Goal: Task Accomplishment & Management: Manage account settings

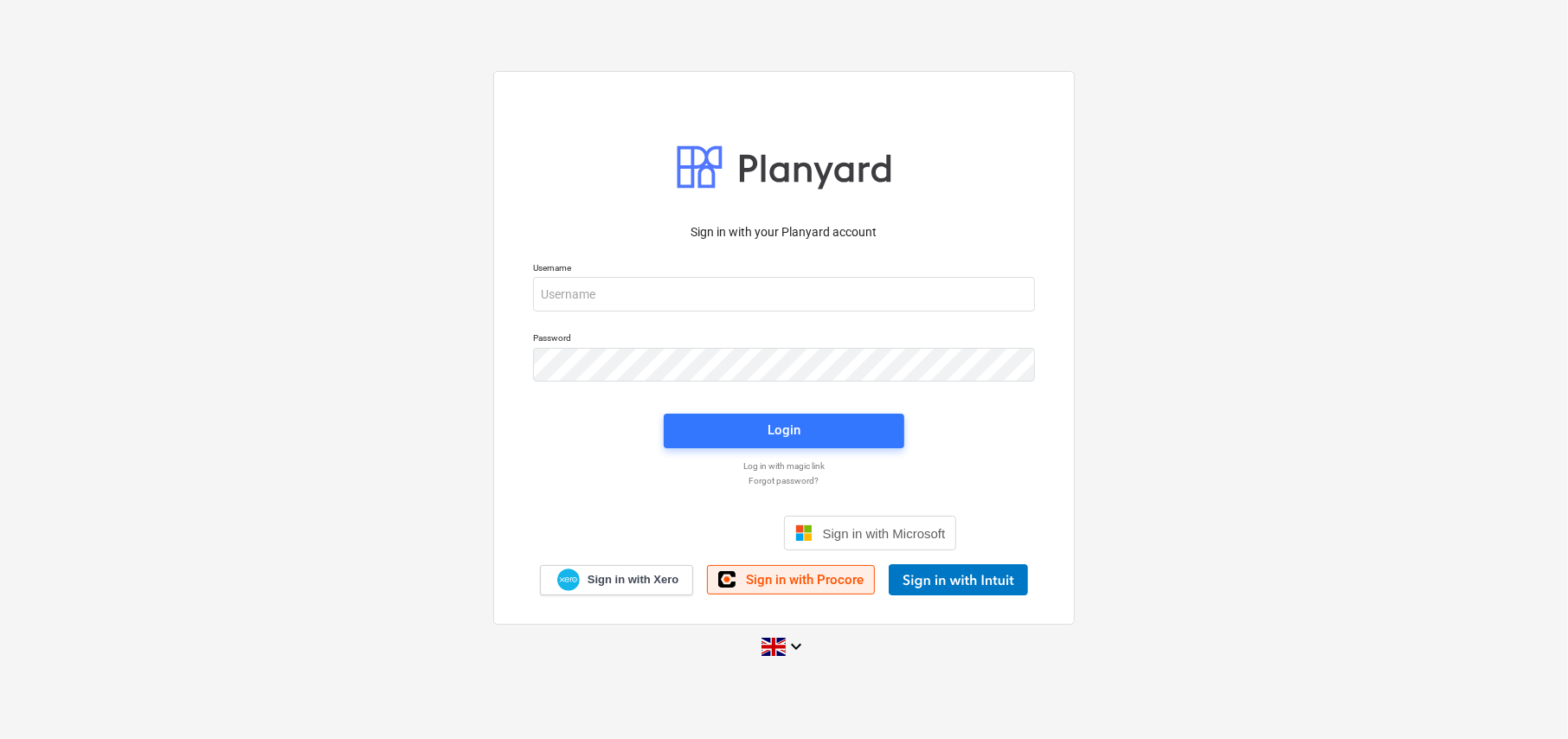
click at [807, 581] on span "Sign in with Procore" at bounding box center [804, 580] width 117 height 15
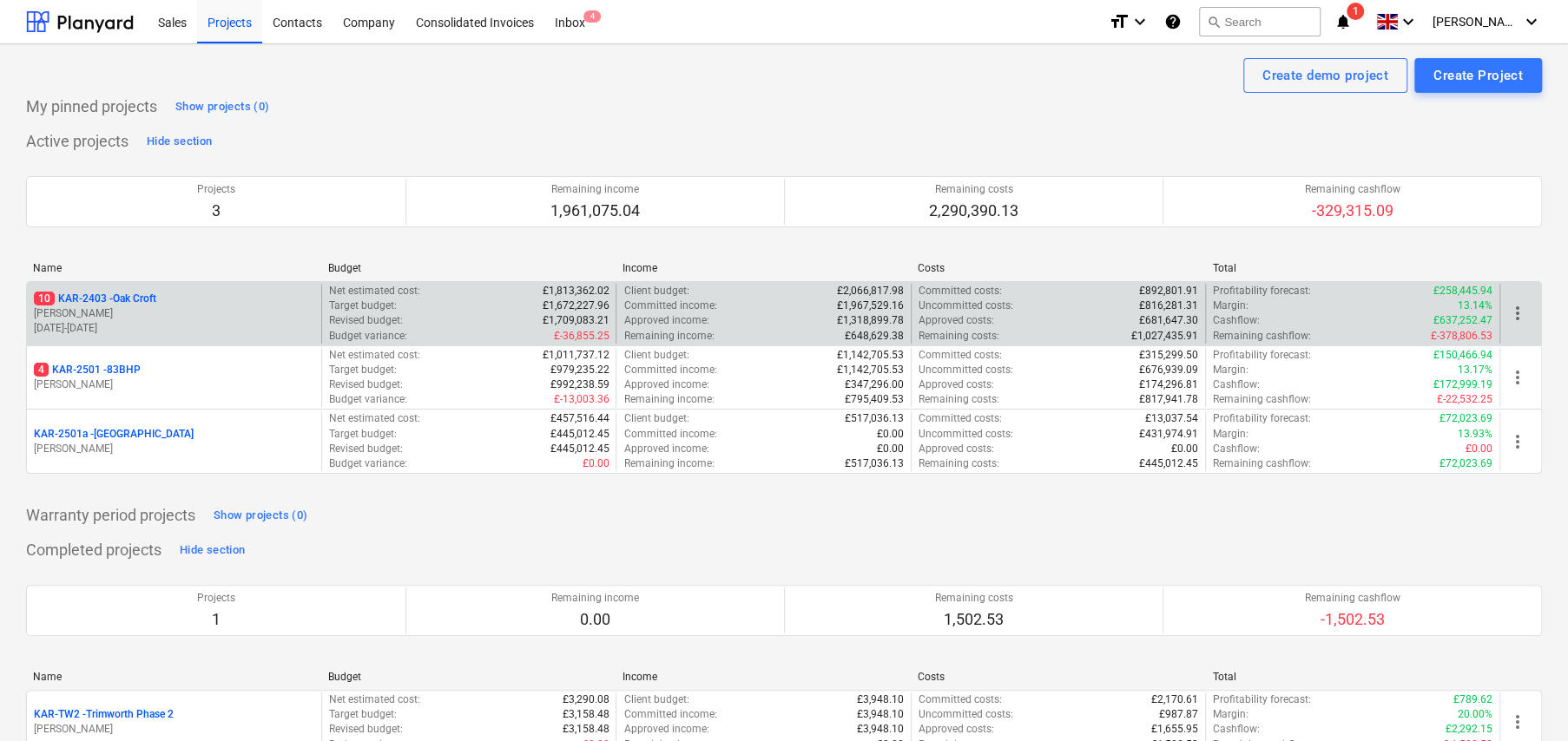
click at [137, 297] on p "10 KAR-2403 - Oak Croft" at bounding box center [95, 298] width 122 height 14
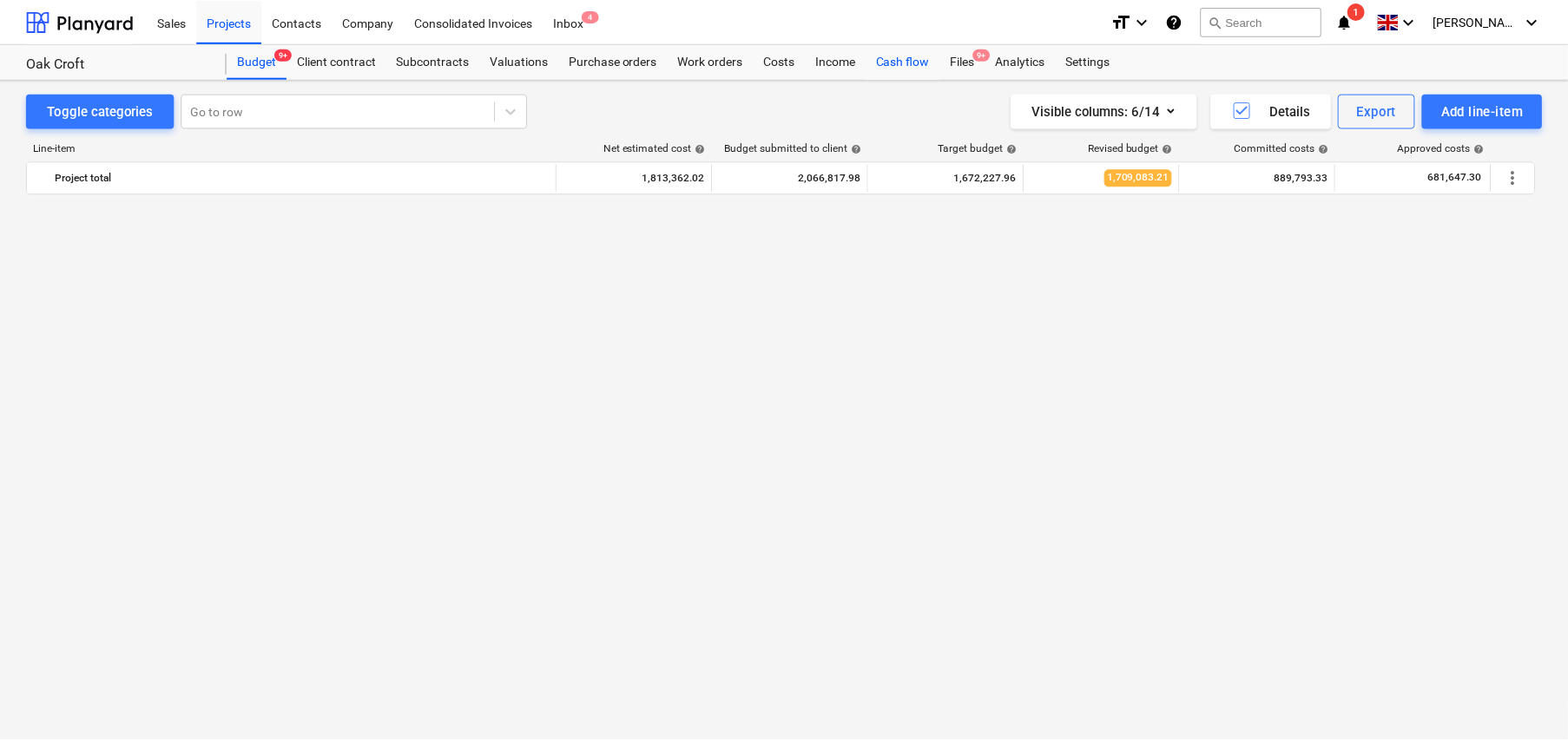
scroll to position [1180, 0]
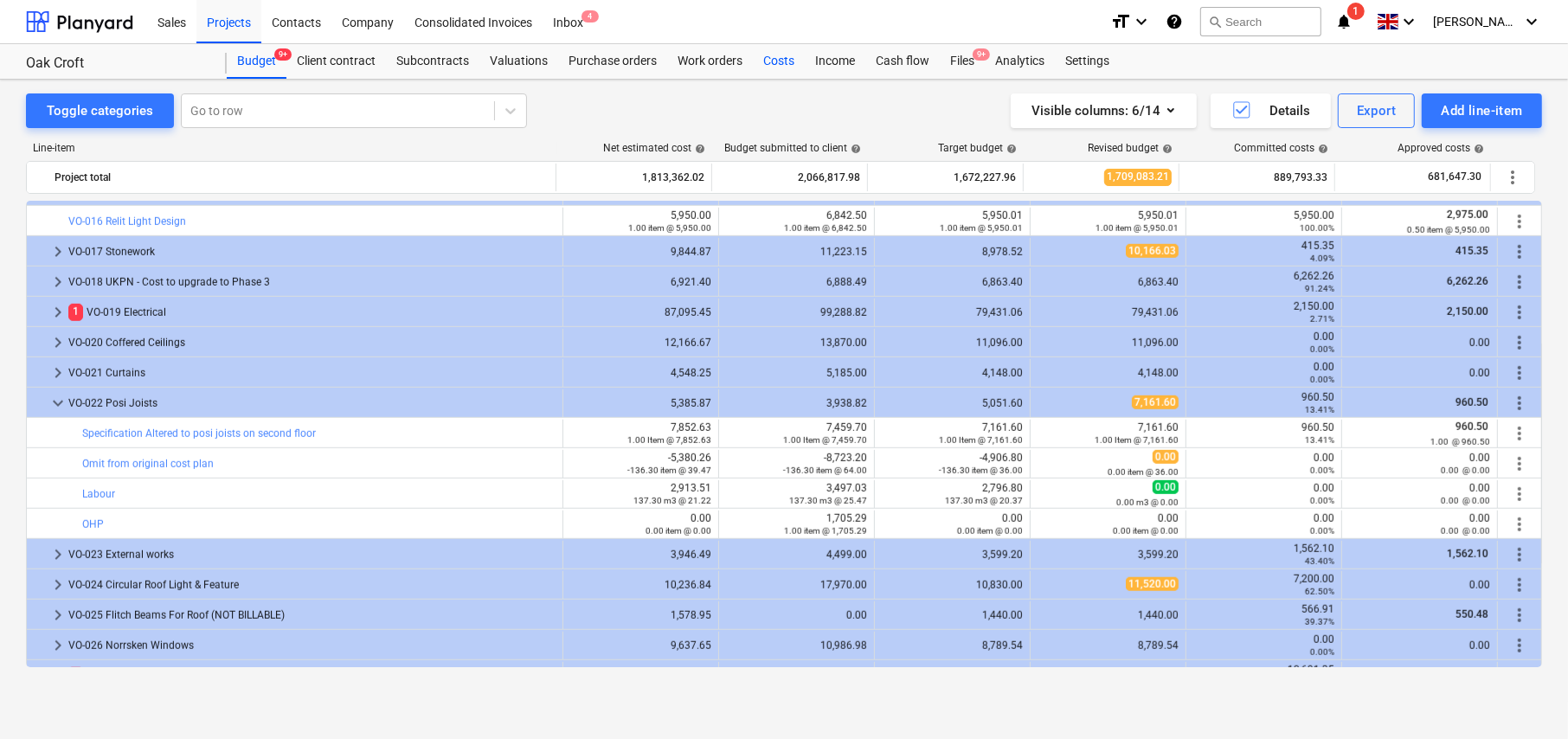
drag, startPoint x: 781, startPoint y: 62, endPoint x: 792, endPoint y: 63, distance: 11.0
click at [781, 62] on div "Costs" at bounding box center [778, 61] width 52 height 34
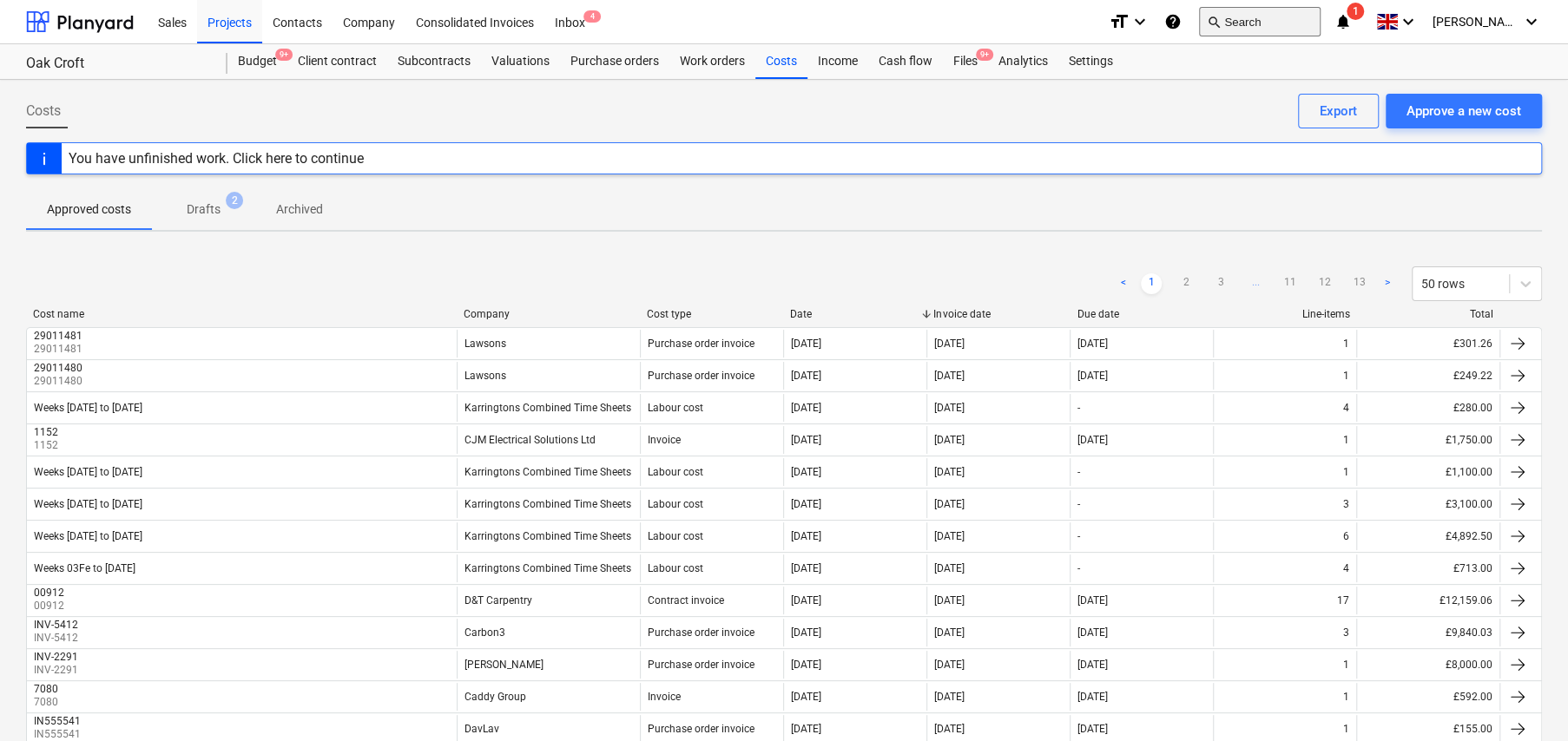
click at [1264, 13] on button "search Search" at bounding box center [1259, 21] width 121 height 30
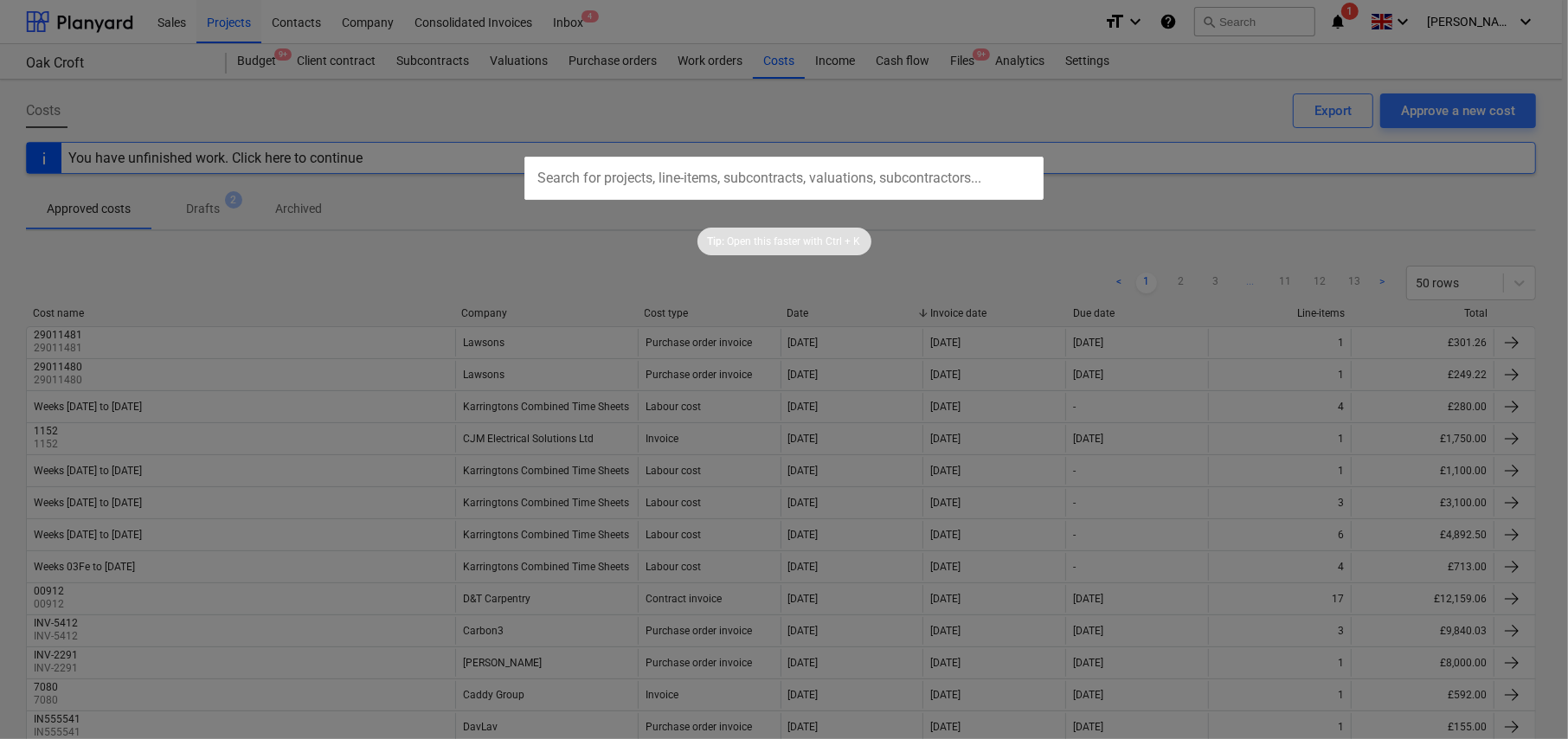
click at [698, 178] on input "text" at bounding box center [784, 177] width 519 height 43
click at [638, 169] on input "text" at bounding box center [784, 177] width 519 height 43
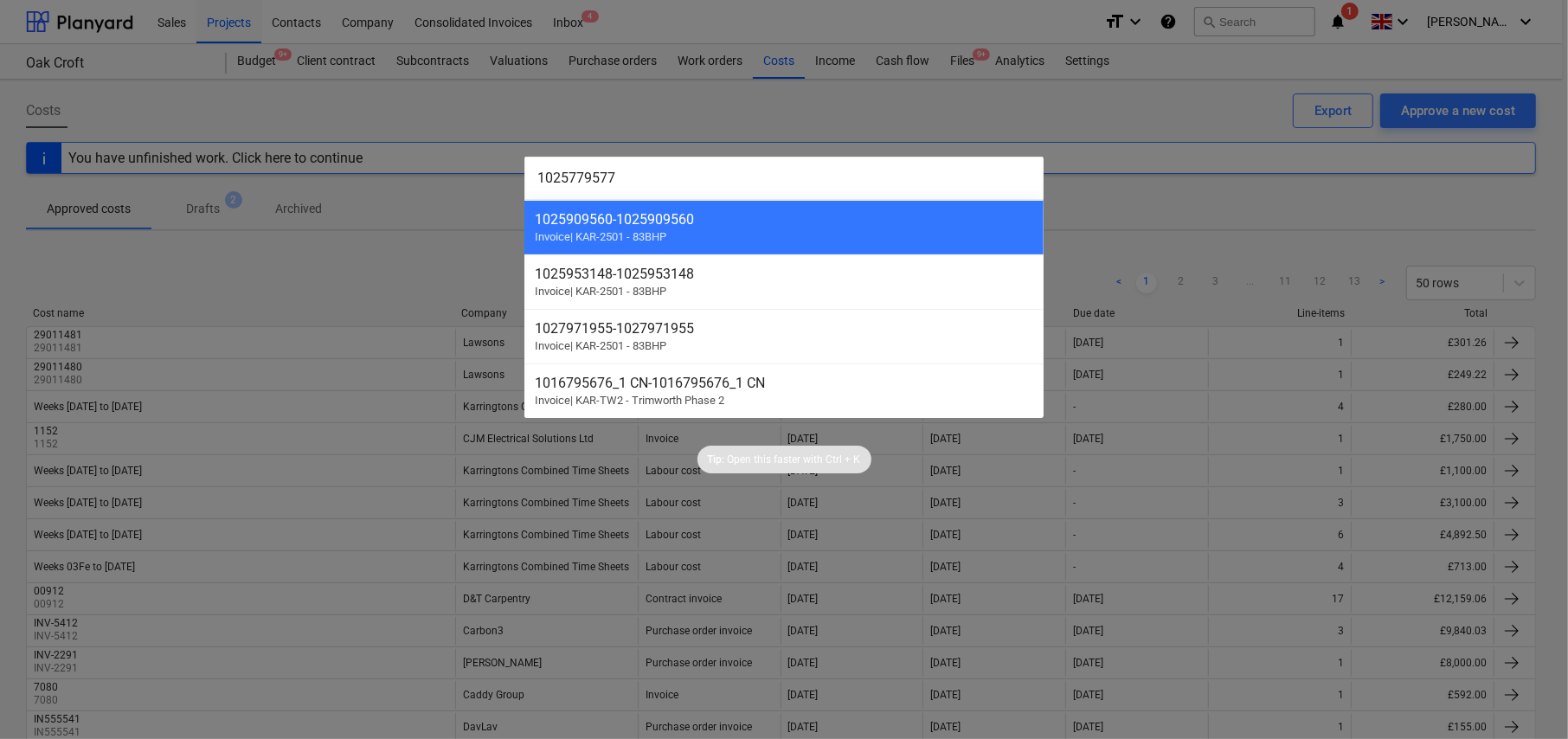
type input "1025779577"
drag, startPoint x: 1182, startPoint y: 151, endPoint x: 1196, endPoint y: 144, distance: 15.7
click at [1182, 150] on div at bounding box center [784, 369] width 1568 height 739
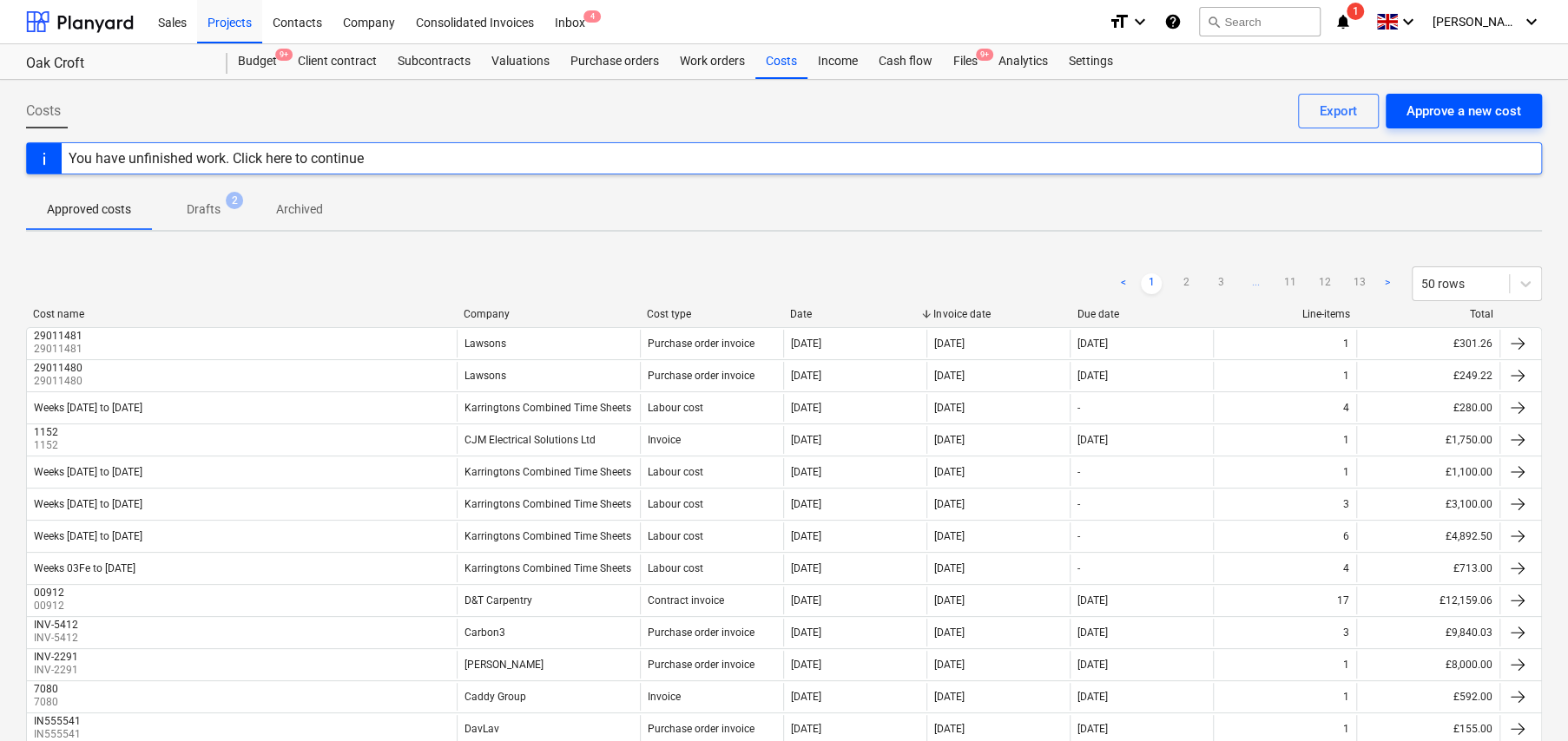
click at [1499, 106] on div "Approve a new cost" at bounding box center [1464, 111] width 115 height 23
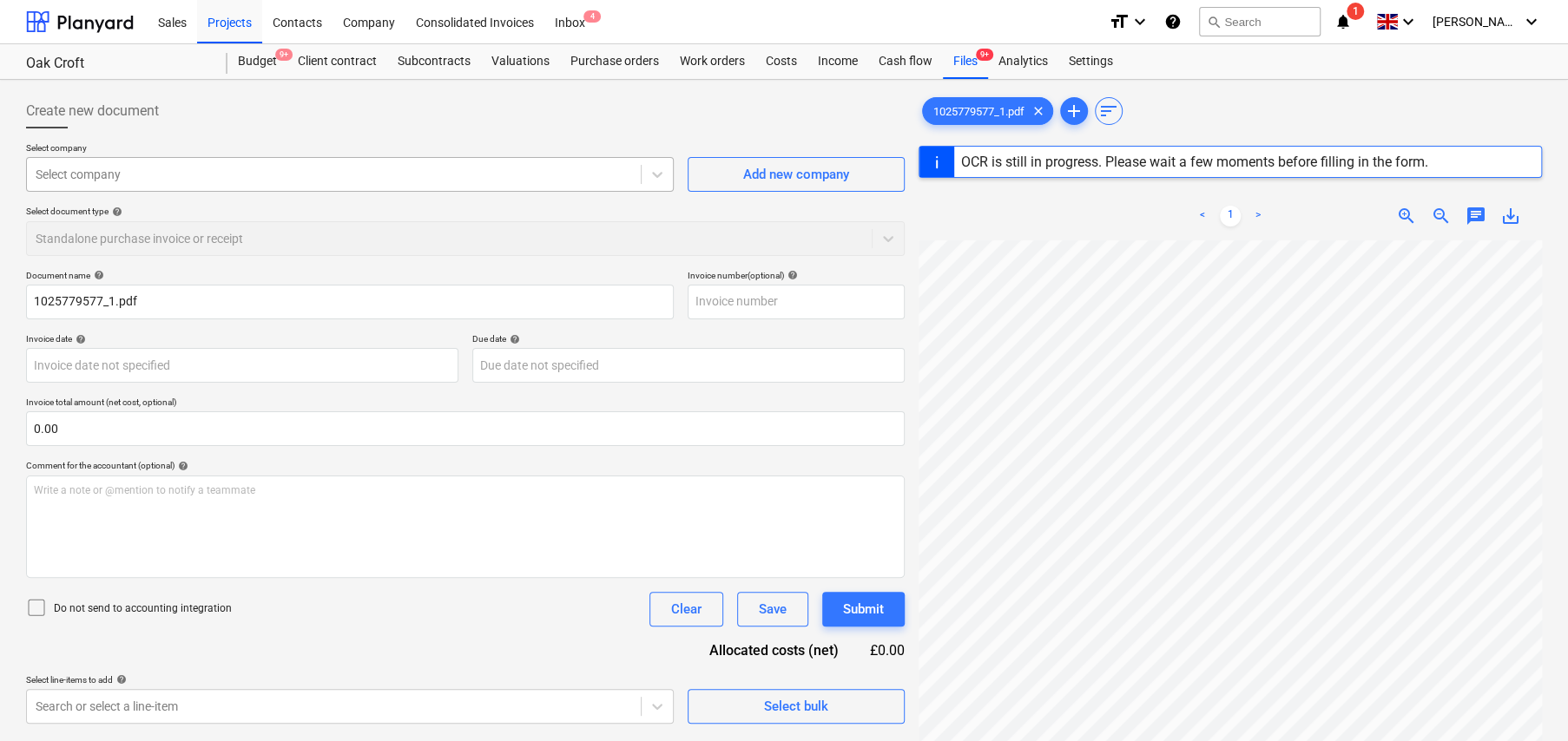
type input "1025779577"
type input "22 Jul 2025"
type input "31 Aug 2025"
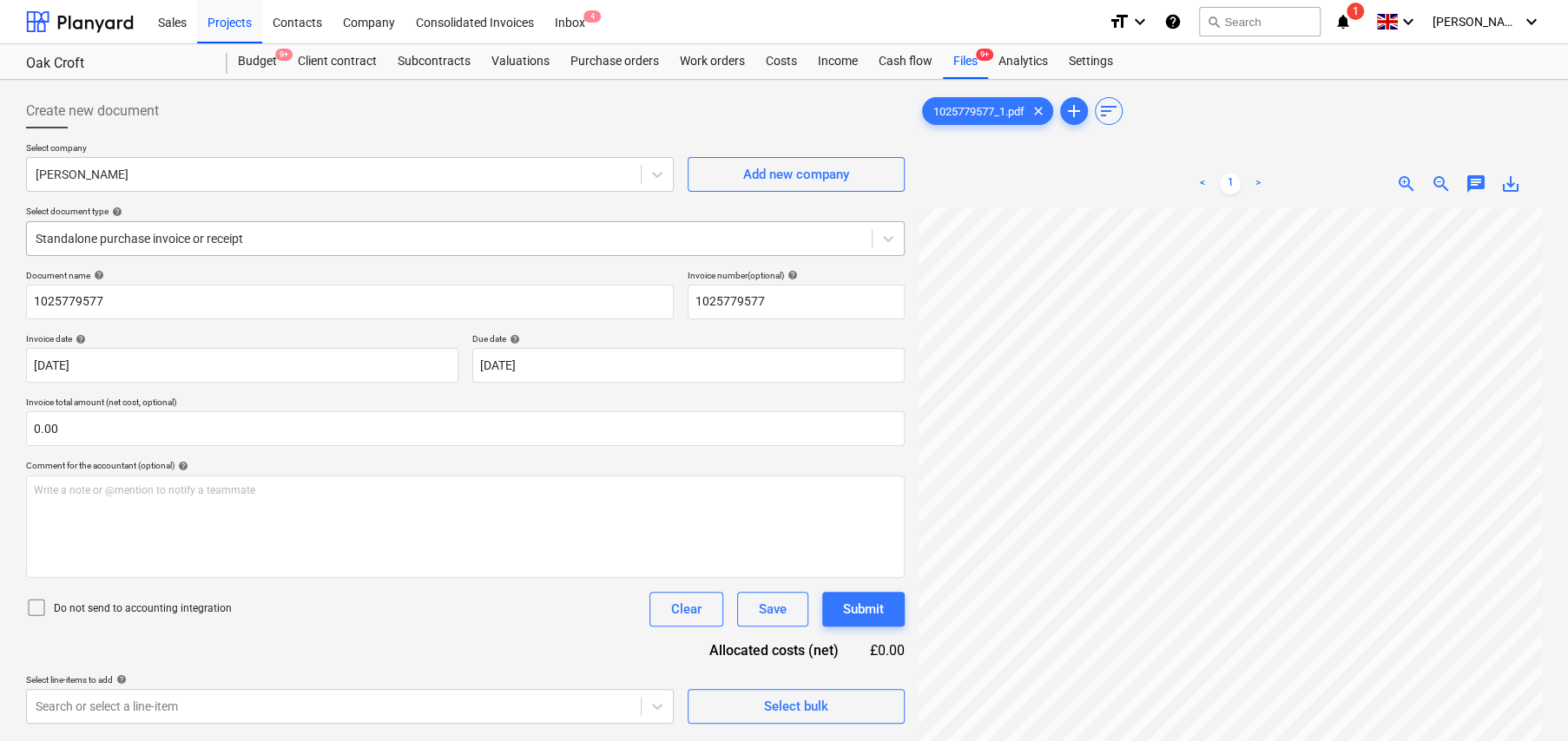
click at [180, 227] on div "Standalone purchase invoice or receipt" at bounding box center [449, 238] width 845 height 24
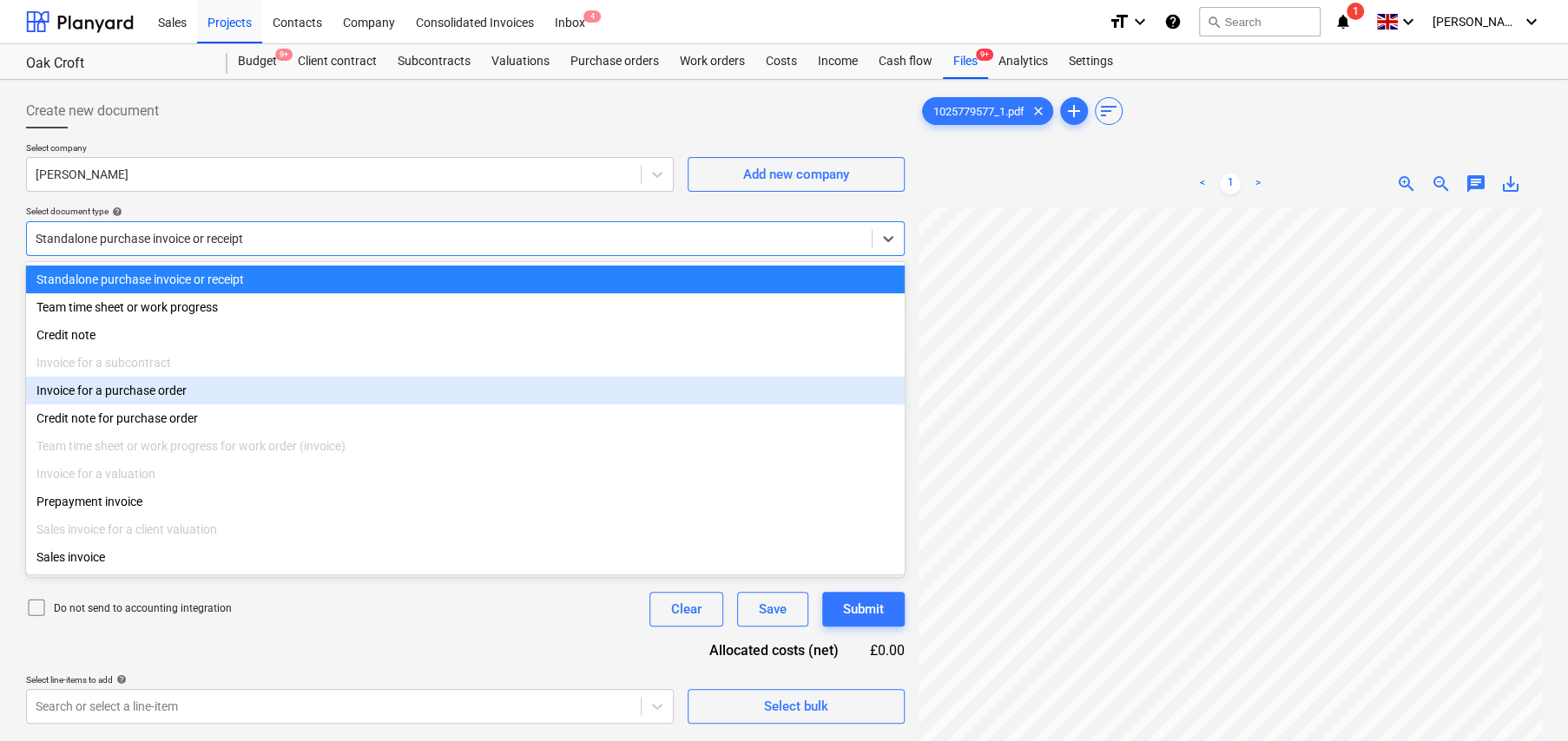
click at [173, 398] on div "Invoice for a purchase order" at bounding box center [465, 390] width 878 height 28
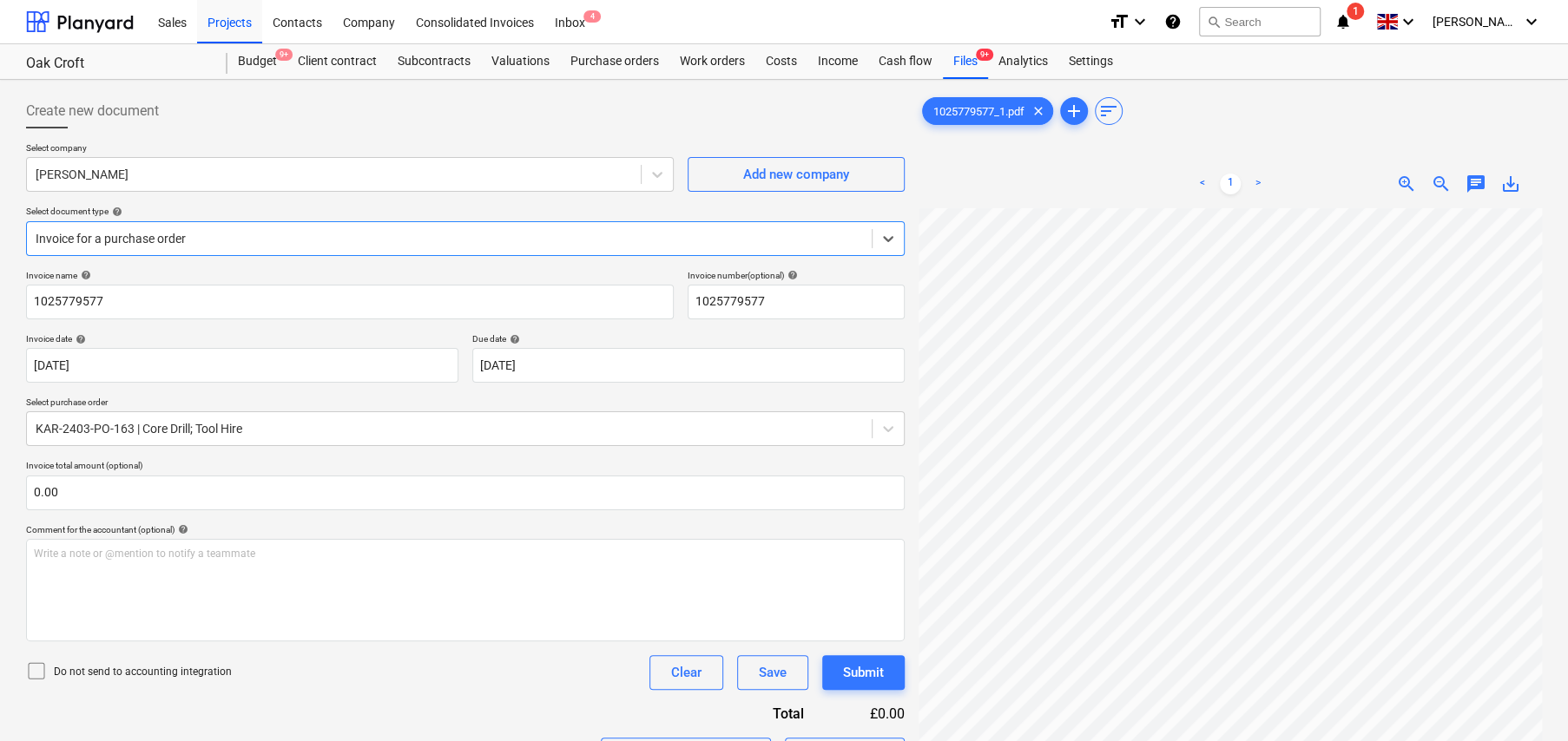
click at [39, 672] on icon at bounding box center [36, 670] width 21 height 21
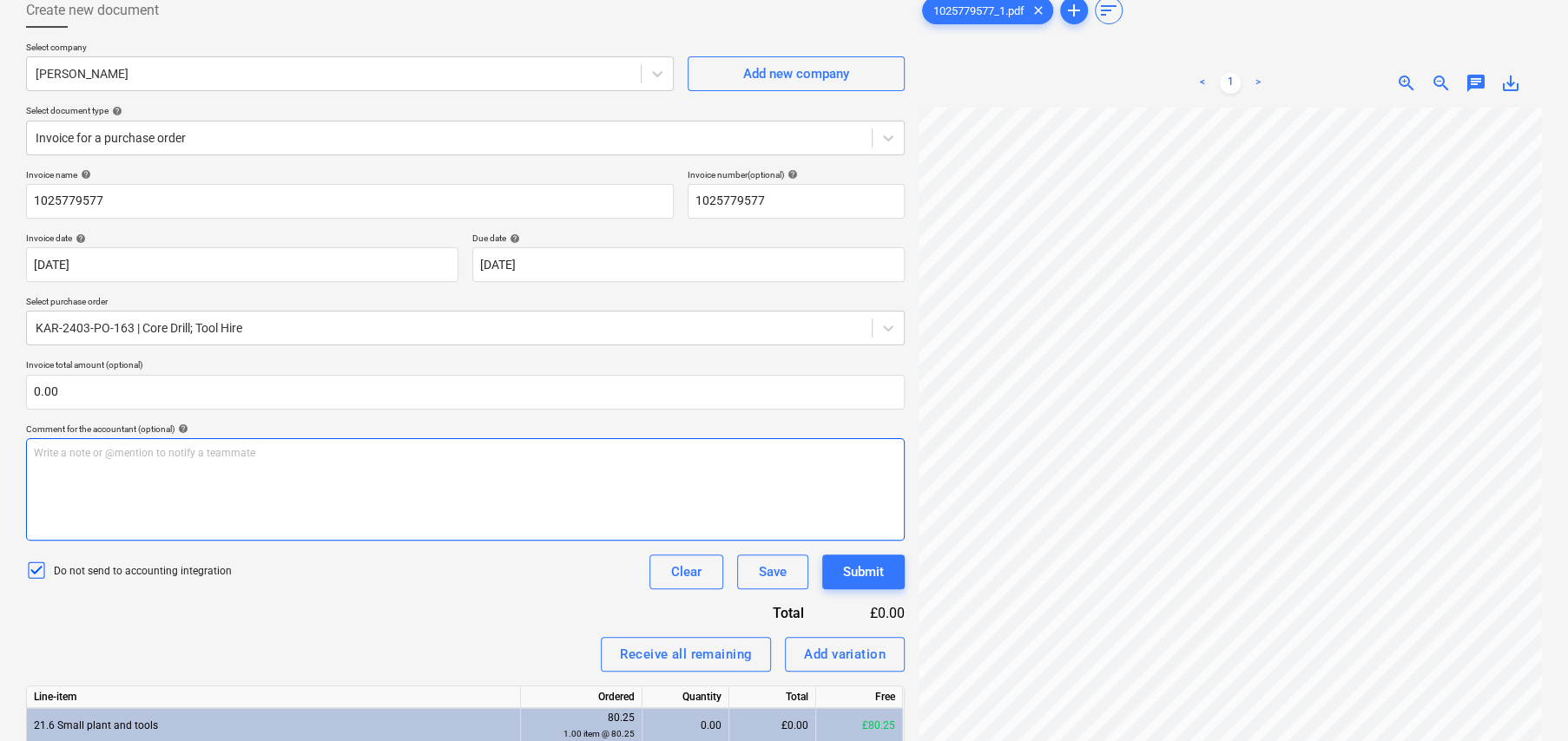
scroll to position [241, 0]
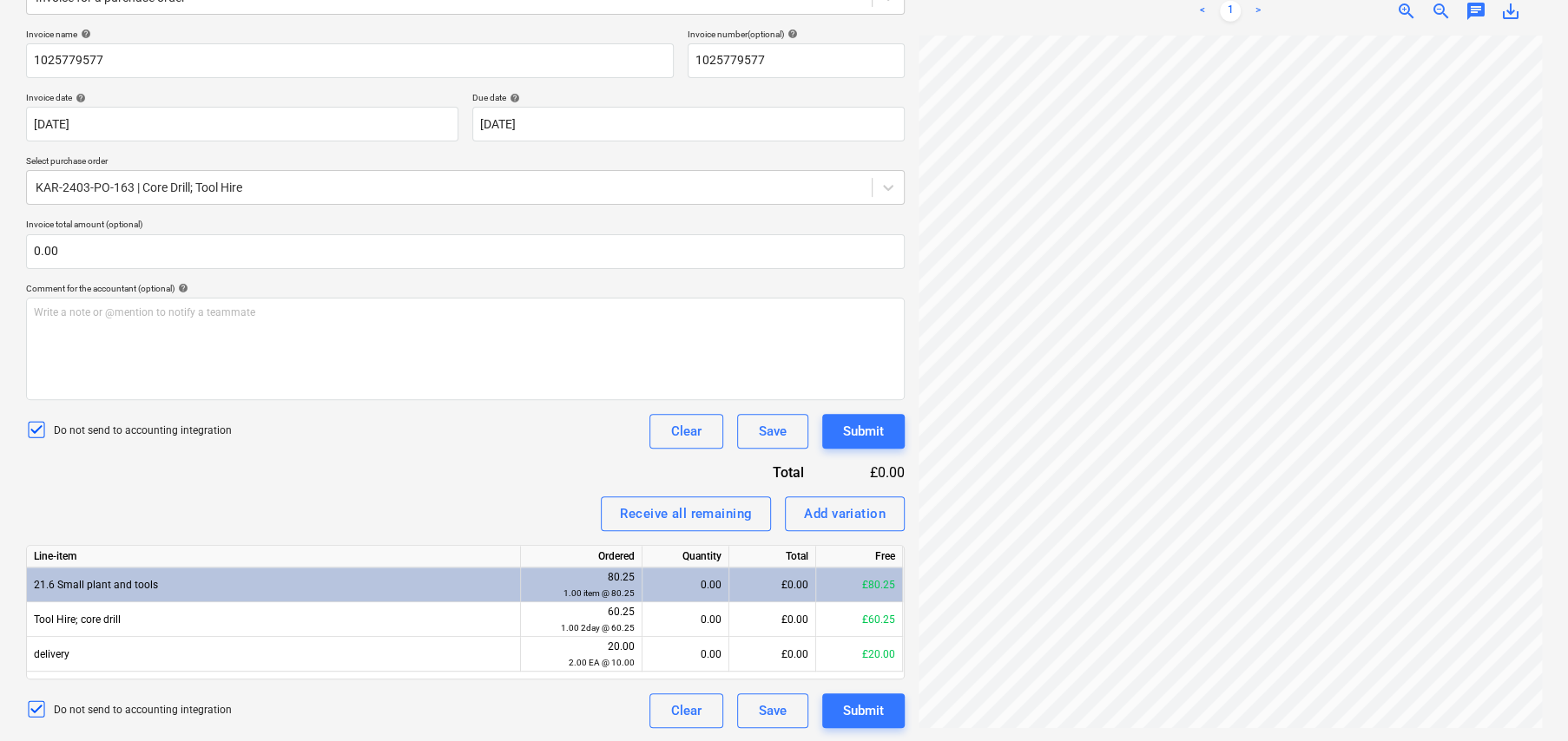
click at [1275, 729] on div "1025779577_1.pdf clear add sort < 1 > zoom_in zoom_out chat 0 save_alt" at bounding box center [1230, 291] width 637 height 889
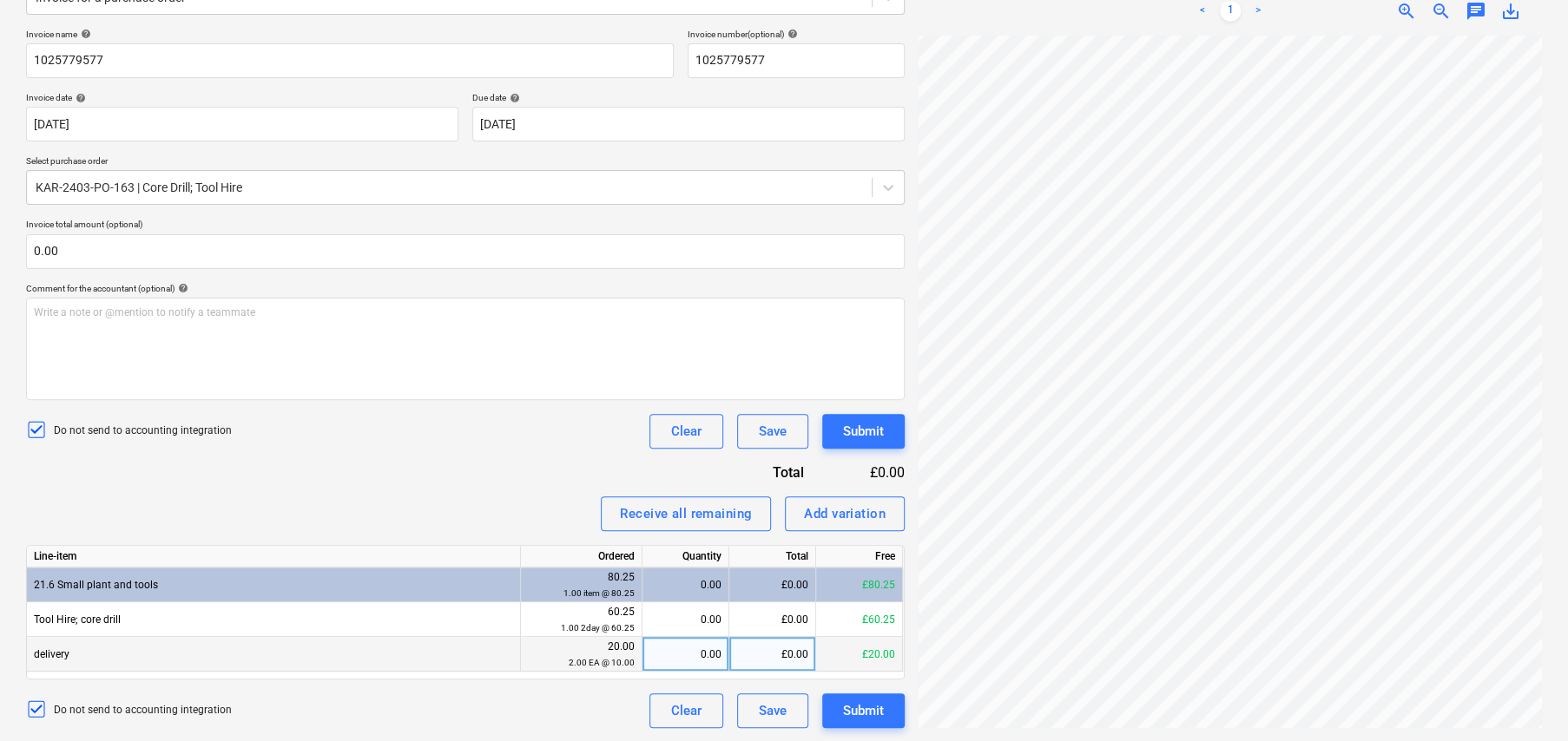
click at [707, 654] on div "0.00" at bounding box center [685, 654] width 72 height 34
type input "1"
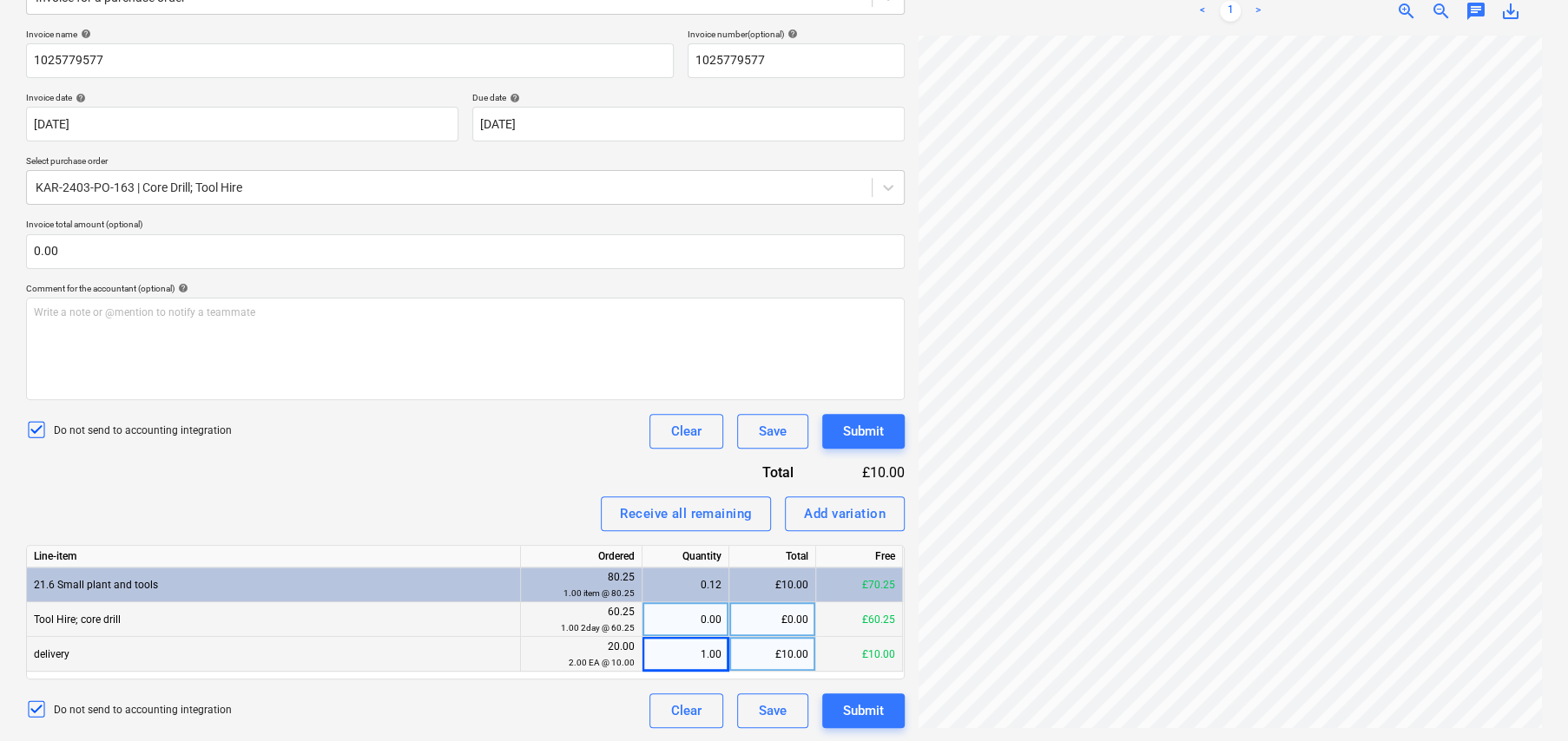
click at [687, 621] on div "0.00" at bounding box center [685, 620] width 72 height 34
type input "1"
click at [860, 514] on div "Add variation" at bounding box center [844, 513] width 81 height 23
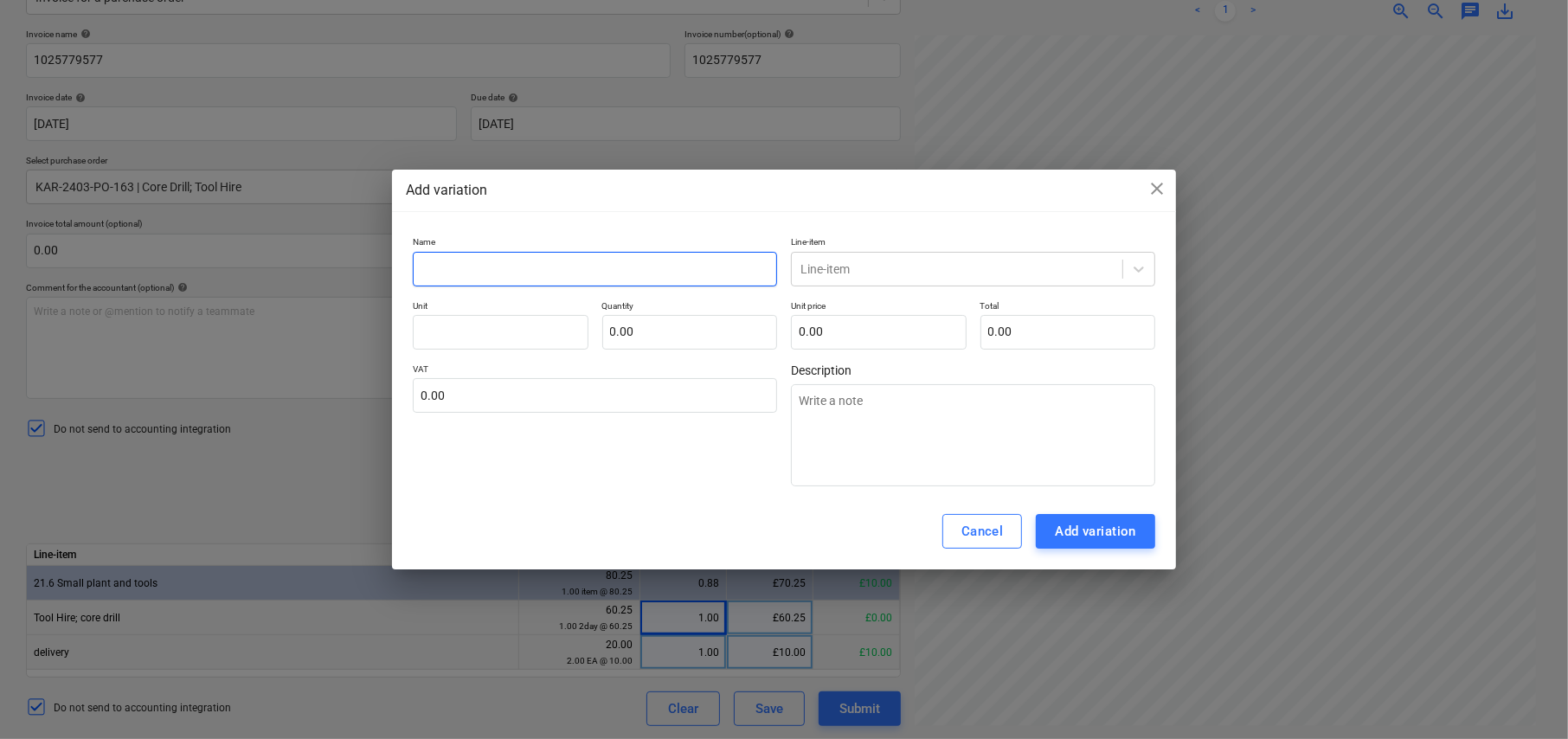
click at [514, 264] on input "text" at bounding box center [595, 269] width 364 height 34
type input "E"
type textarea "x"
type input "E/"
type textarea "x"
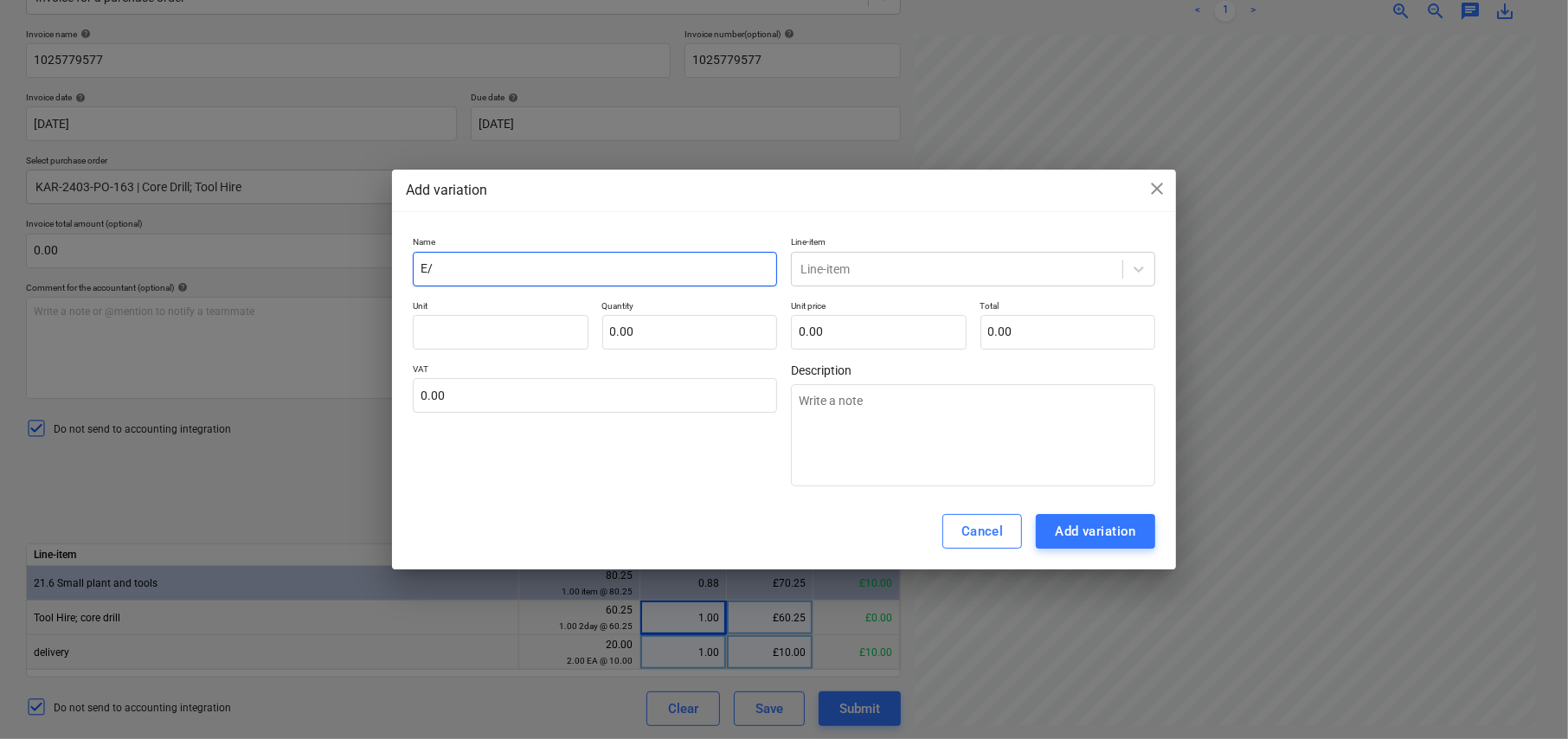
type input "E/O"
type textarea "x"
type input "E/O"
type textarea "x"
type input "E/O -"
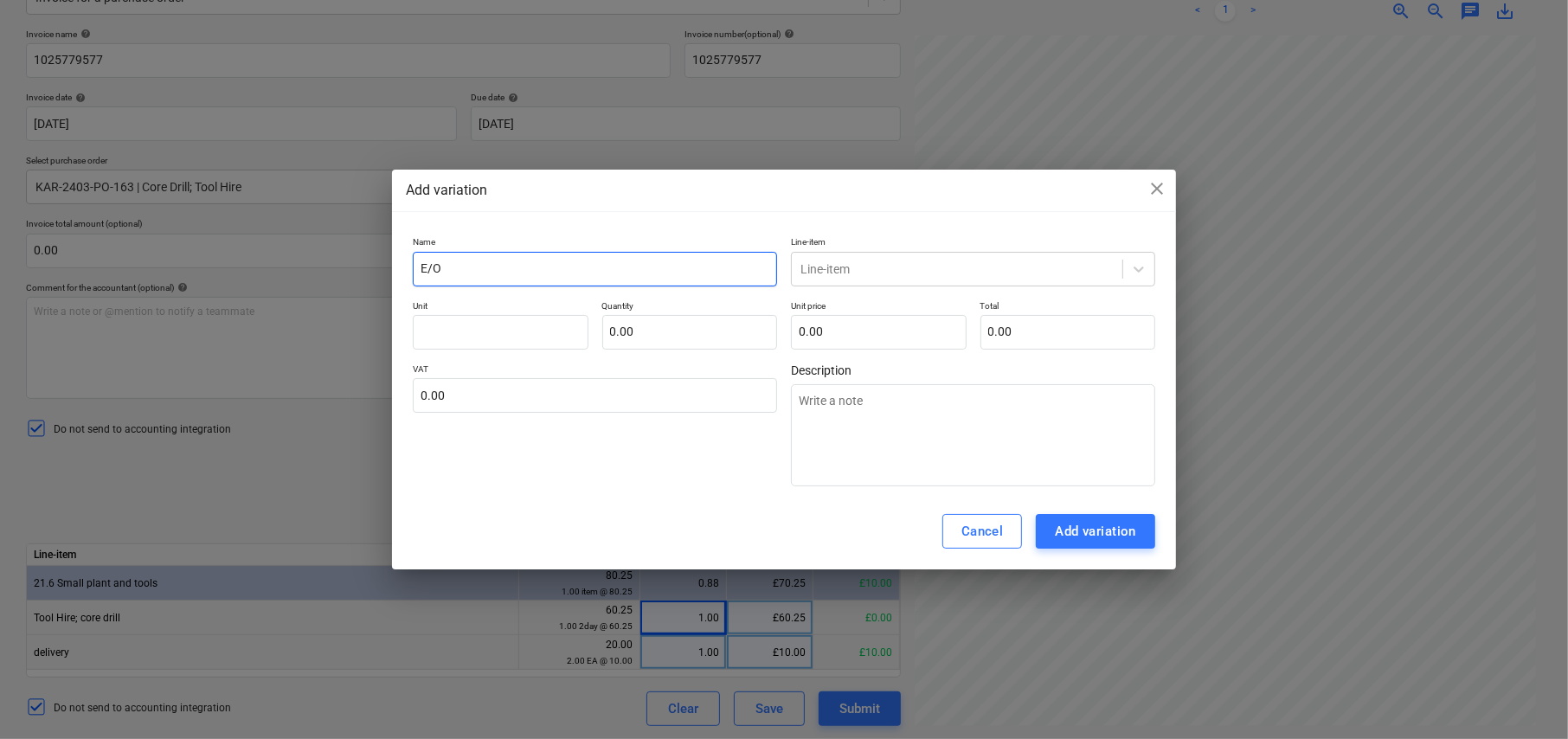
type textarea "x"
type input "E/O -"
type textarea "x"
type input "E/O - H"
type textarea "x"
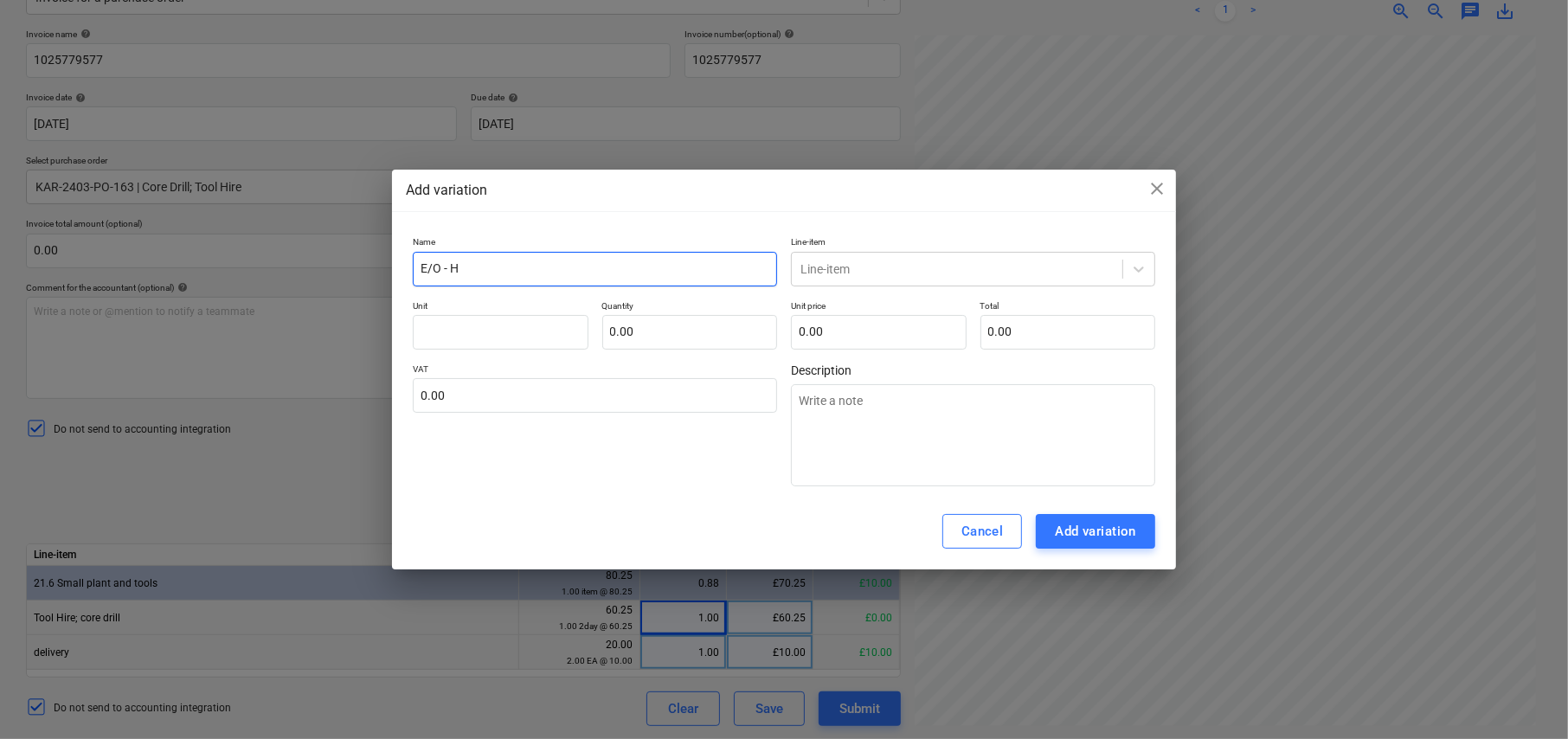
type input "E/O - Hi"
type textarea "x"
type input "E/O - Hir"
type textarea "x"
type input "E/O - Hire"
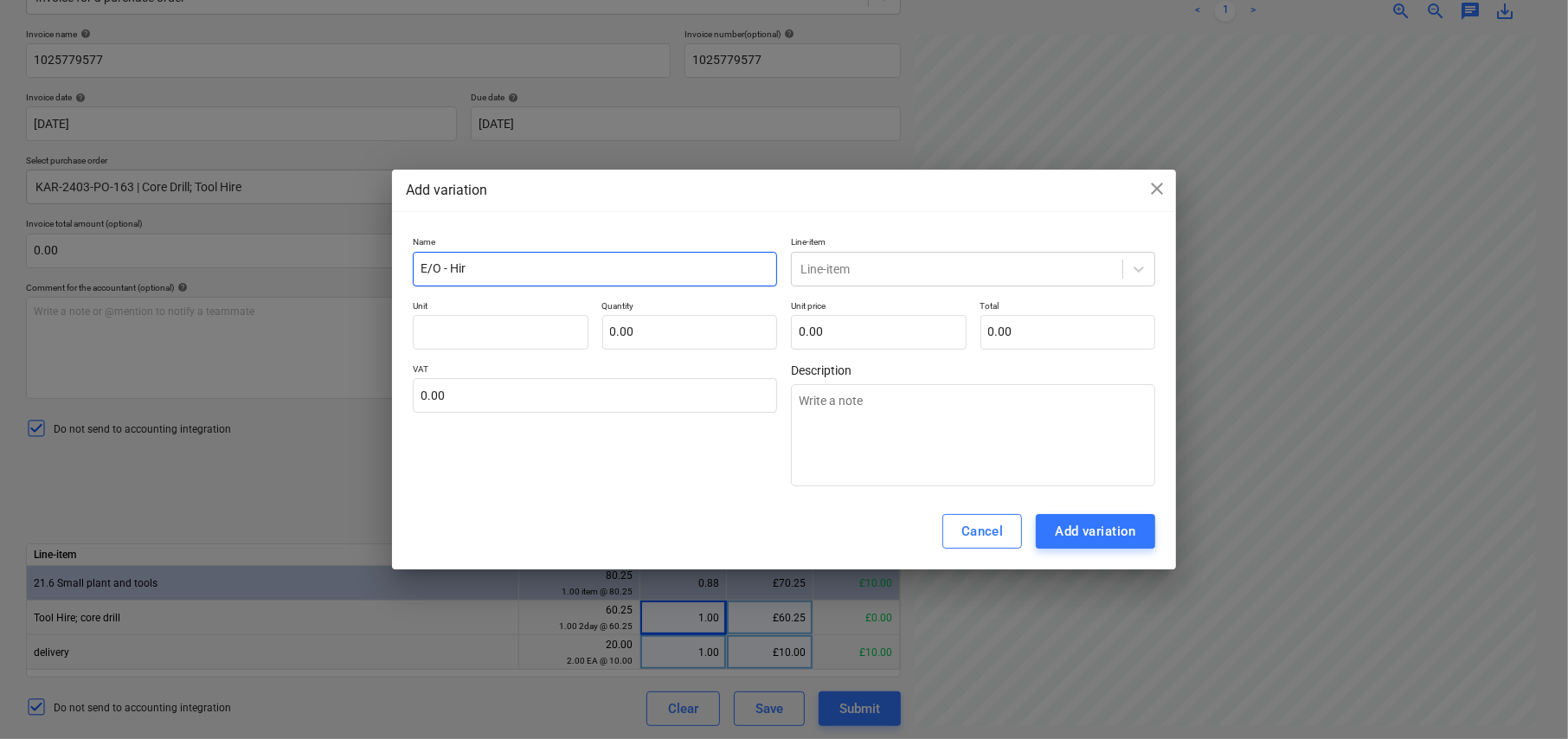
type textarea "x"
type input "E/O - Hire"
type textarea "x"
type input "E/O - Hire C"
type textarea "x"
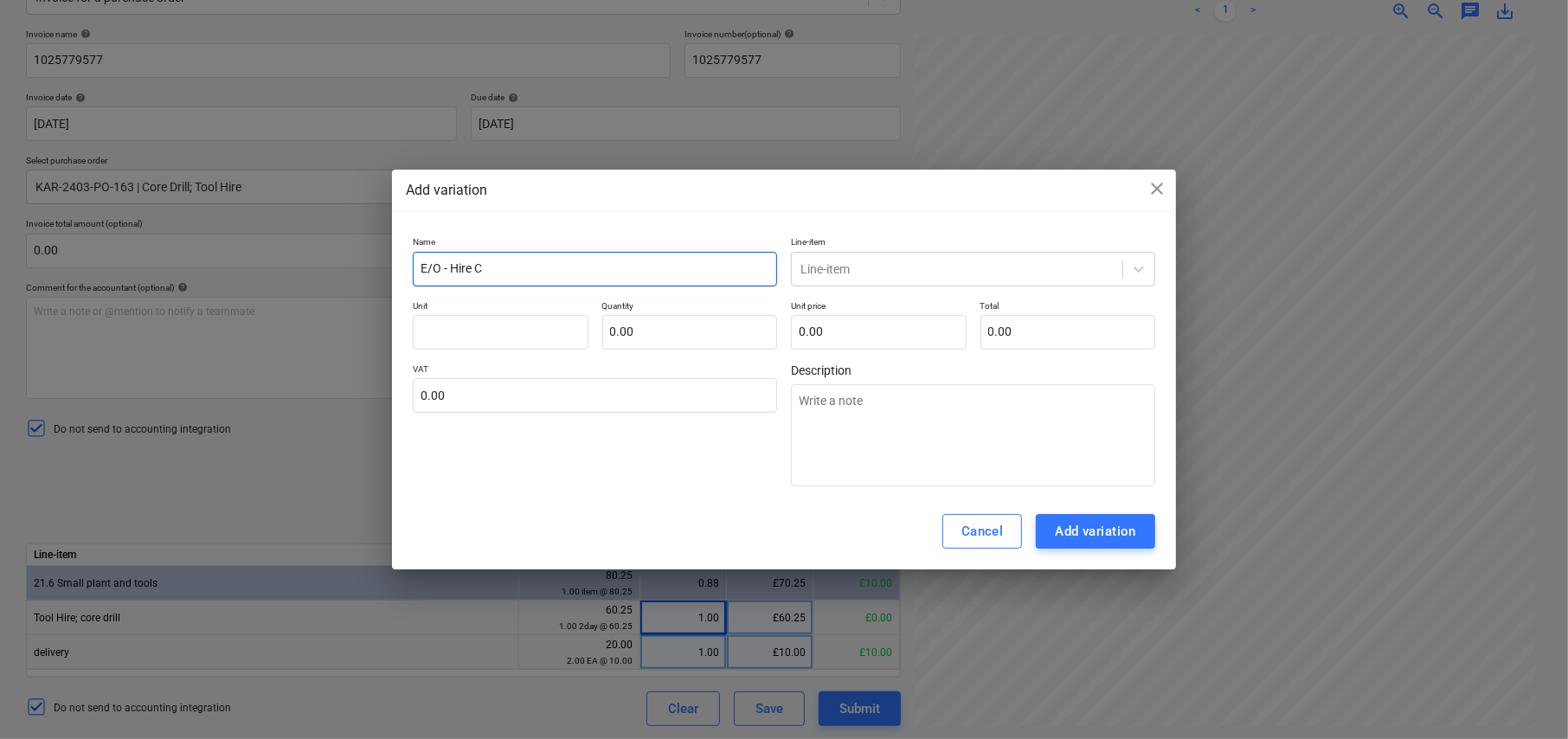
type input "E/O - Hire Ch"
type textarea "x"
type input "E/O - Hire Cha"
type textarea "x"
type input "E/O - Hire Char"
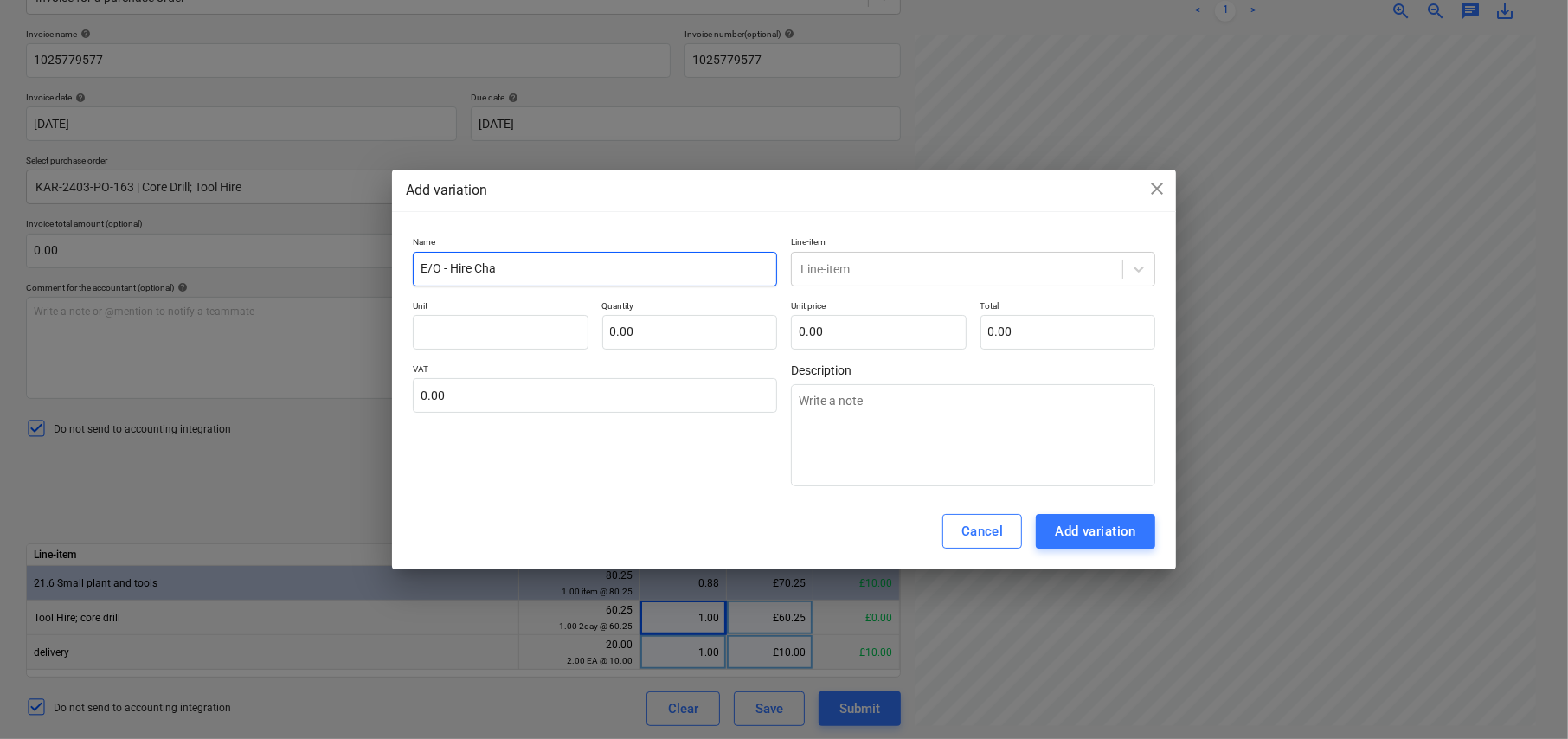
type textarea "x"
type input "E/O - Hire Charg"
type textarea "x"
type input "E/O - Hire Charge"
type textarea "x"
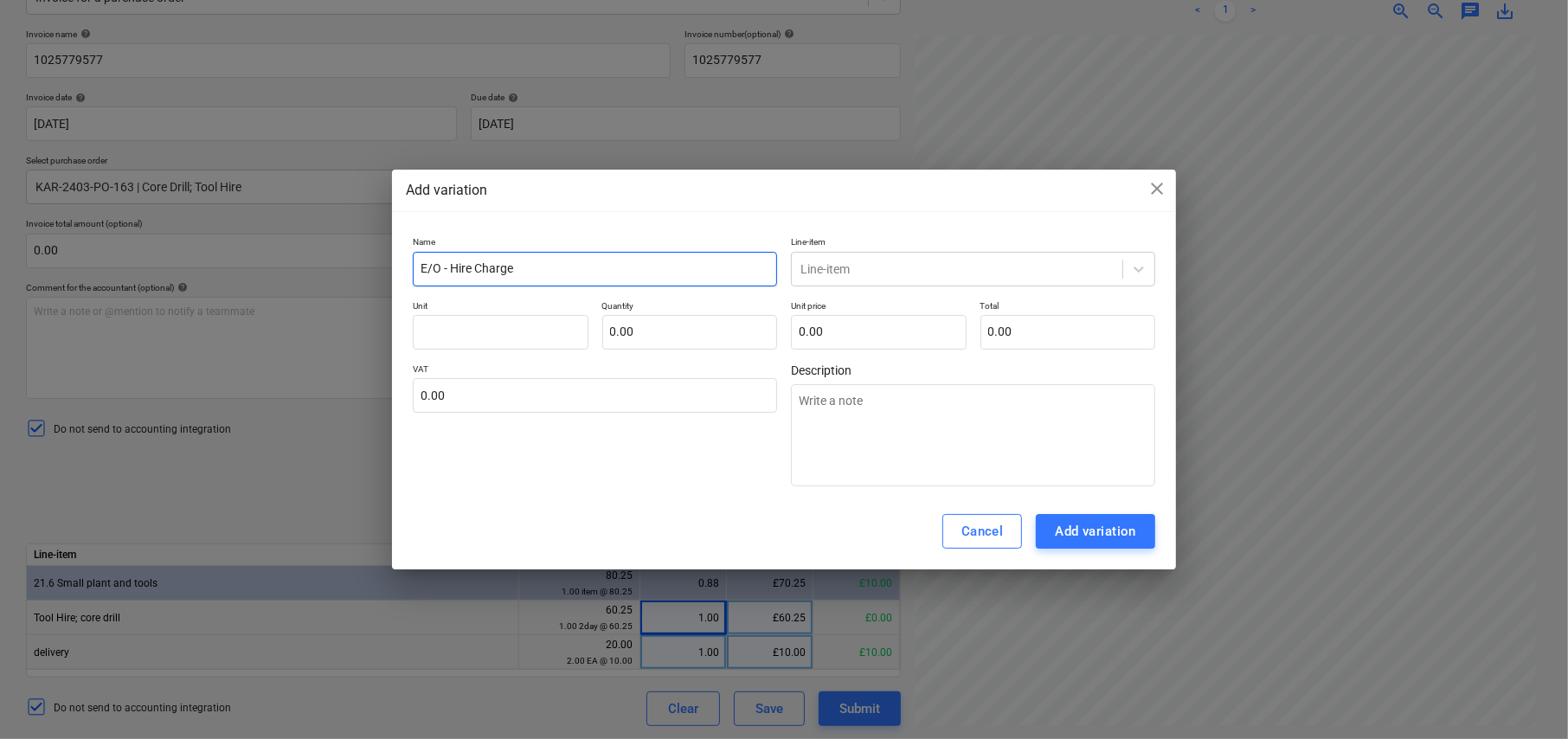
type input "E/O - Hire Charge"
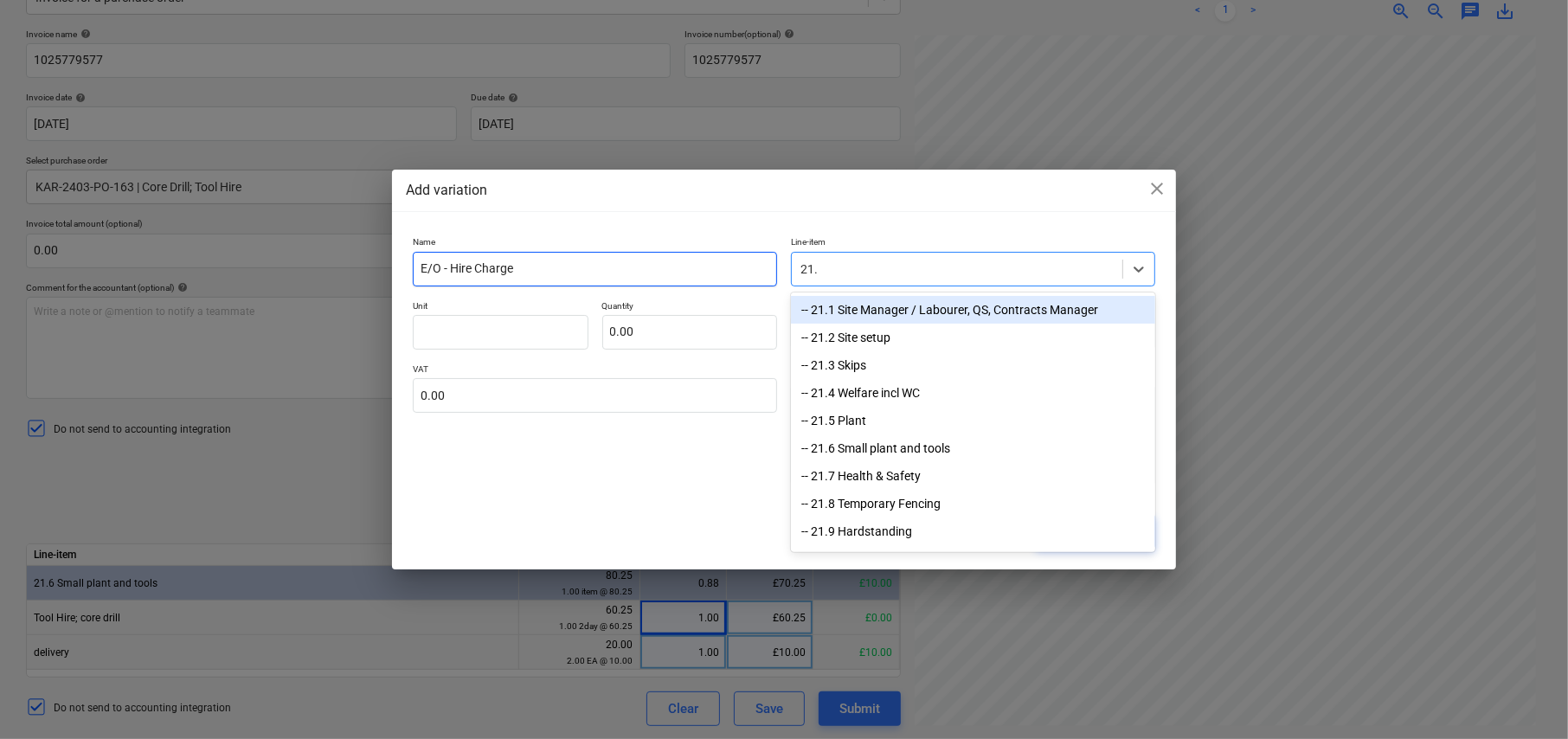
type input "21.6"
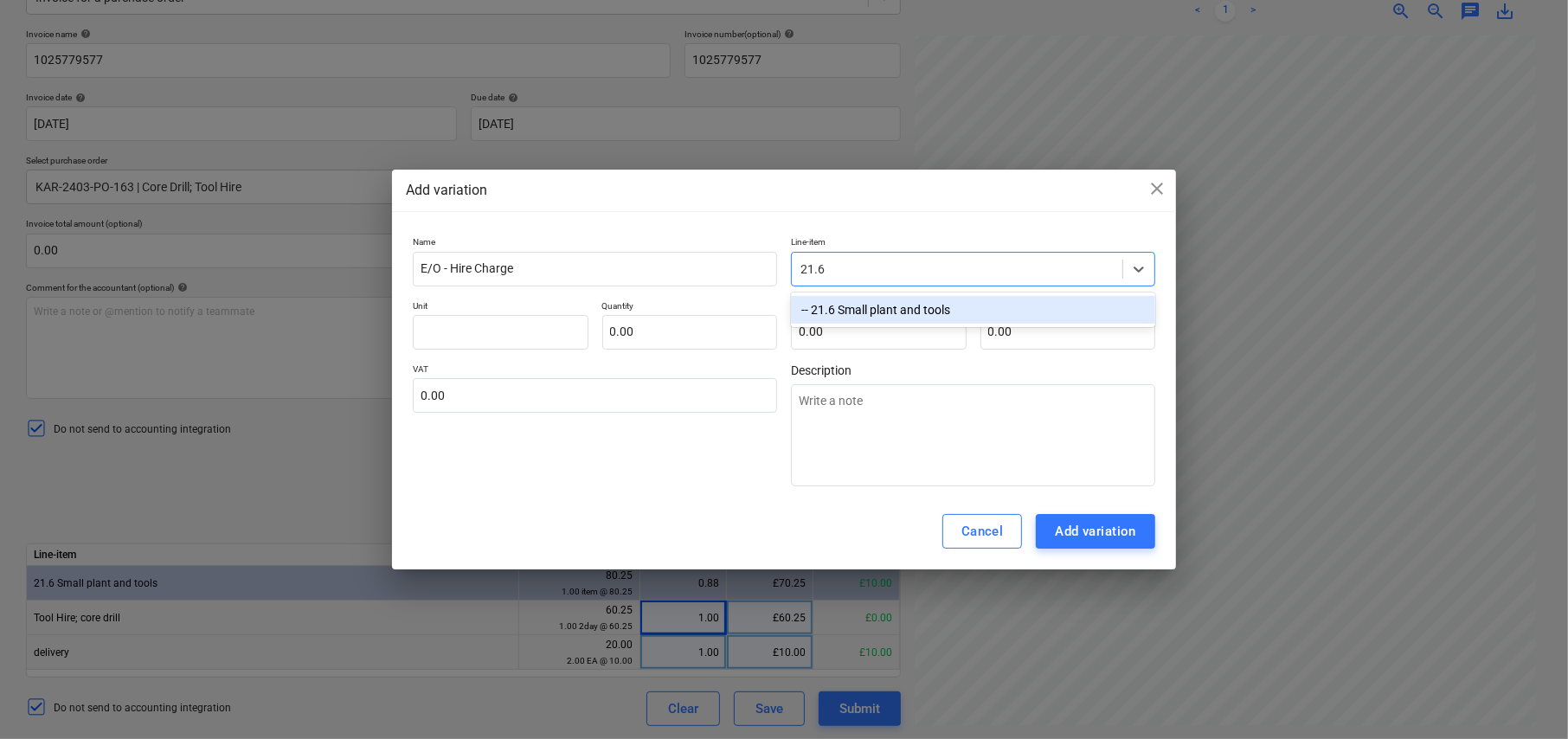
click at [873, 307] on div "-- 21.6 Small plant and tools" at bounding box center [973, 309] width 364 height 28
type textarea "x"
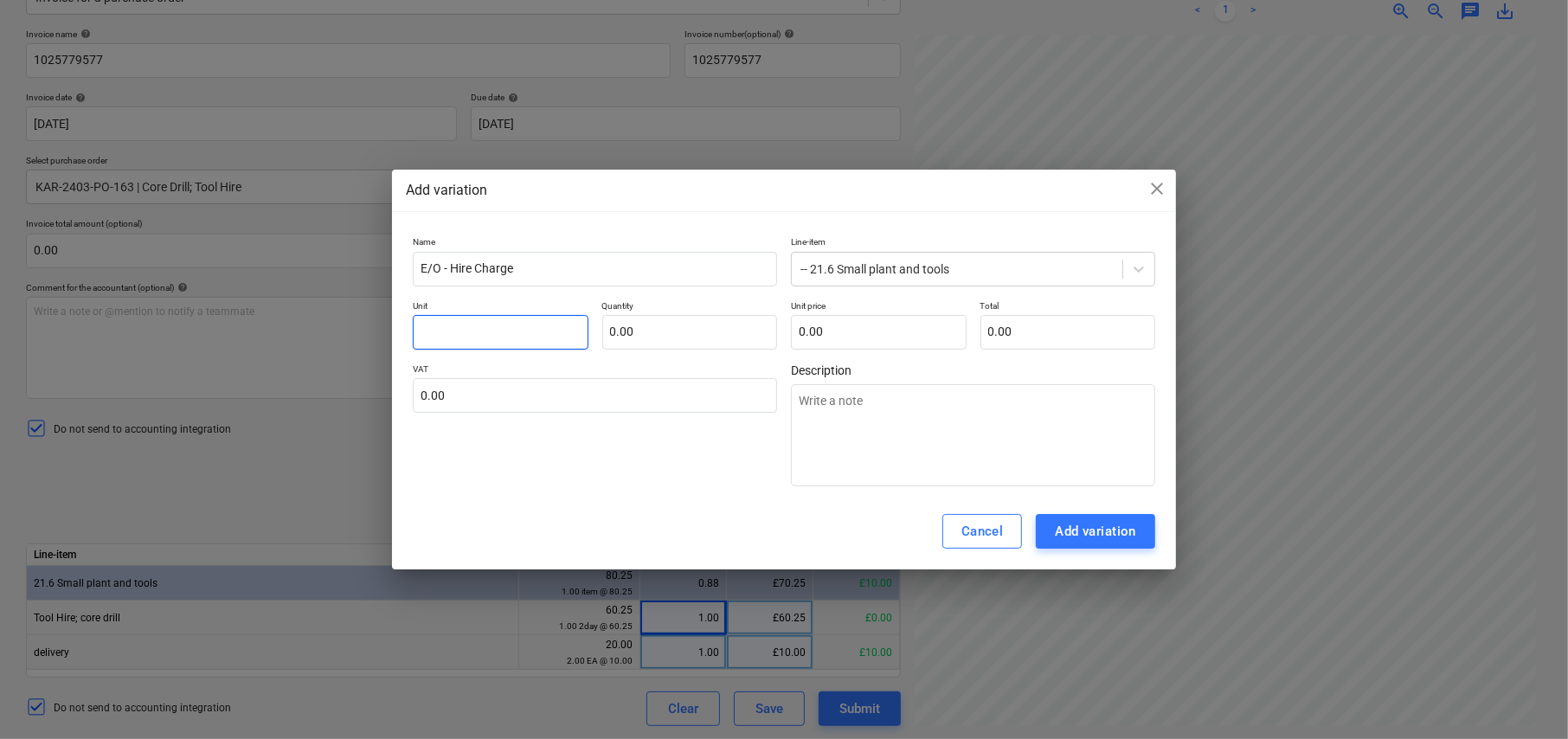
click at [490, 318] on input "text" at bounding box center [501, 332] width 175 height 34
type input "i"
type textarea "x"
type input "it"
type textarea "x"
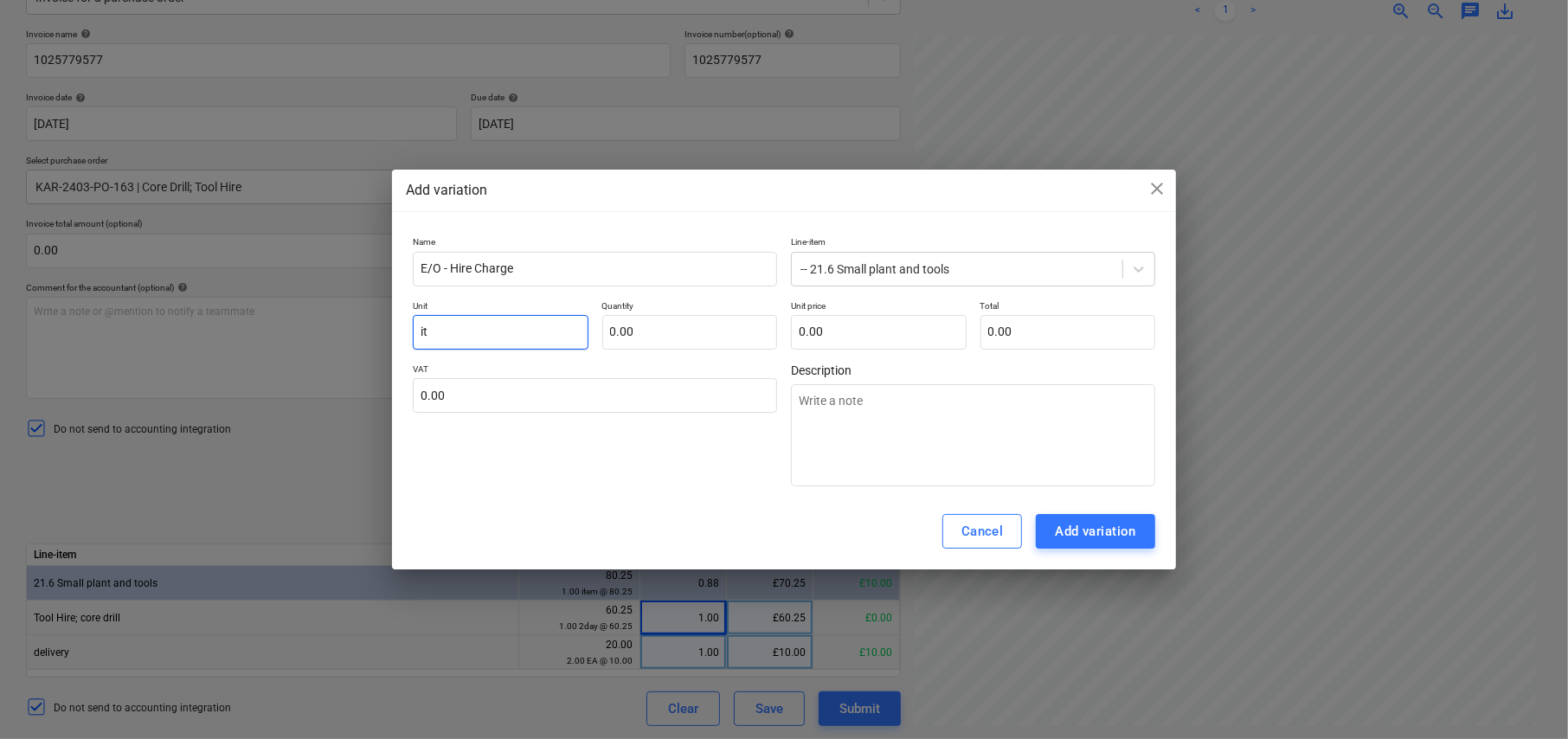
type input "ite"
type textarea "x"
type input "item"
type textarea "x"
type input "item"
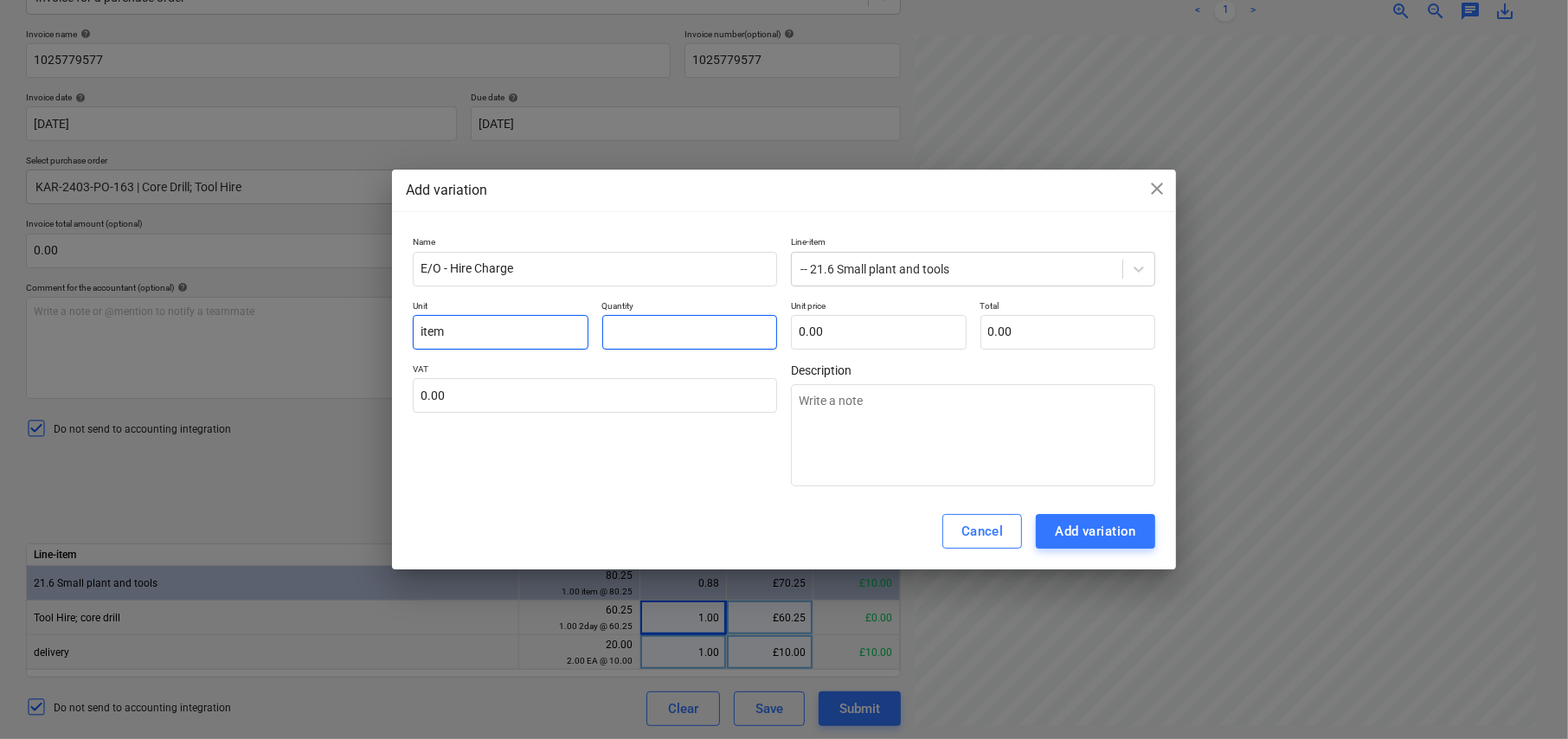
type input "1"
type textarea "x"
type input "1.00"
type input "0.00"
click at [838, 325] on input "0.00" at bounding box center [878, 332] width 175 height 34
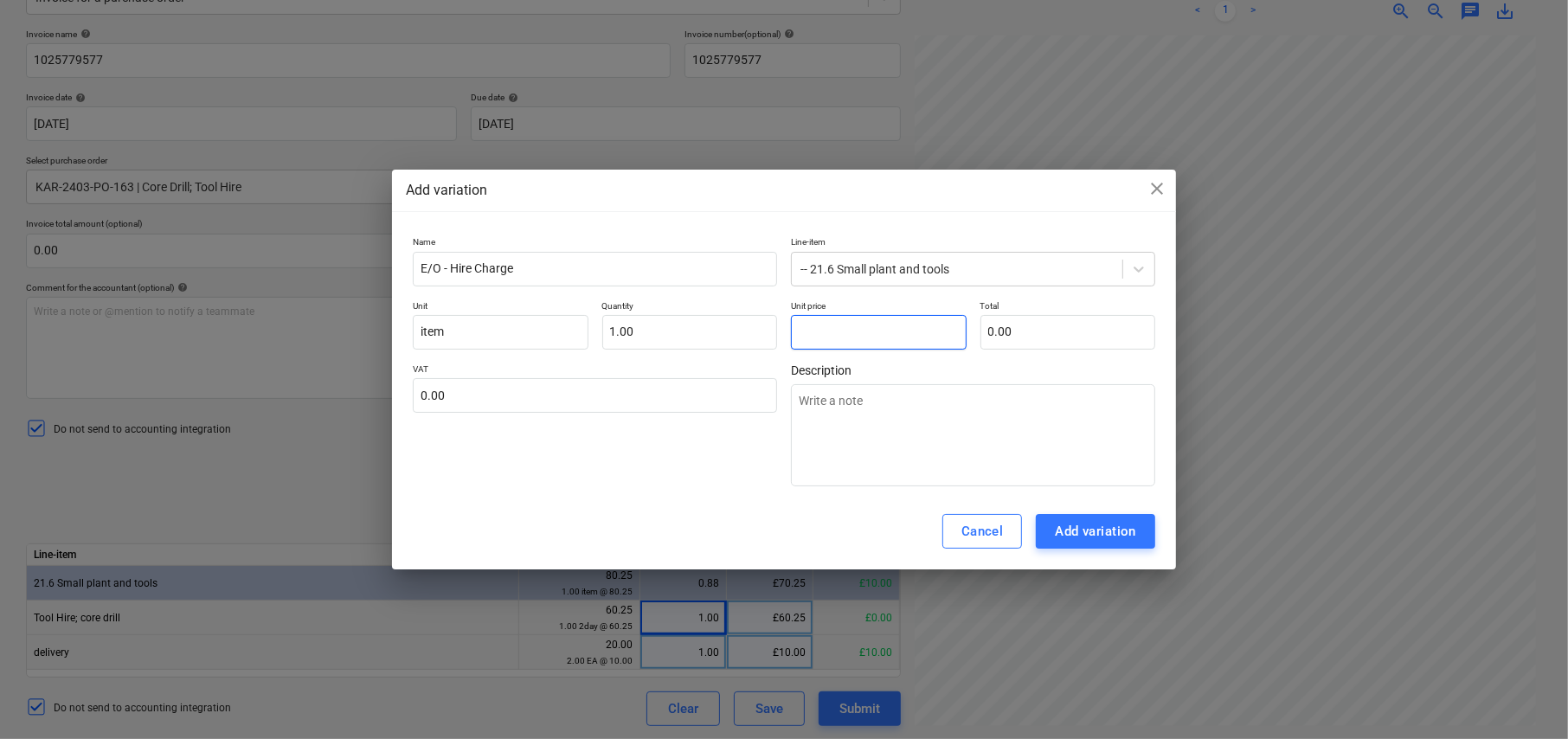
type input "7"
type textarea "x"
type input "7.00"
type input "75"
type textarea "x"
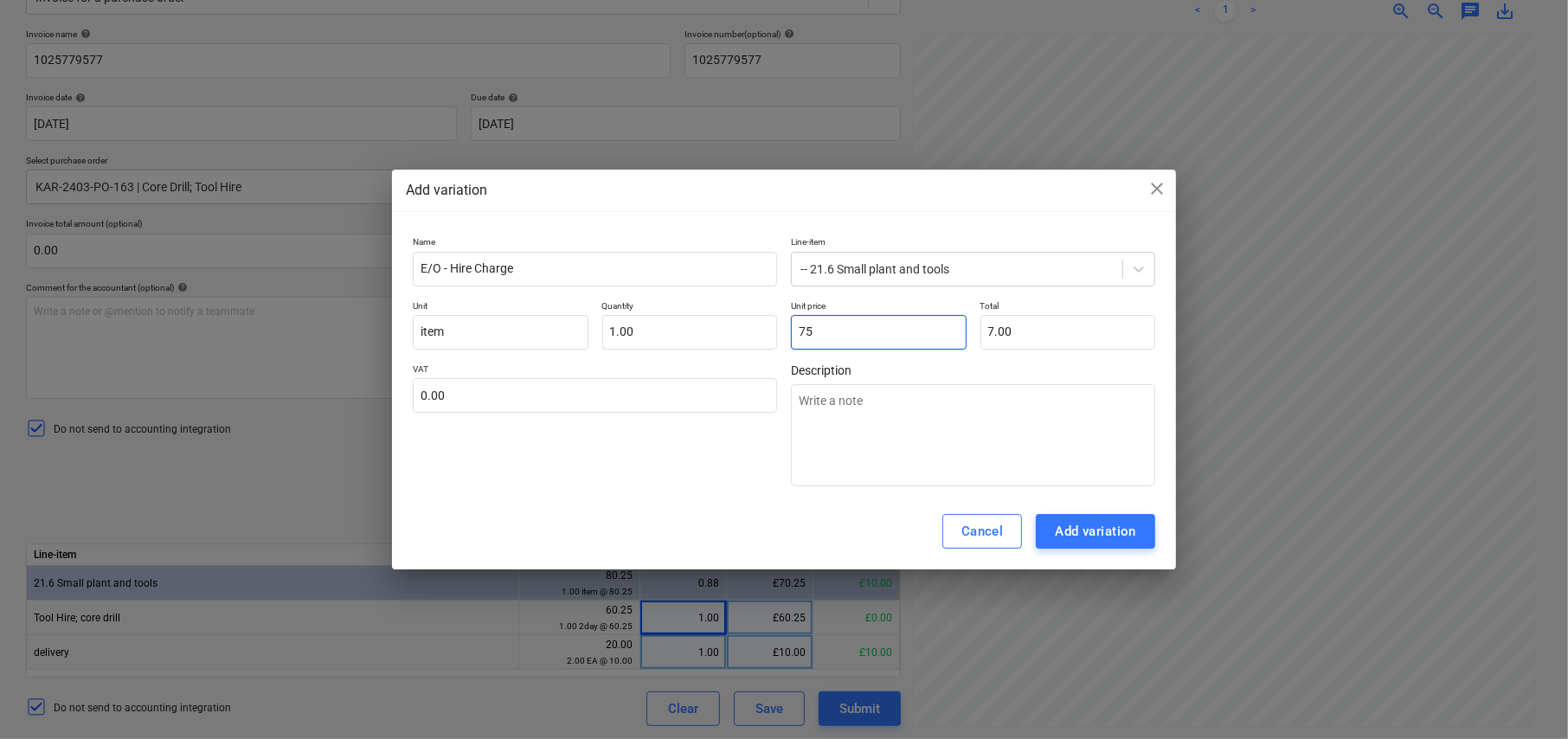
type input "75.00"
type input "75."
type textarea "x"
type input "75.3"
type textarea "x"
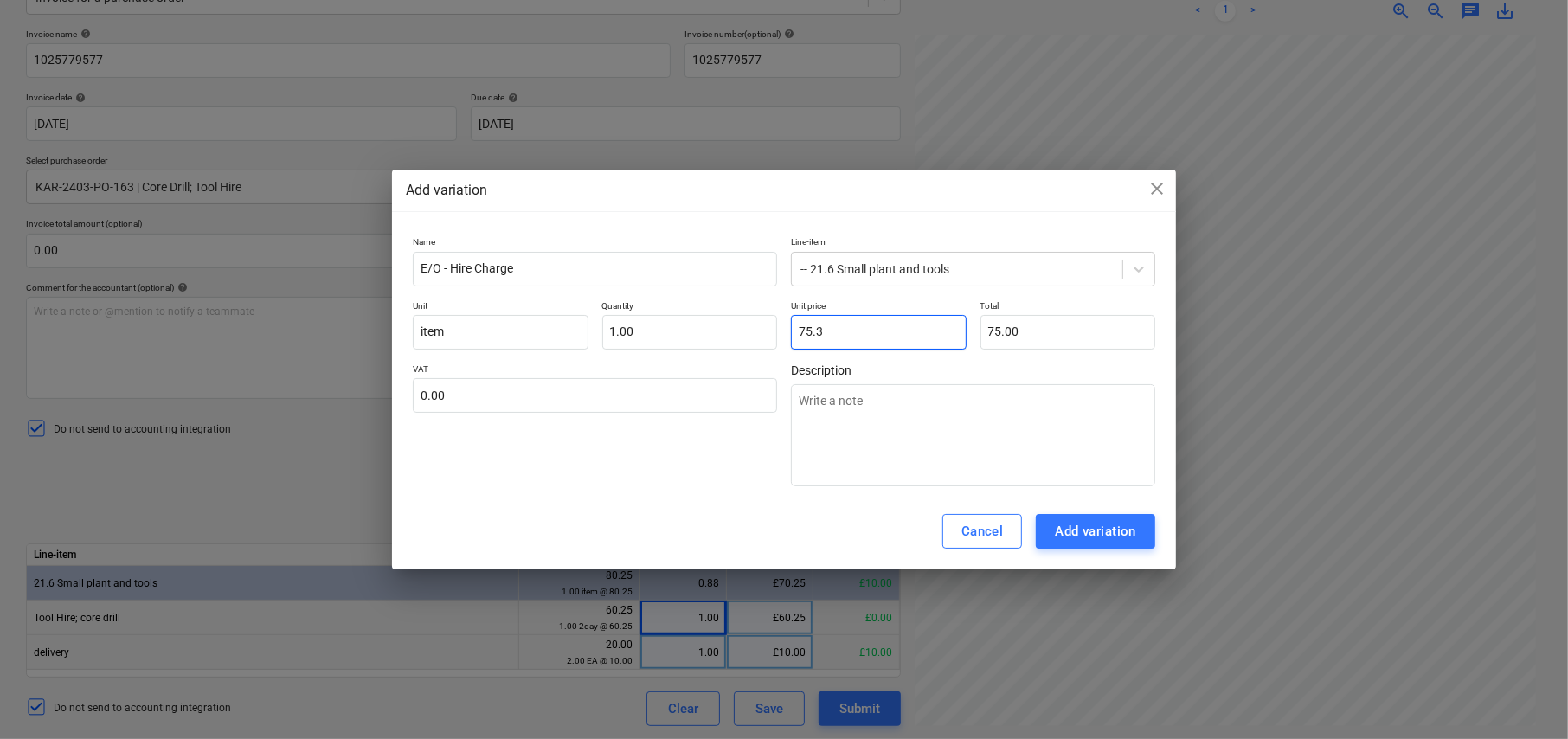
type input "75.30"
type textarea "x"
type input "75.30"
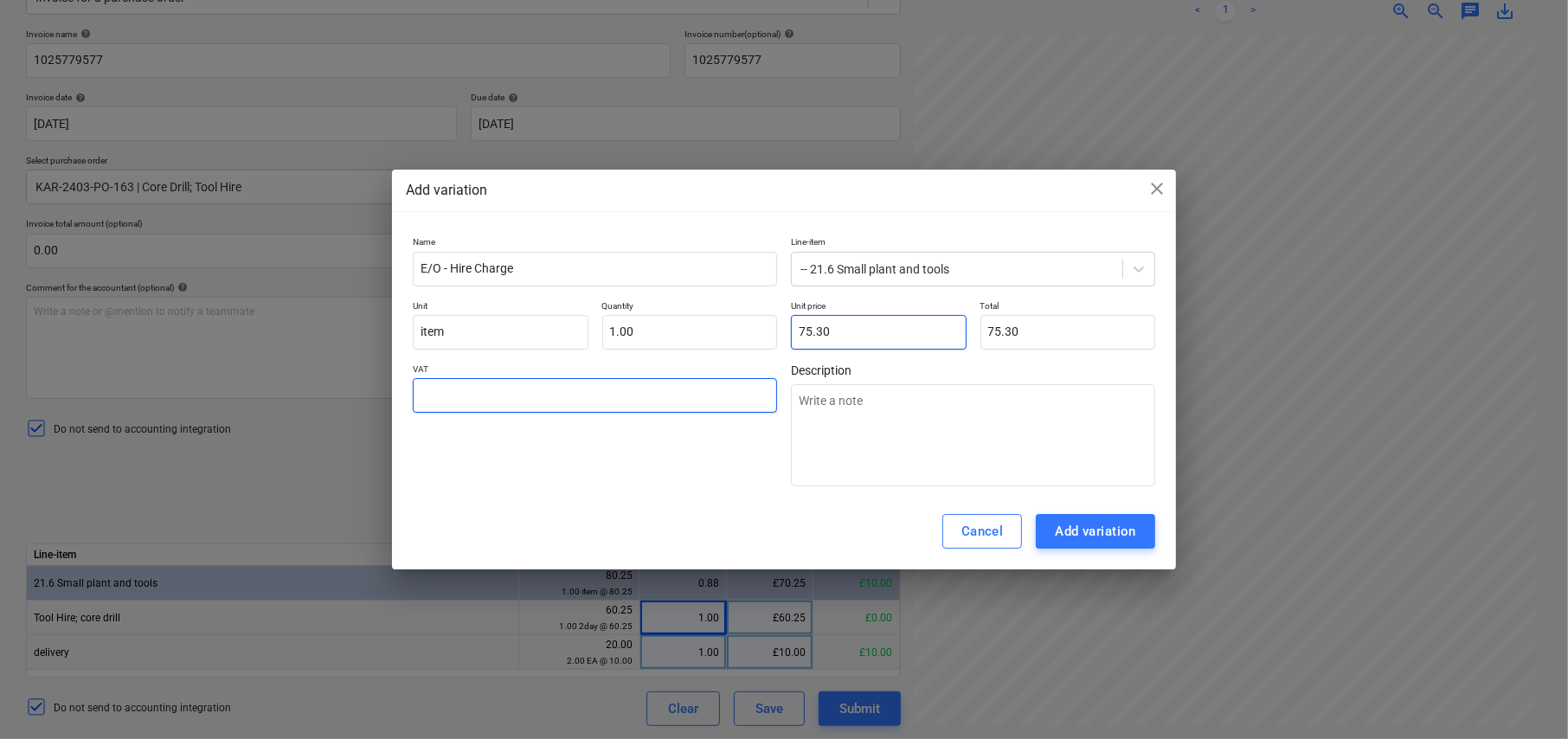
type input "2"
type textarea "x"
type input "20"
type textarea "x"
type input "20.00"
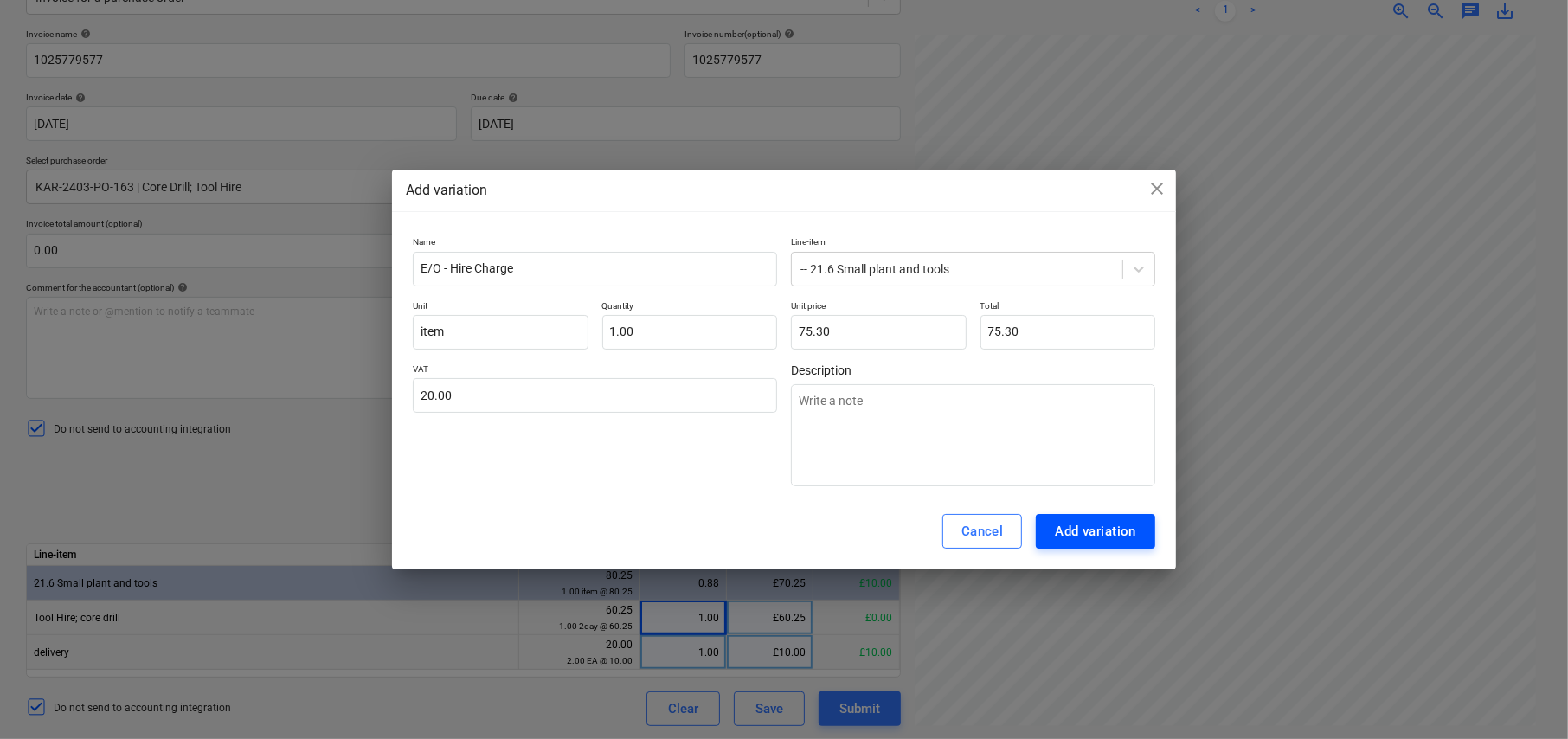
click at [1096, 527] on div "Add variation" at bounding box center [1095, 531] width 81 height 23
type textarea "x"
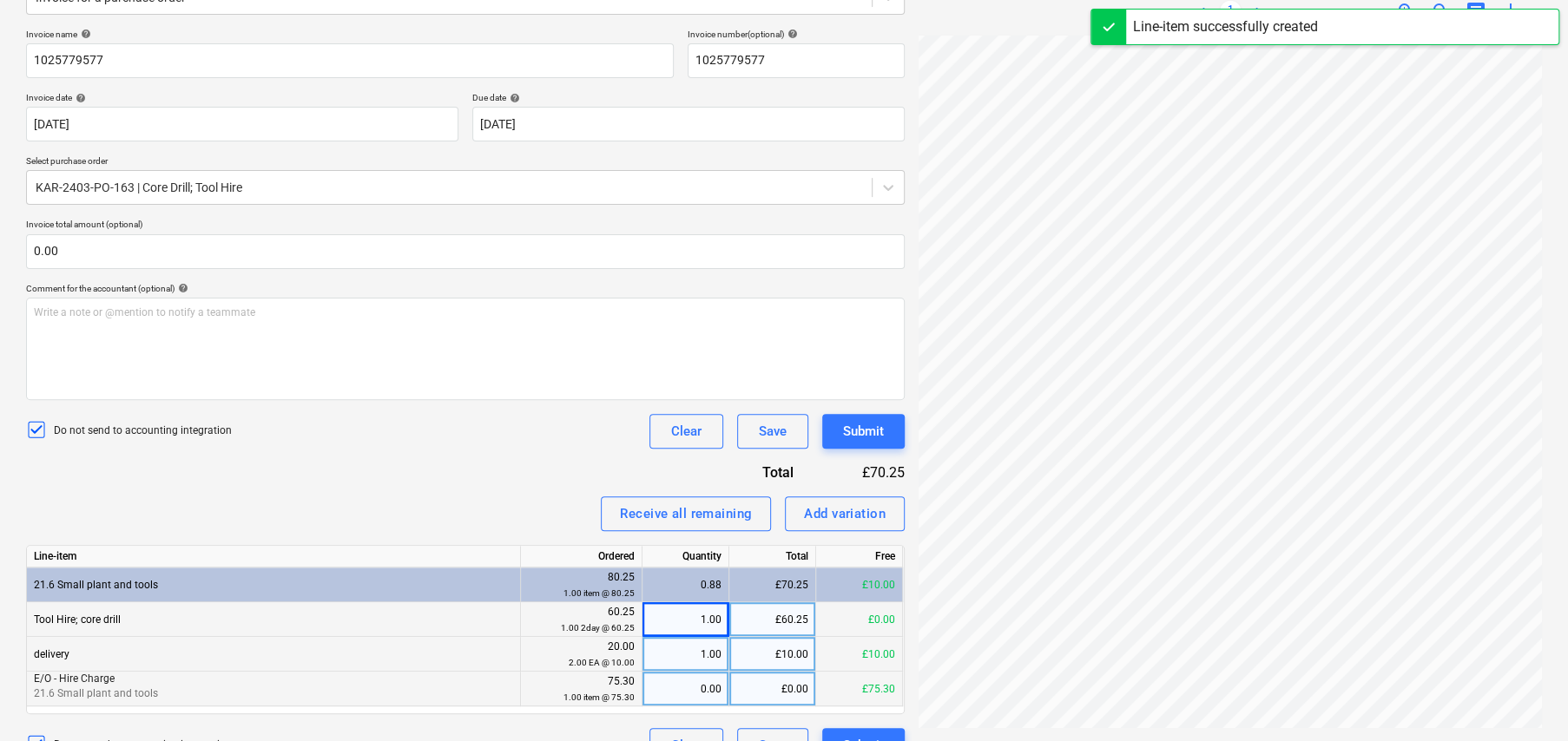
click at [695, 687] on div "0.00" at bounding box center [685, 688] width 72 height 34
type input "1"
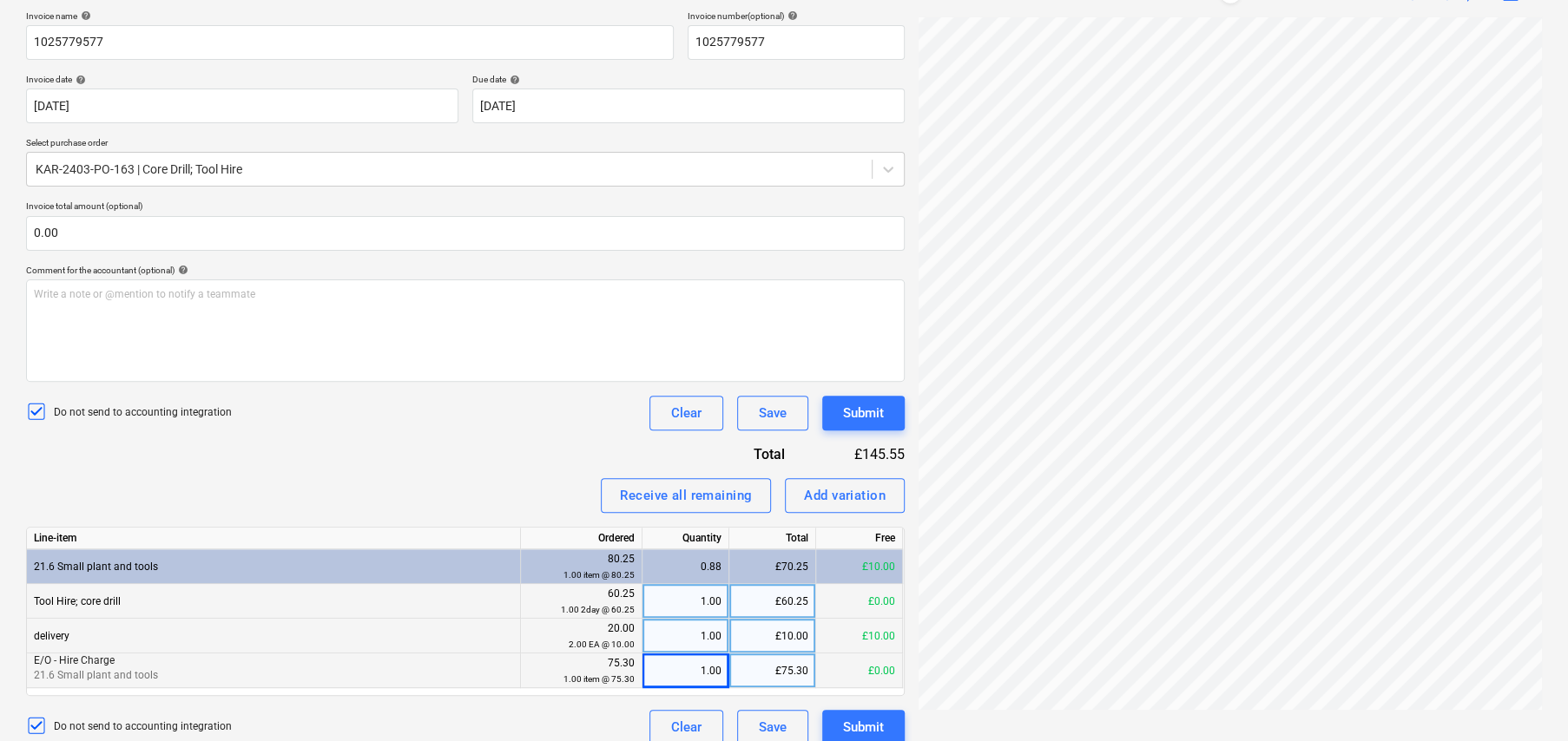
scroll to position [276, 0]
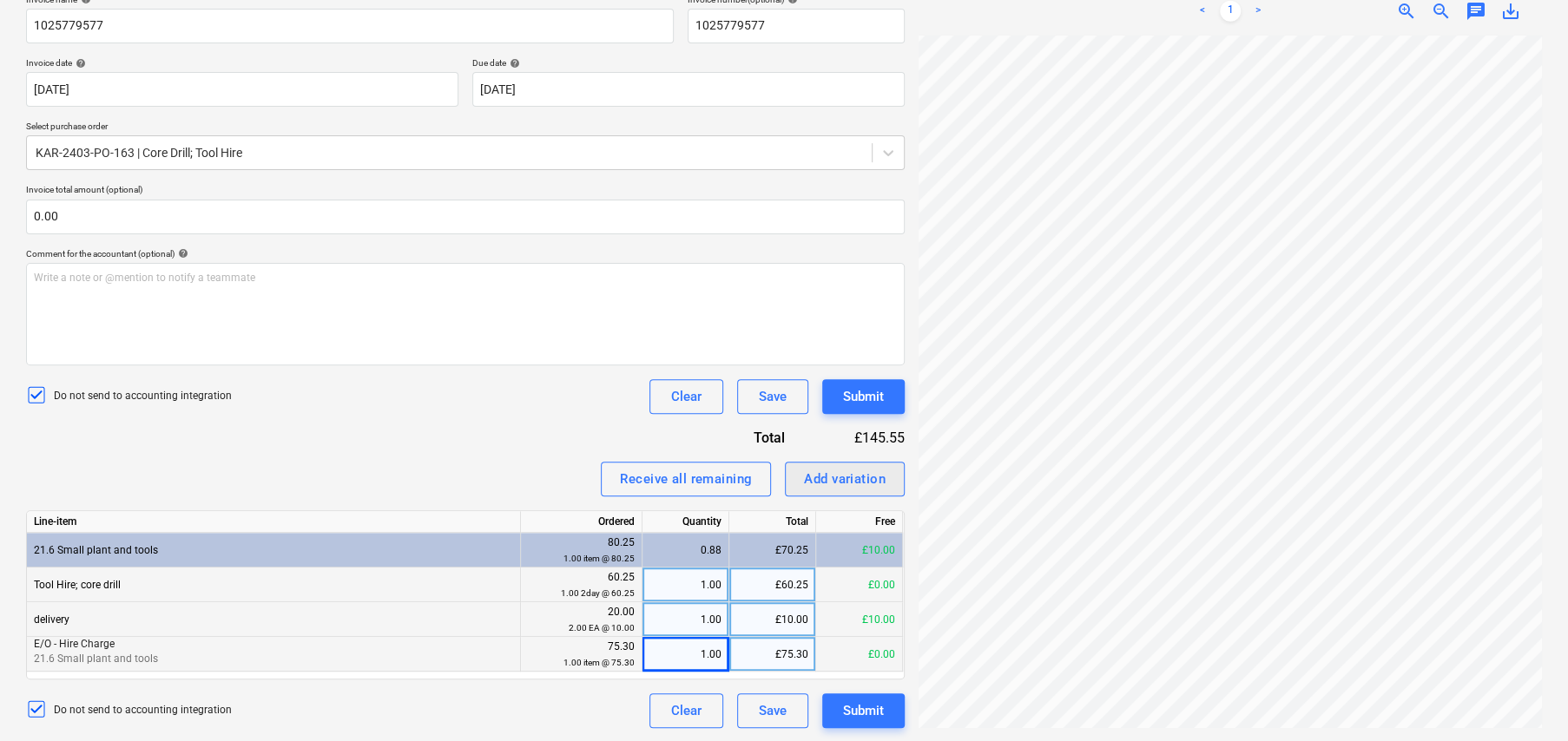
click at [860, 483] on div "Add variation" at bounding box center [844, 479] width 81 height 23
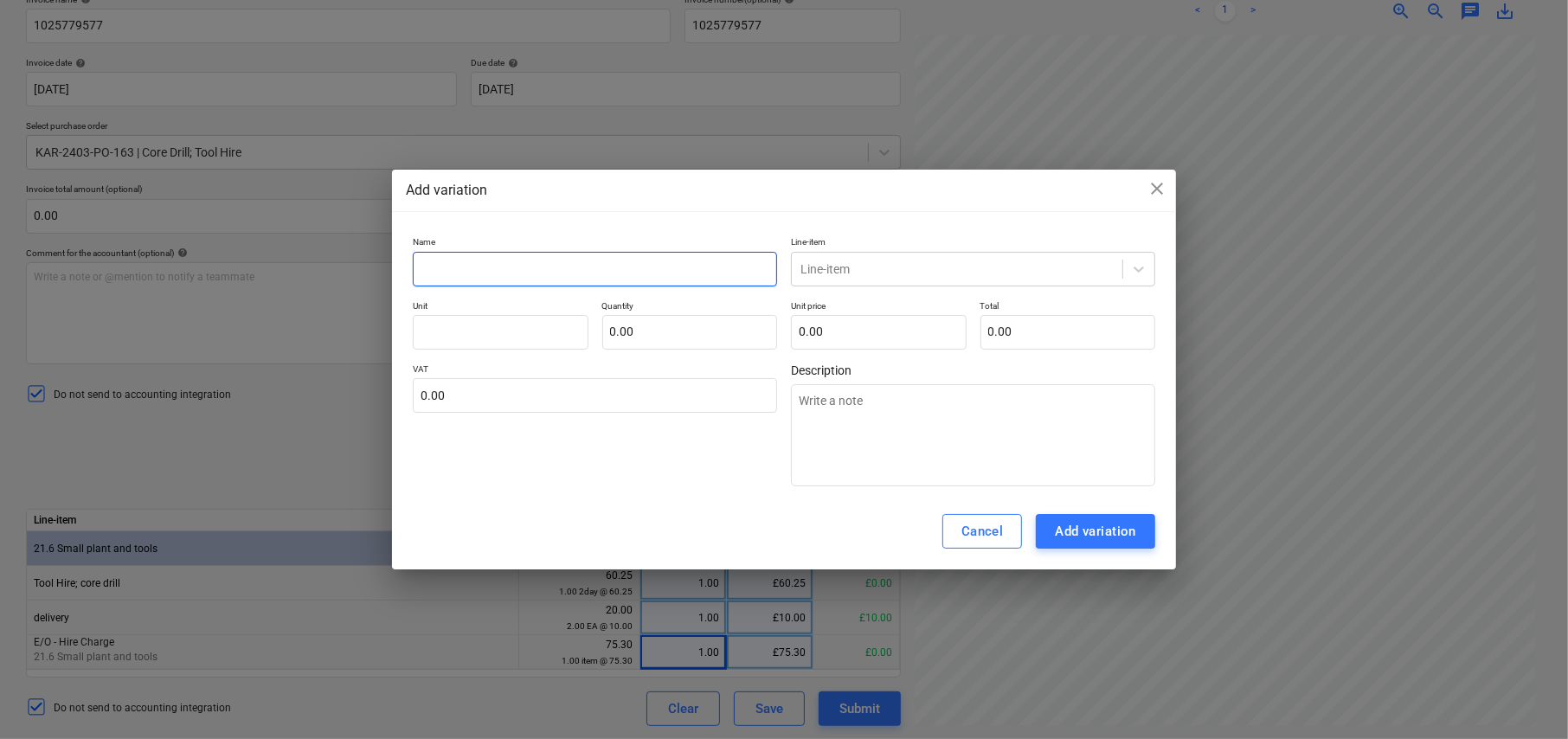
click at [527, 262] on input "text" at bounding box center [595, 269] width 364 height 34
type textarea "x"
type input "W"
type textarea "x"
type input "We"
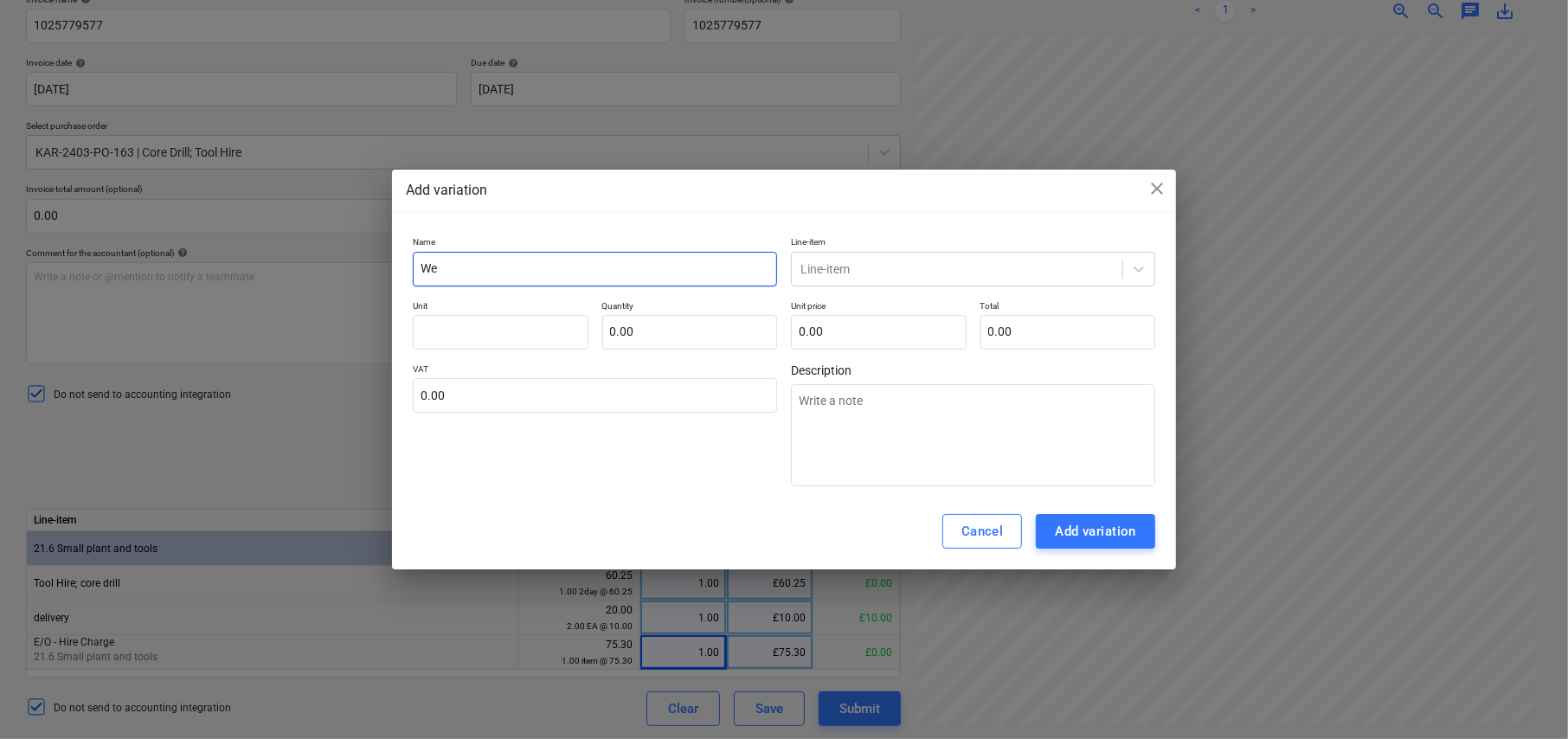
type textarea "x"
type input "Wea"
type textarea "x"
type input "Wear"
type textarea "x"
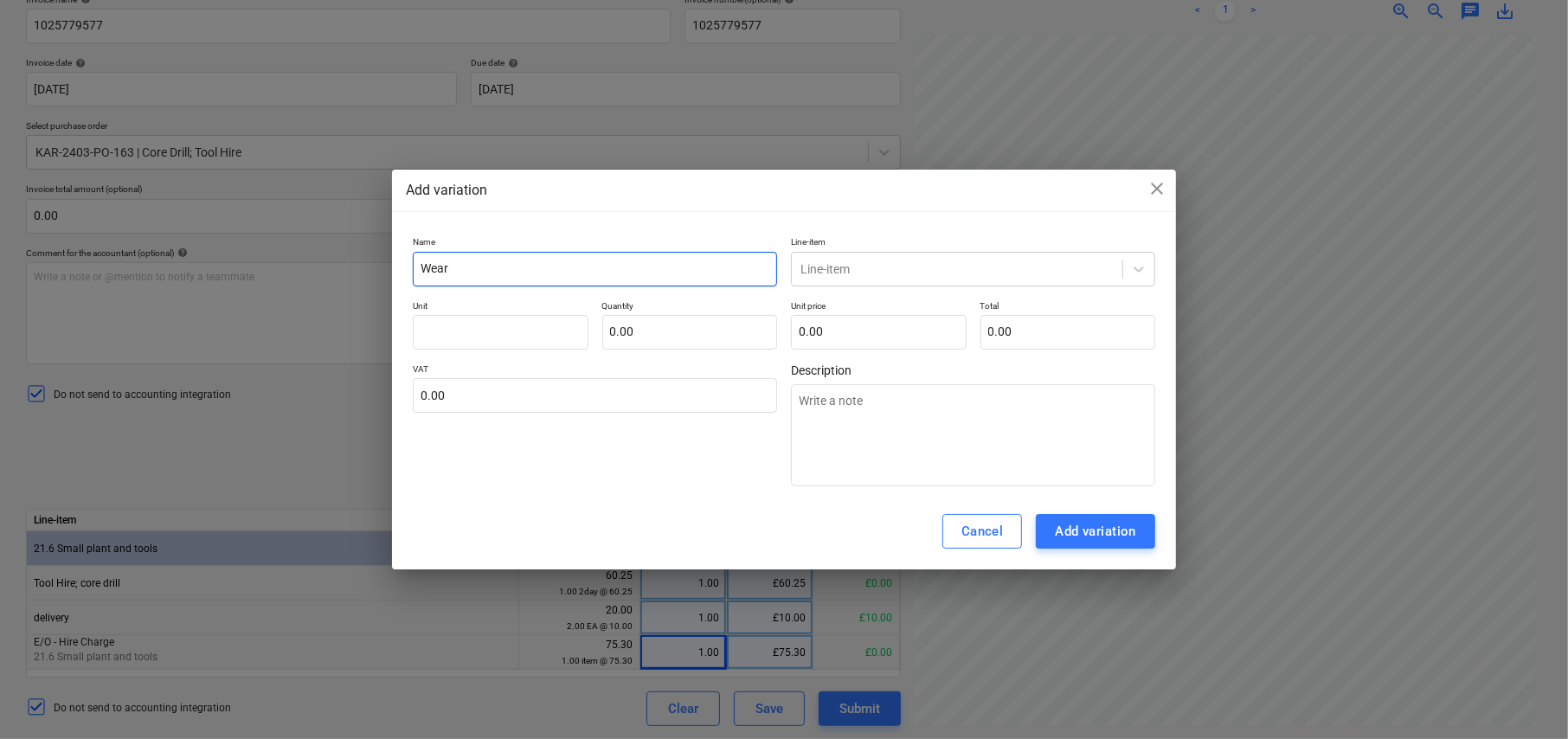
type input "Wear"
type textarea "x"
type input "Wear C"
type textarea "x"
type input "Wear Ch"
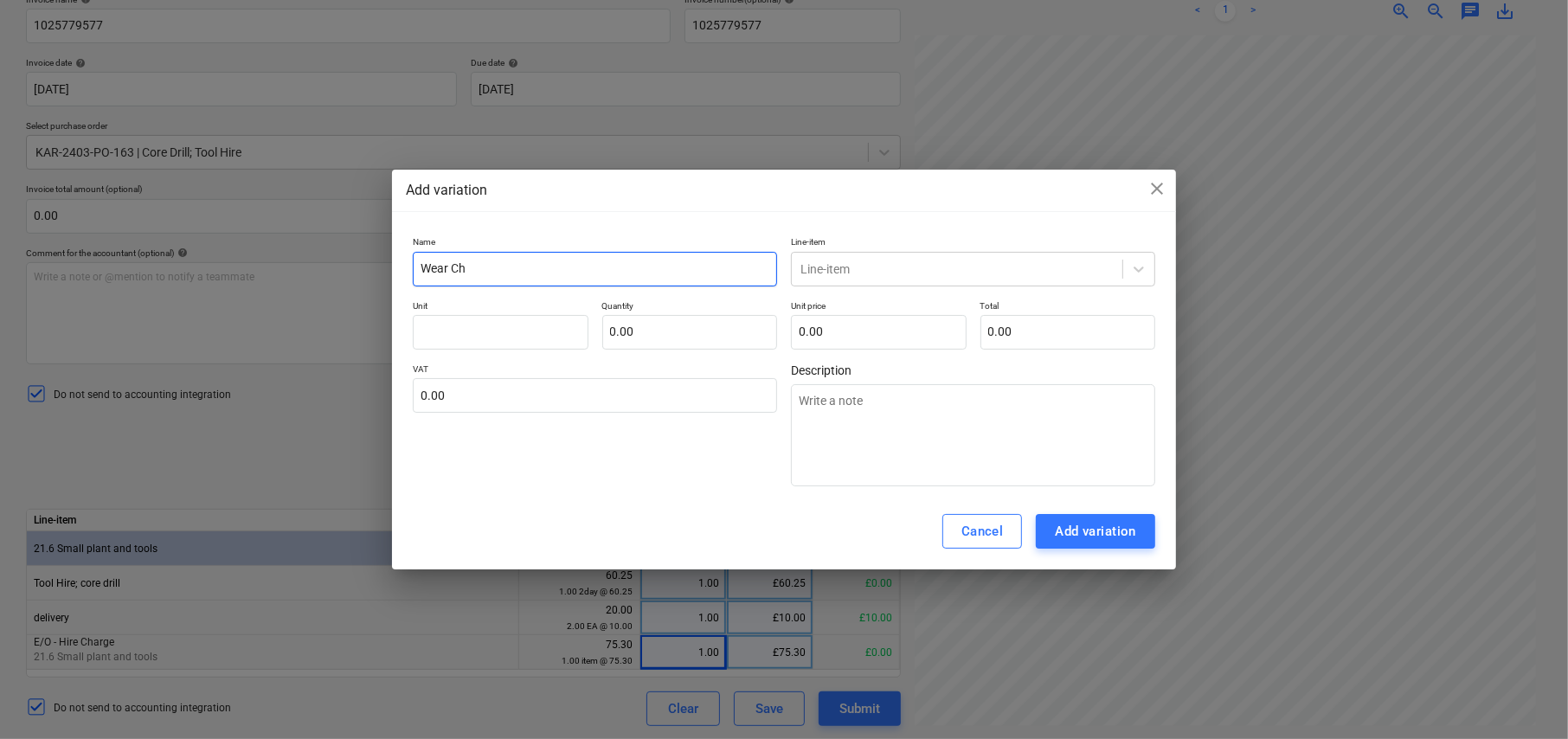
type textarea "x"
type input "Wear Cha"
type textarea "x"
type input "Wear Char"
type textarea "x"
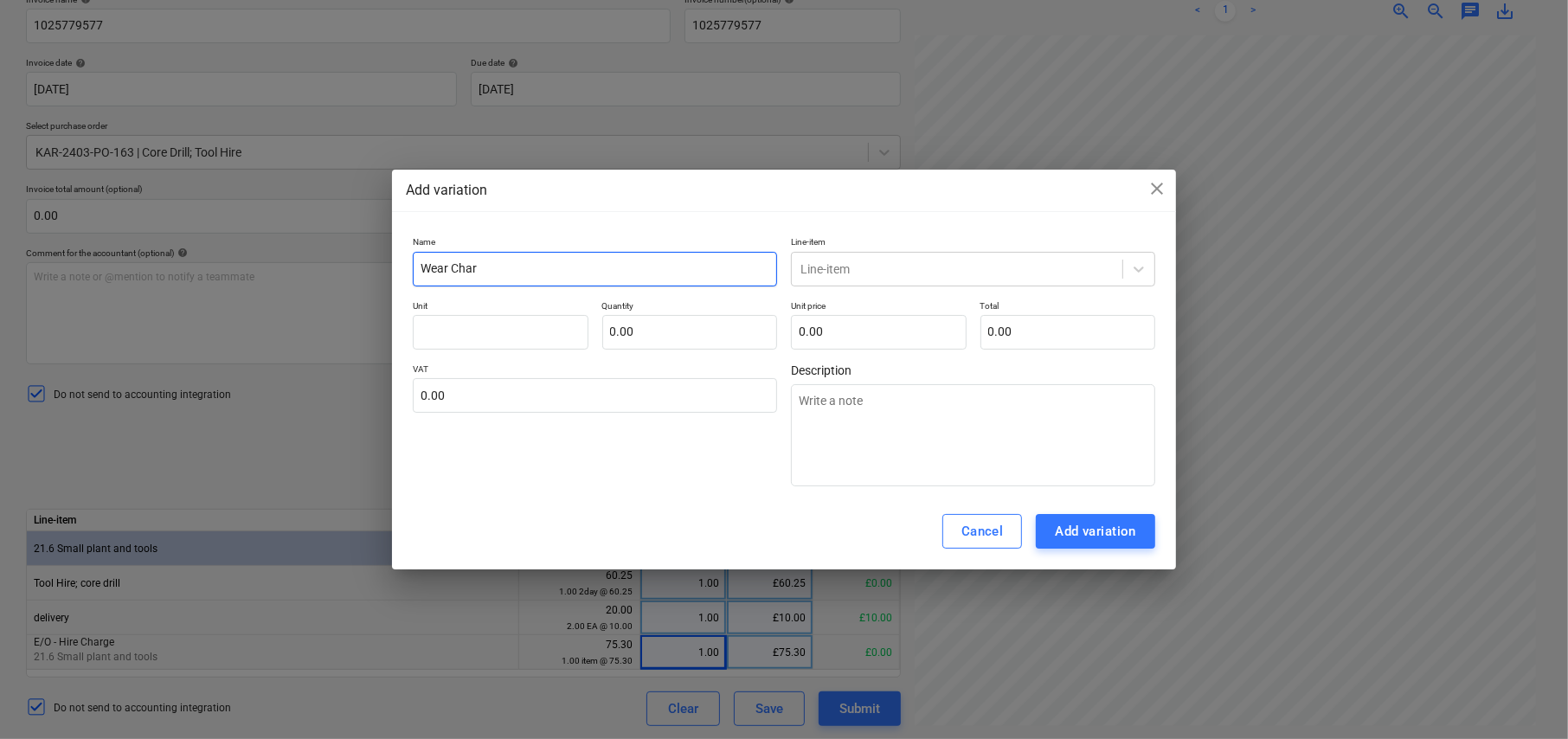
type input "Wear Charg"
type textarea "x"
type input "Wear Charge"
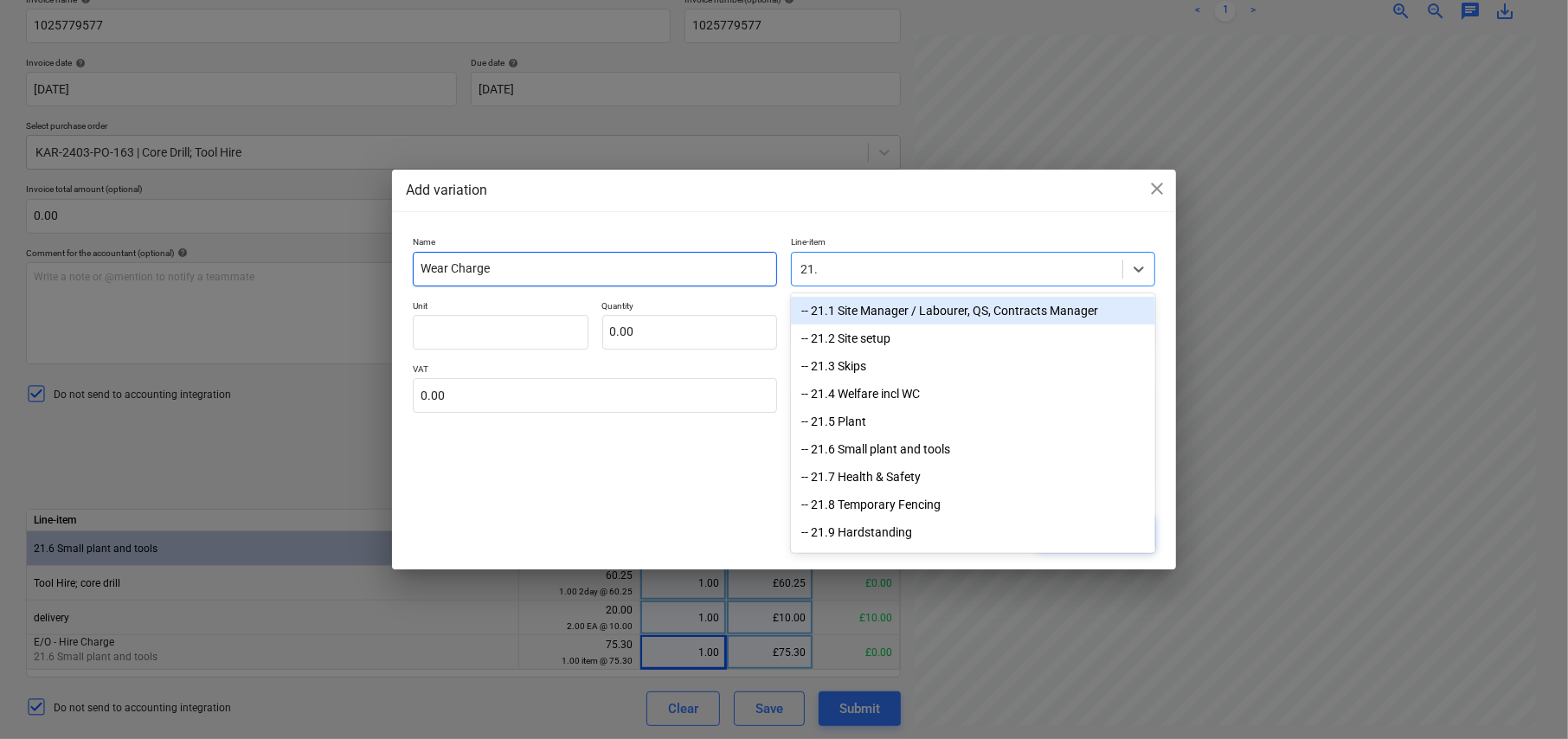
type input "21.6"
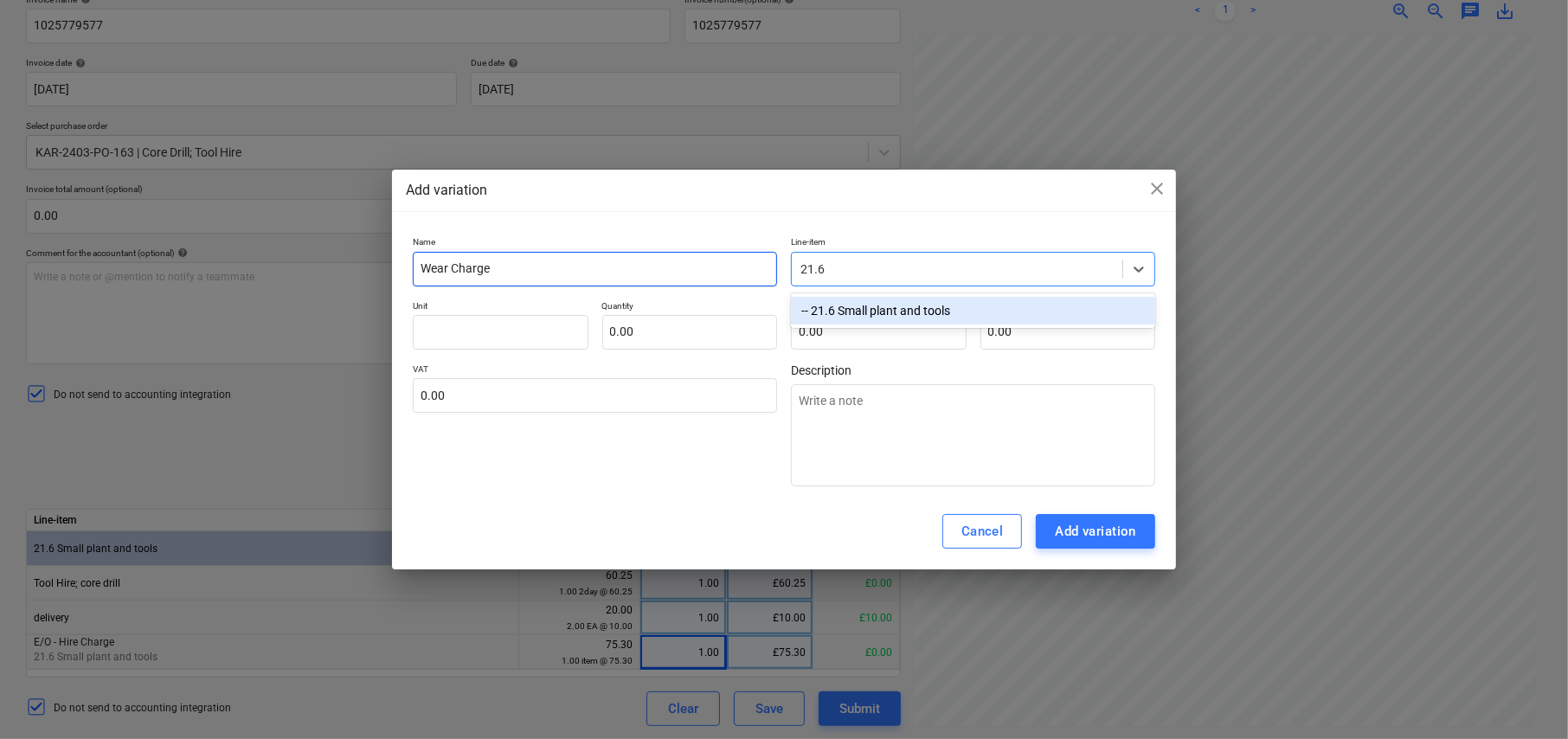
type textarea "x"
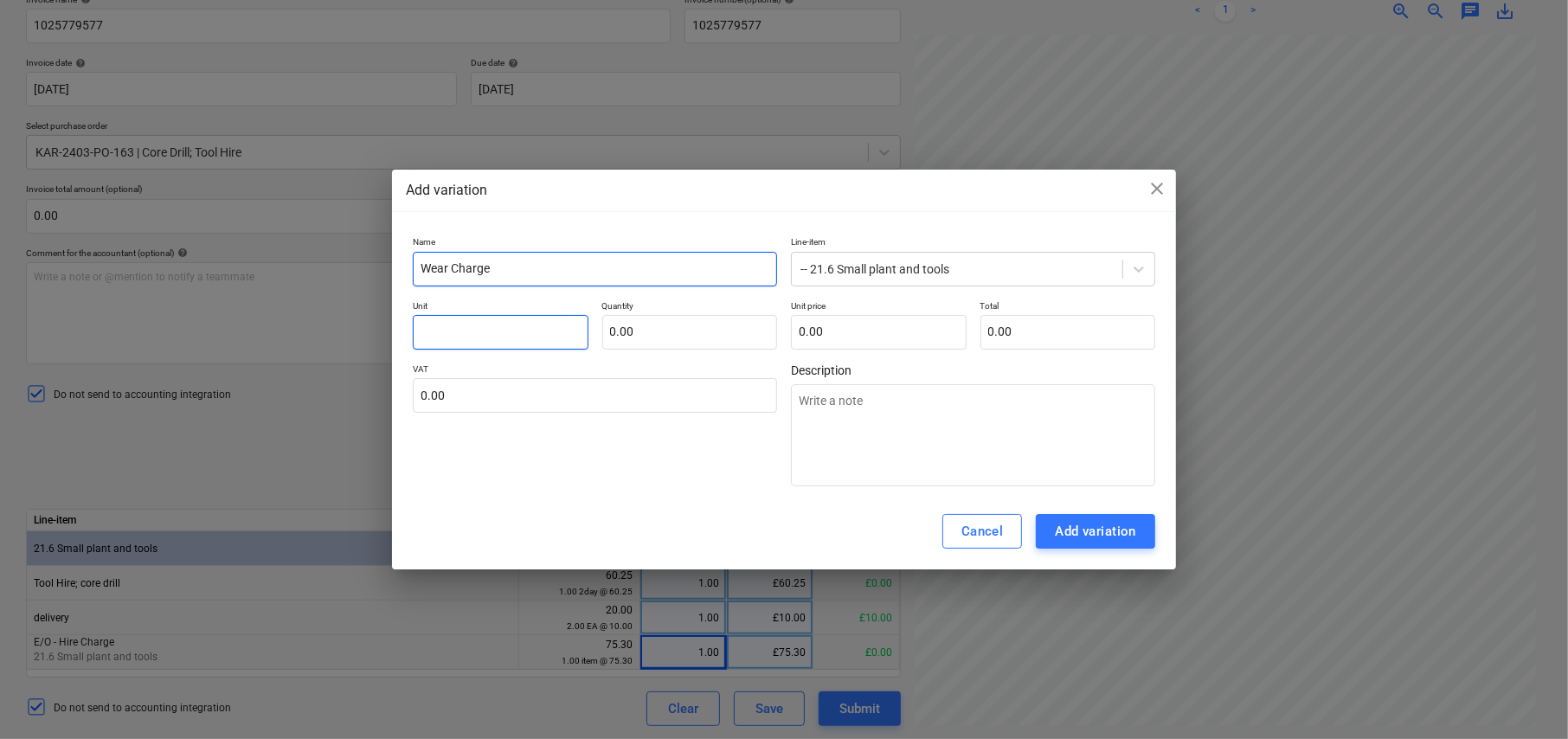
type textarea "x"
type input "i"
type textarea "x"
type input "it"
type textarea "x"
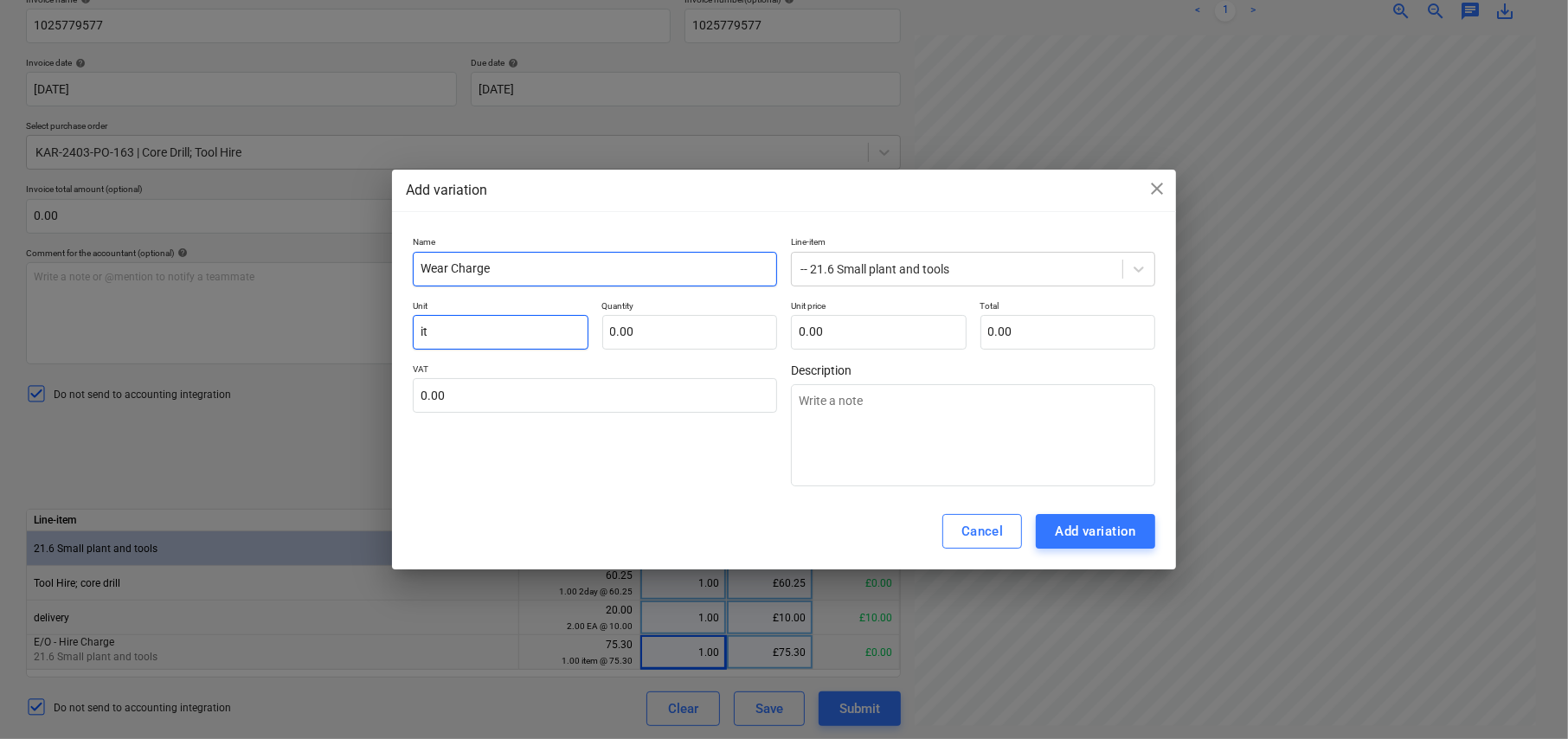
type input "ite"
type textarea "x"
type input "item"
type textarea "x"
type input "1.00"
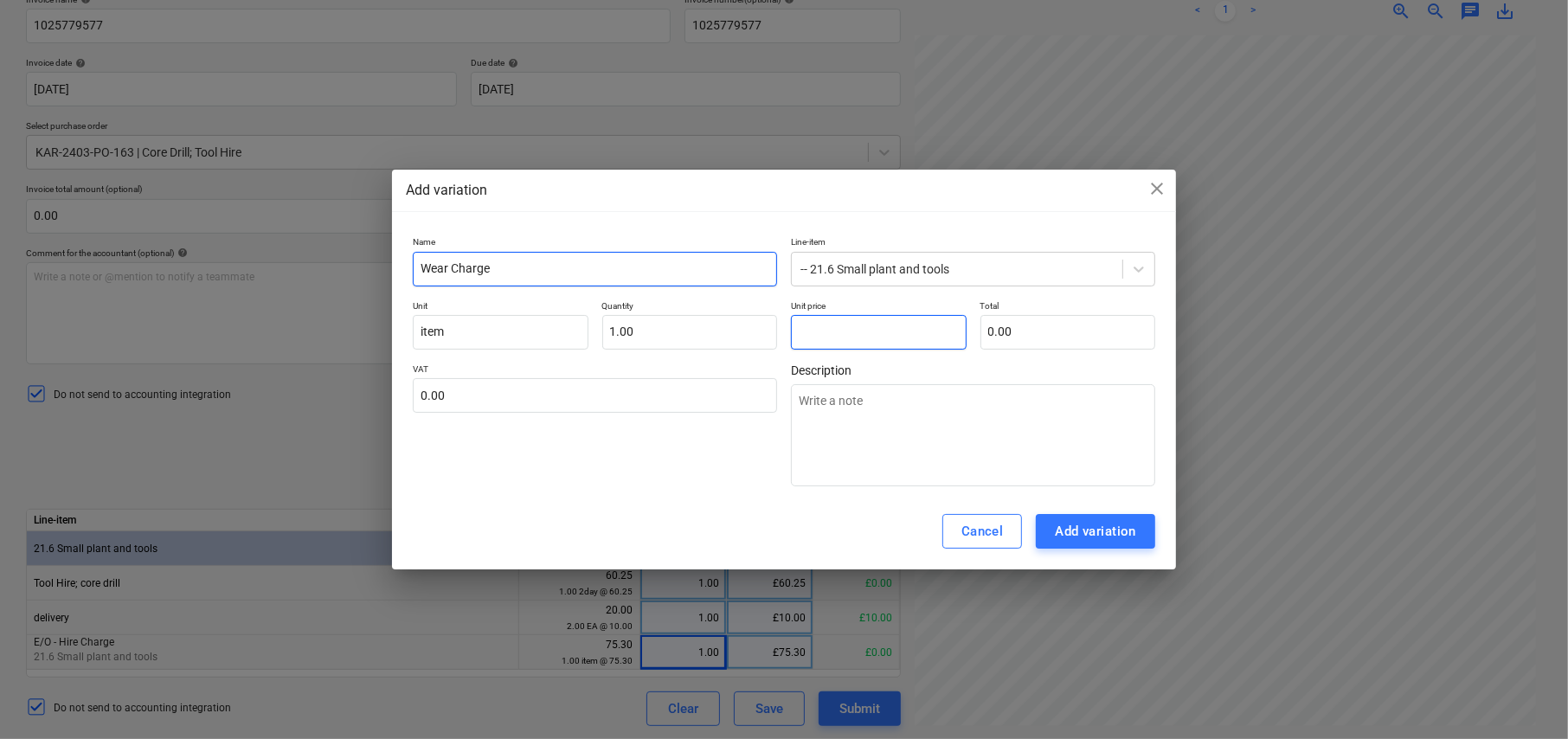
type textarea "x"
type input "9"
type input "9.00"
type textarea "x"
type input "90"
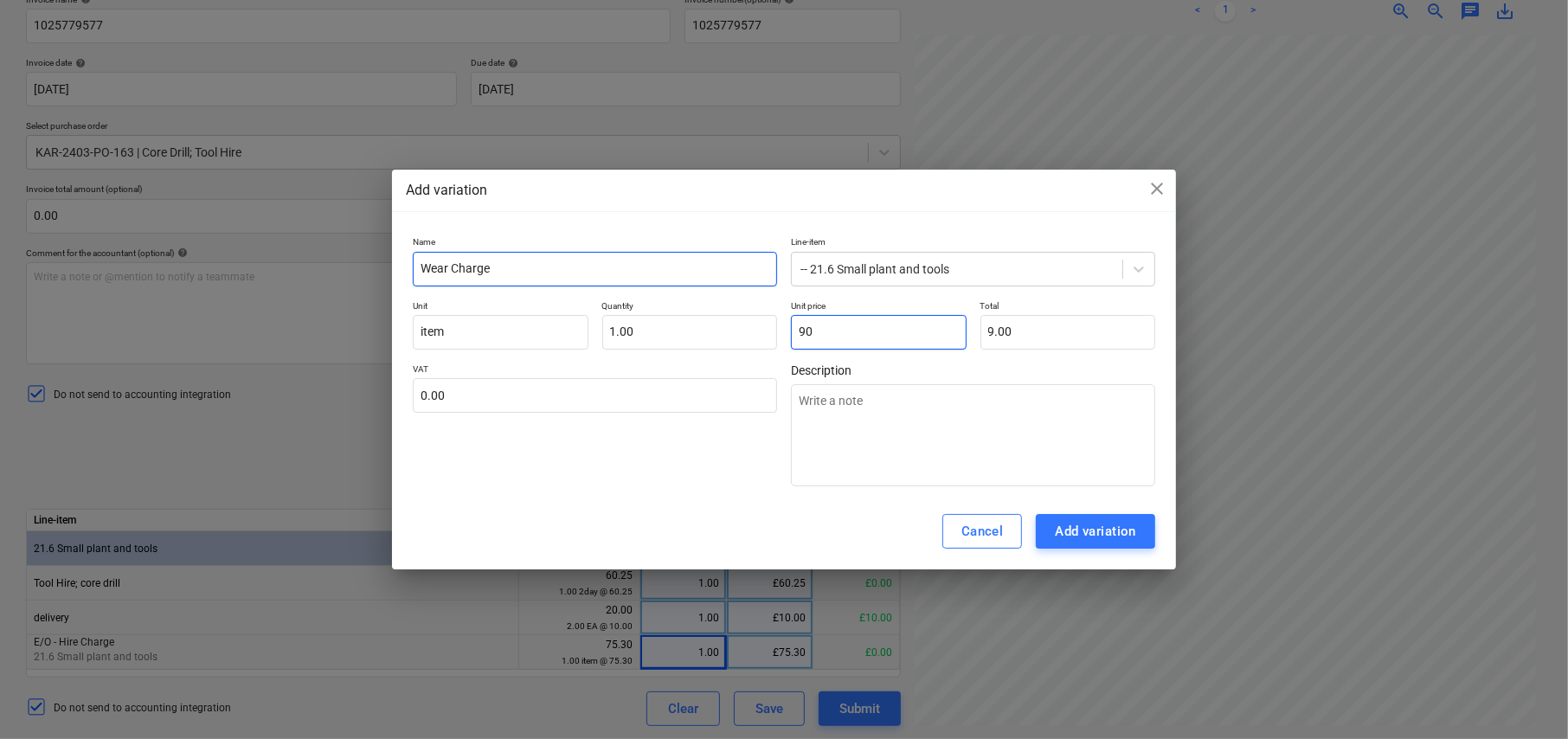
type input "90.00"
type textarea "x"
type input "2"
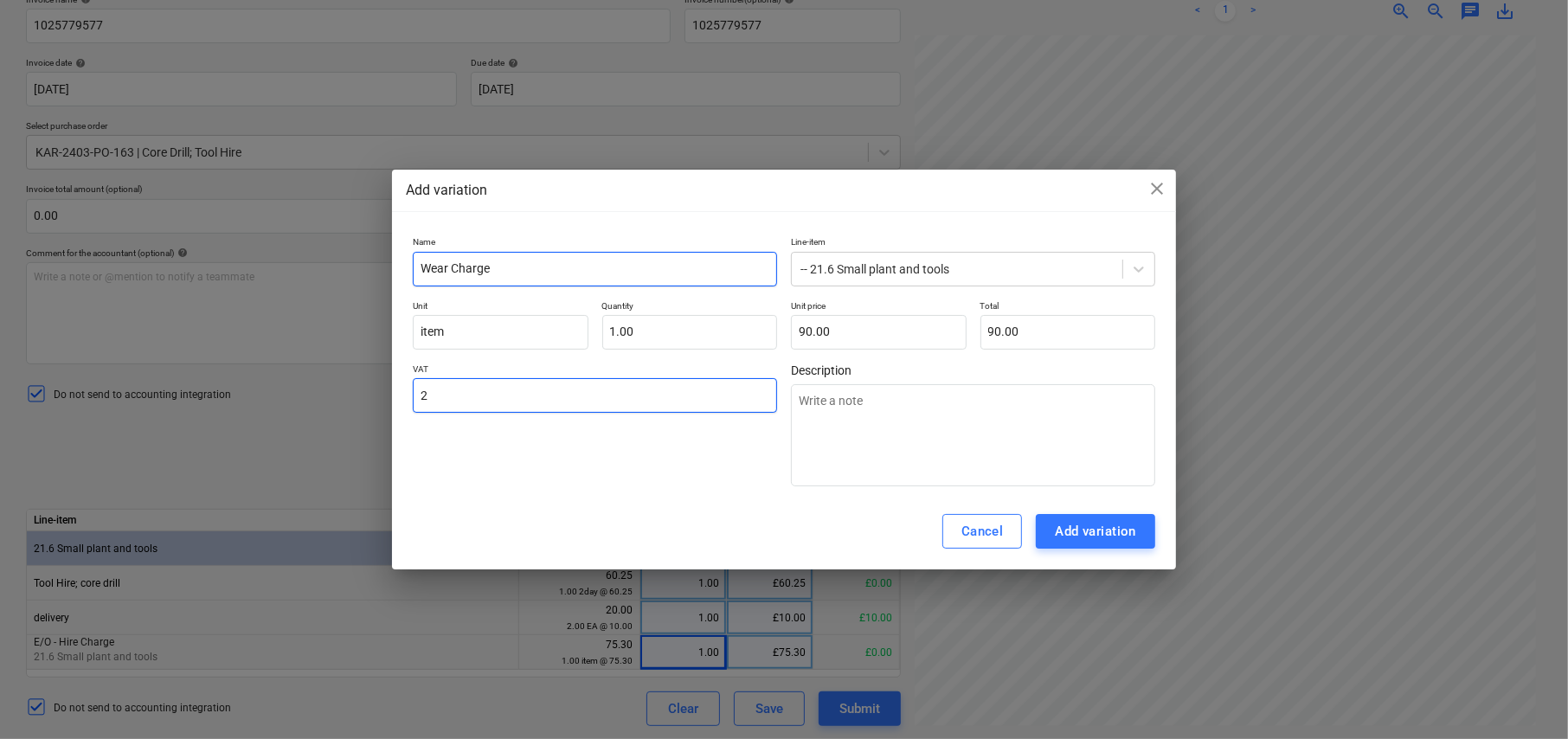
type textarea "x"
type input "20.00"
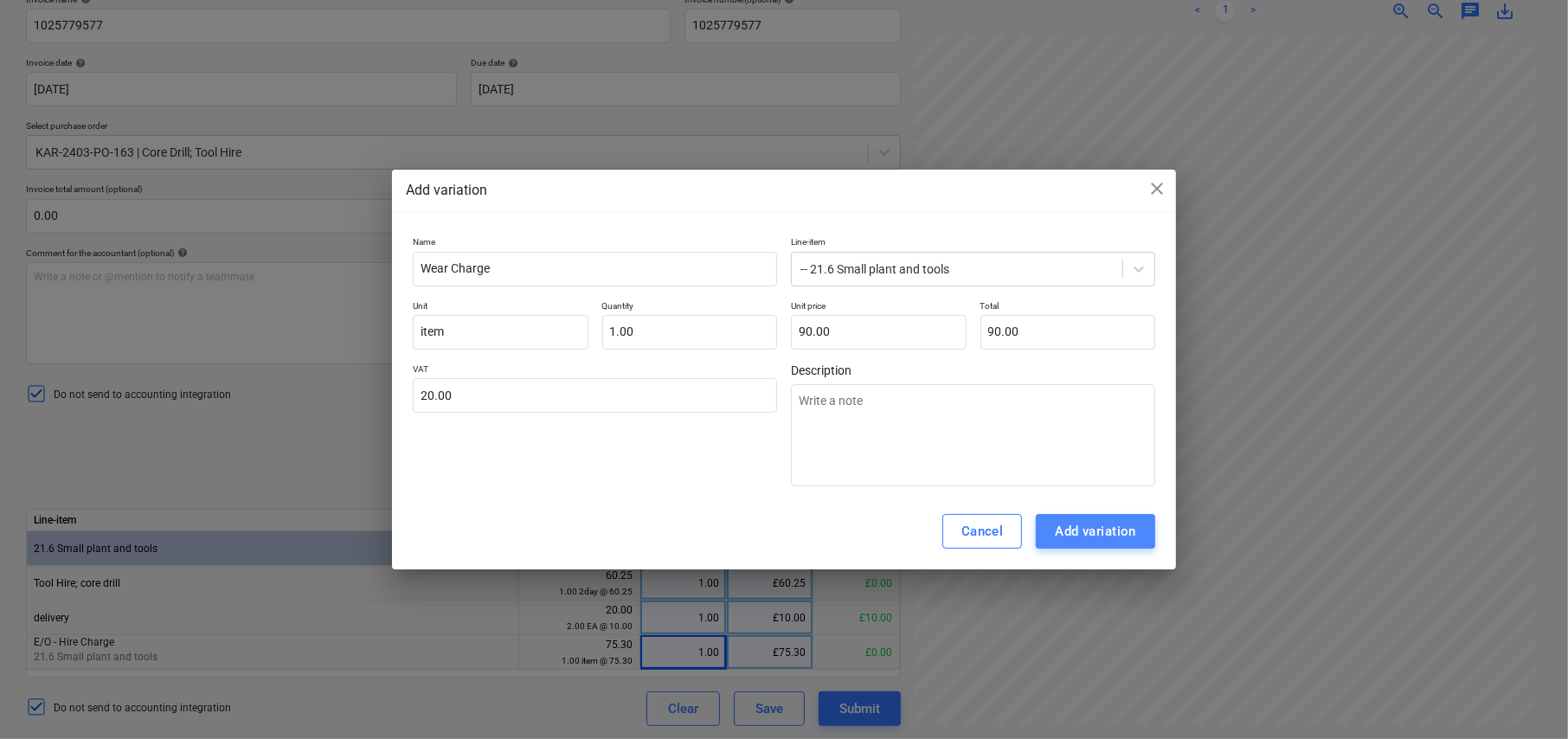
click at [1084, 529] on div "Add variation" at bounding box center [1095, 531] width 81 height 23
type textarea "x"
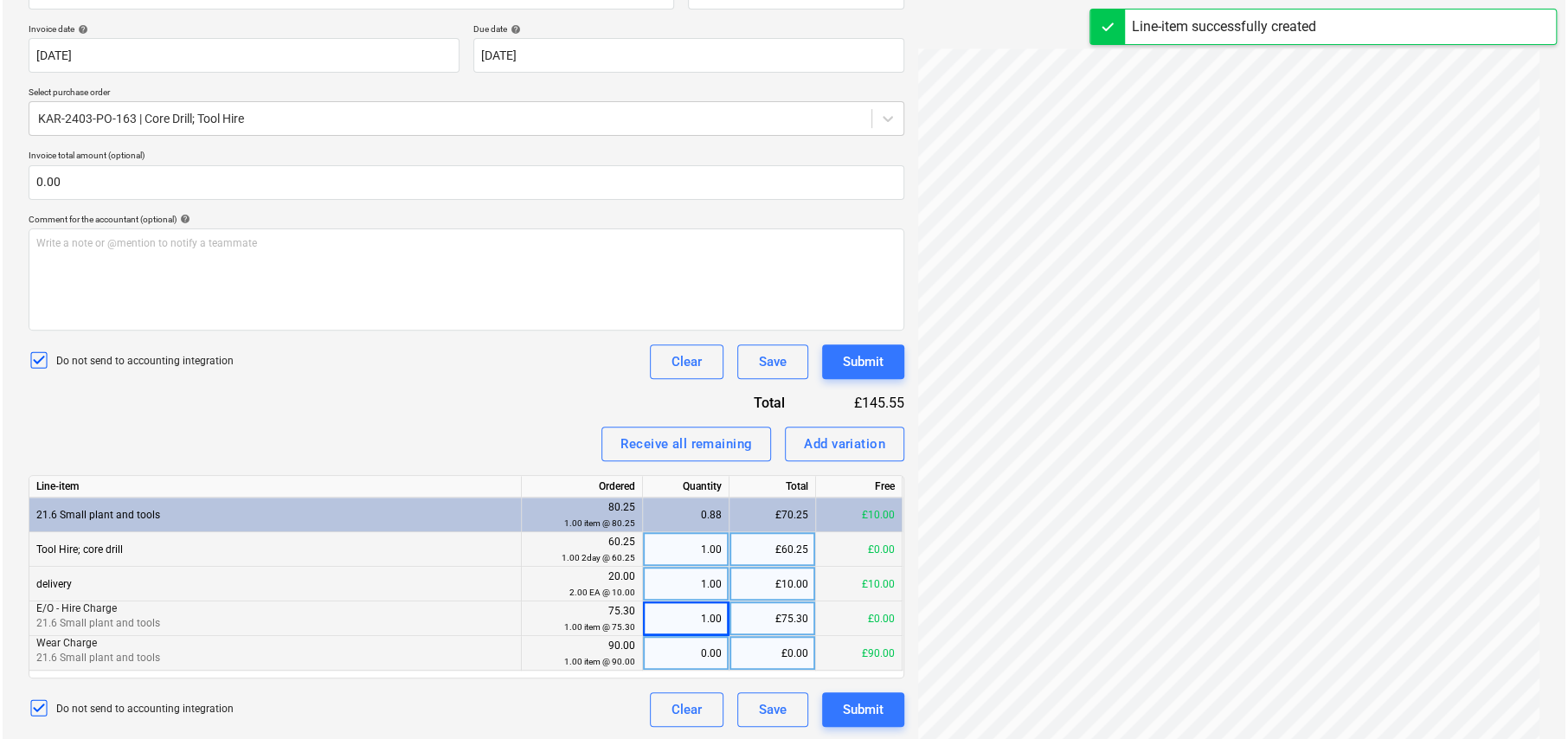
scroll to position [310, 0]
click at [714, 655] on div "0.00" at bounding box center [683, 652] width 72 height 34
type input "1"
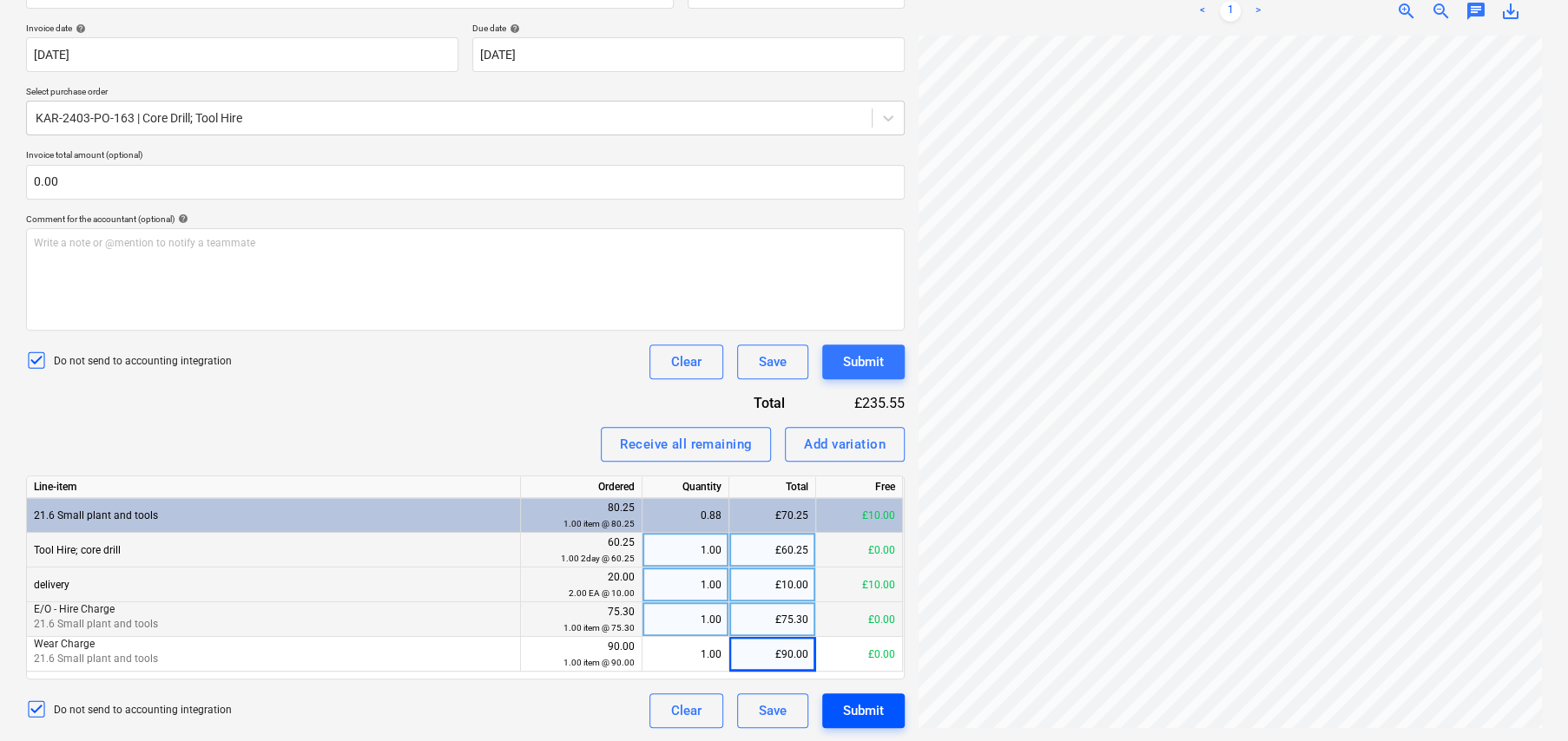
click at [881, 708] on div "Submit" at bounding box center [863, 710] width 41 height 23
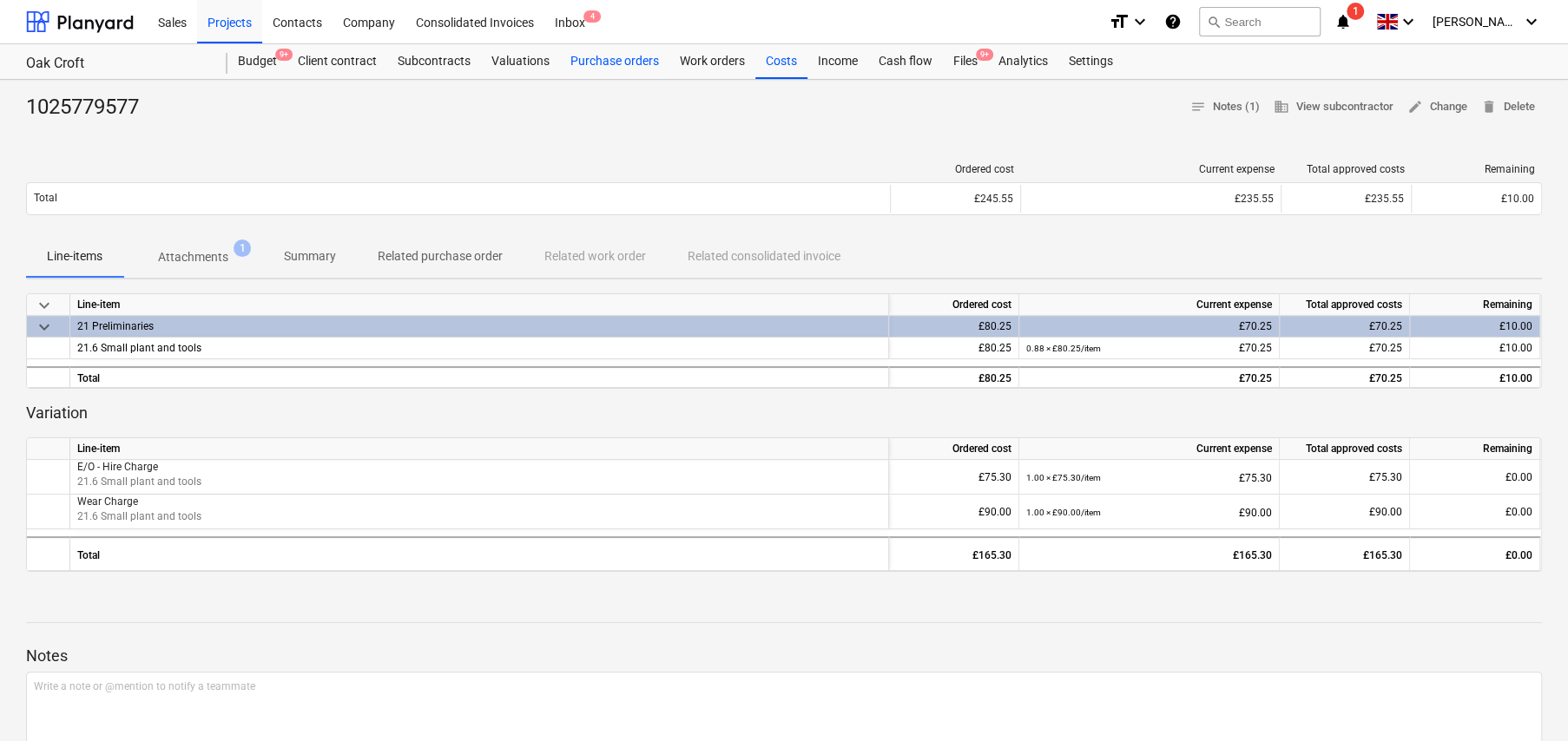
click at [630, 61] on div "Purchase orders" at bounding box center [614, 61] width 109 height 34
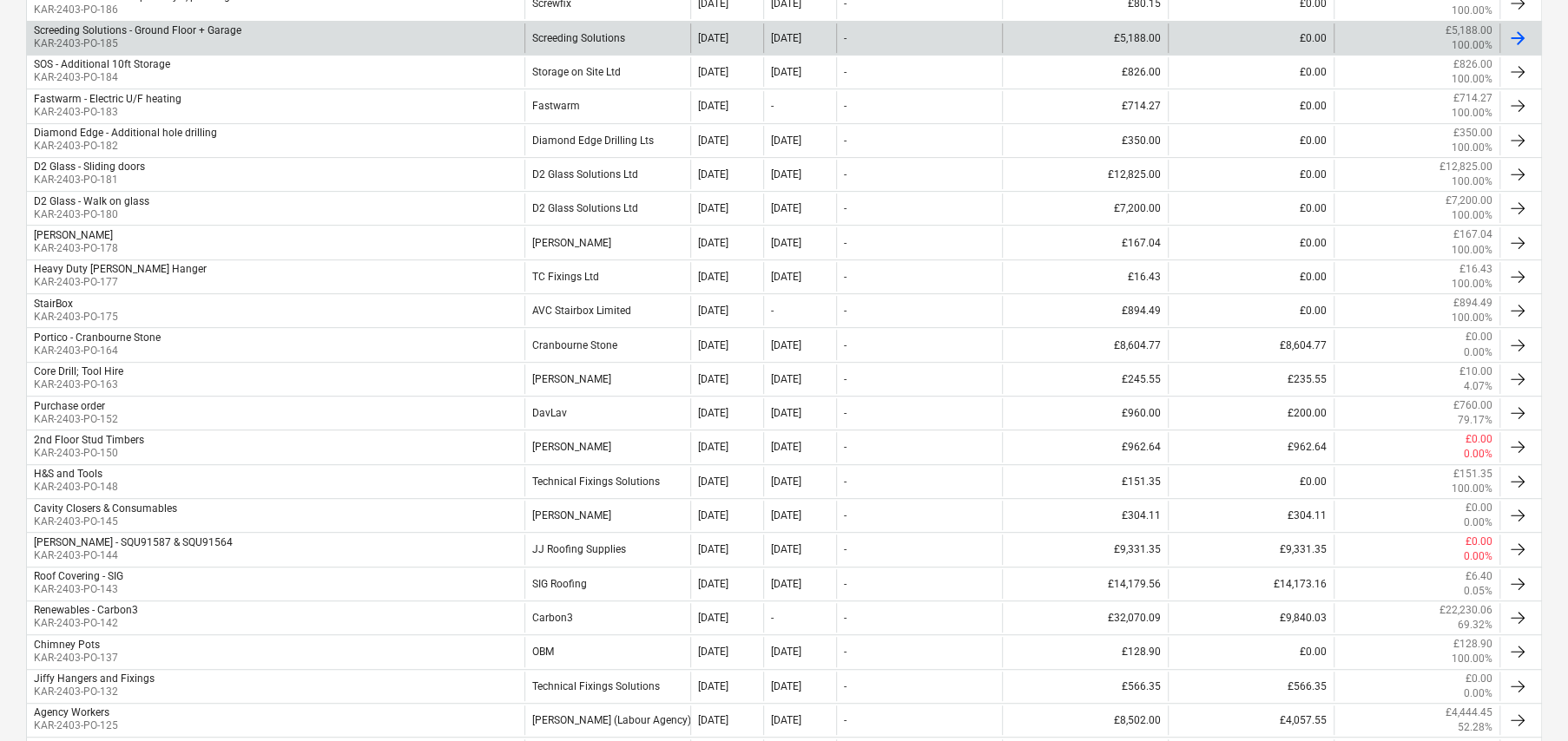
scroll to position [434, 0]
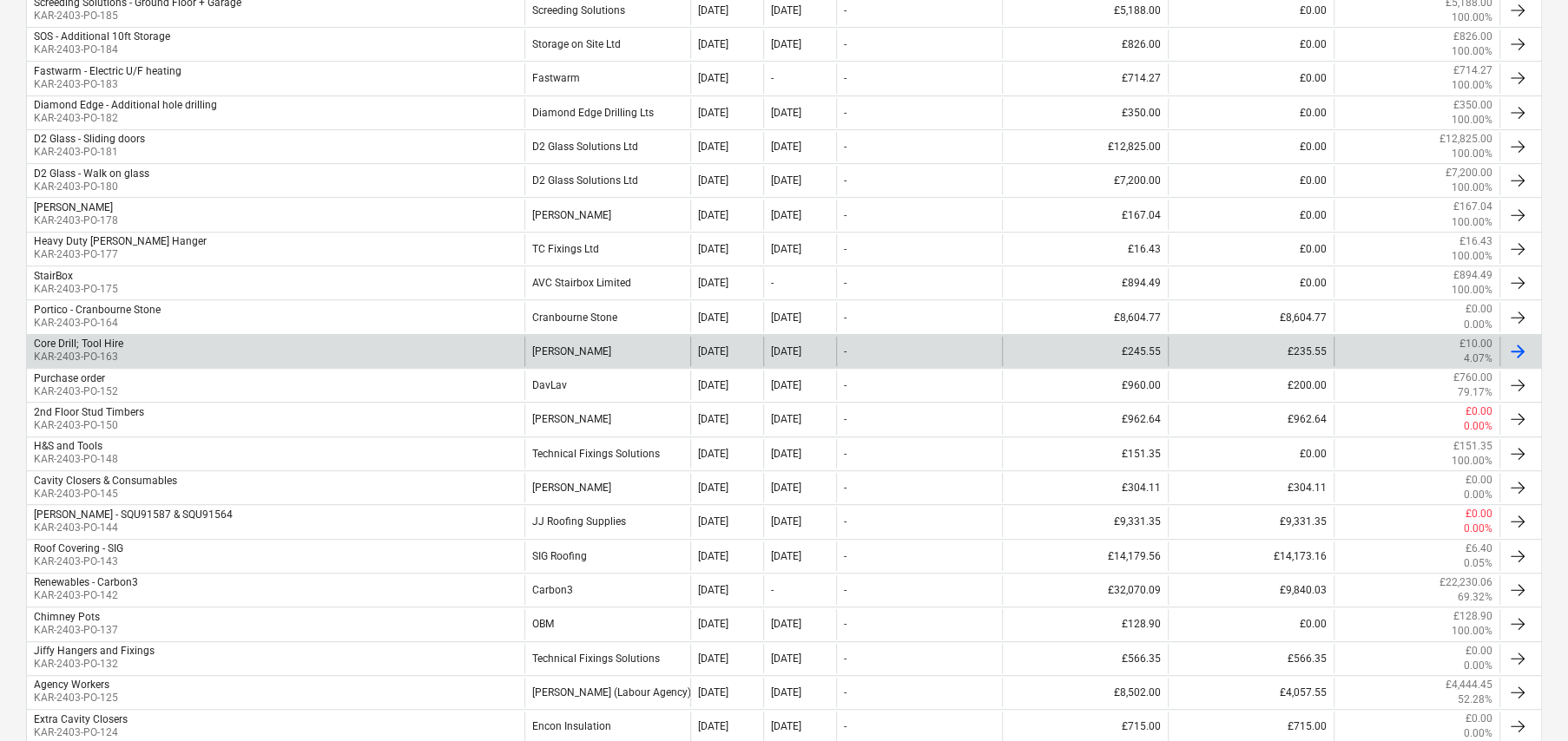
click at [206, 360] on div "Core Drill; Tool Hire KAR-2403-PO-163" at bounding box center [276, 351] width 497 height 30
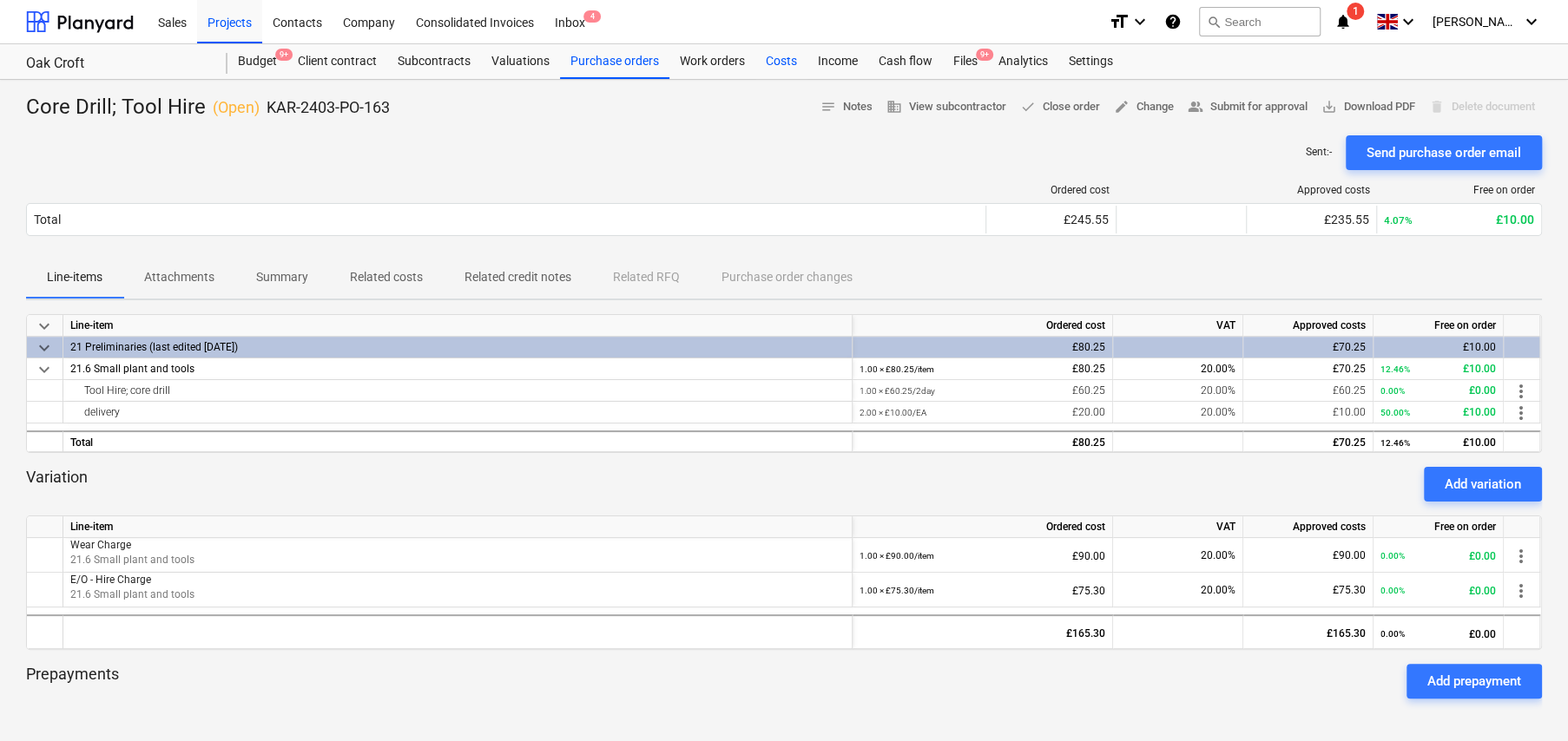
click at [783, 60] on div "Costs" at bounding box center [781, 61] width 52 height 34
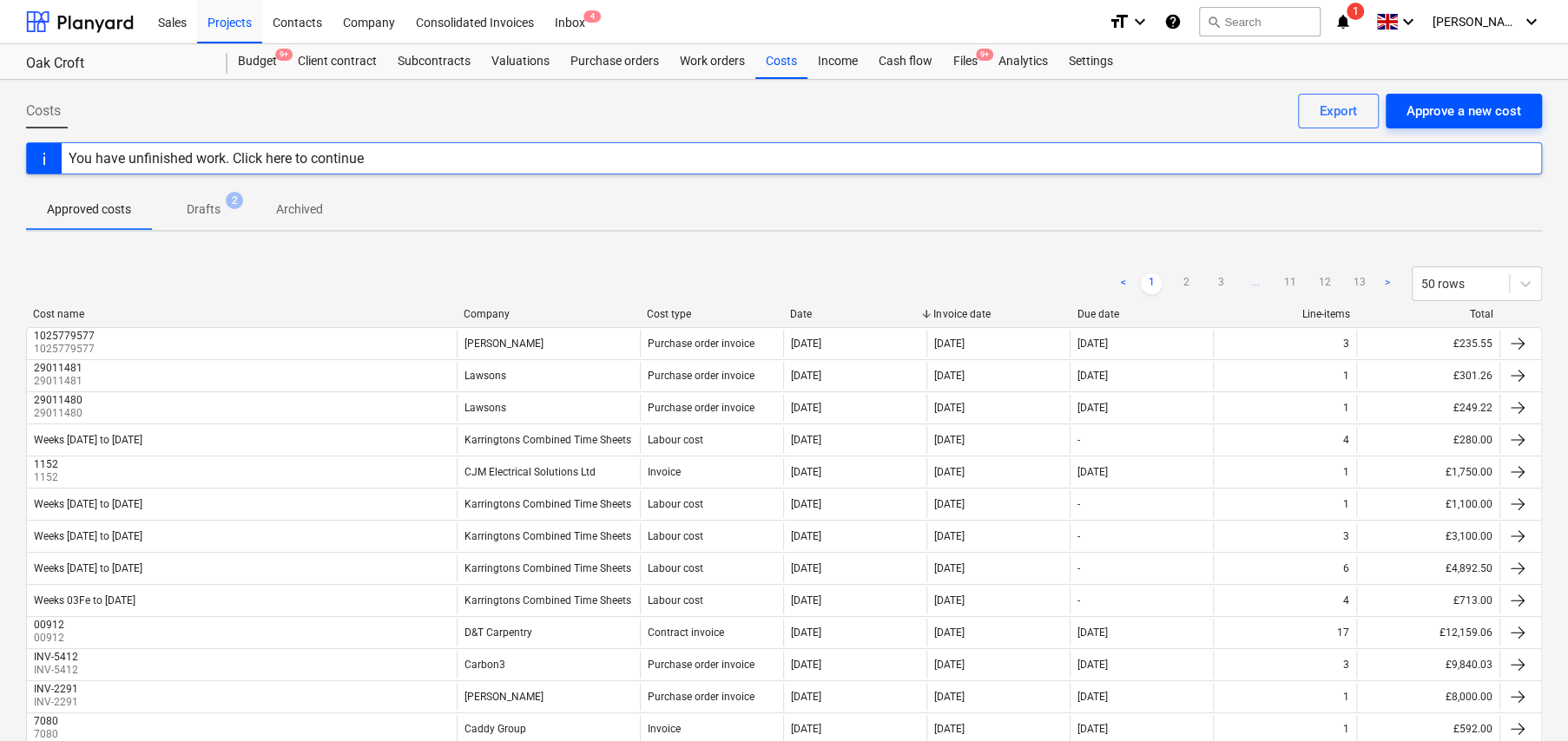
click at [1424, 110] on div "Approve a new cost" at bounding box center [1464, 111] width 115 height 23
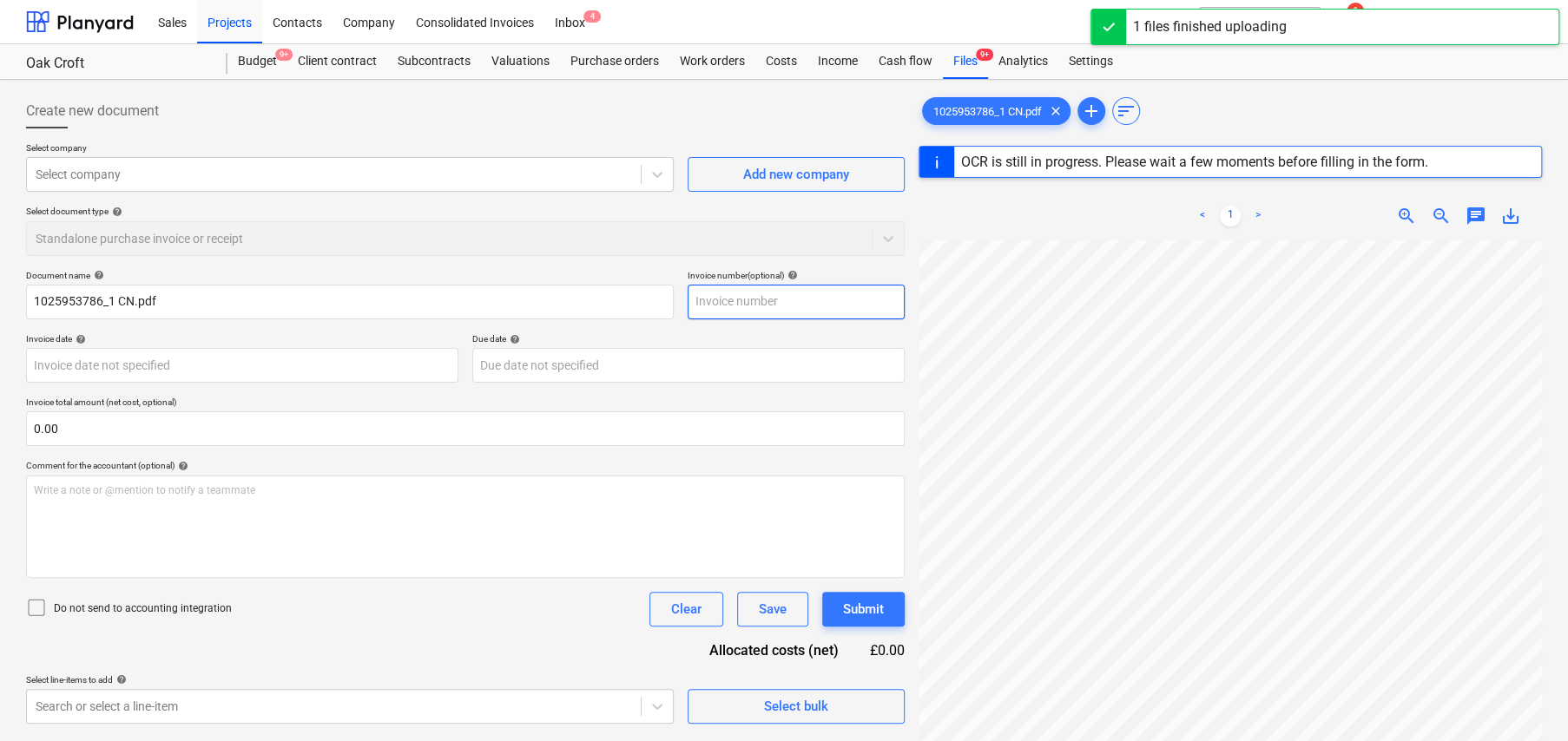
type input "1"
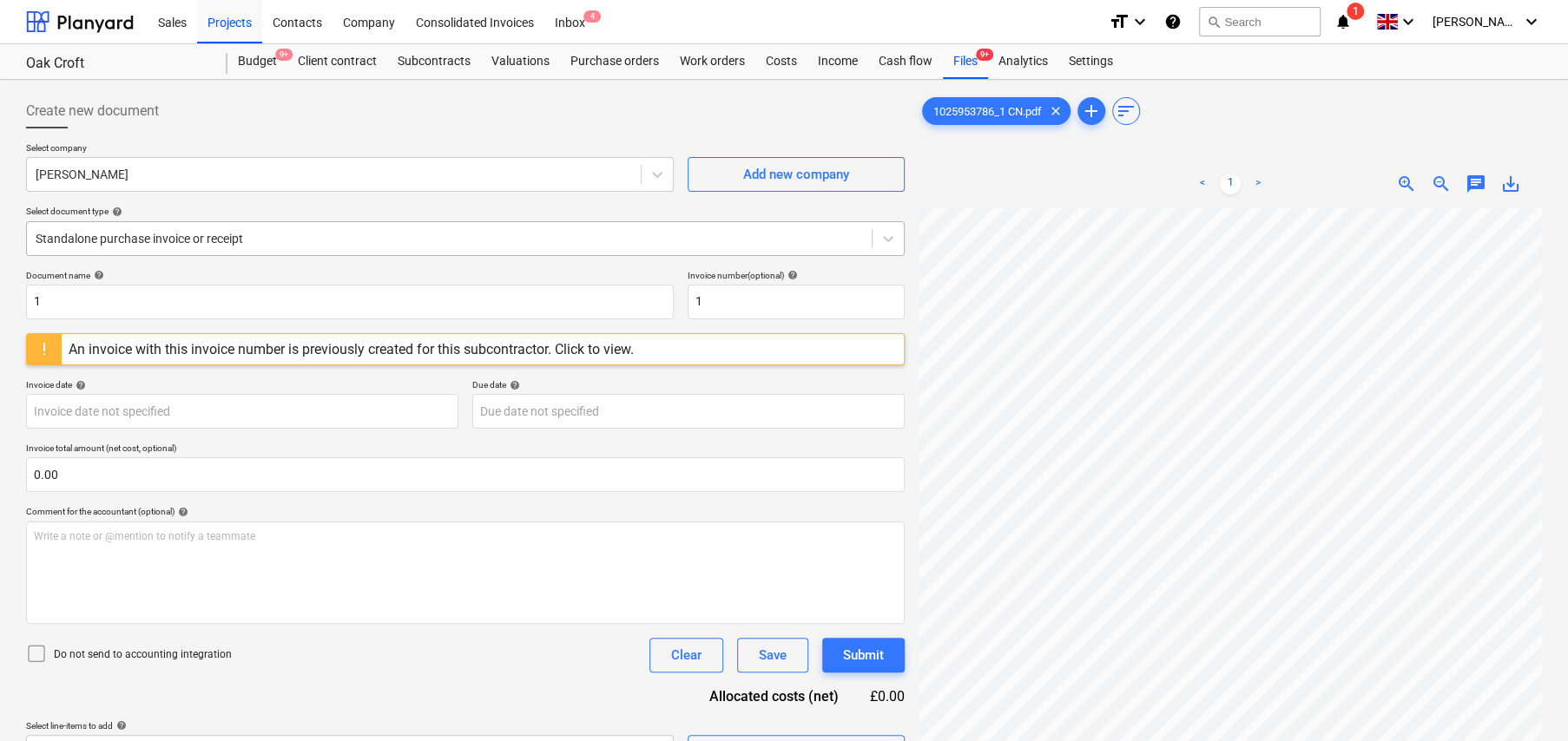
click at [182, 238] on div at bounding box center [449, 238] width 828 height 17
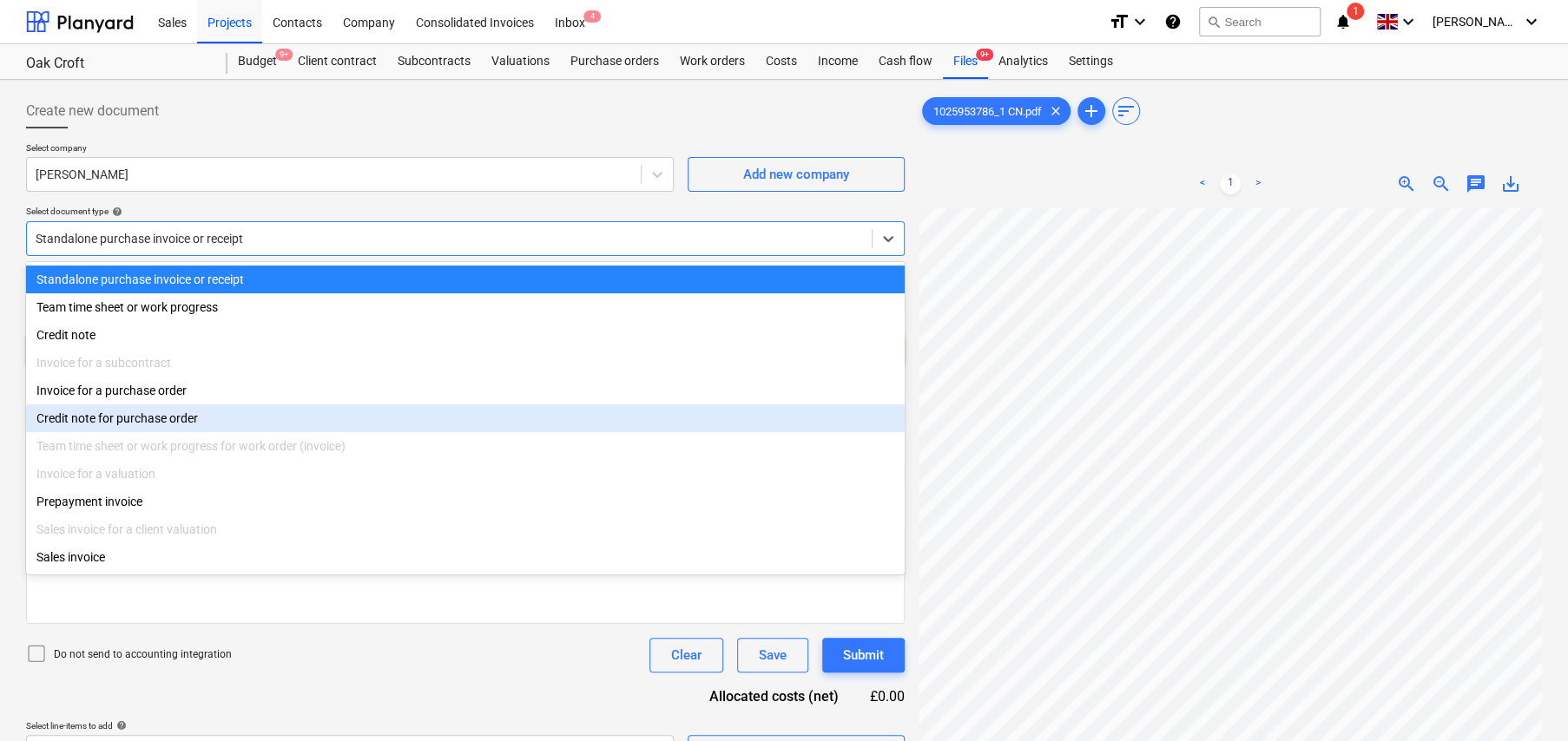
click at [120, 419] on div "Credit note for purchase order" at bounding box center [465, 418] width 878 height 28
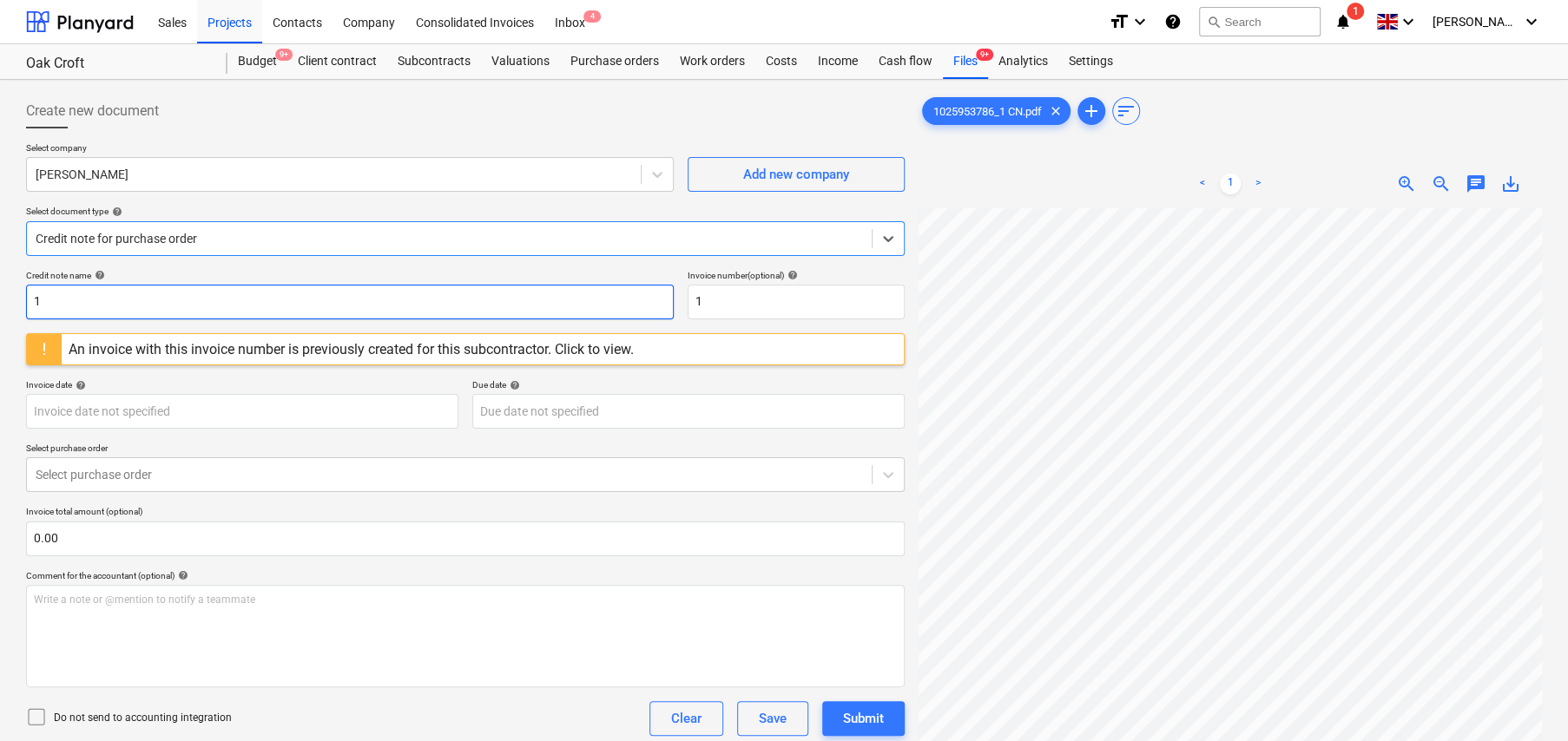
click at [227, 294] on input "1" at bounding box center [349, 302] width 648 height 34
click at [81, 294] on input "1" at bounding box center [349, 302] width 648 height 34
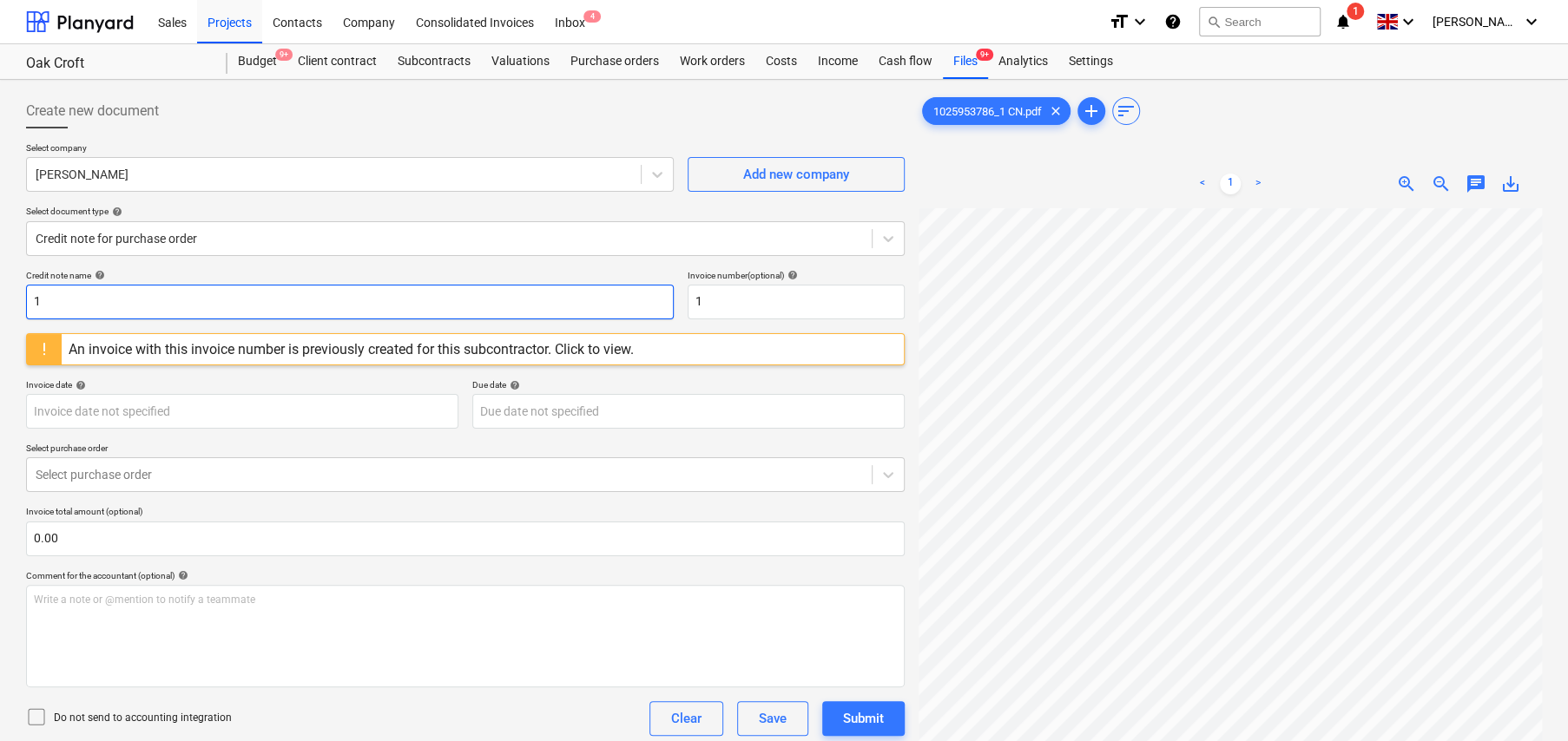
paste input "025953786_1 CN"
click at [78, 301] on input "1025953786_1 CN" at bounding box center [349, 302] width 648 height 34
type input "1025953786_1 CN"
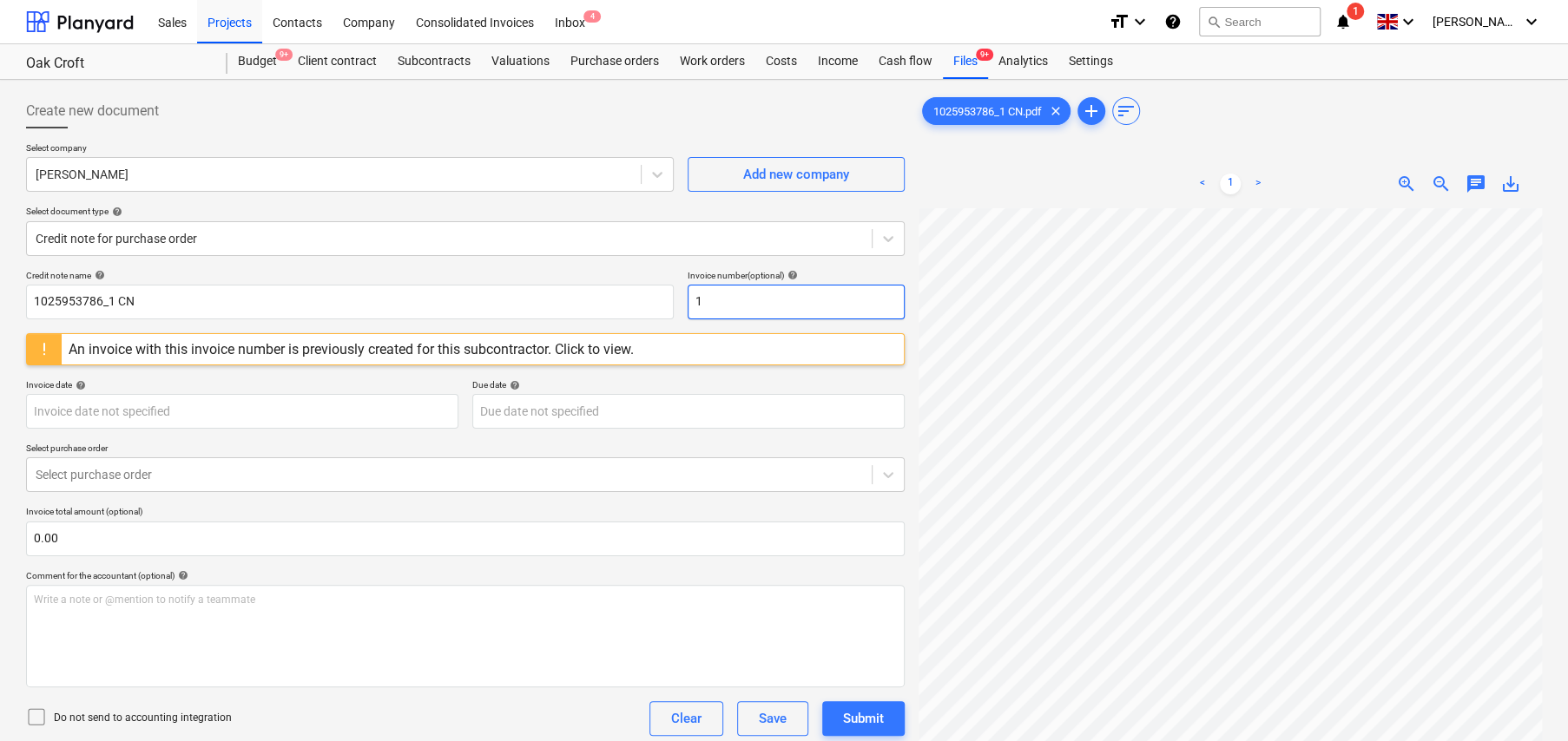
click at [753, 299] on input "1" at bounding box center [796, 302] width 217 height 34
paste input "025953786_1"
click at [165, 443] on p "Select purchase order" at bounding box center [465, 449] width 878 height 14
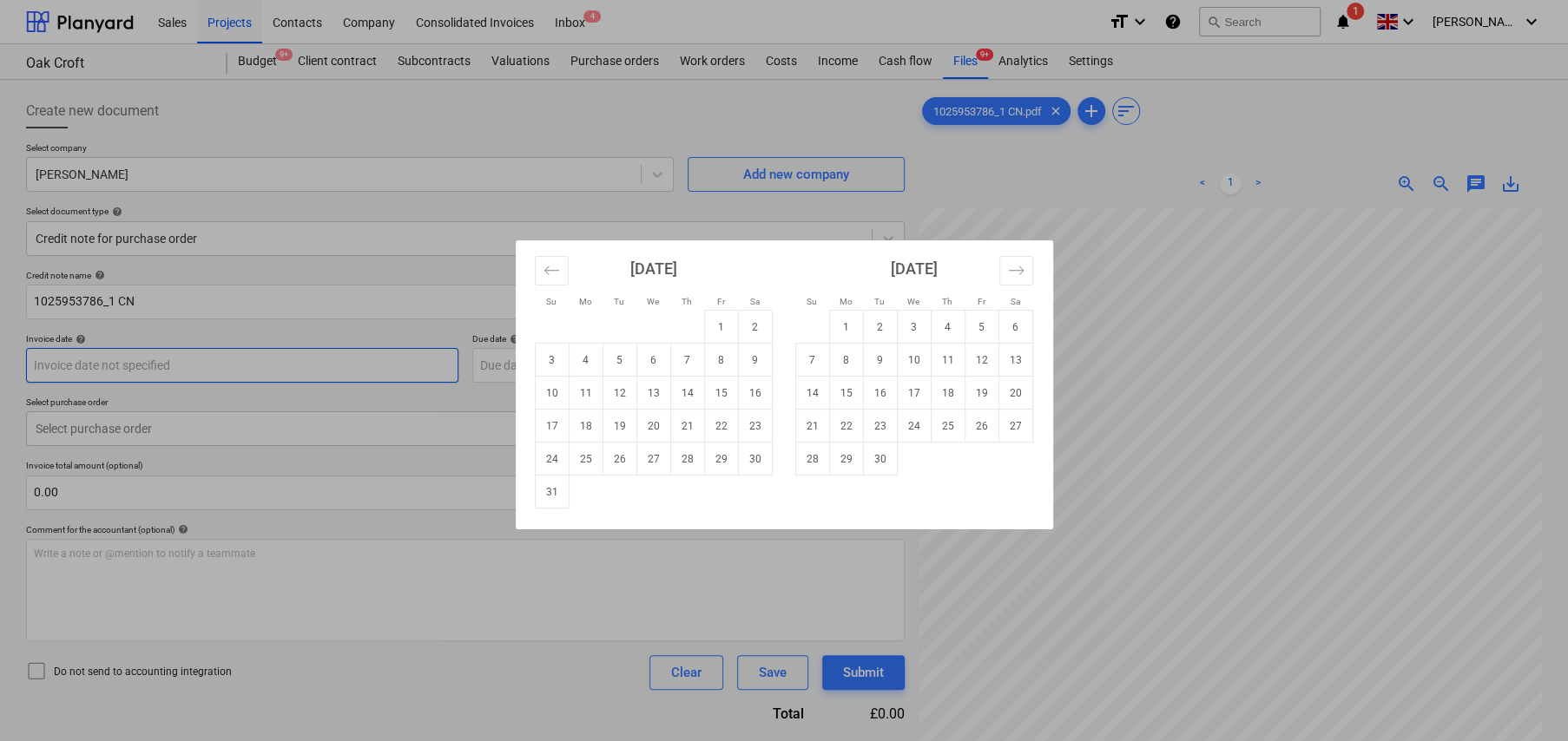
click at [157, 358] on body "Sales Projects Contacts Company Consolidated Invoices Inbox 4 format_size keybo…" at bounding box center [784, 370] width 1568 height 741
click at [354, 337] on div "Su Mo Tu We Th Fr Sa Su Mo Tu We Th Fr Sa July 2025 1 2 3 4 5 6 7 8 9 10 11 12 …" at bounding box center [784, 370] width 1568 height 741
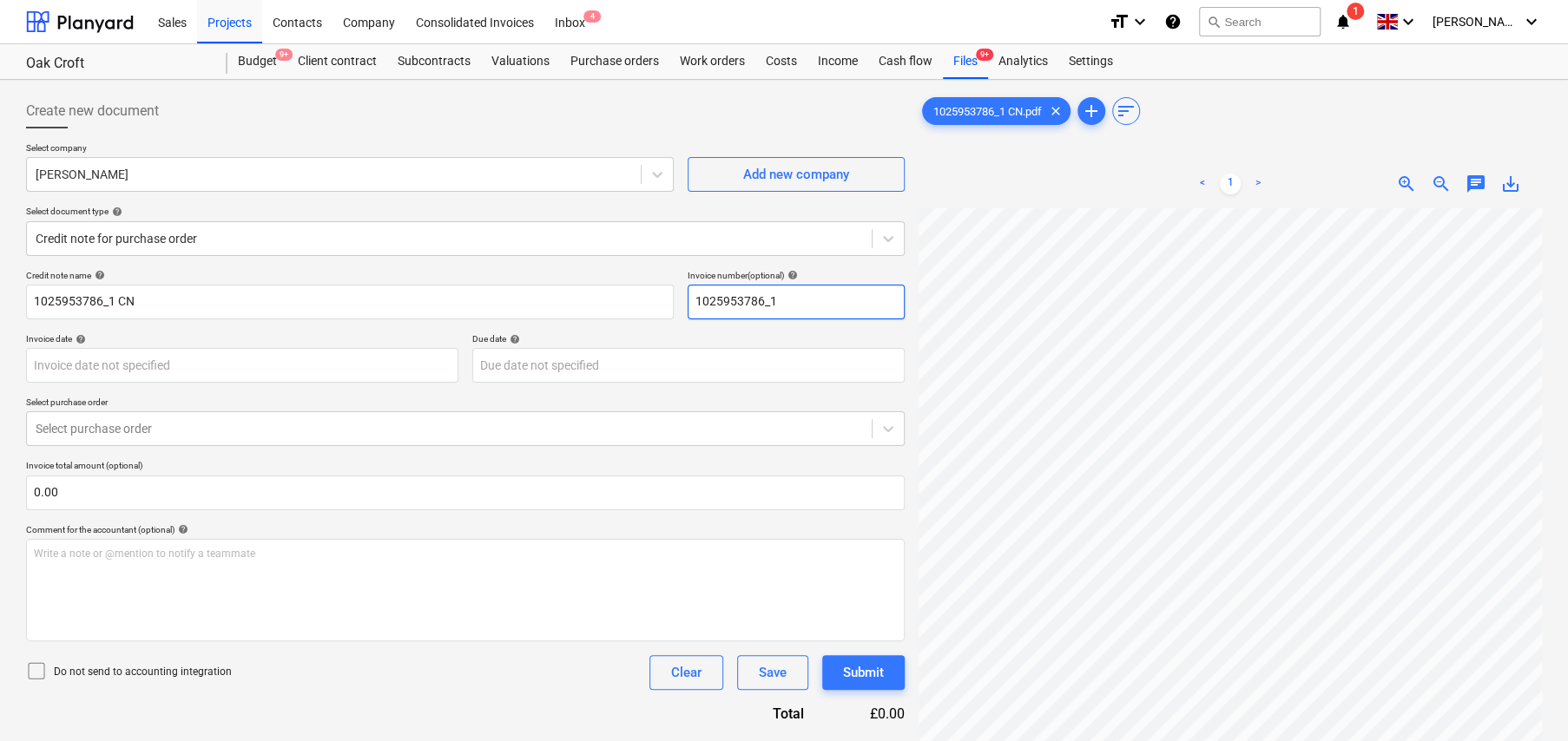
click at [790, 297] on input "1025953786_1" at bounding box center [796, 302] width 217 height 34
type input "1025953786"
click at [255, 361] on body "Sales Projects Contacts Company Consolidated Invoices Inbox 4 format_size keybo…" at bounding box center [784, 370] width 1568 height 741
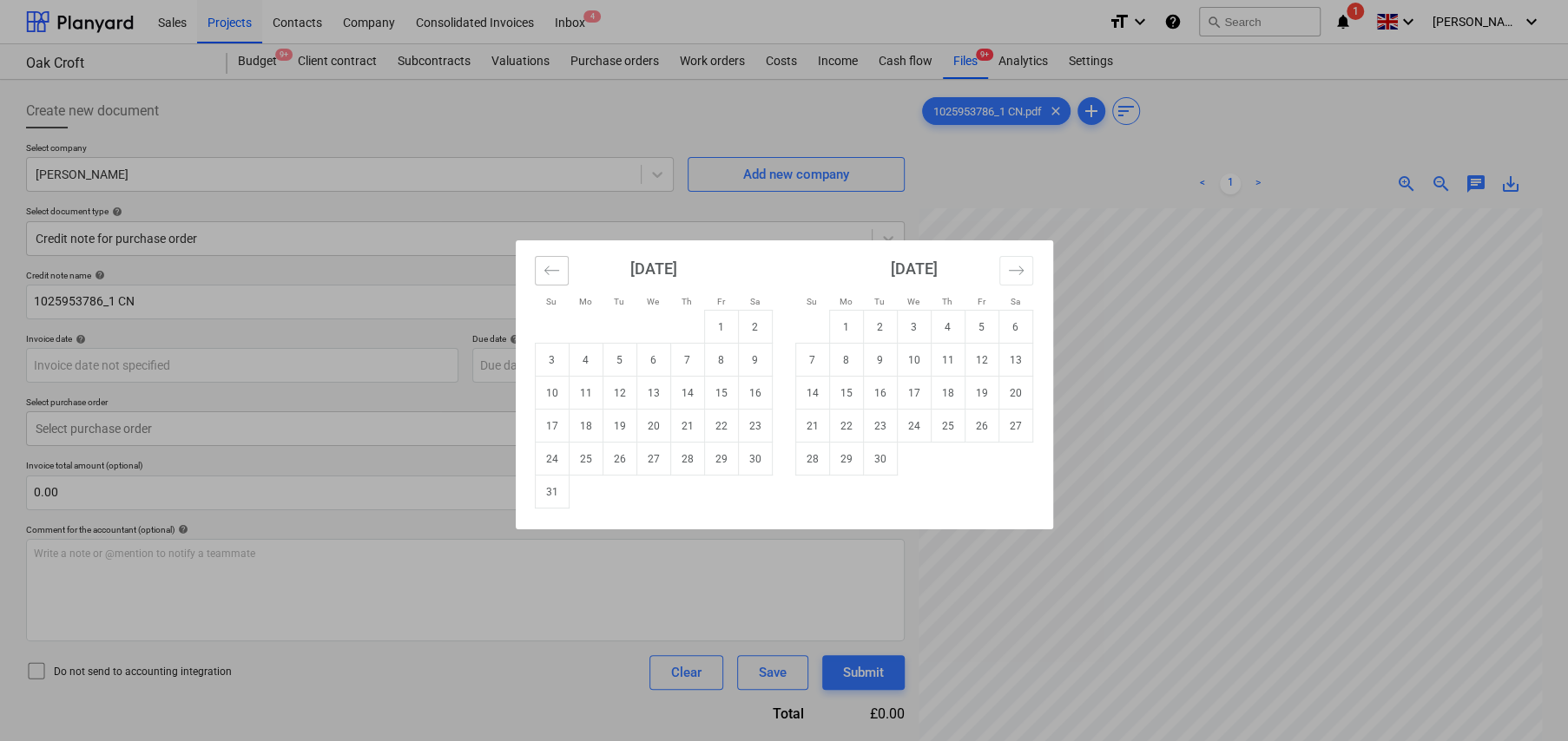
click at [545, 272] on icon "Move backward to switch to the previous month." at bounding box center [551, 270] width 16 height 16
click at [556, 460] on td "27" at bounding box center [551, 459] width 33 height 33
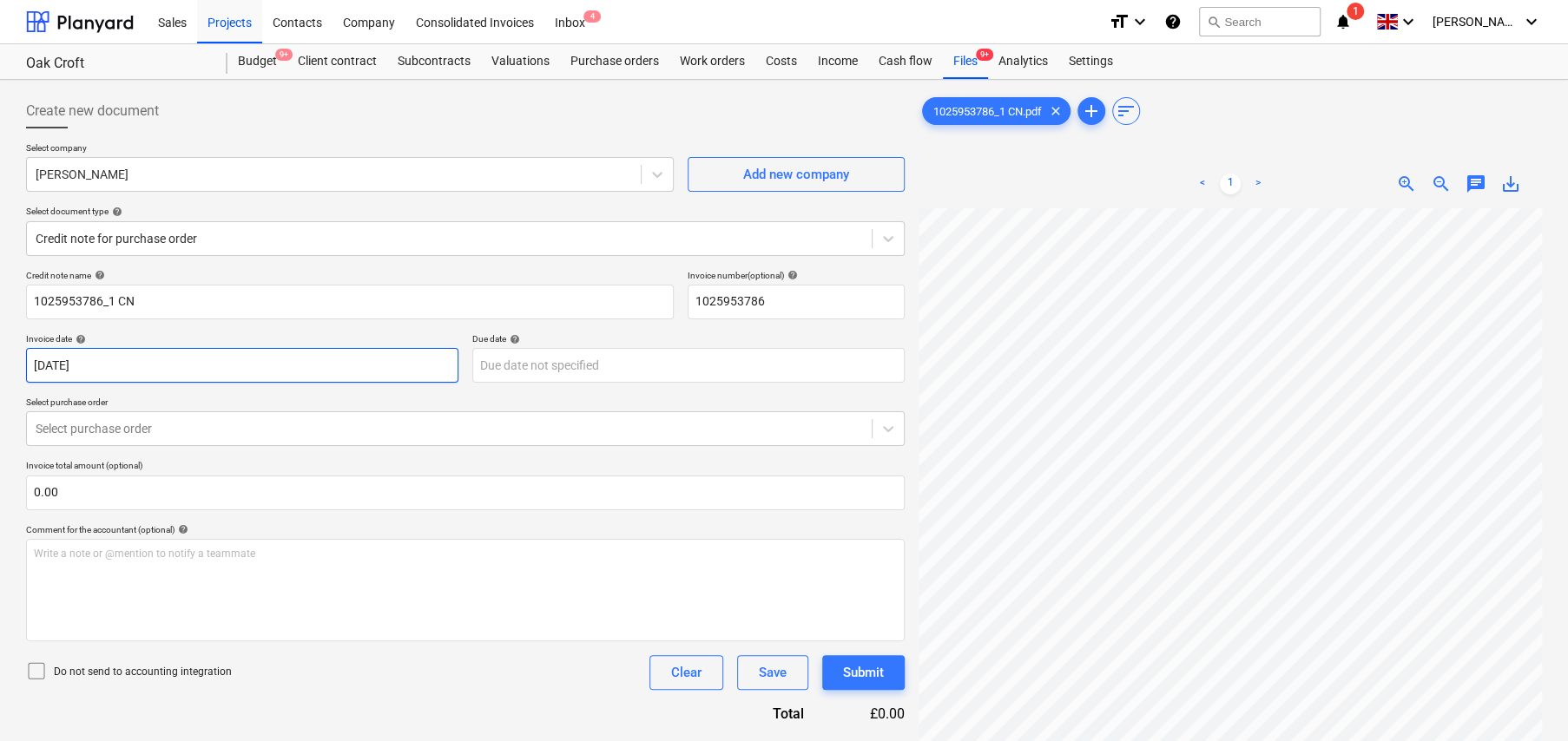
click at [87, 372] on body "Sales Projects Contacts Company Consolidated Invoices Inbox 4 format_size keybo…" at bounding box center [784, 370] width 1568 height 741
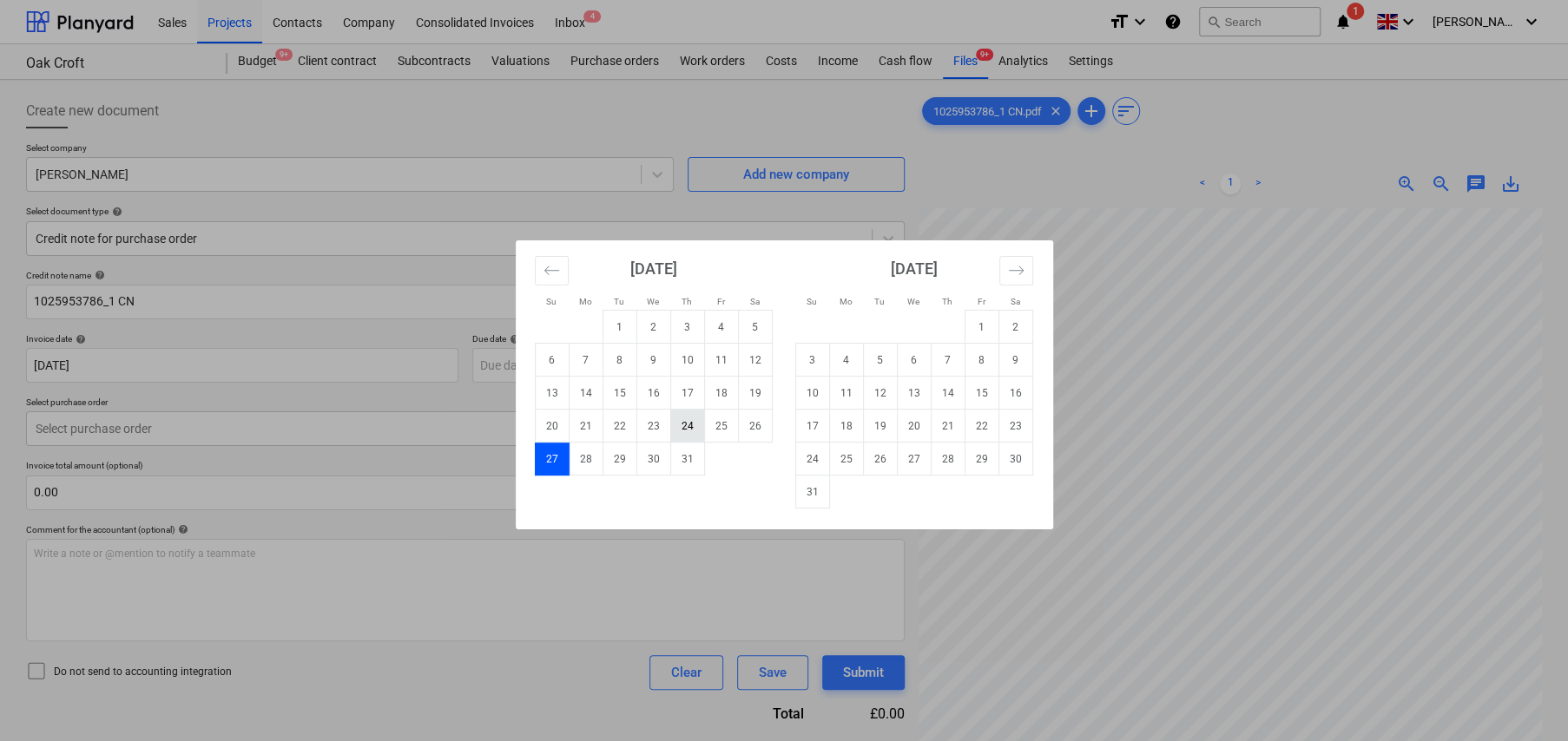
click at [690, 427] on td "24" at bounding box center [686, 425] width 33 height 33
type input "24 Jul 2025"
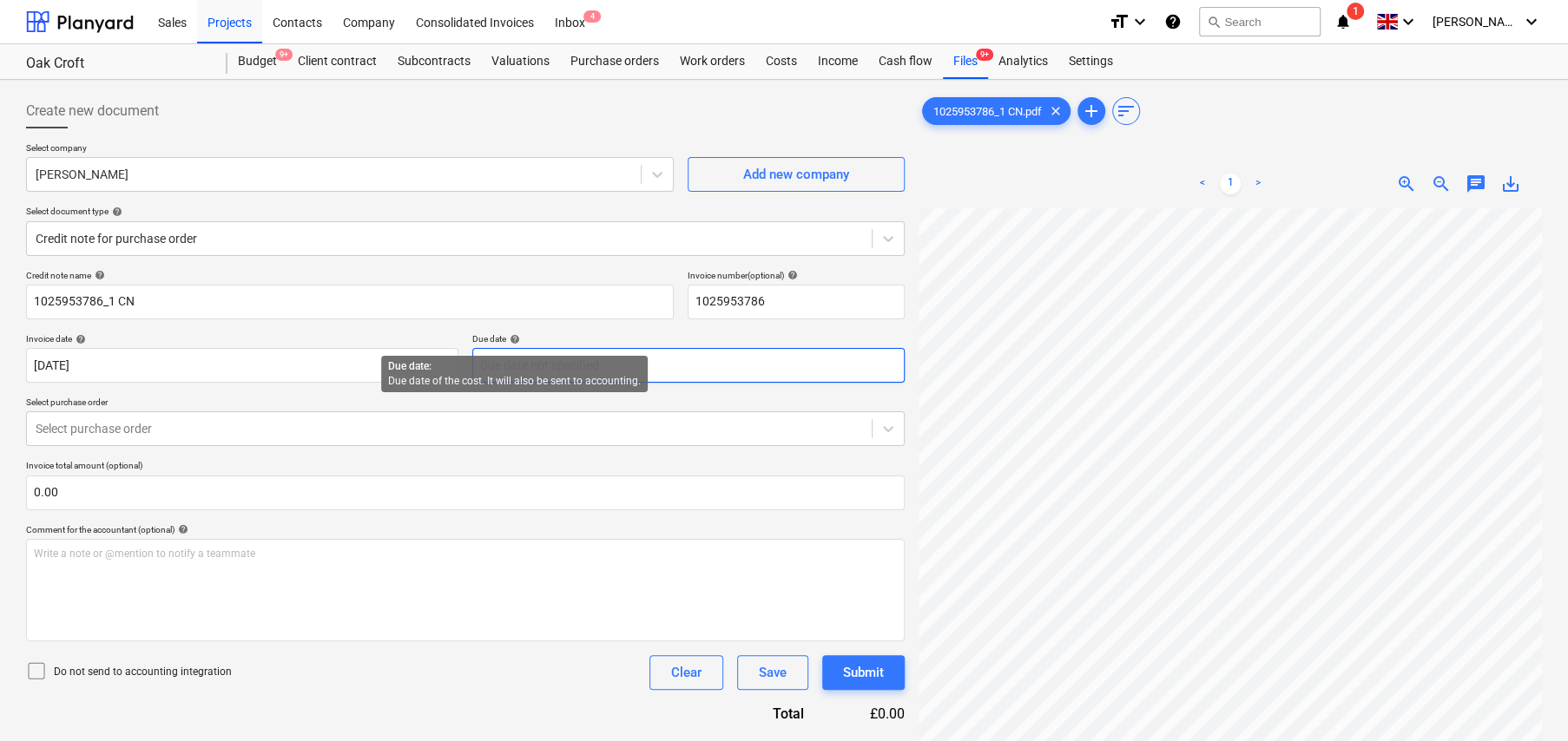
click at [538, 360] on body "Sales Projects Contacts Company Consolidated Invoices Inbox 4 format_size keybo…" at bounding box center [784, 370] width 1568 height 741
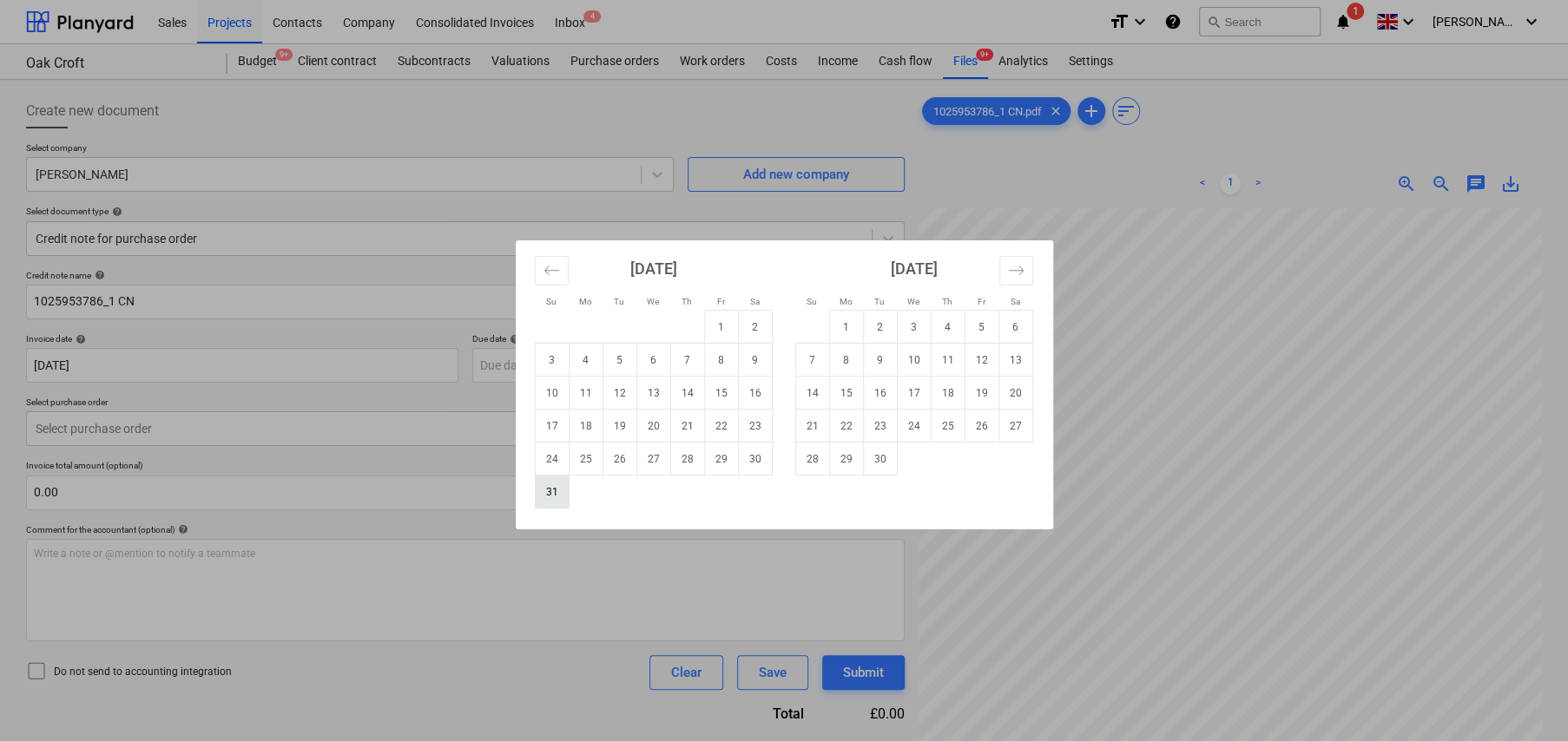
click at [549, 488] on td "31" at bounding box center [551, 491] width 33 height 33
type input "31 Aug 2025"
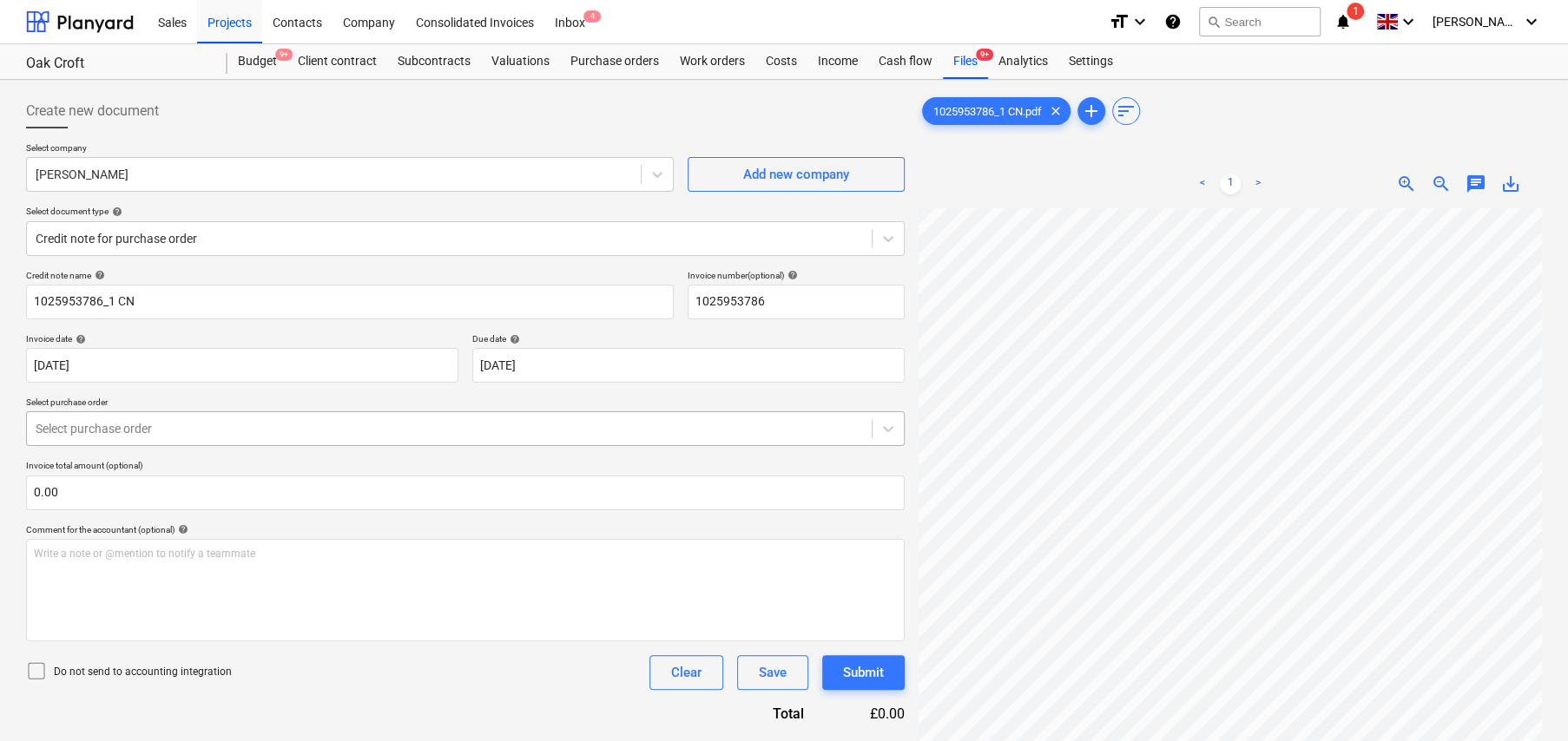
click at [183, 422] on div at bounding box center [449, 428] width 828 height 17
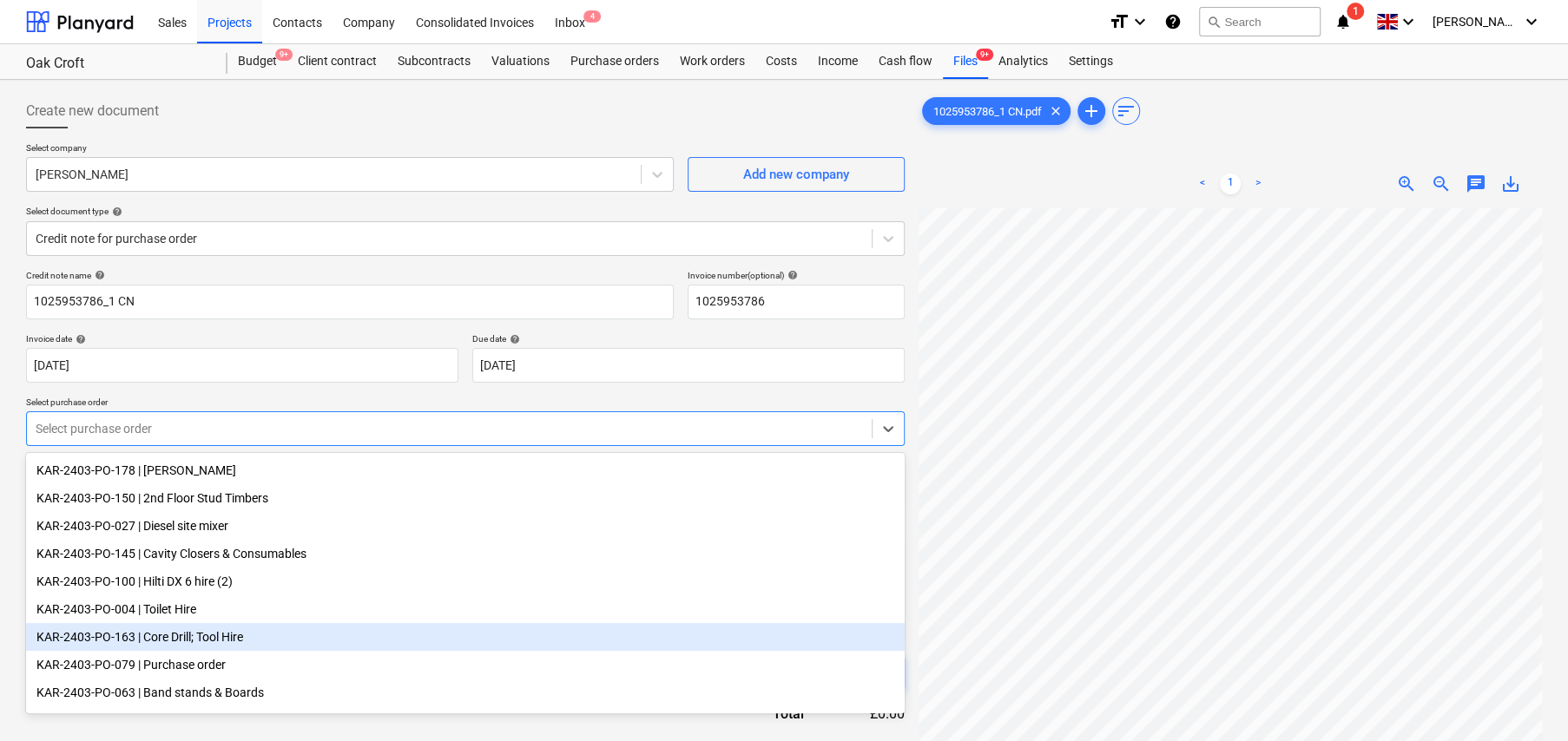
click at [184, 646] on div "KAR-2403-PO-163 | Core Drill; Tool Hire" at bounding box center [465, 636] width 878 height 28
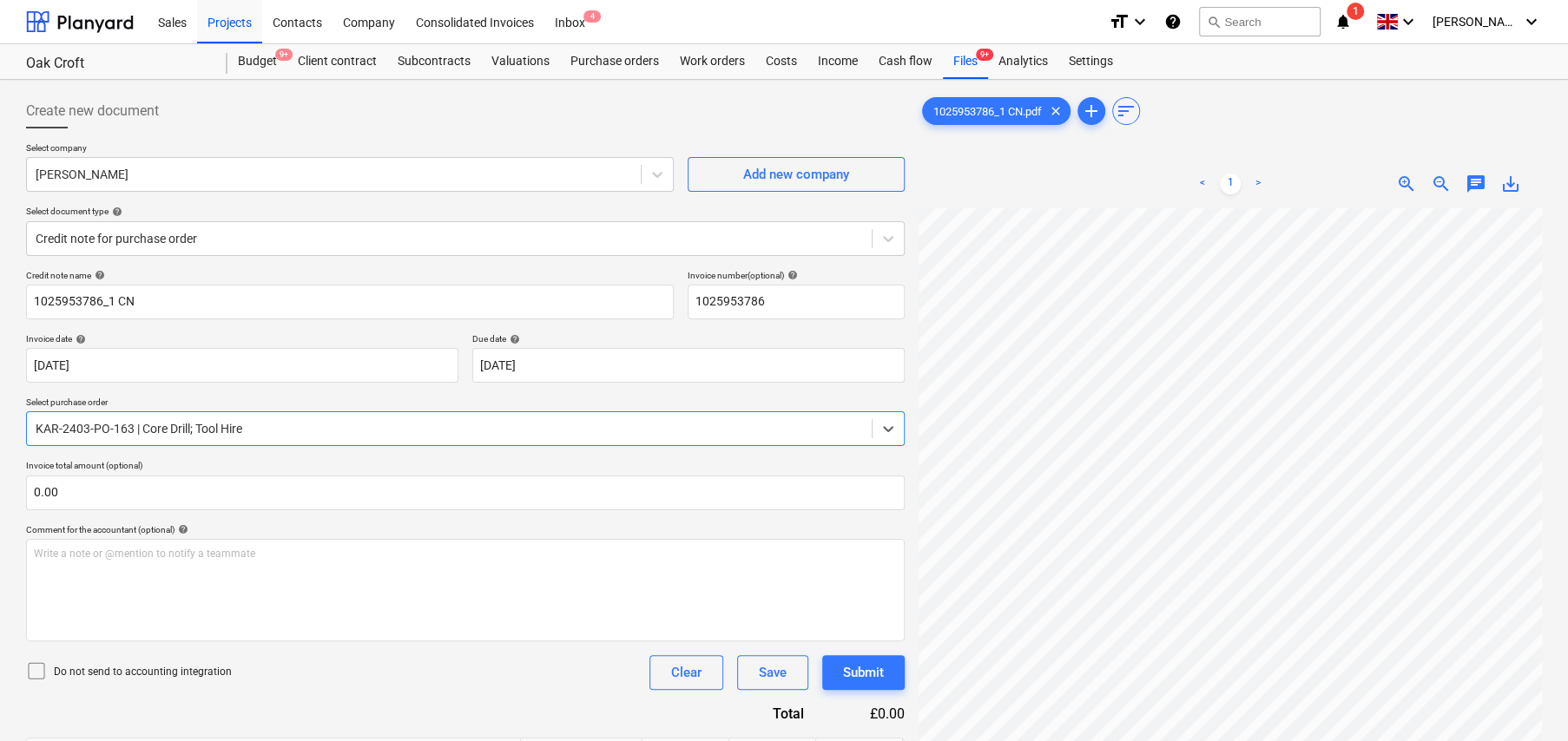
click at [39, 666] on icon at bounding box center [36, 670] width 21 height 21
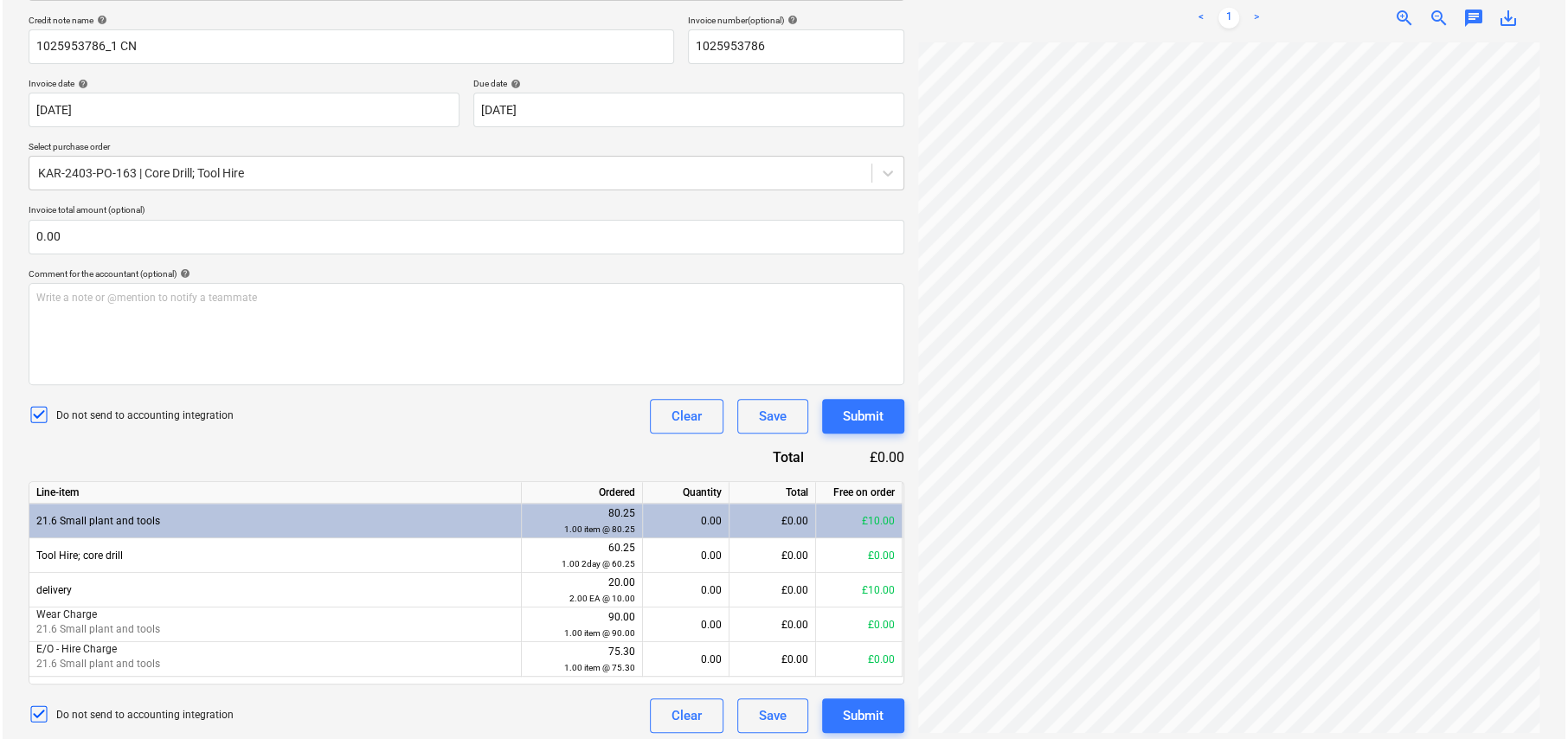
scroll to position [261, 0]
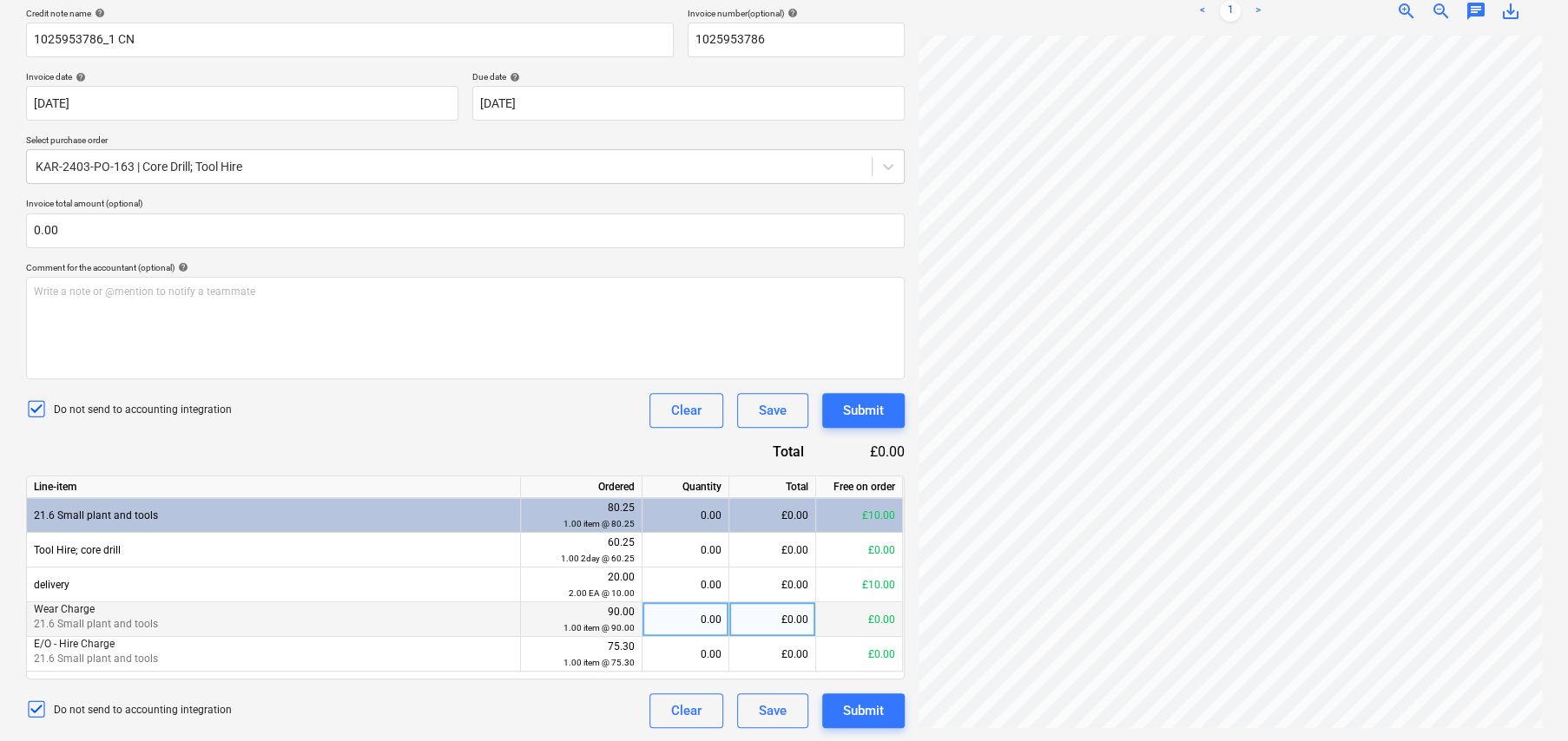
click at [707, 618] on div "0.00" at bounding box center [685, 620] width 72 height 34
type input "-1"
click at [707, 618] on div "-1.00" at bounding box center [685, 620] width 72 height 34
type input "1"
click at [707, 618] on div "1.00" at bounding box center [685, 620] width 72 height 34
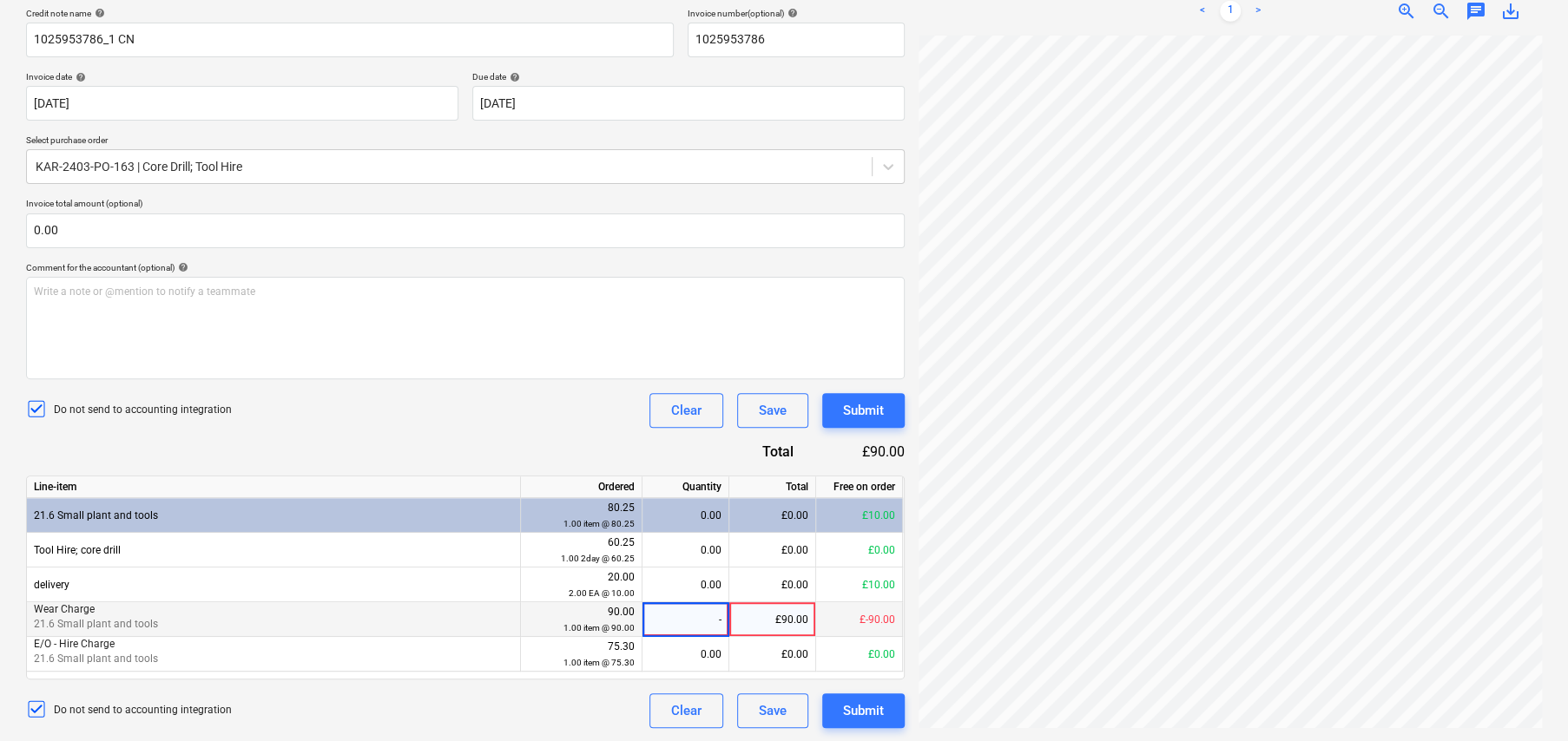
type input "-1"
click at [875, 707] on div "Submit" at bounding box center [863, 710] width 41 height 23
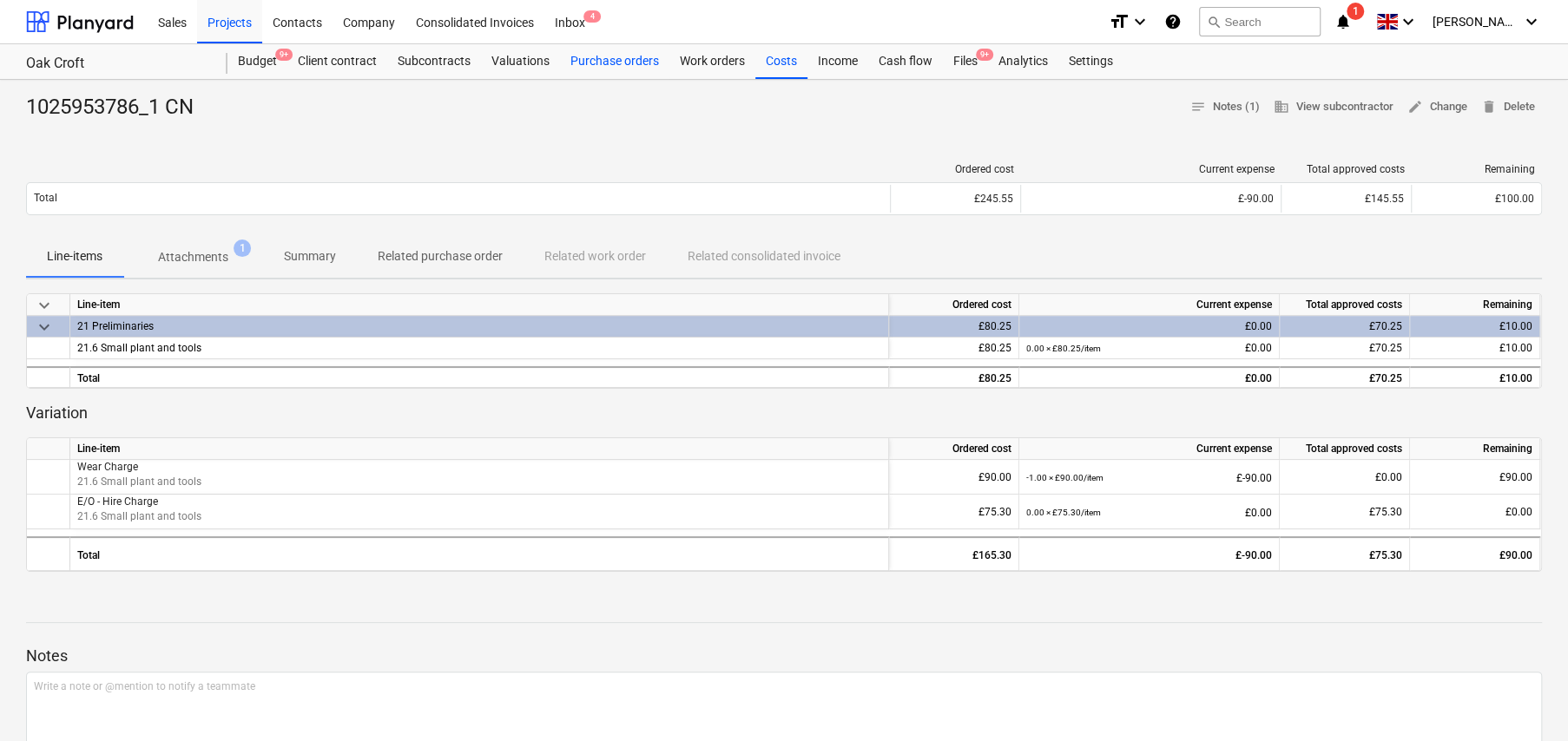
click at [627, 54] on div "Purchase orders" at bounding box center [614, 61] width 109 height 34
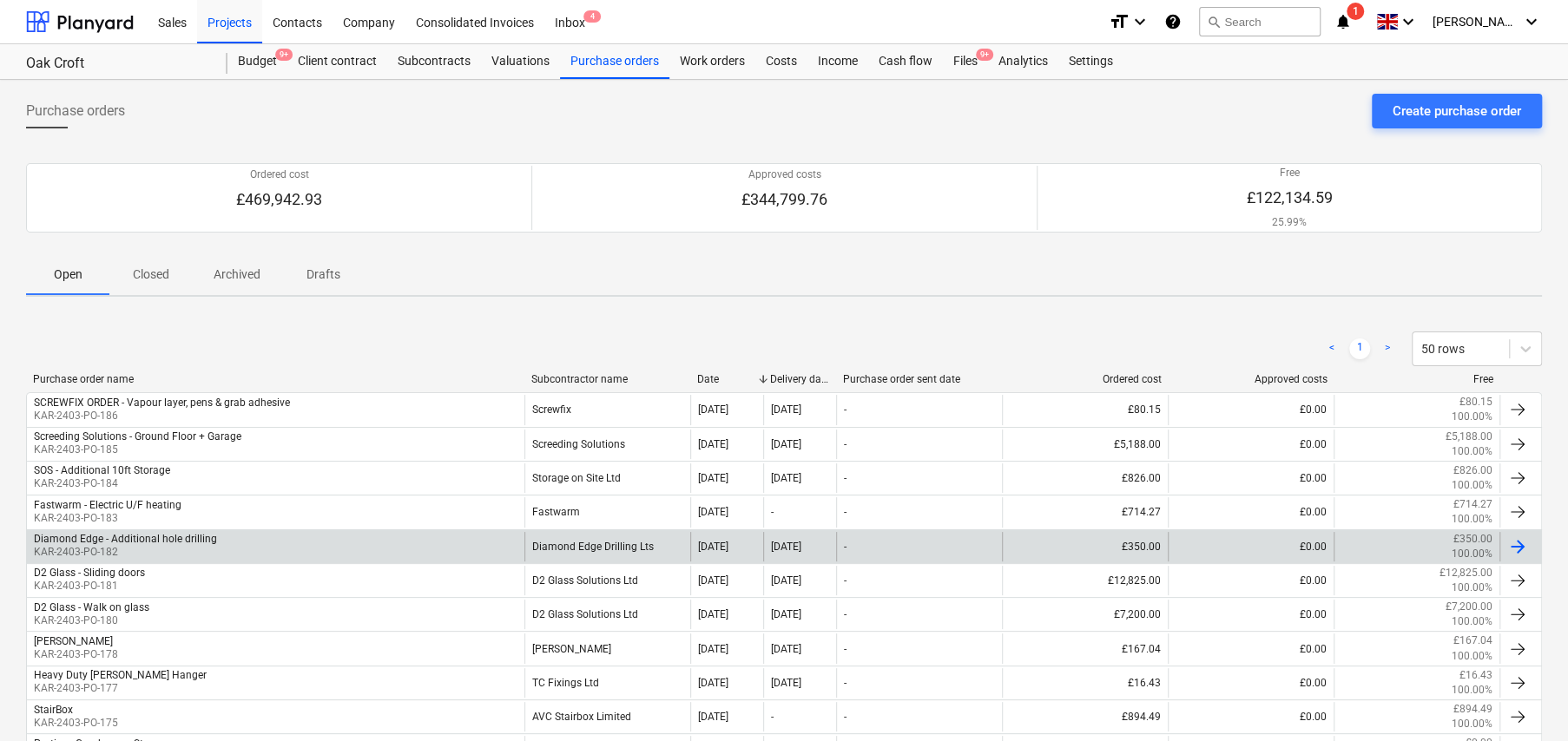
scroll to position [434, 0]
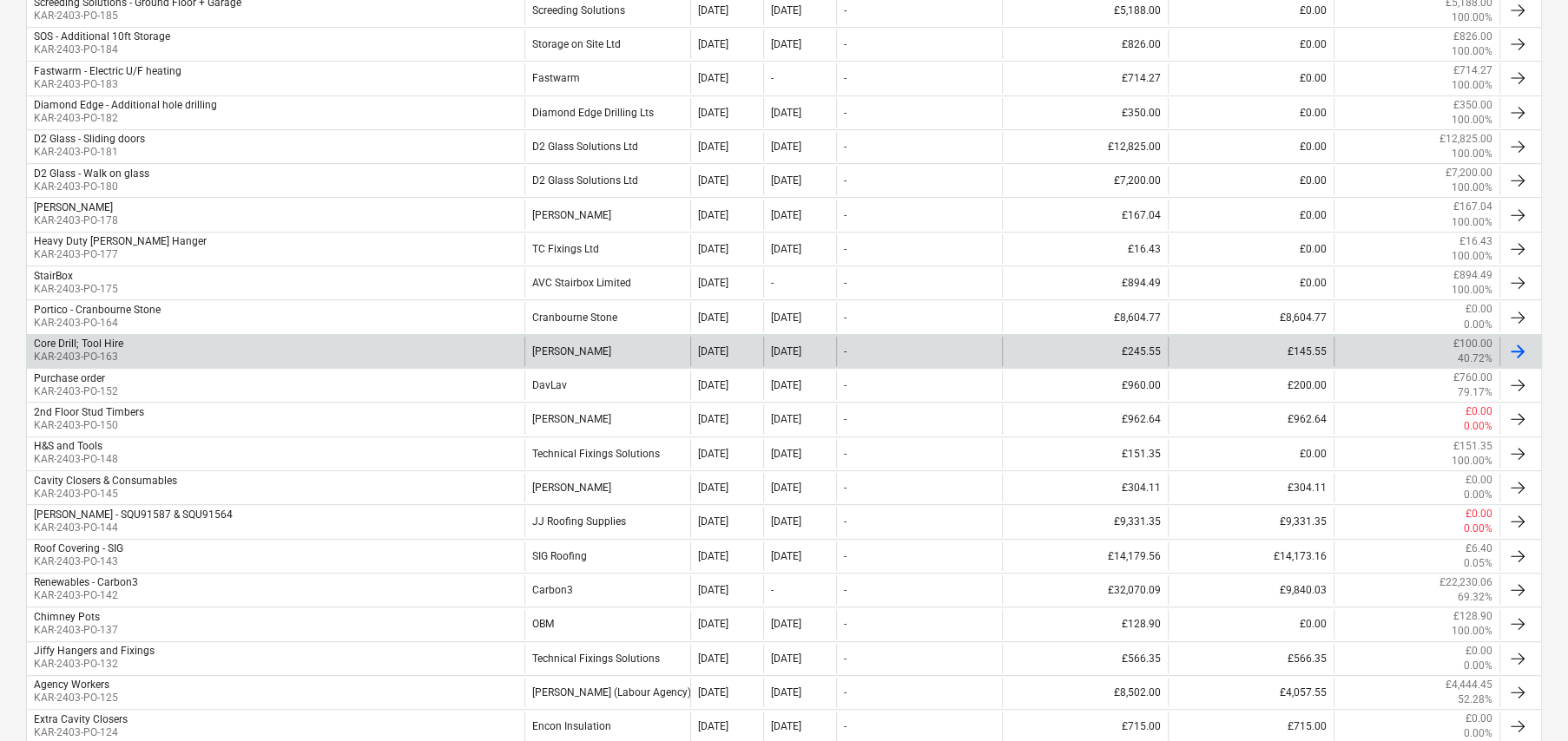
click at [105, 338] on div "Core Drill; Tool Hire" at bounding box center [77, 343] width 89 height 12
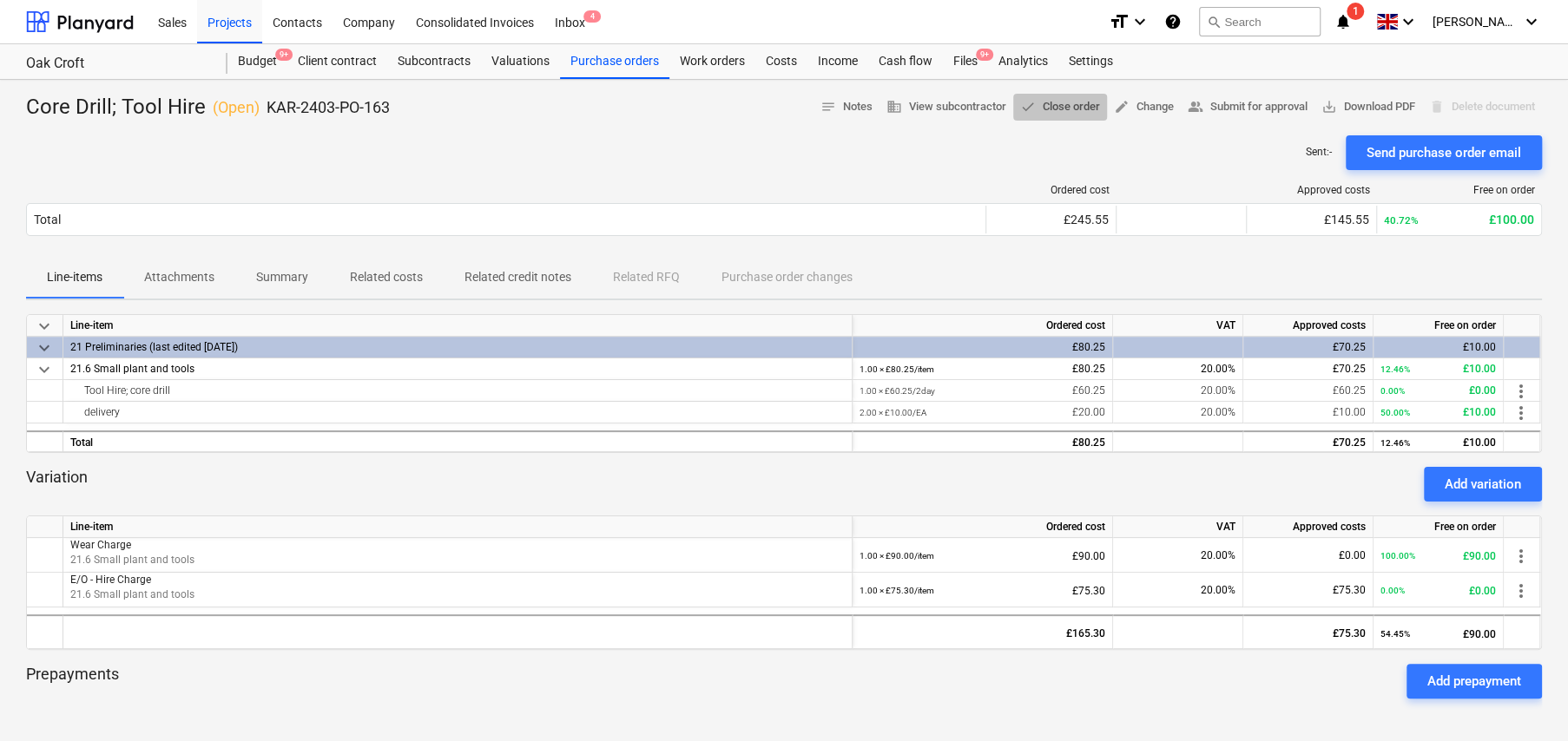
click at [1023, 110] on span "done" at bounding box center [1027, 106] width 15 height 15
drag, startPoint x: 789, startPoint y: 59, endPoint x: 800, endPoint y: 69, distance: 14.9
click at [789, 59] on div "Costs" at bounding box center [781, 61] width 52 height 34
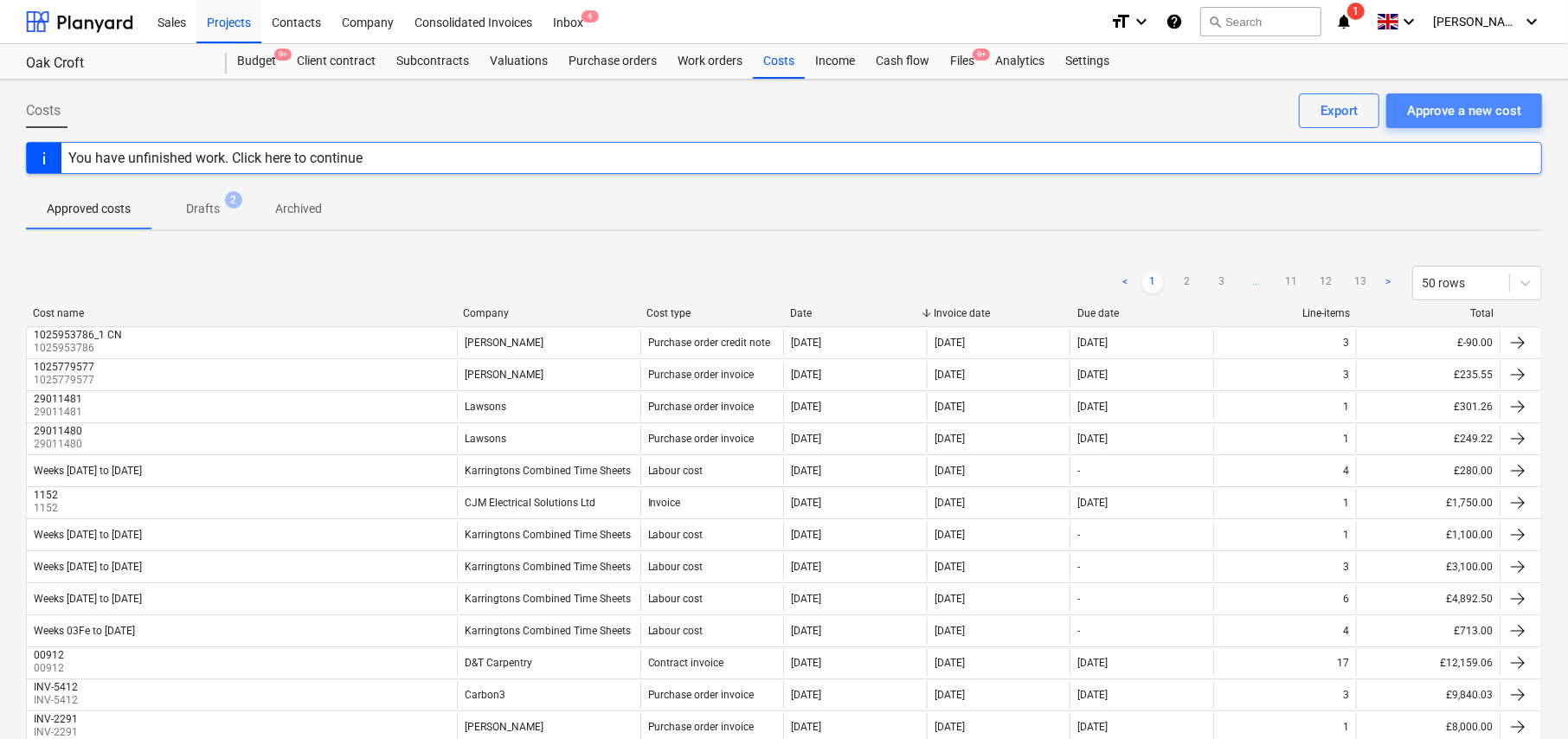
click at [1441, 113] on div "Approve a new cost" at bounding box center [1464, 111] width 114 height 23
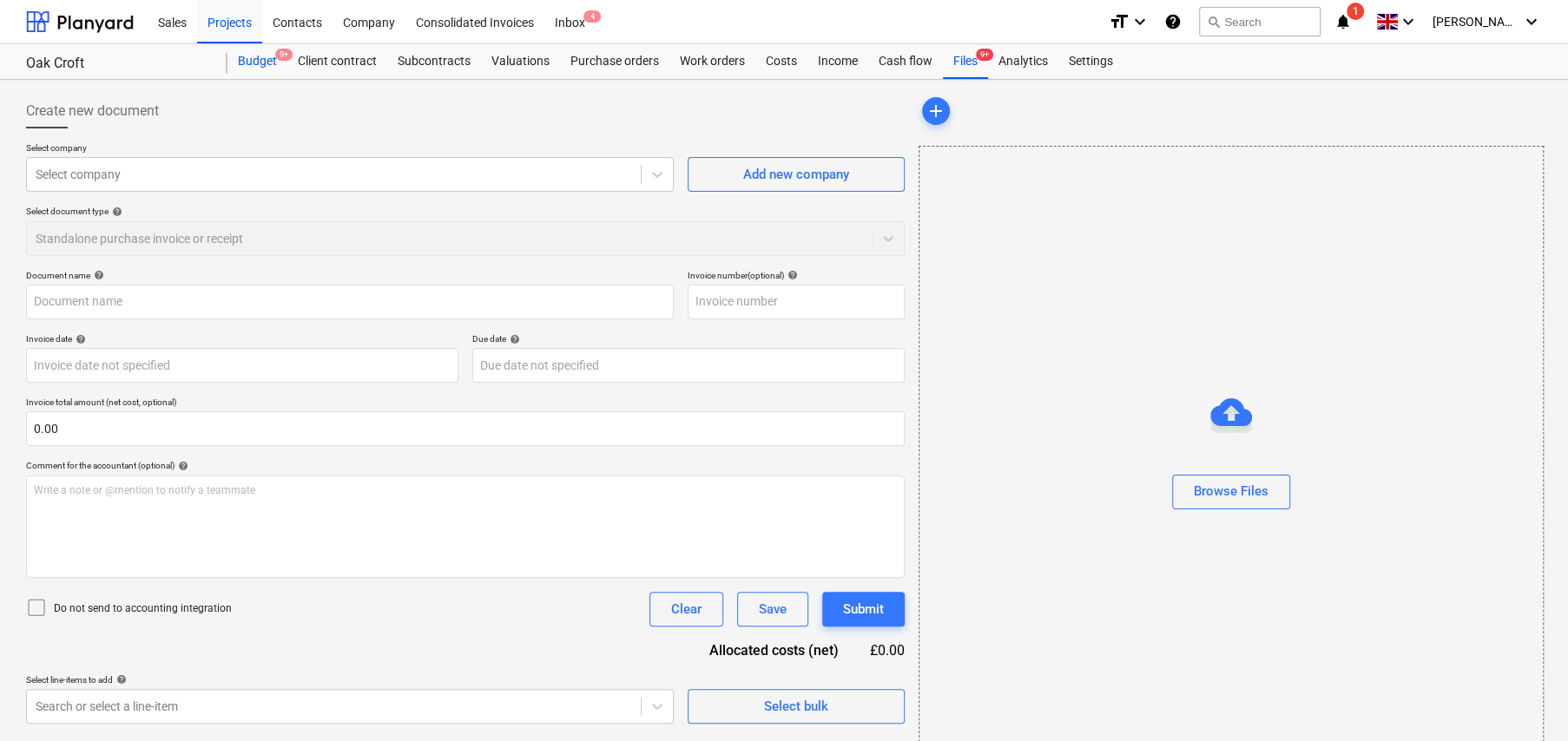
click at [254, 62] on div "Budget 9+" at bounding box center [257, 61] width 60 height 34
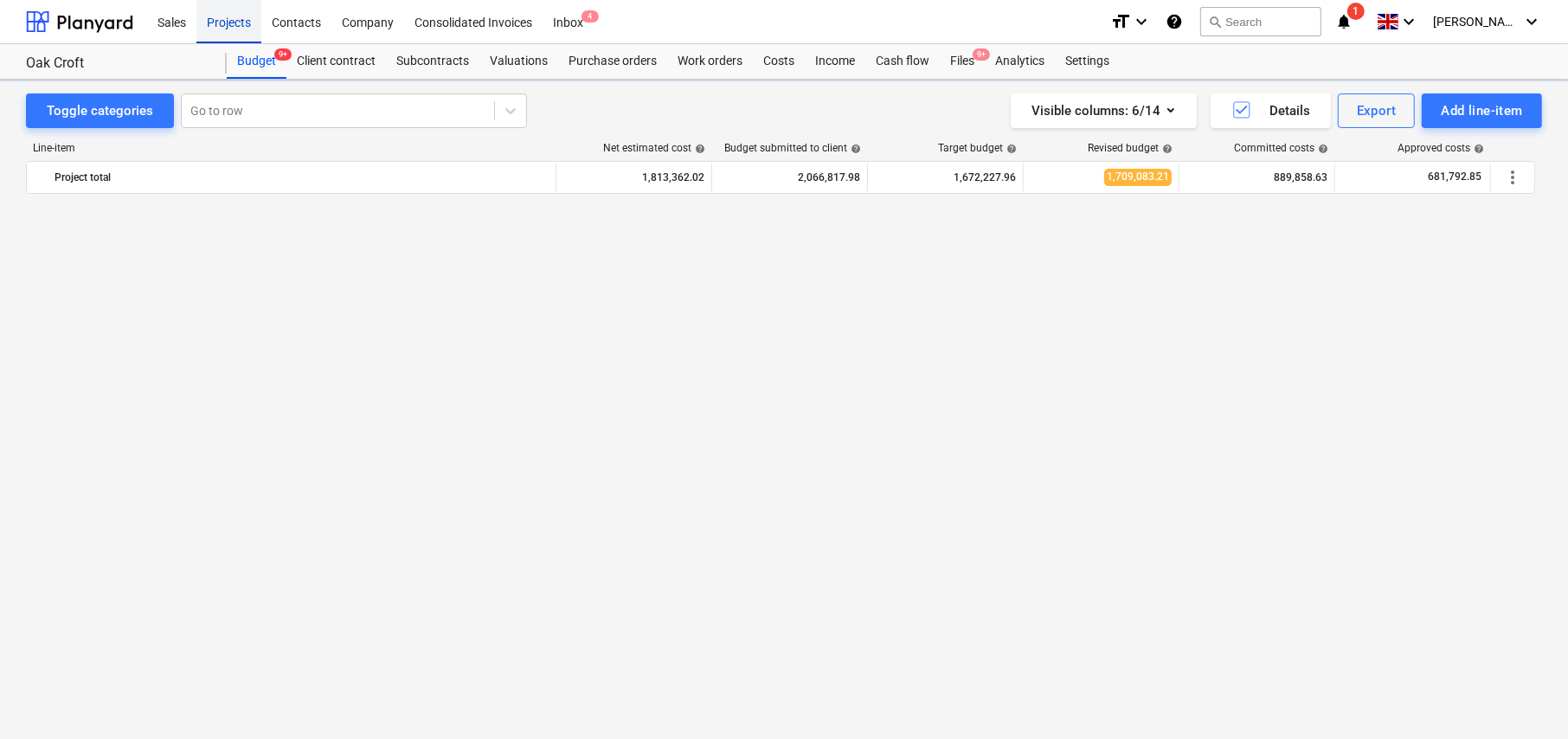
click at [229, 22] on div "Projects" at bounding box center [229, 21] width 65 height 44
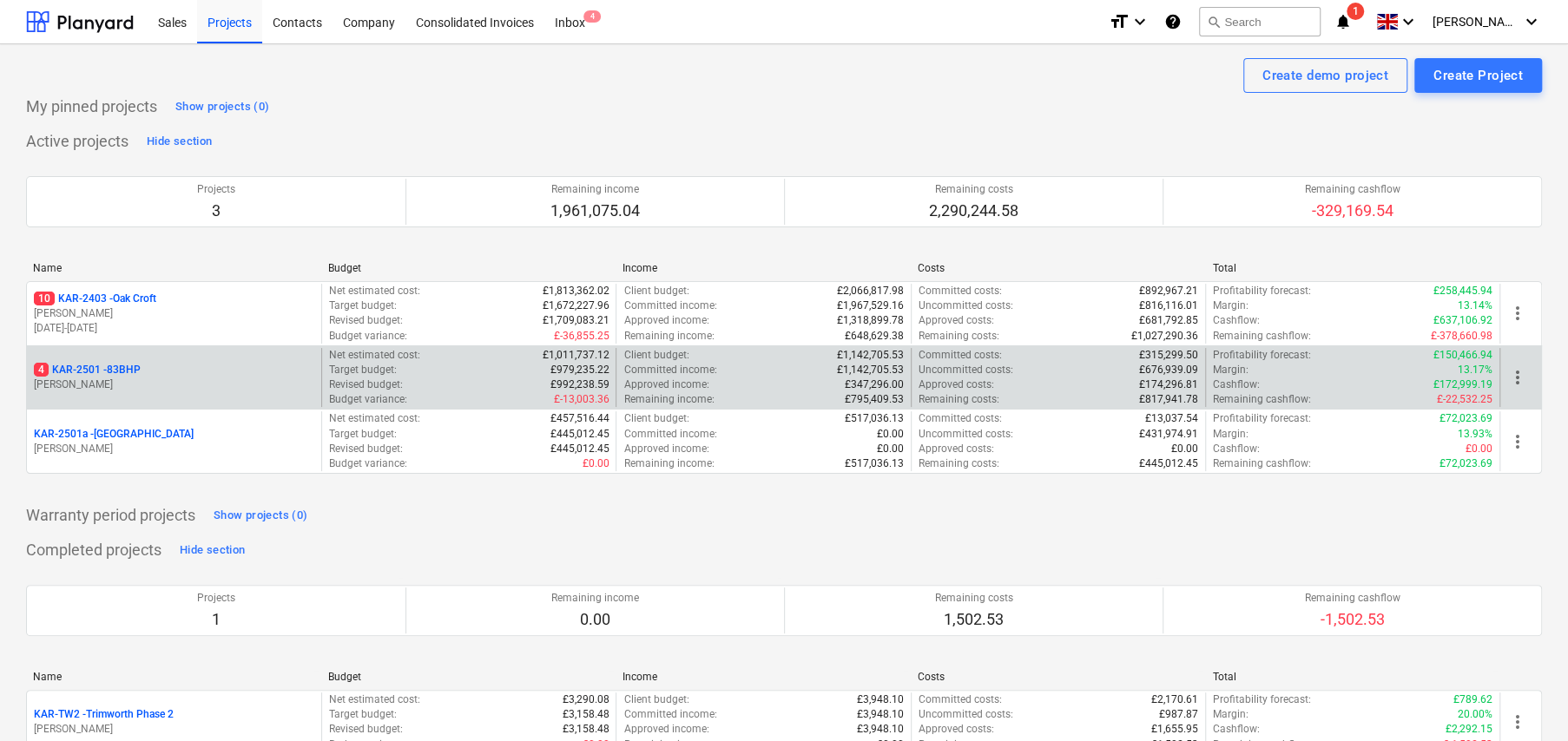
click at [119, 370] on p "4 KAR-2501 - 83BHP" at bounding box center [87, 369] width 107 height 14
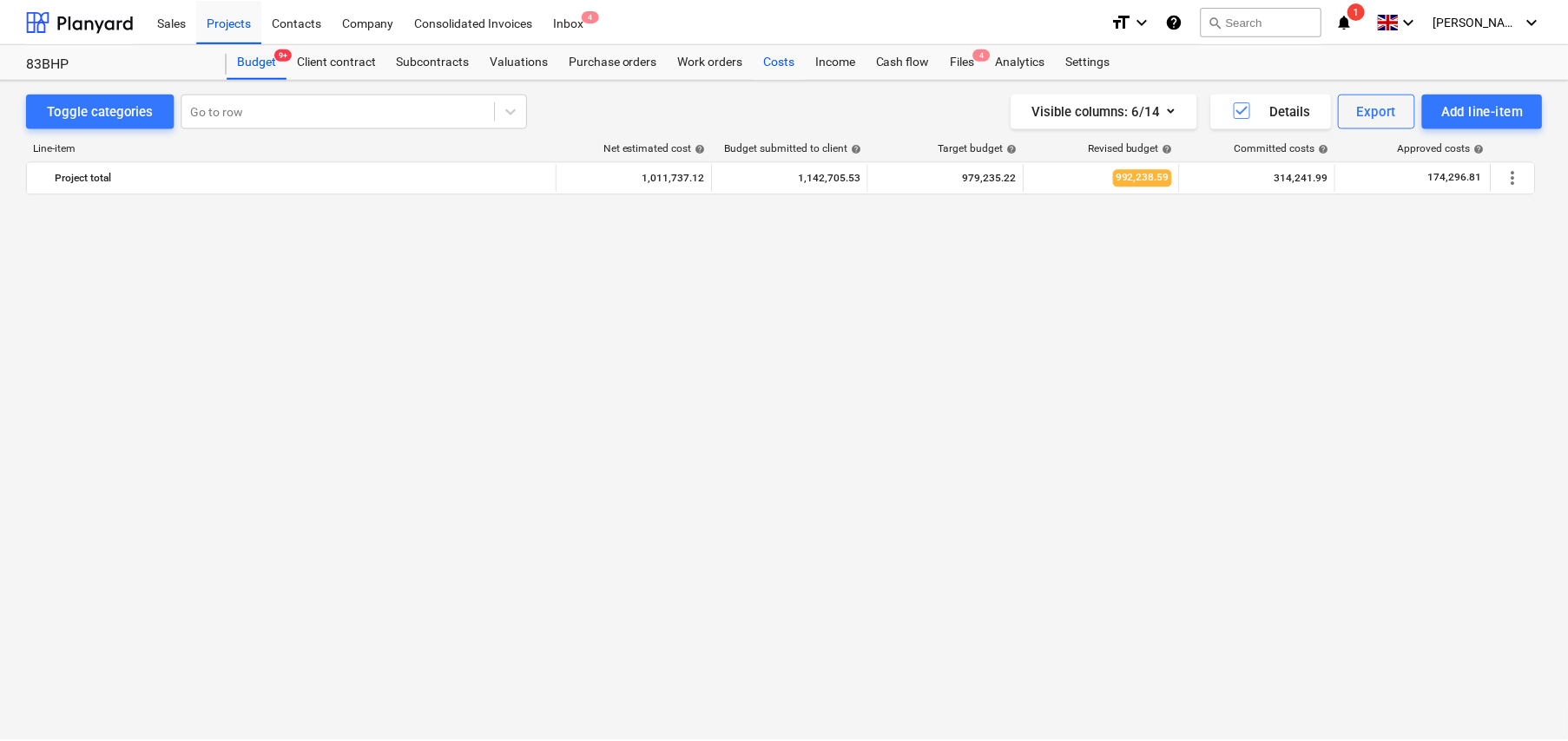
scroll to position [1119, 0]
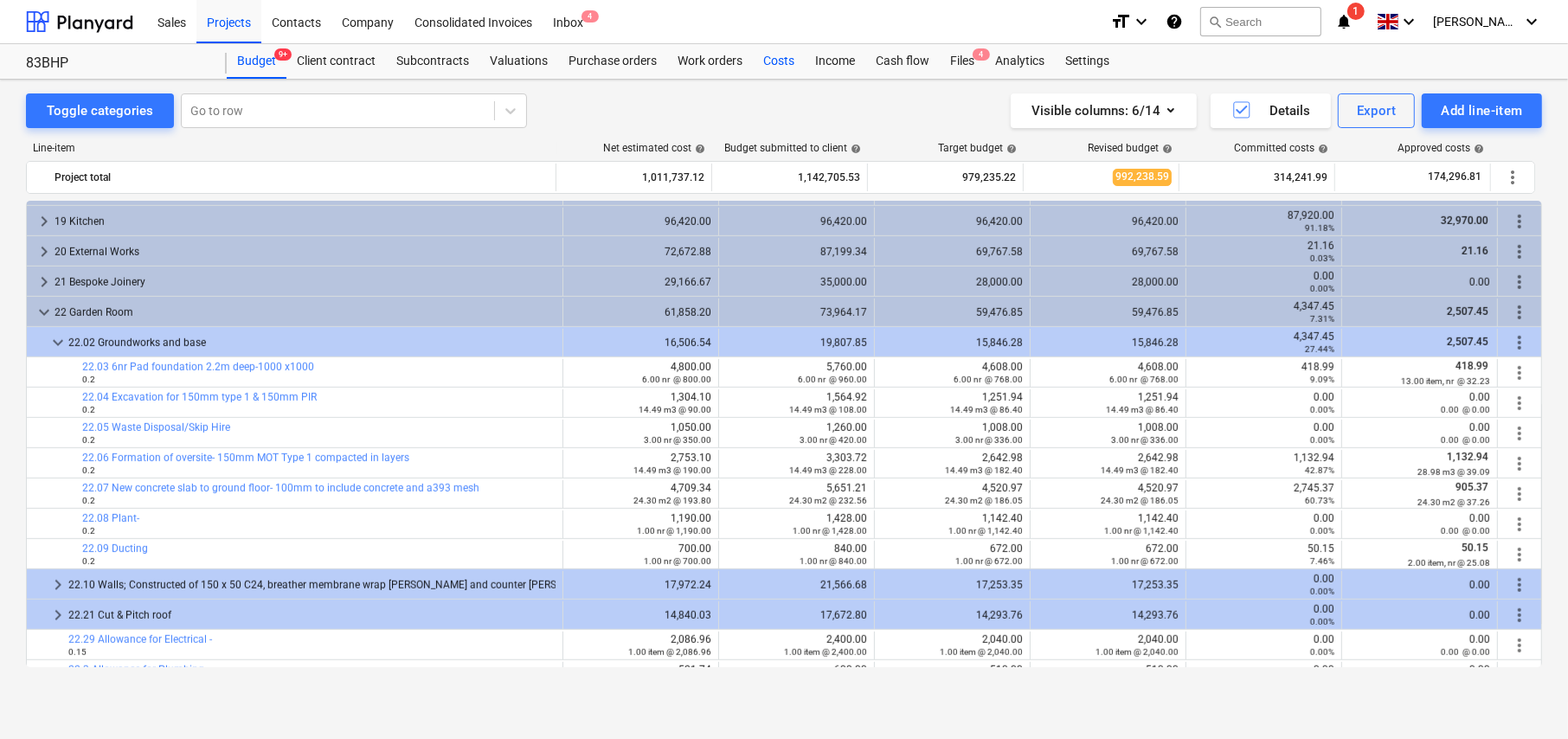
click at [777, 59] on div "Costs" at bounding box center [778, 61] width 52 height 34
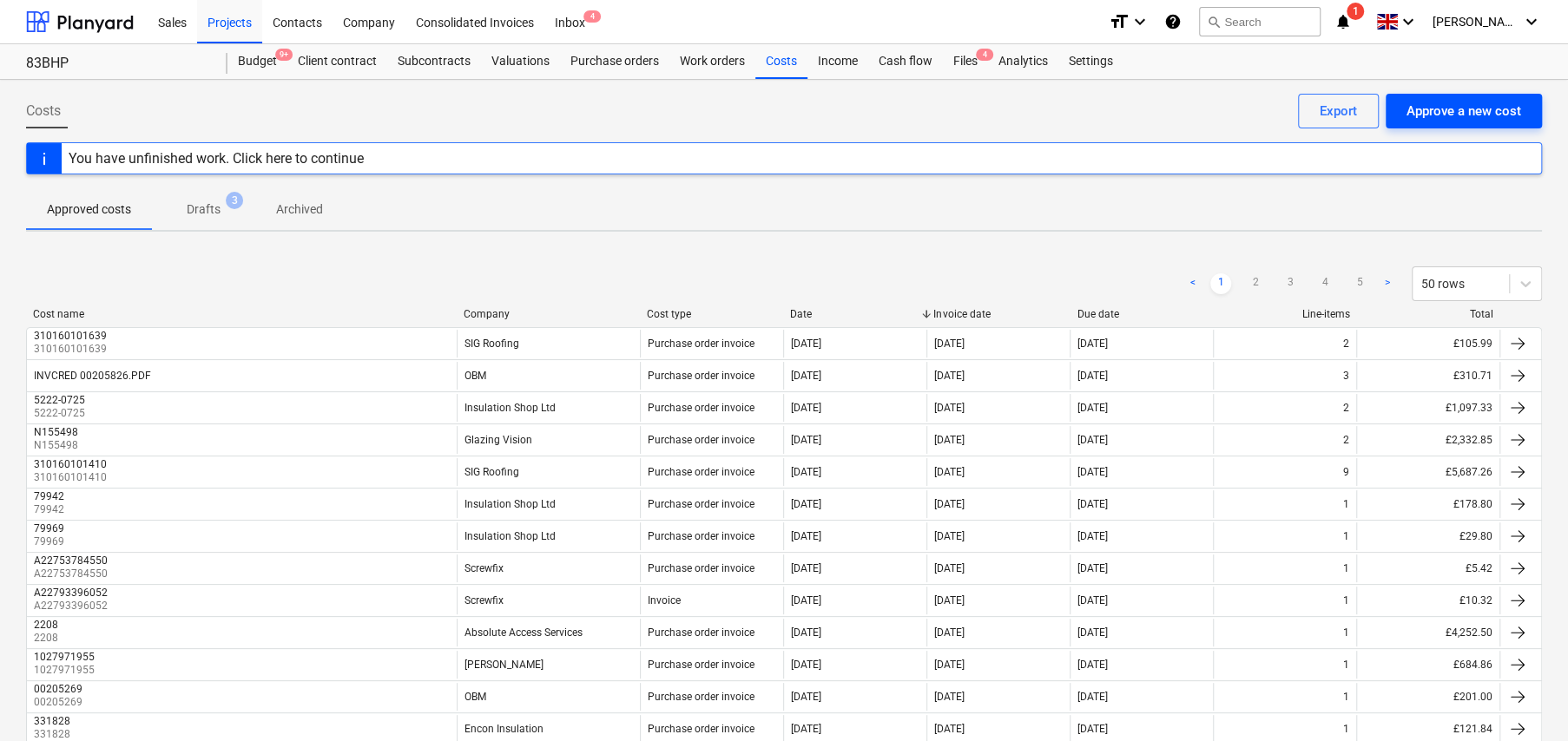
click at [1447, 117] on div "Approve a new cost" at bounding box center [1464, 111] width 115 height 23
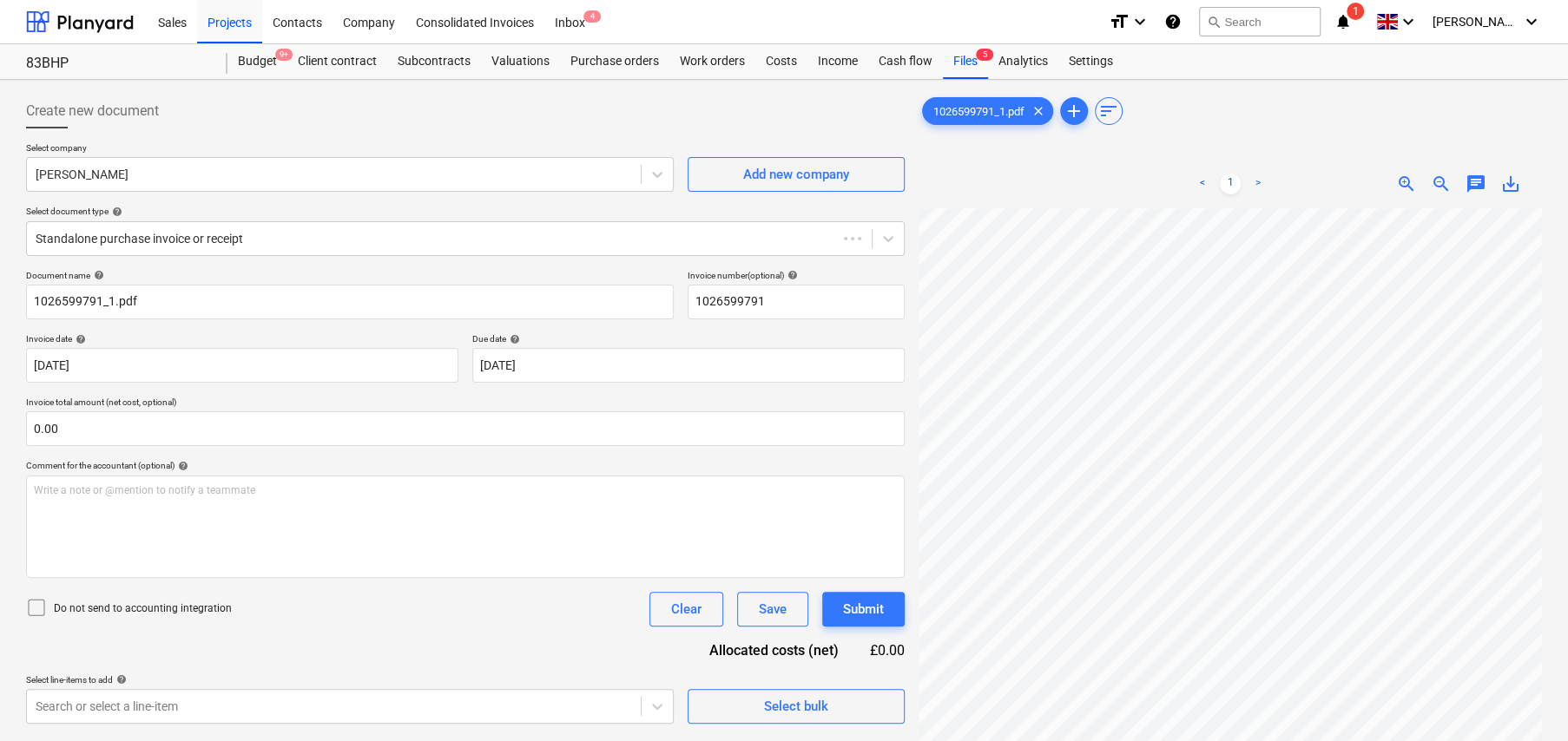
type input "1026599791"
type input "04 Aug 2025"
type input "30 Sep 2025"
click at [35, 603] on icon at bounding box center [36, 607] width 21 height 21
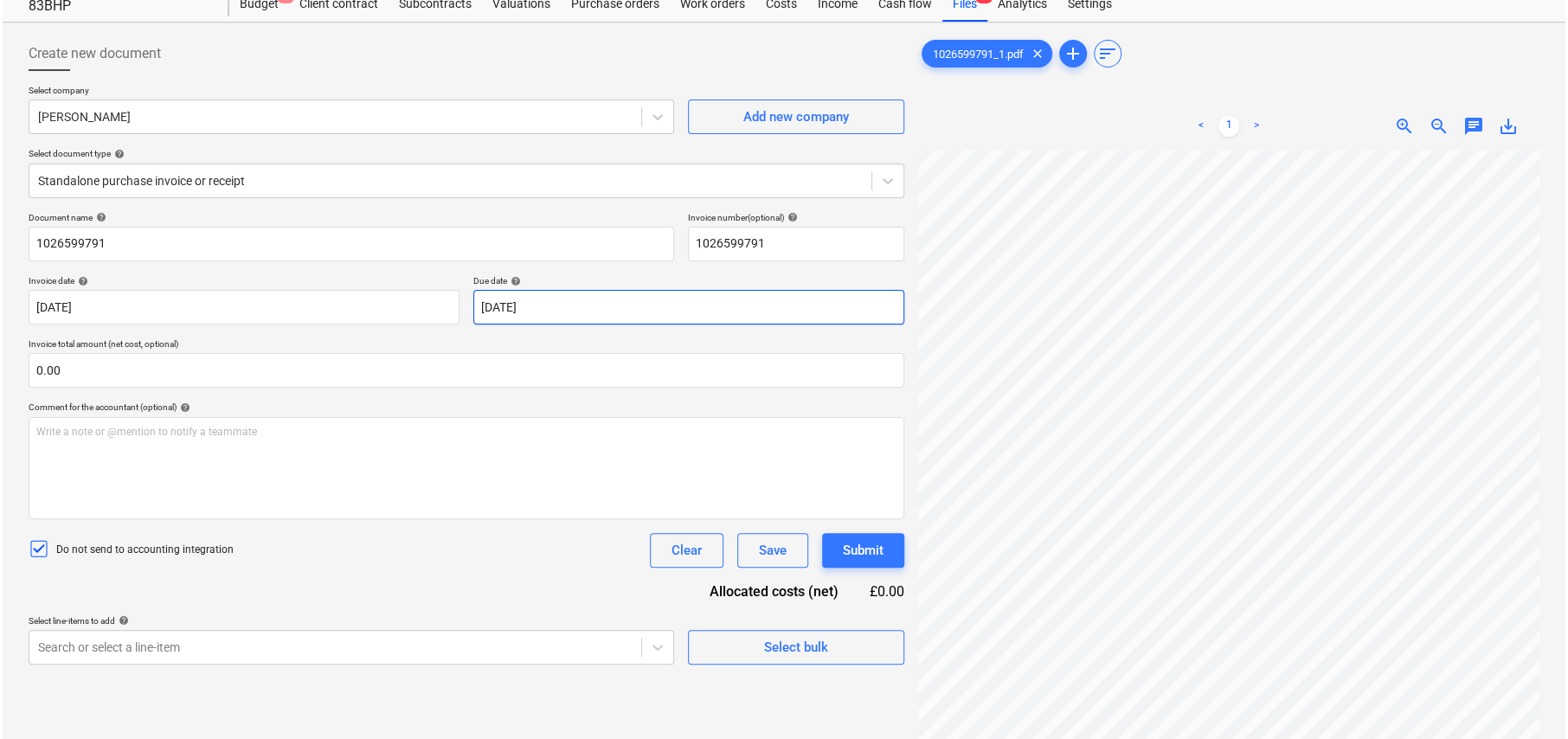
scroll to position [173, 0]
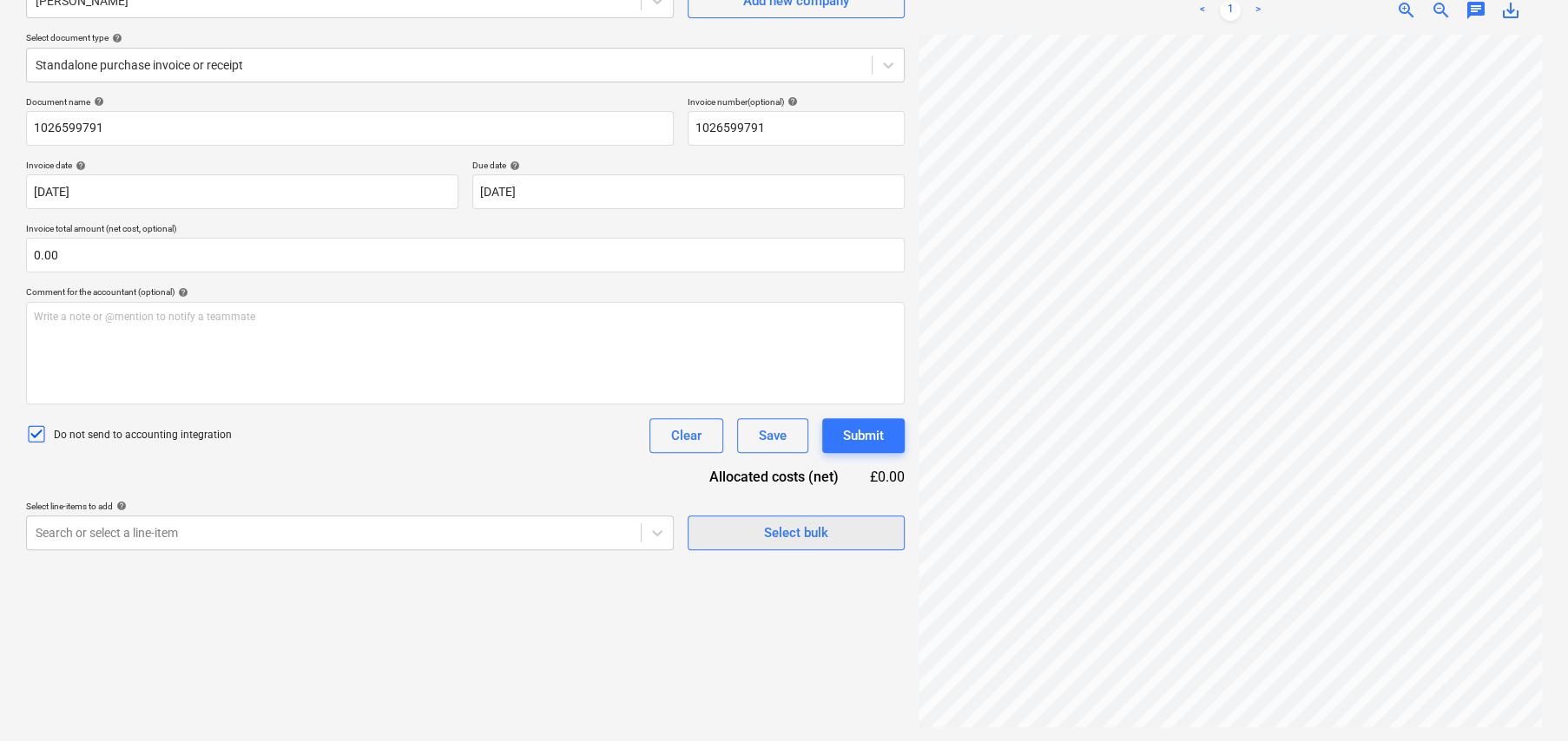
click at [790, 536] on div "Select bulk" at bounding box center [795, 533] width 64 height 23
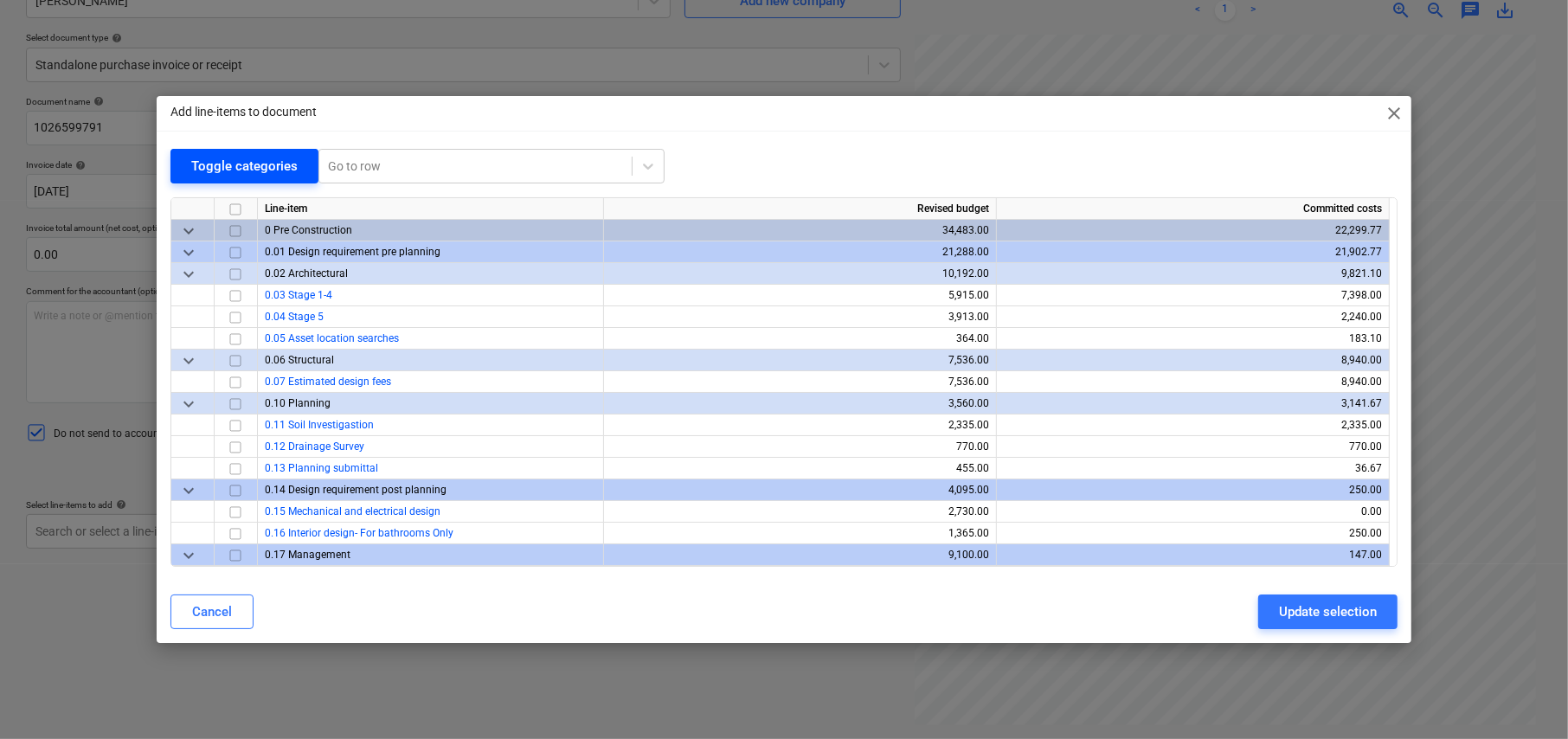
click at [210, 176] on div "Toggle categories" at bounding box center [245, 166] width 107 height 23
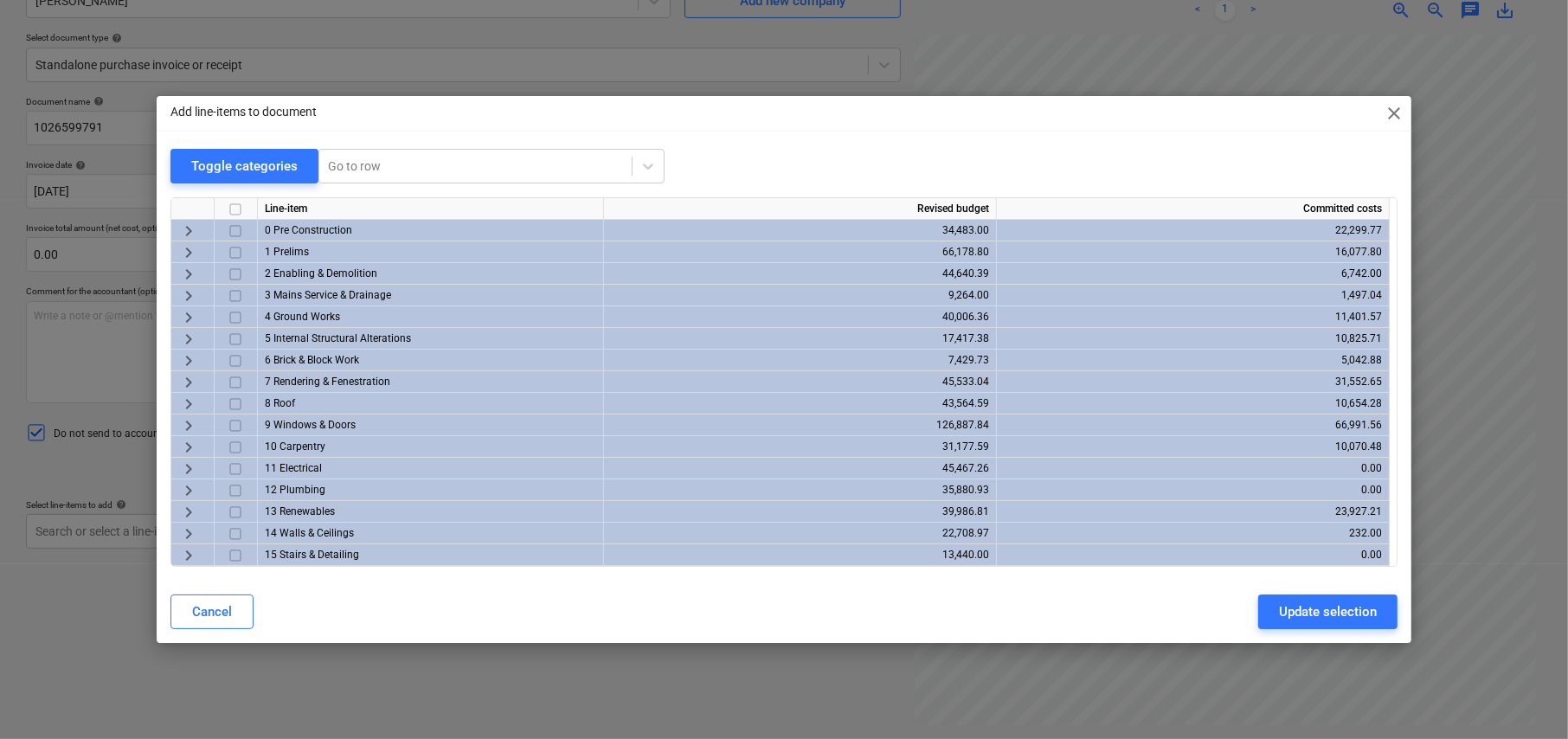
click at [188, 402] on span "keyboard_arrow_right" at bounding box center [189, 404] width 21 height 21
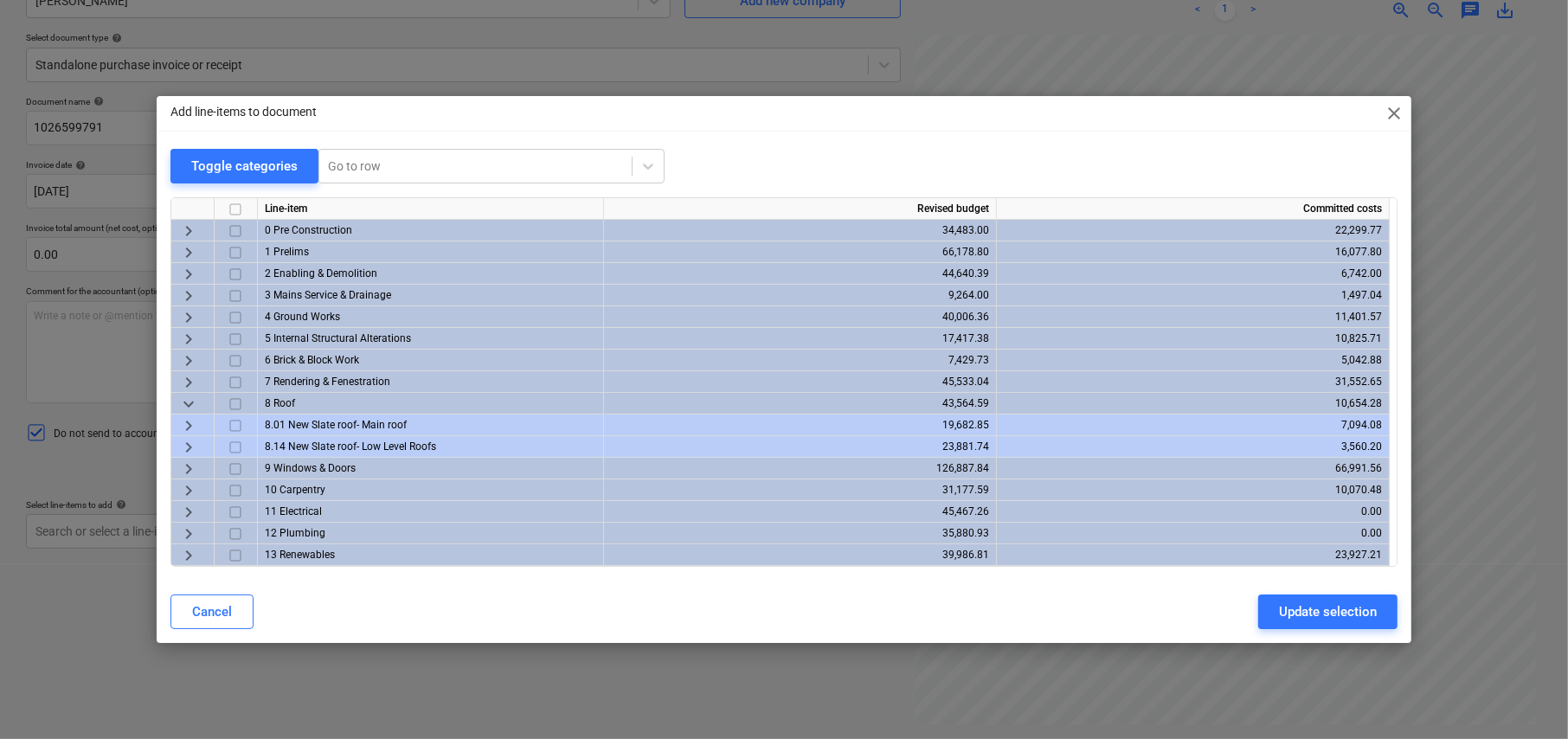
click at [188, 406] on span "keyboard_arrow_down" at bounding box center [189, 404] width 21 height 21
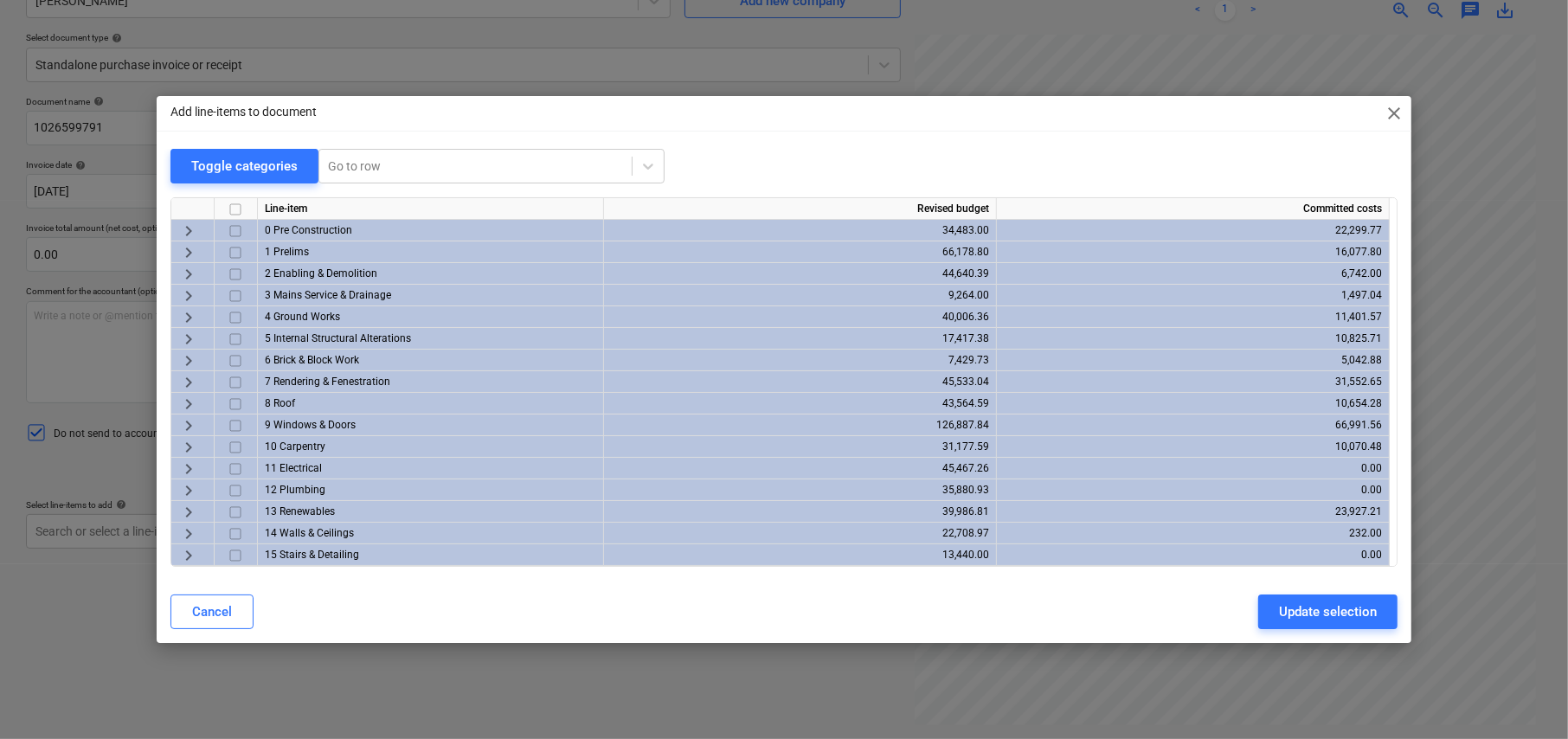
click at [188, 406] on span "keyboard_arrow_right" at bounding box center [189, 404] width 21 height 21
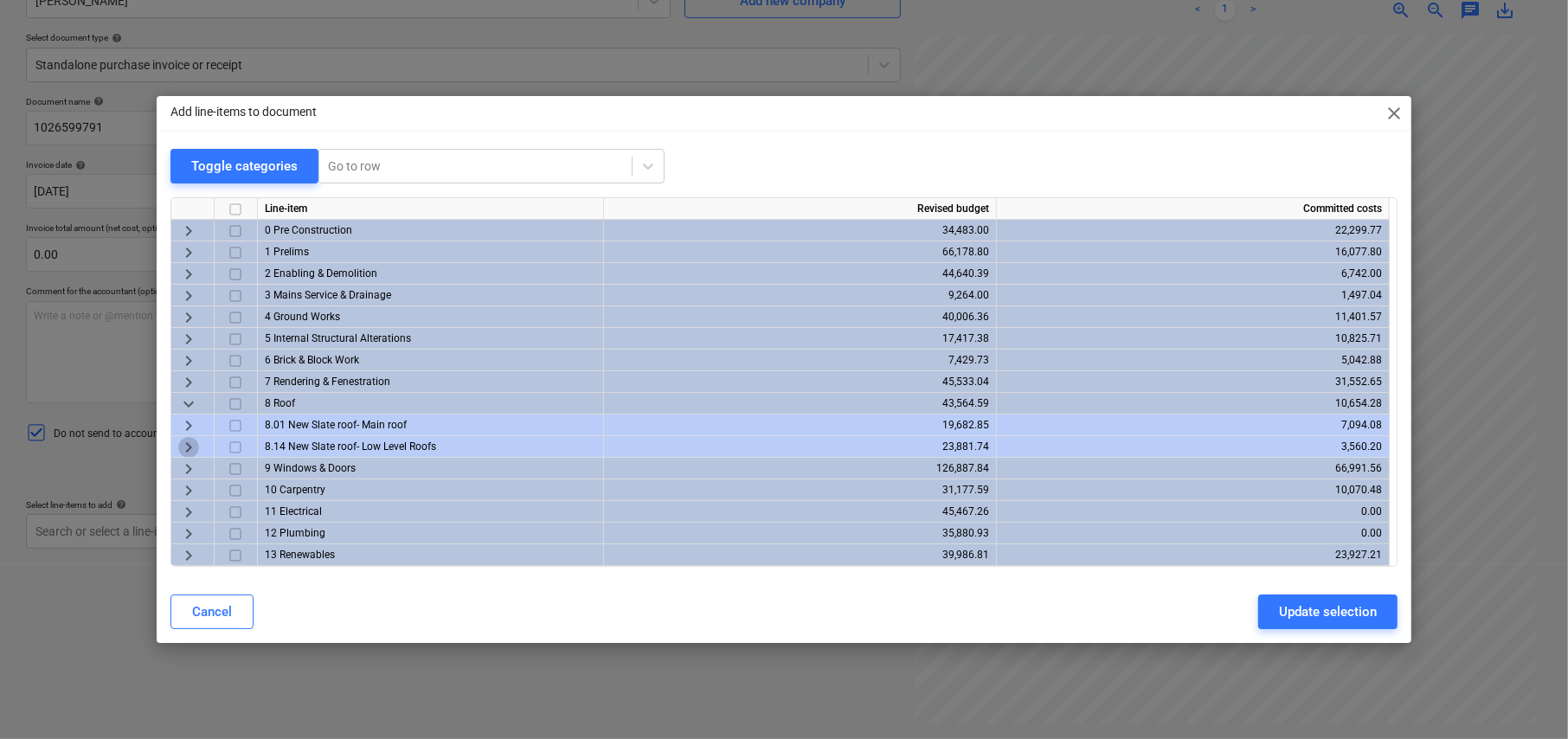
click at [188, 444] on span "keyboard_arrow_right" at bounding box center [189, 447] width 21 height 21
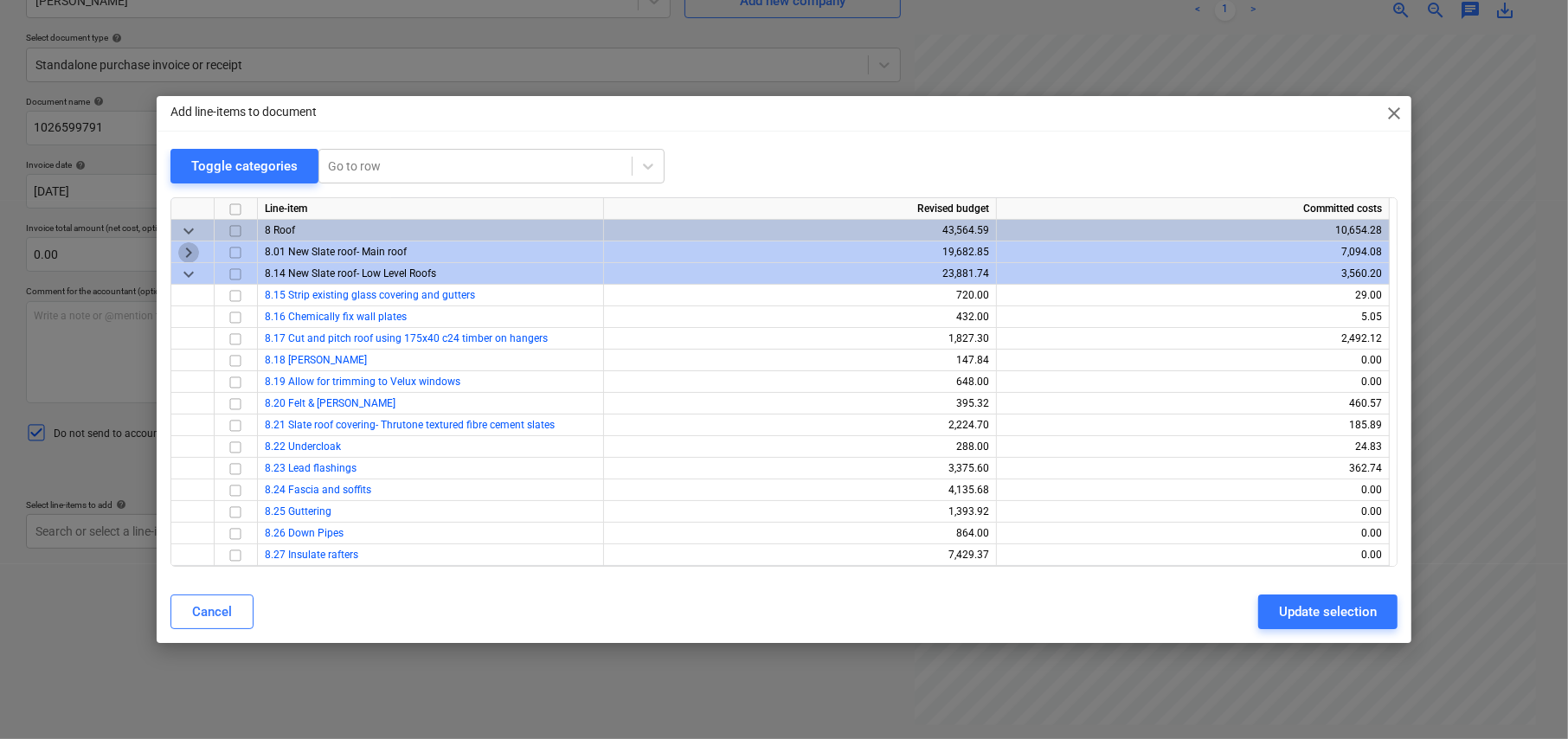
click at [185, 254] on span "keyboard_arrow_right" at bounding box center [189, 253] width 21 height 21
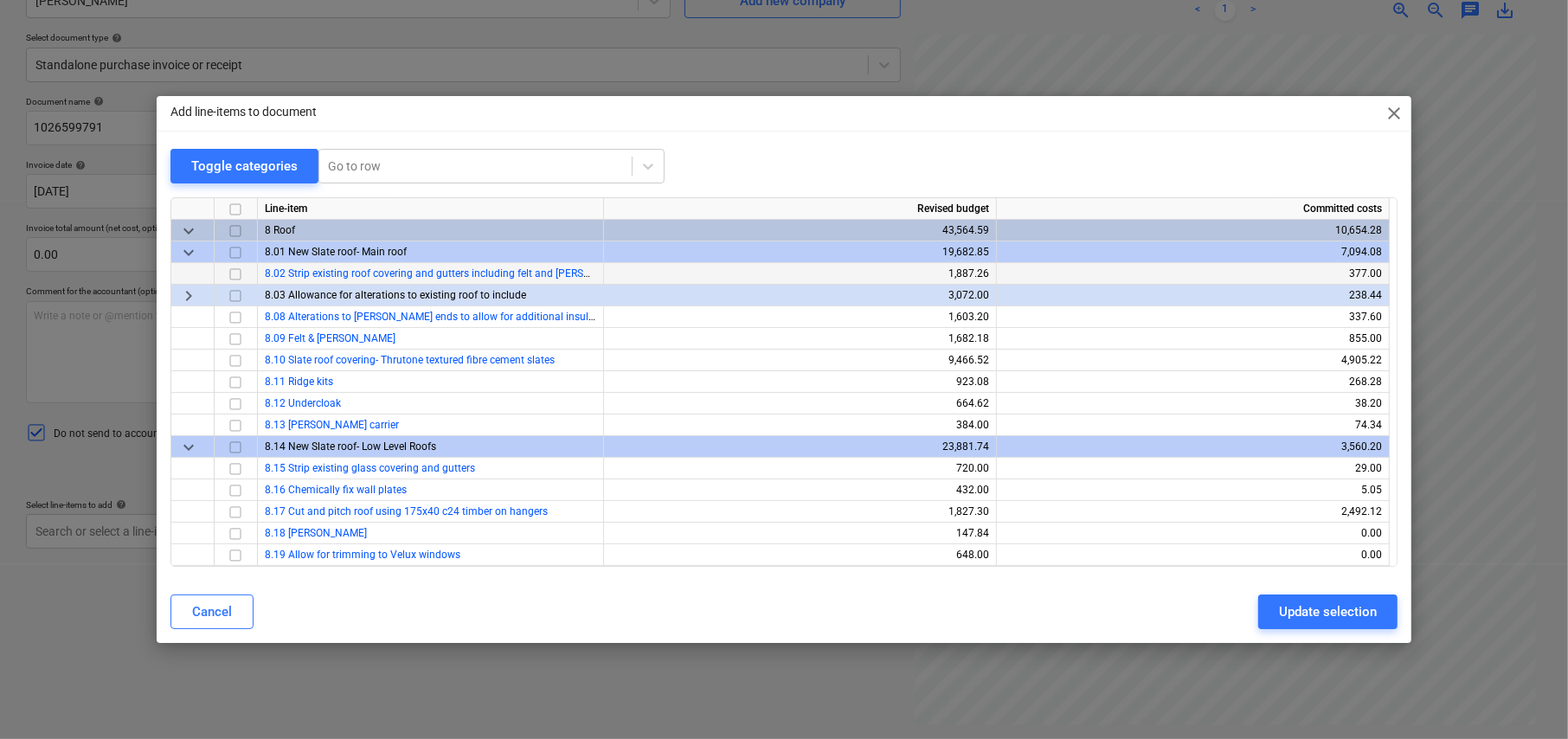
click at [191, 293] on span "keyboard_arrow_right" at bounding box center [189, 296] width 21 height 21
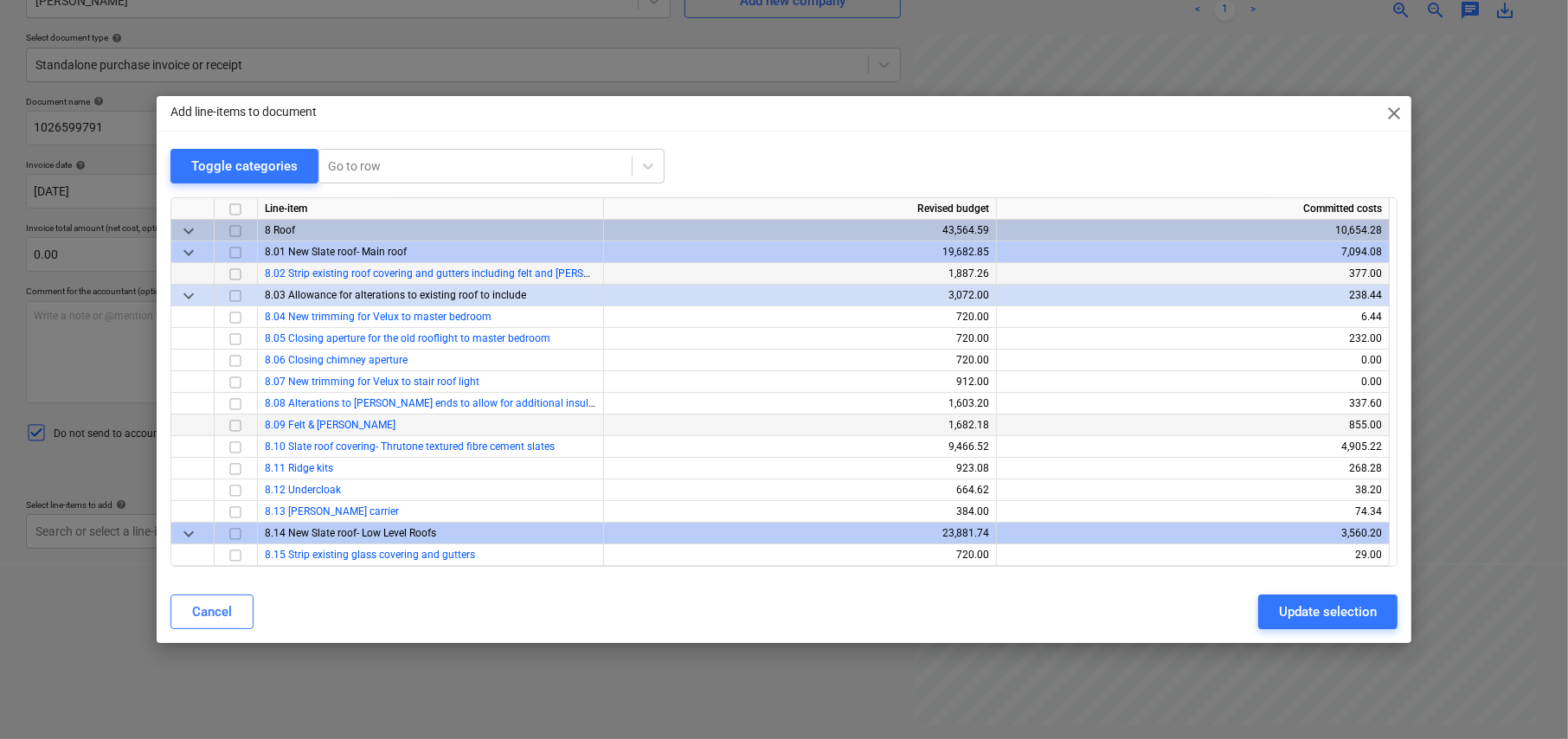
click at [234, 421] on input "checkbox" at bounding box center [236, 425] width 21 height 21
click at [237, 402] on input "checkbox" at bounding box center [236, 404] width 21 height 21
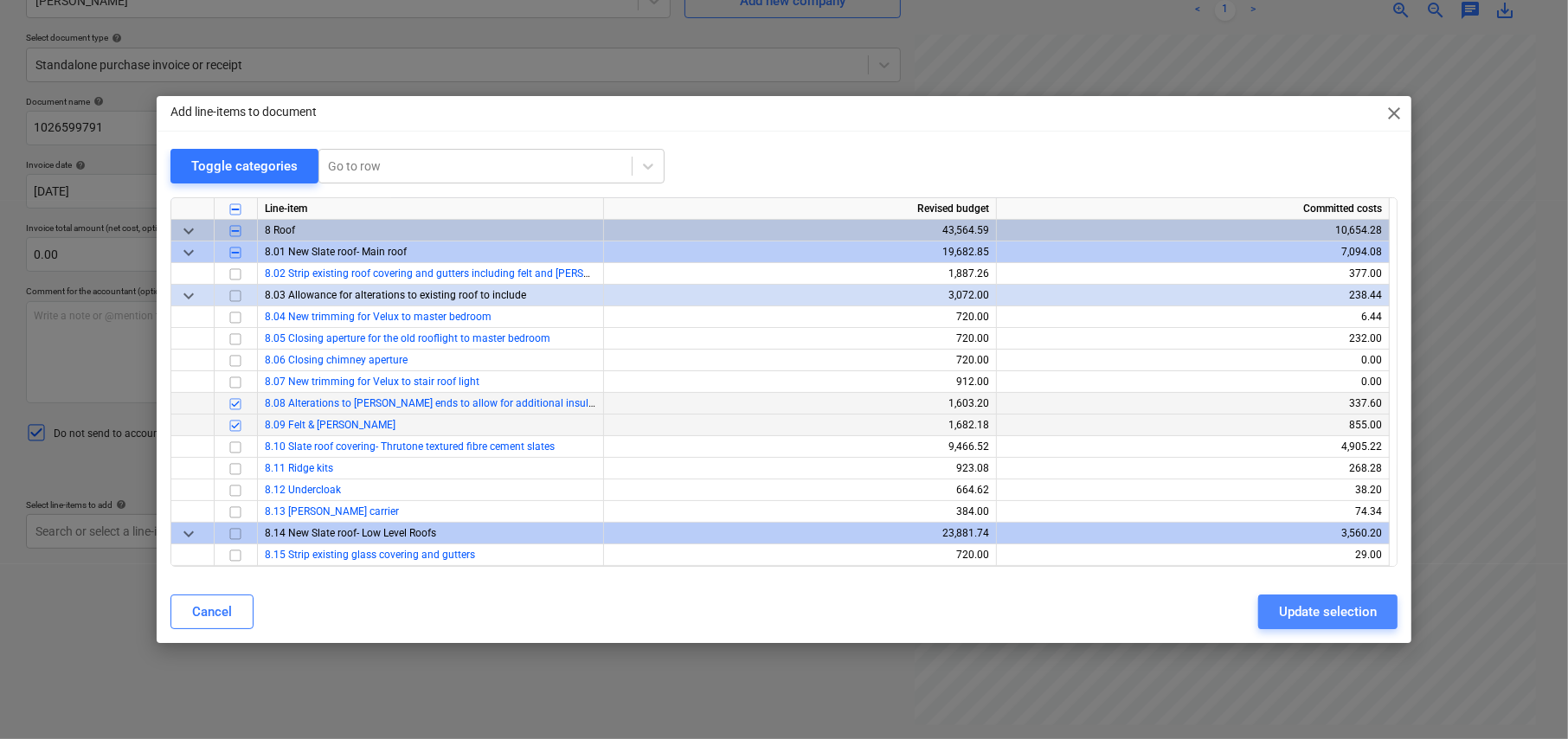
click at [1328, 611] on div "Update selection" at bounding box center [1328, 612] width 98 height 23
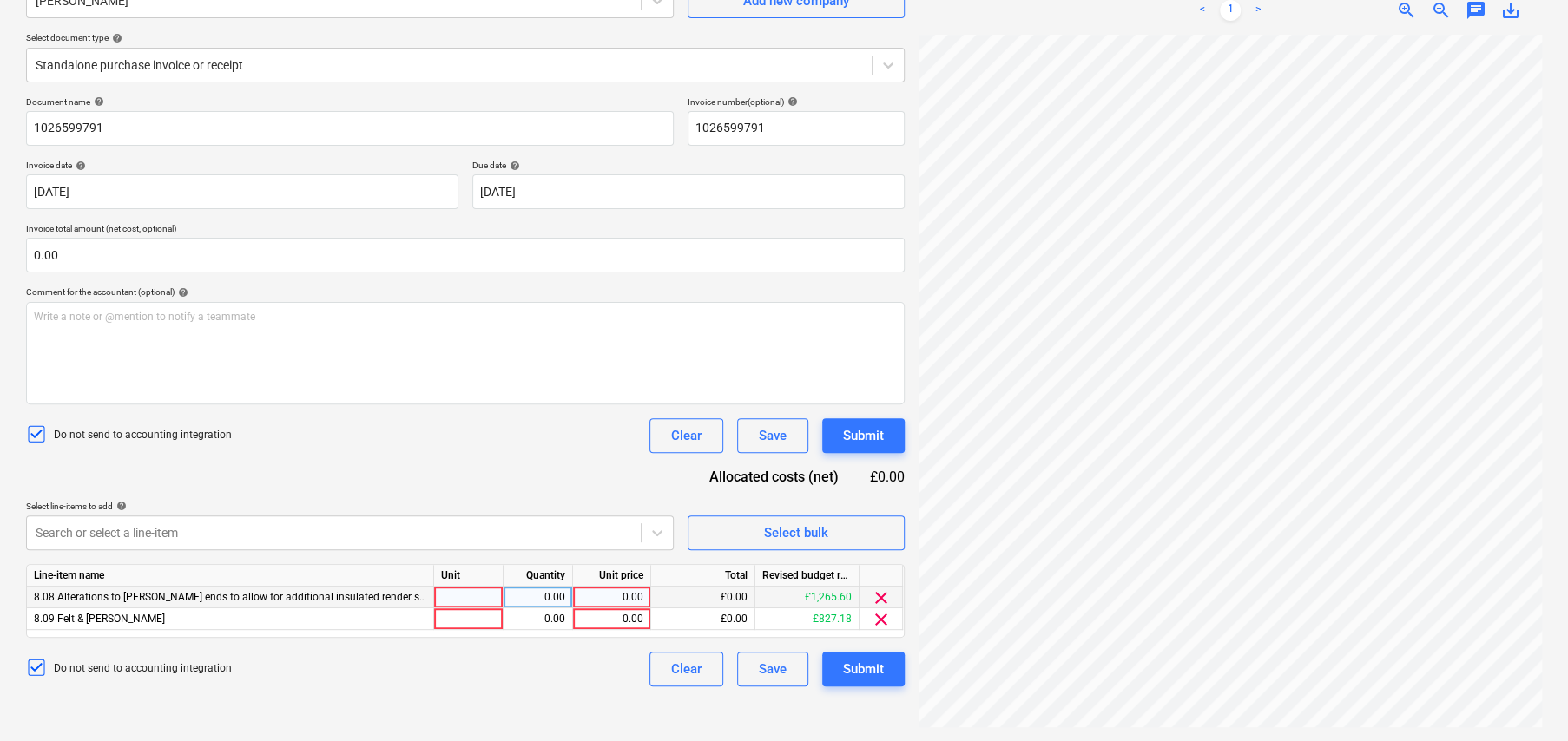
click at [474, 589] on div at bounding box center [469, 597] width 70 height 22
type input "item"
click at [616, 600] on div "0.00" at bounding box center [611, 597] width 63 height 22
type input "84.09"
click at [446, 617] on div at bounding box center [469, 619] width 70 height 22
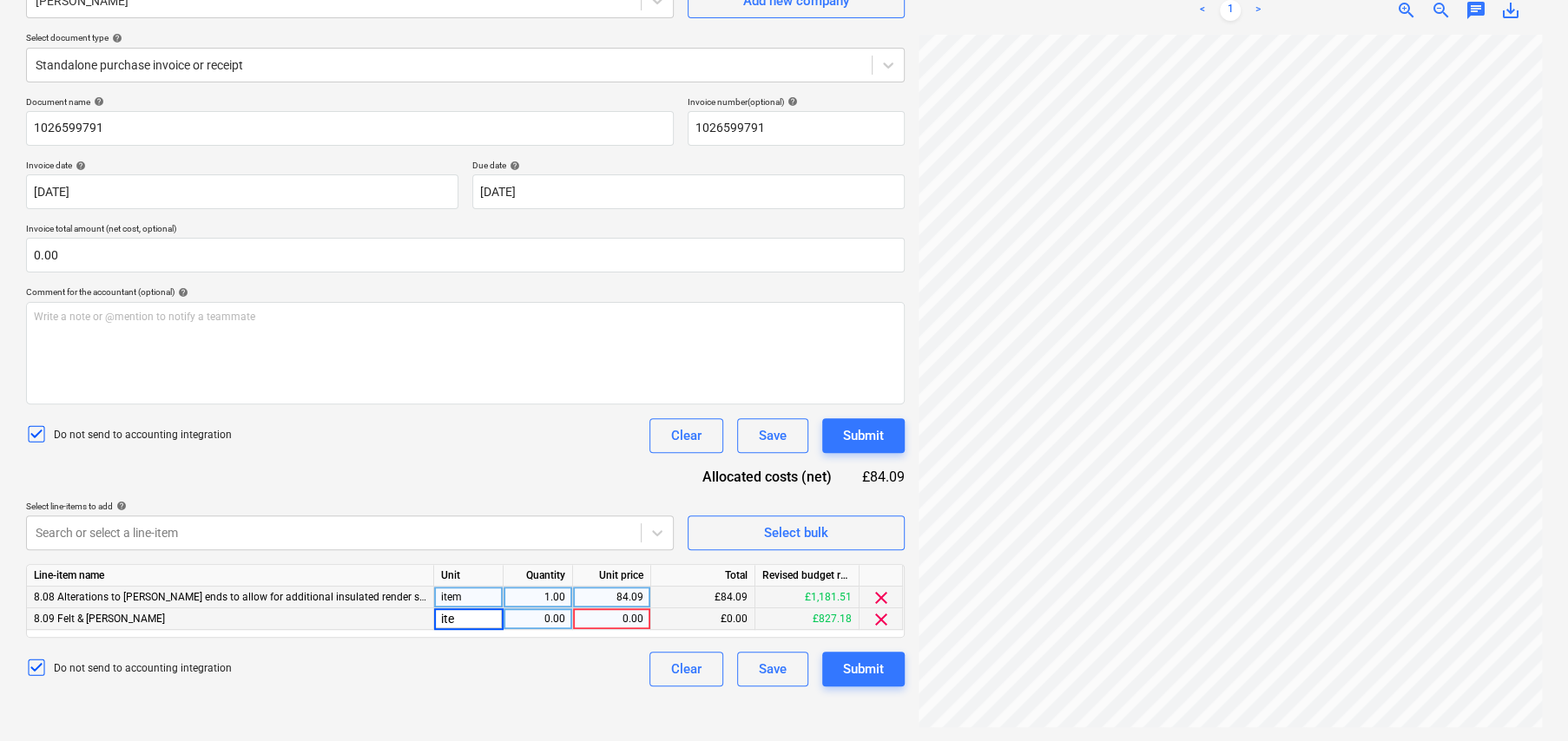
type input "item"
type input "21.12"
click at [623, 620] on div "21.12" at bounding box center [611, 619] width 63 height 22
type input "21.12"
click at [623, 619] on div "21.12" at bounding box center [611, 619] width 63 height 22
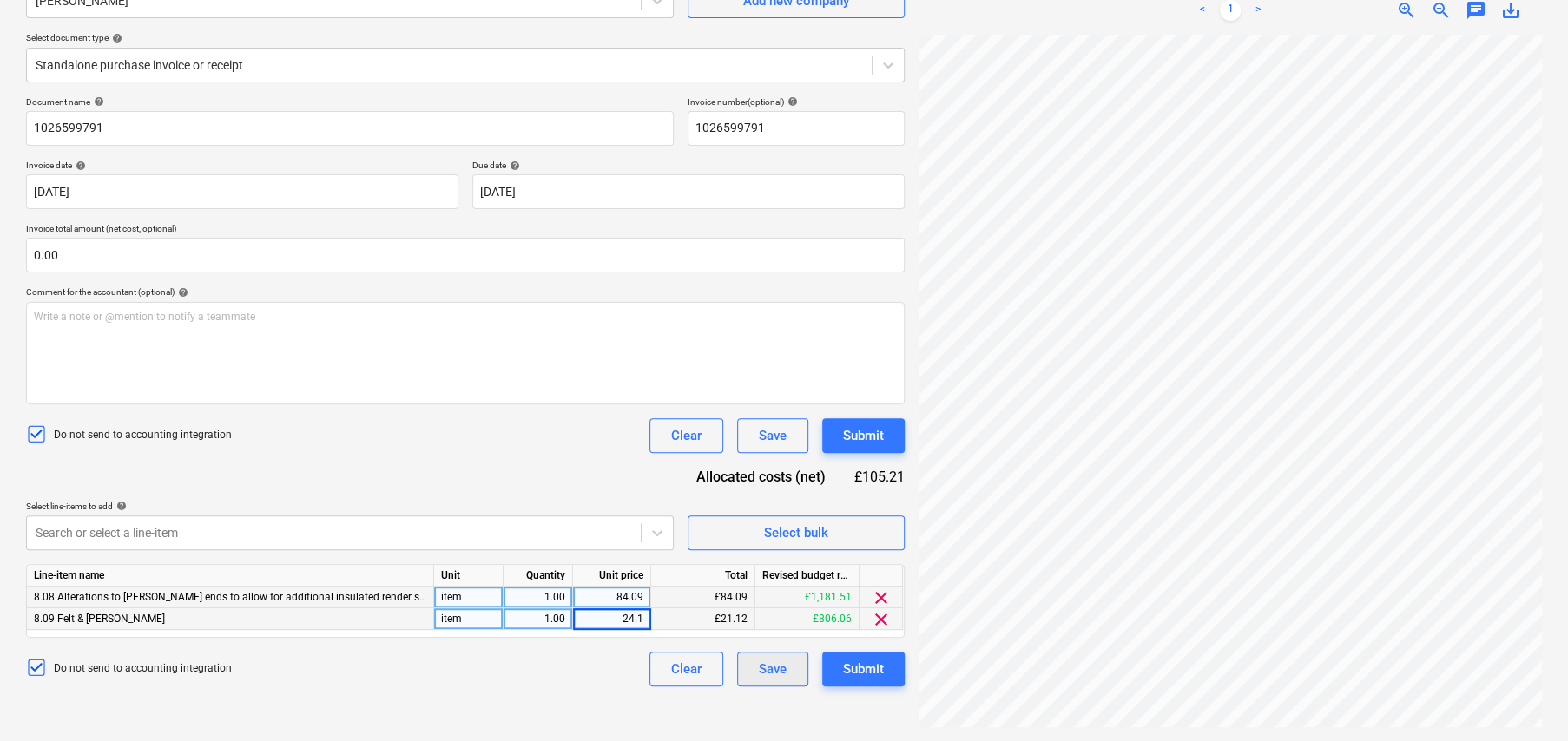
type input "24.12"
click at [606, 469] on div "Document name help 1026599791 Invoice number (optional) help 1026599791 Invoice…" at bounding box center [465, 391] width 878 height 590
click at [884, 668] on button "Submit" at bounding box center [863, 668] width 82 height 34
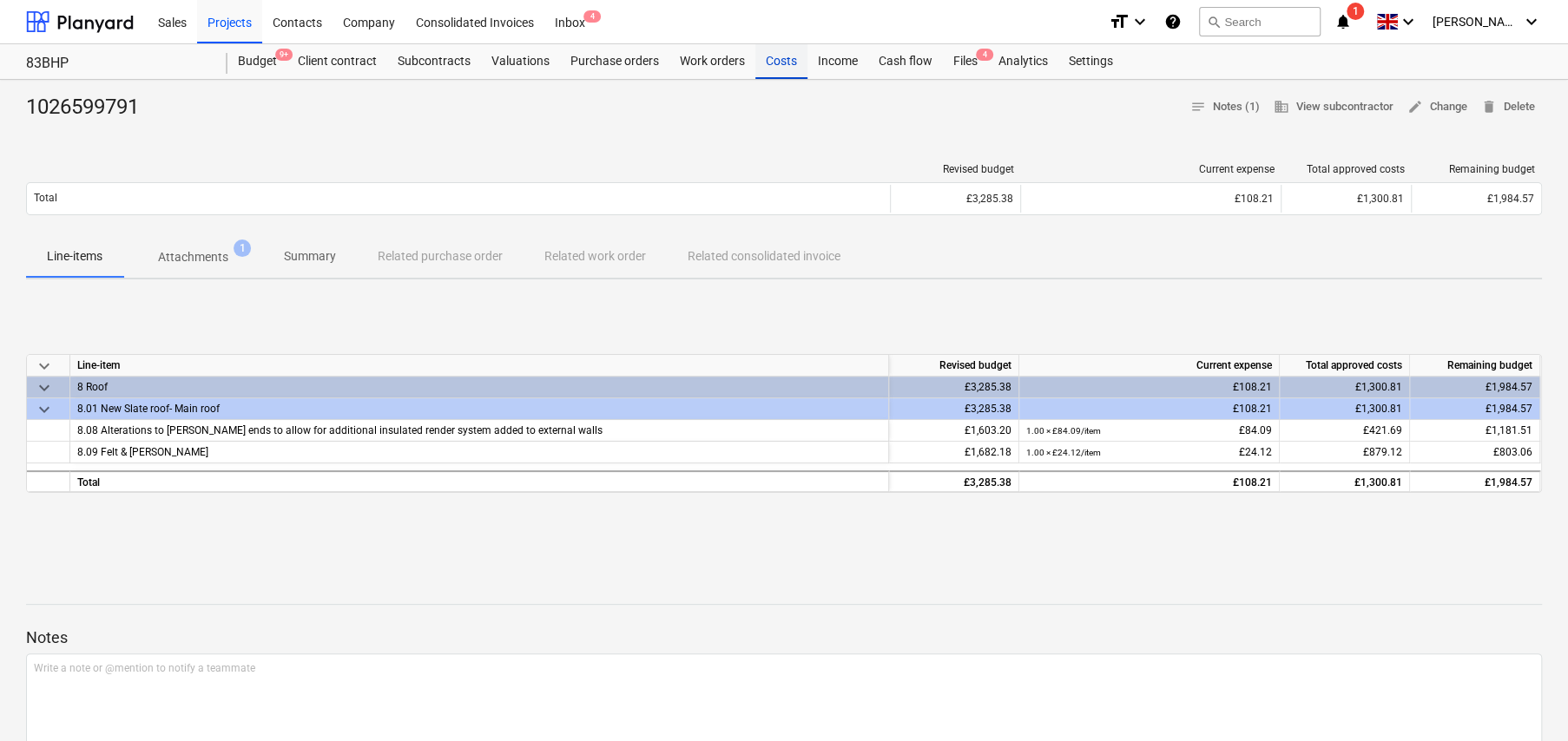
click at [784, 55] on div "Costs" at bounding box center [781, 61] width 52 height 34
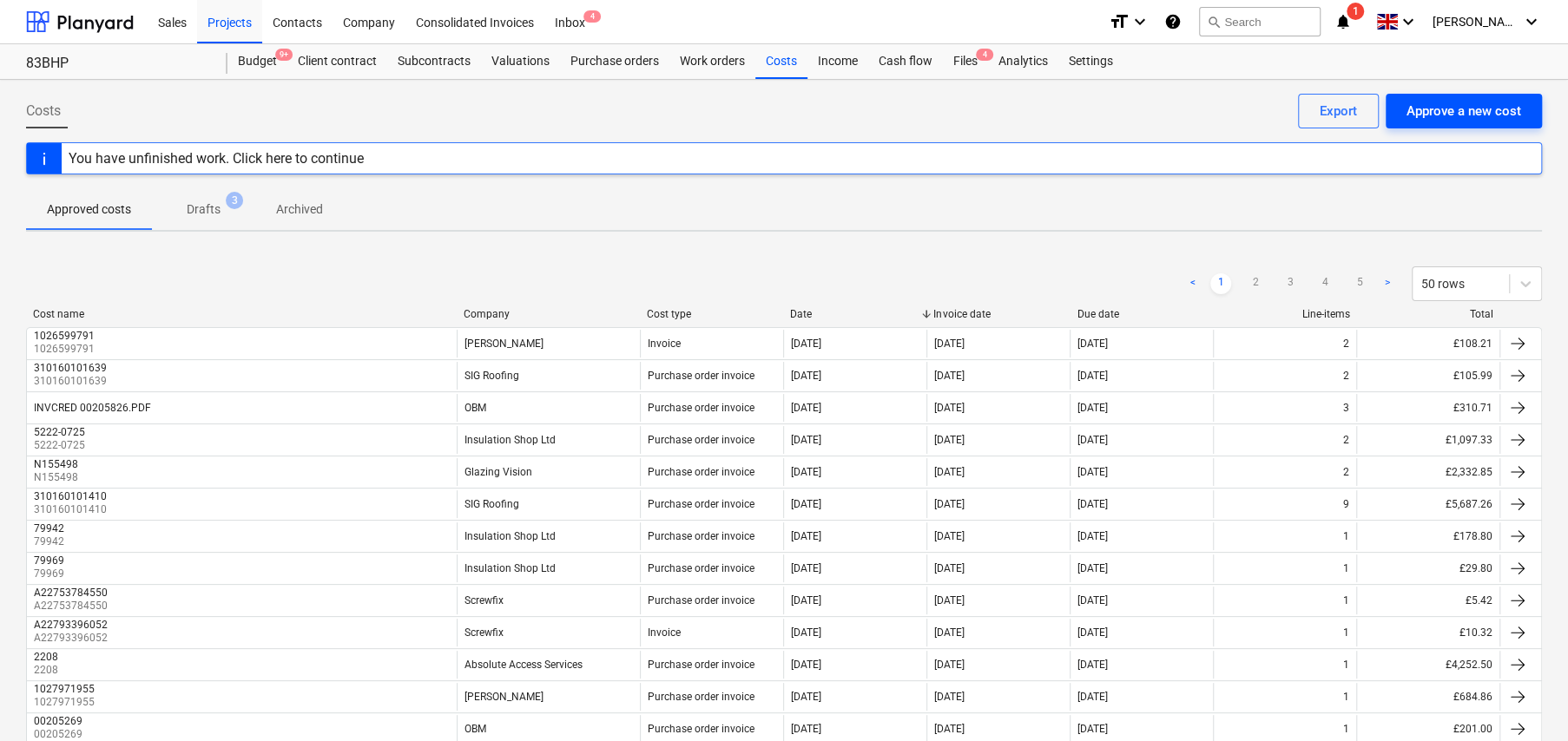
click at [1444, 114] on div "Approve a new cost" at bounding box center [1464, 111] width 115 height 23
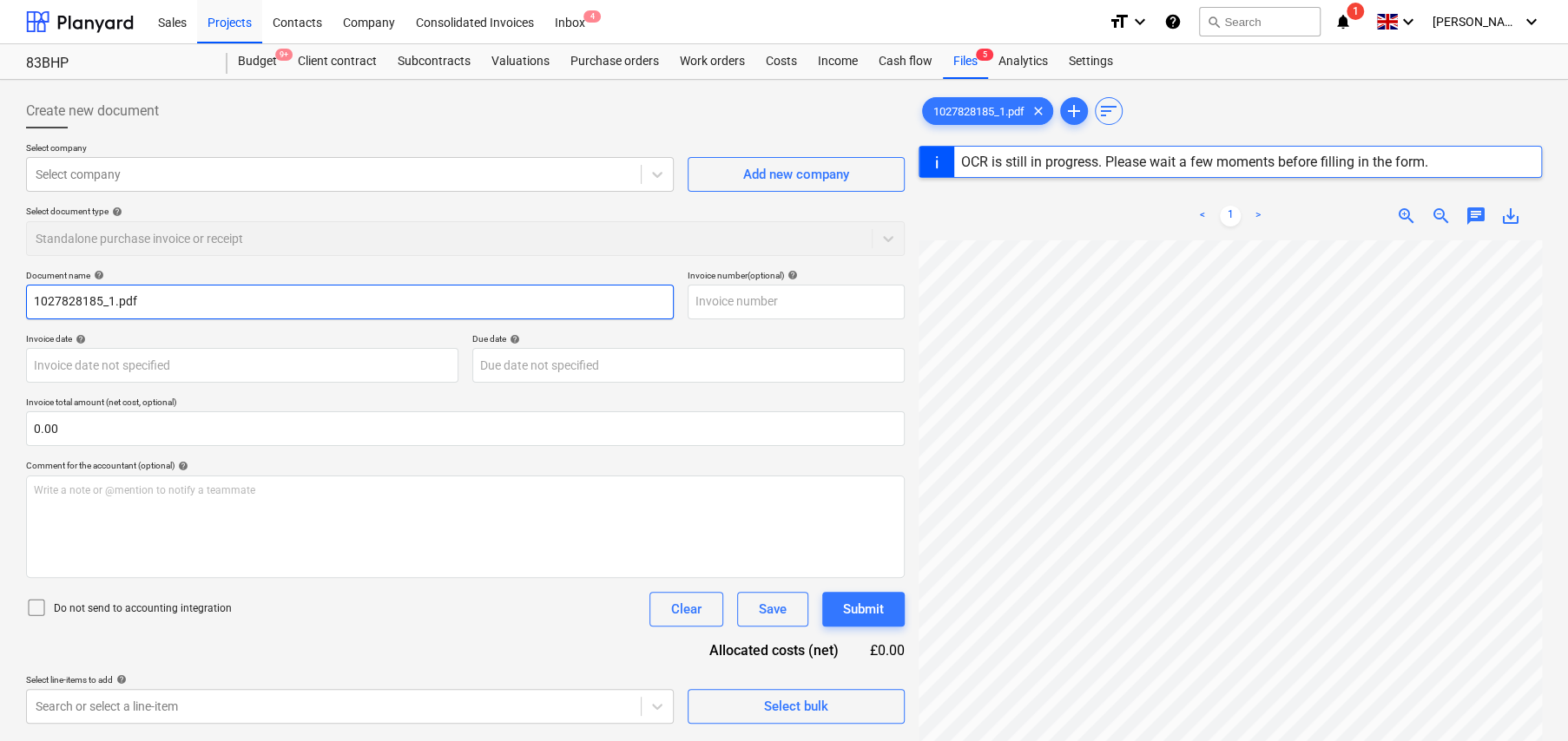
type input "1027828185"
type input "22 Aug 2025"
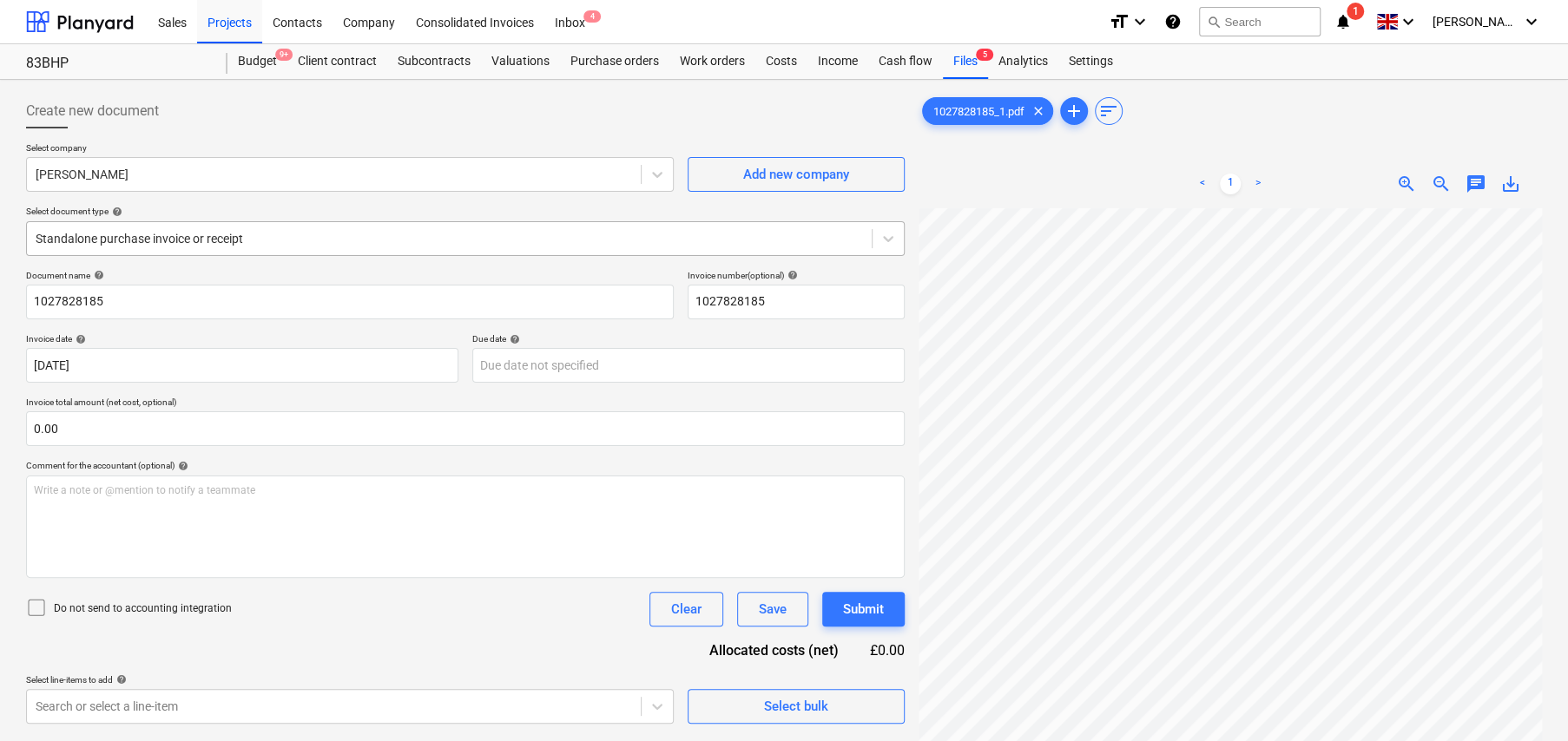
click at [162, 230] on div at bounding box center [449, 238] width 828 height 17
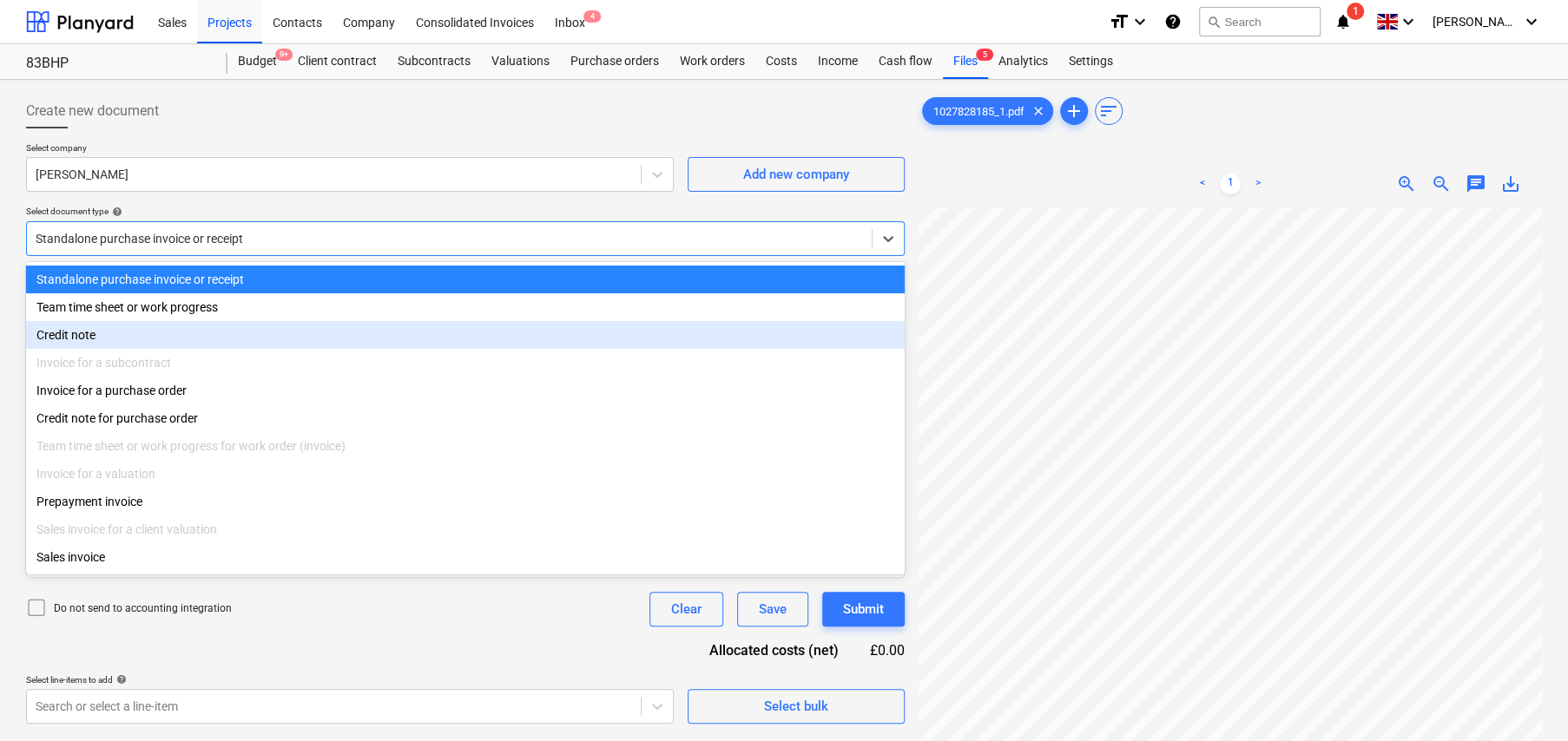
click at [92, 337] on div "Credit note" at bounding box center [465, 335] width 878 height 28
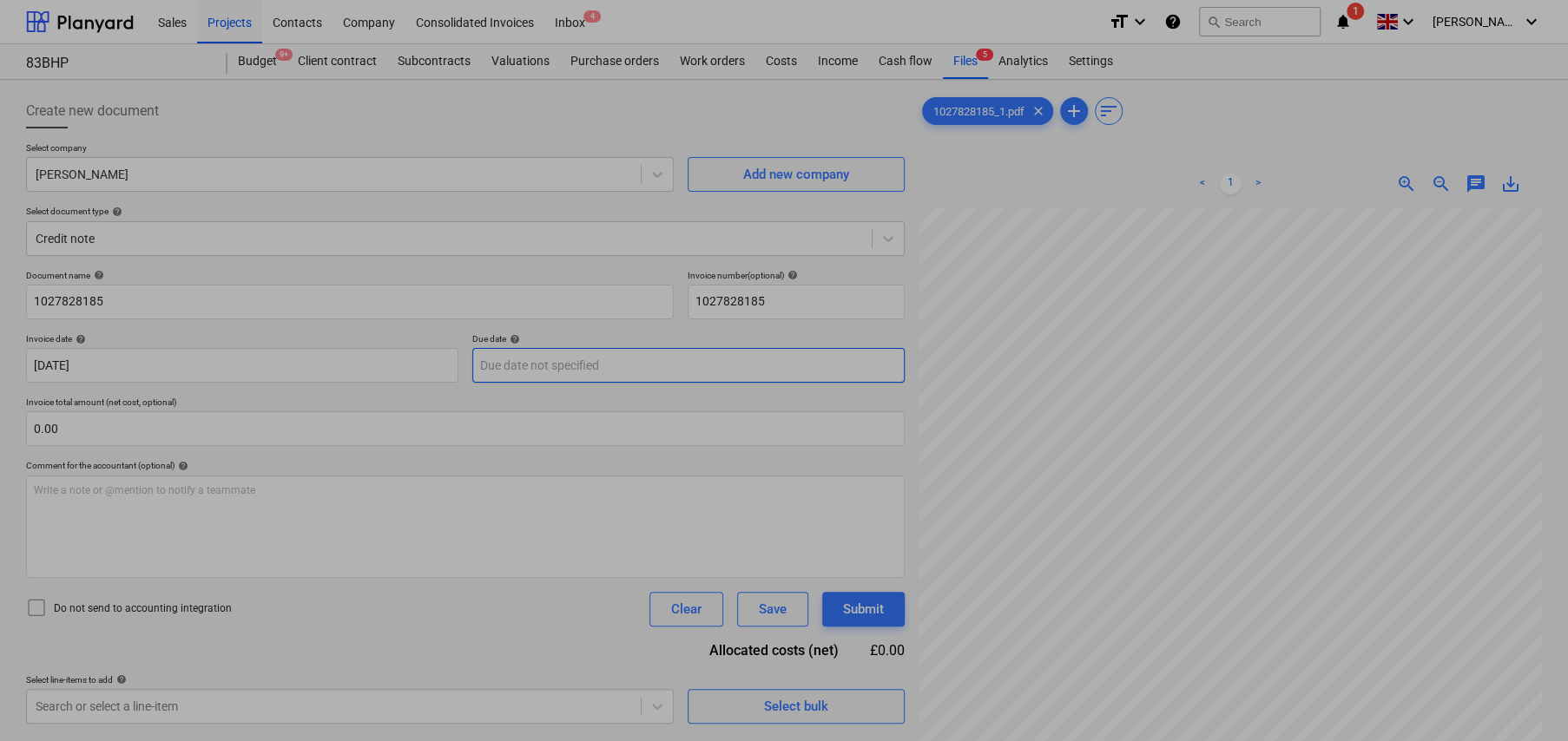
click at [521, 365] on body "Sales Projects Contacts Company Consolidated Invoices Inbox 4 format_size keybo…" at bounding box center [784, 370] width 1568 height 741
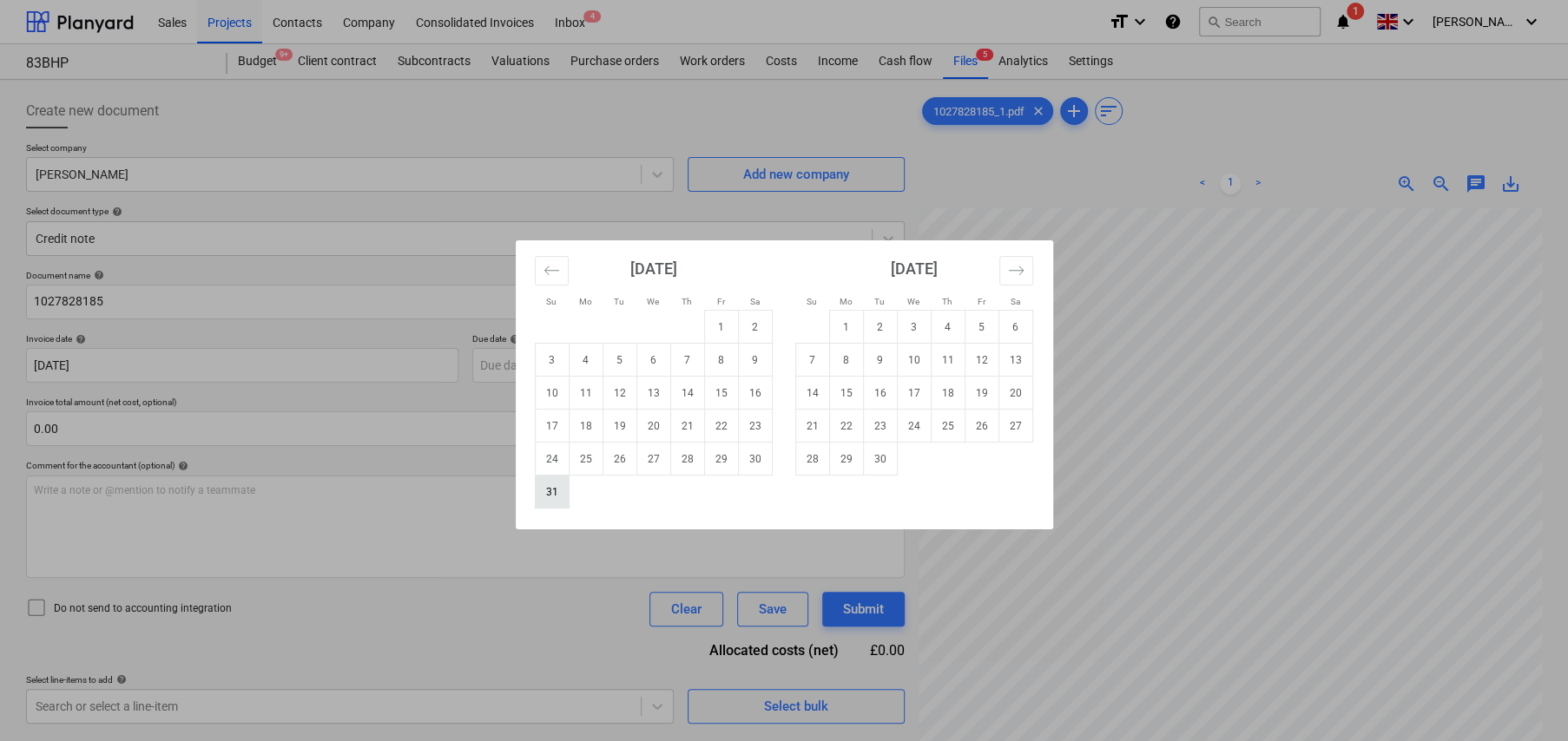
click at [549, 491] on td "31" at bounding box center [551, 491] width 33 height 33
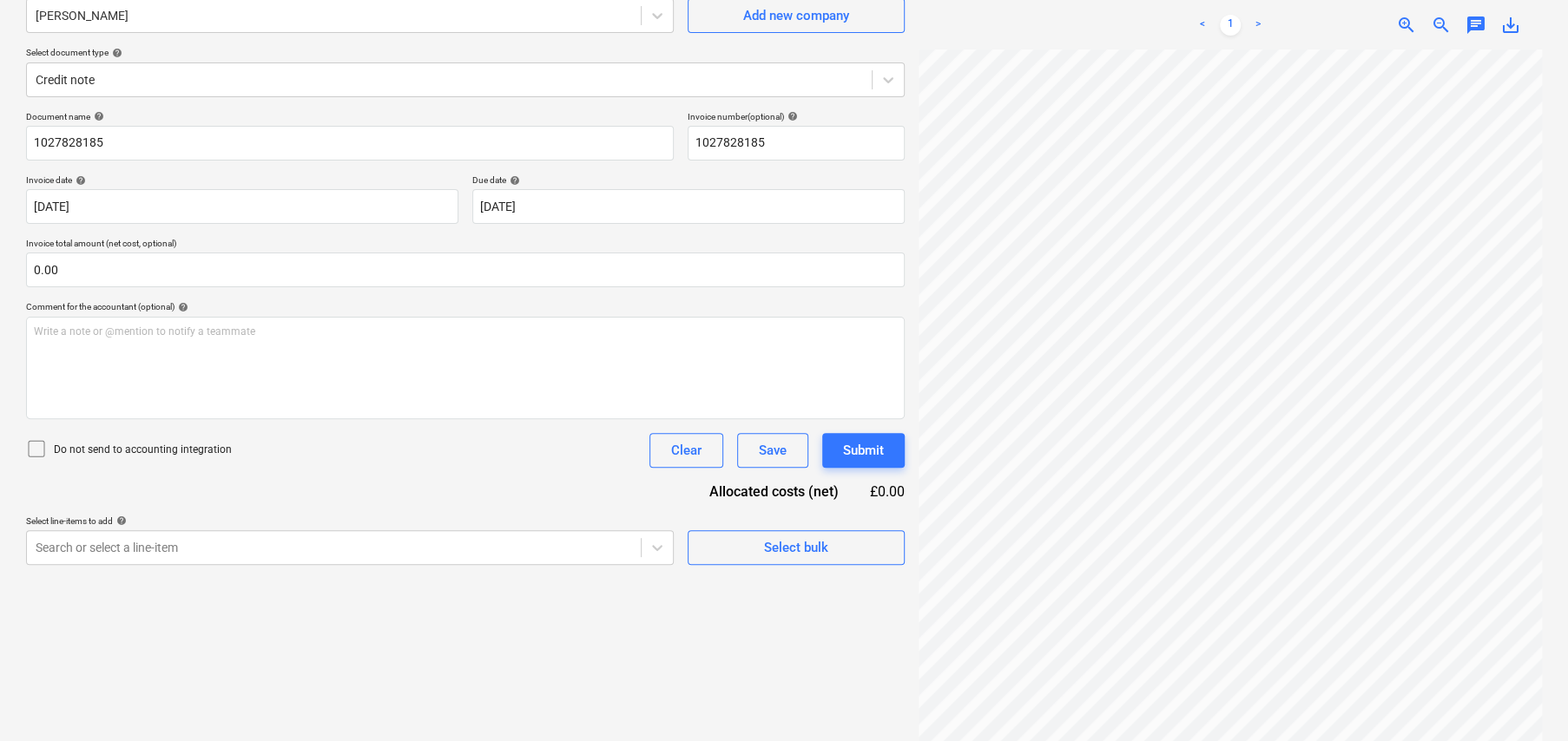
scroll to position [173, 0]
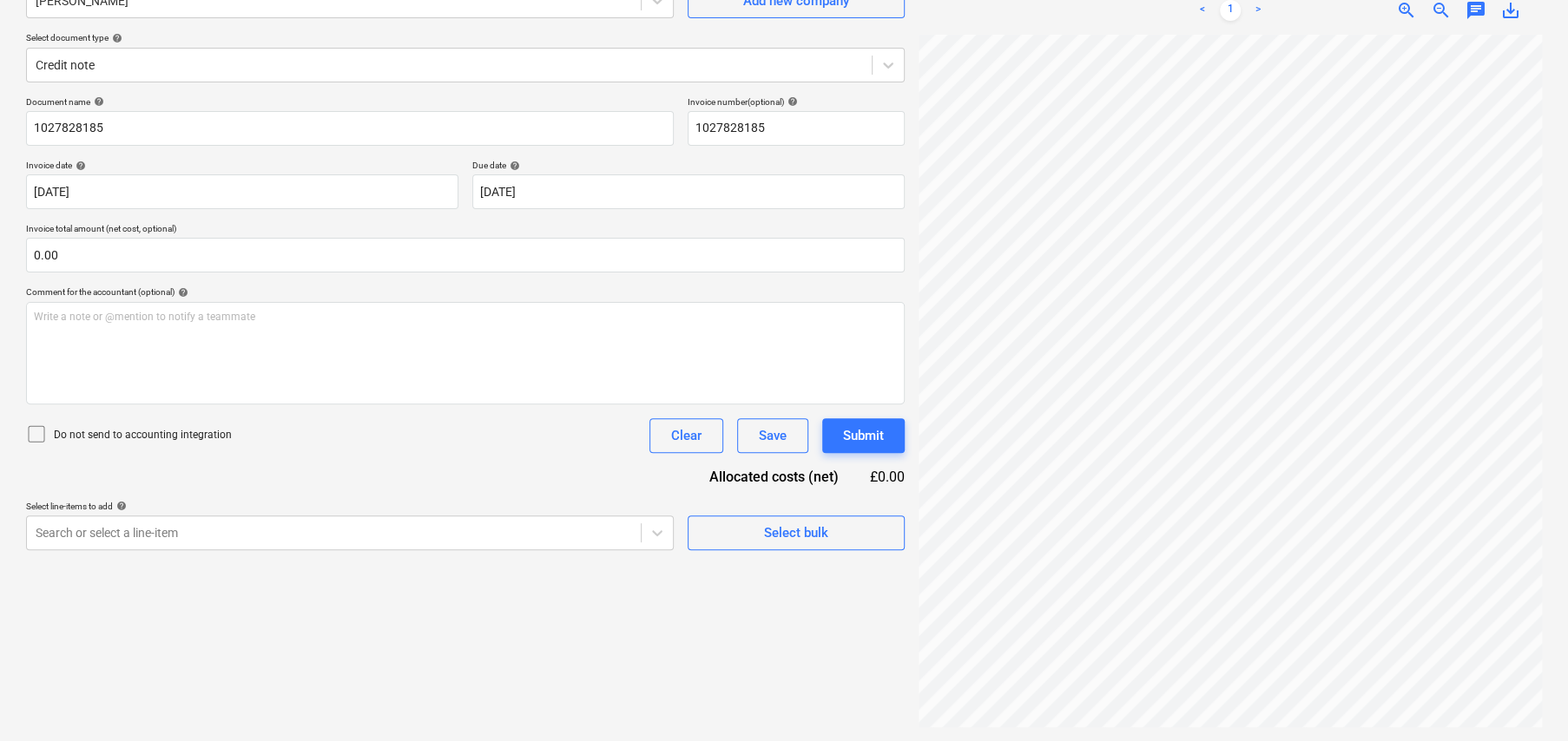
click at [37, 438] on icon at bounding box center [36, 434] width 21 height 21
click at [538, 181] on body "Sales Projects Contacts Company Consolidated Invoices Inbox 4 format_size keybo…" at bounding box center [784, 197] width 1568 height 741
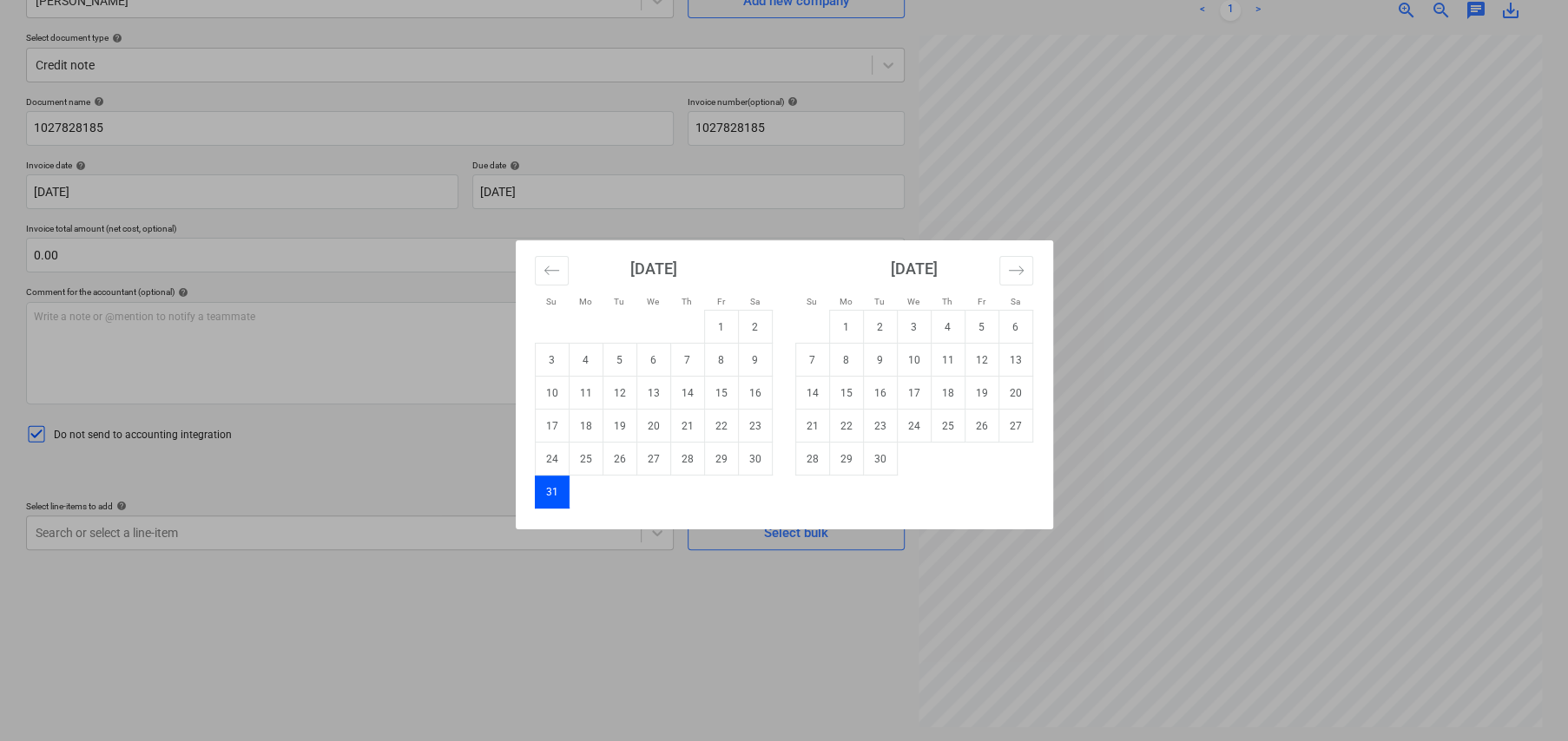
drag, startPoint x: 886, startPoint y: 454, endPoint x: 676, endPoint y: 415, distance: 213.6
click at [886, 453] on td "30" at bounding box center [879, 459] width 33 height 33
type input "30 Sep 2025"
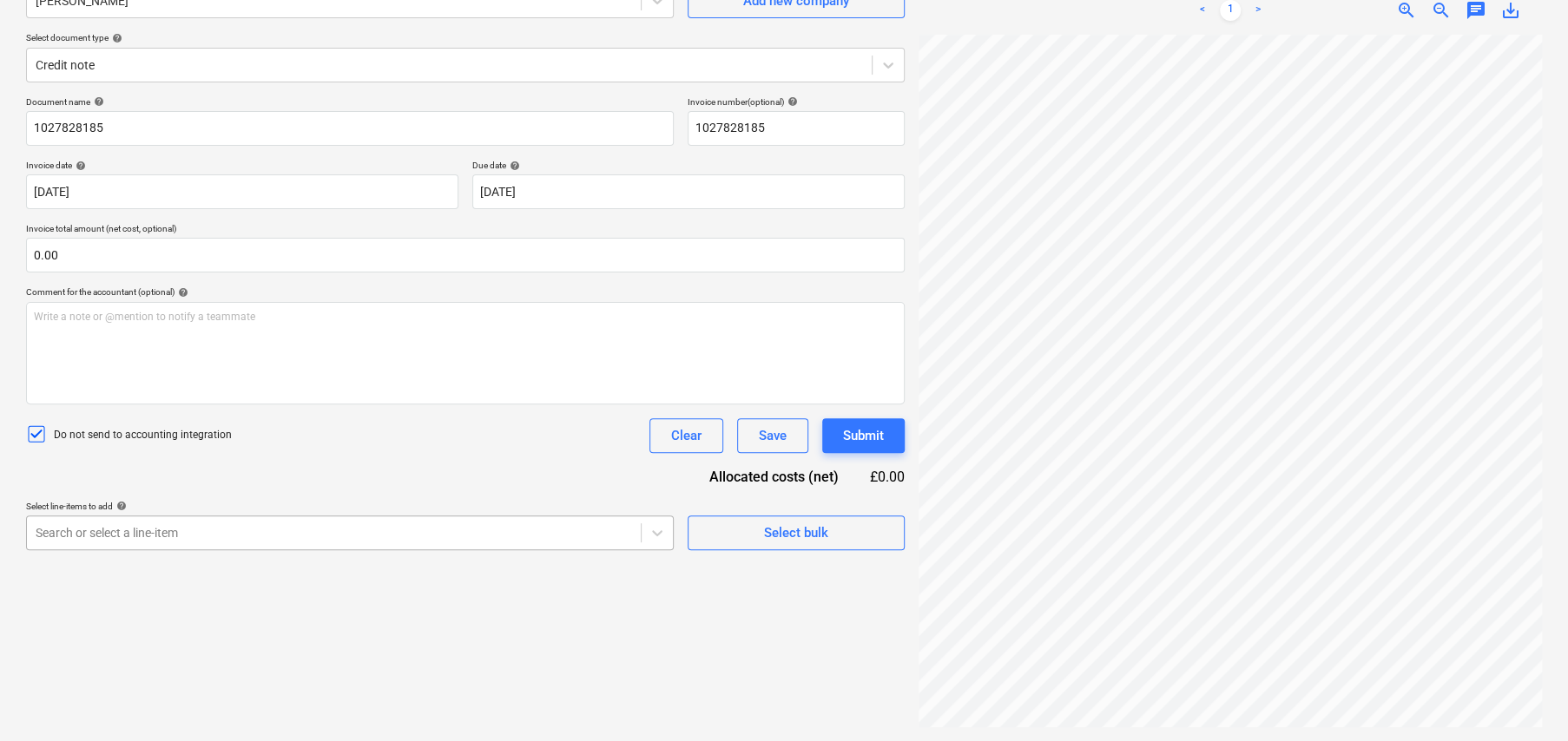
click at [585, 531] on body "Sales Projects Contacts Company Consolidated Invoices Inbox 4 format_size keybo…" at bounding box center [784, 197] width 1568 height 741
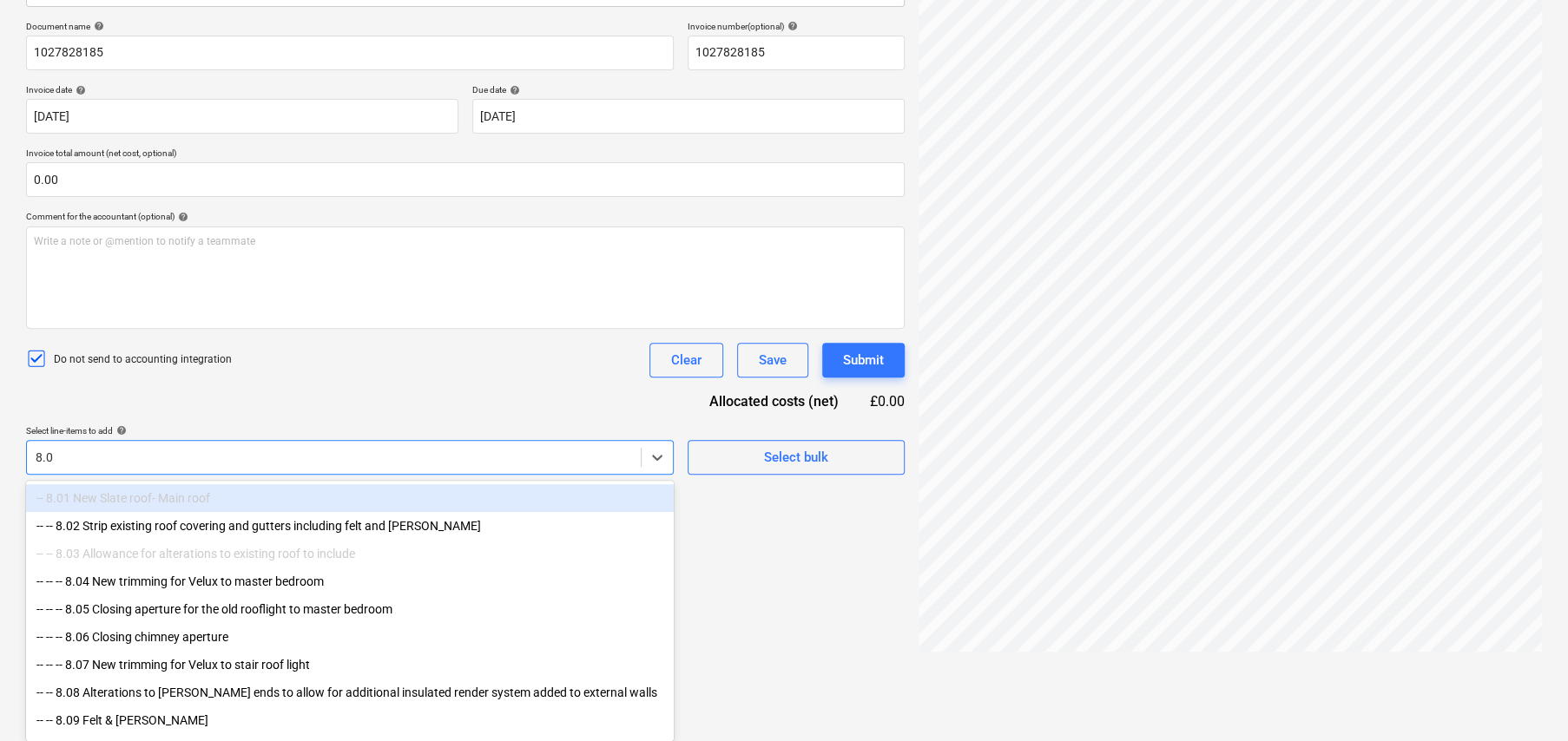
type input "8.08"
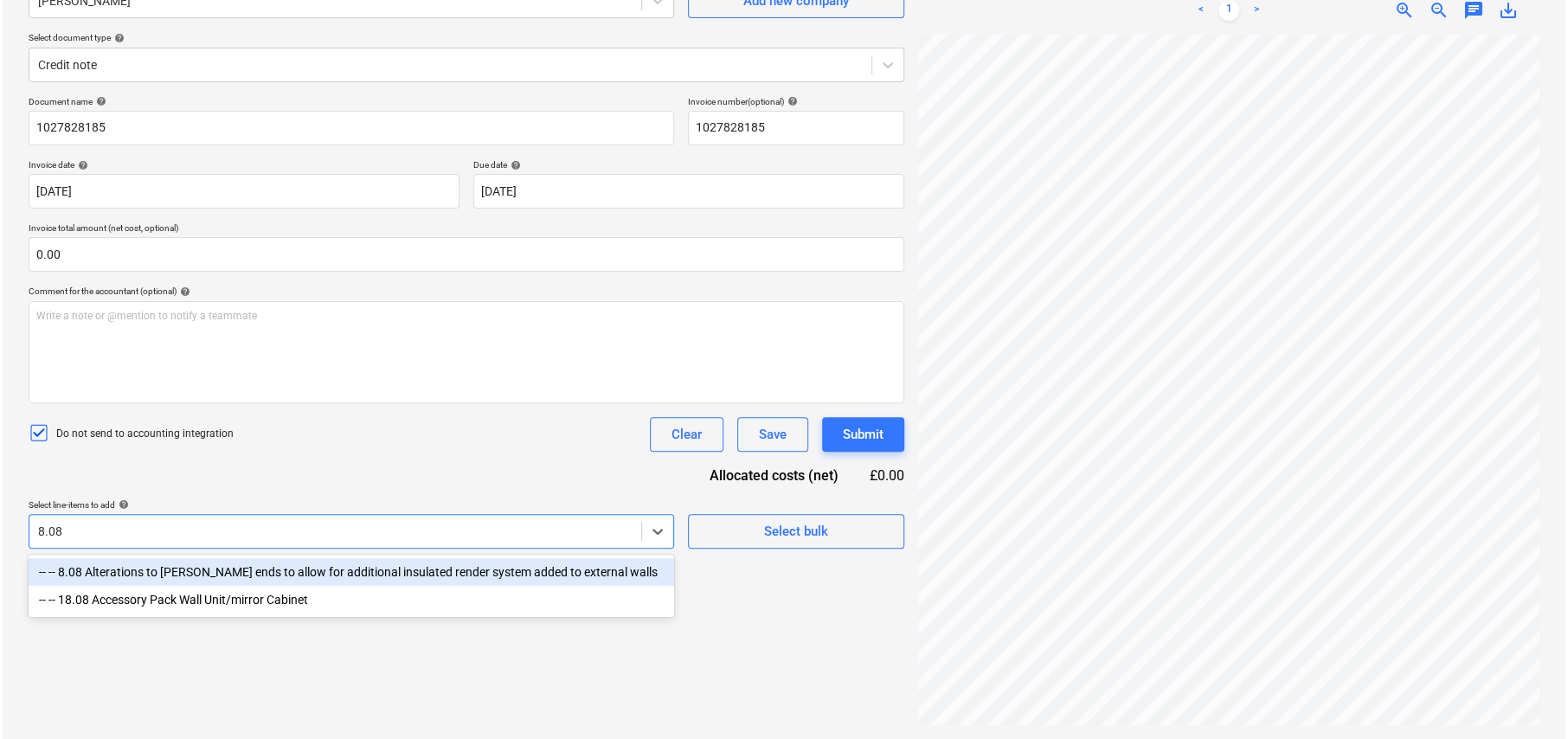
scroll to position [173, 0]
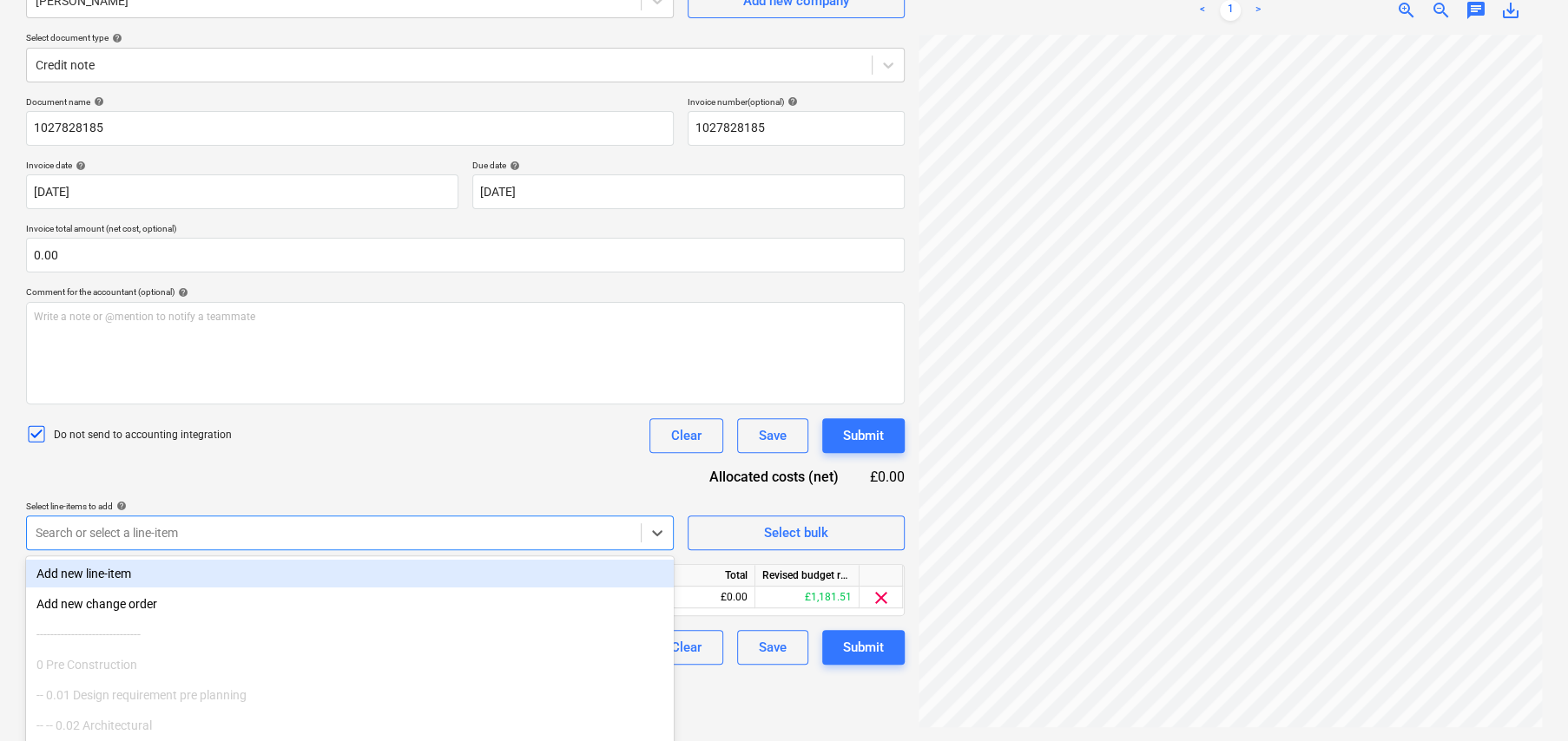
click at [537, 452] on div "Document name help 1027828185 Invoice number (optional) help 1027828185 Invoice…" at bounding box center [465, 381] width 878 height 568
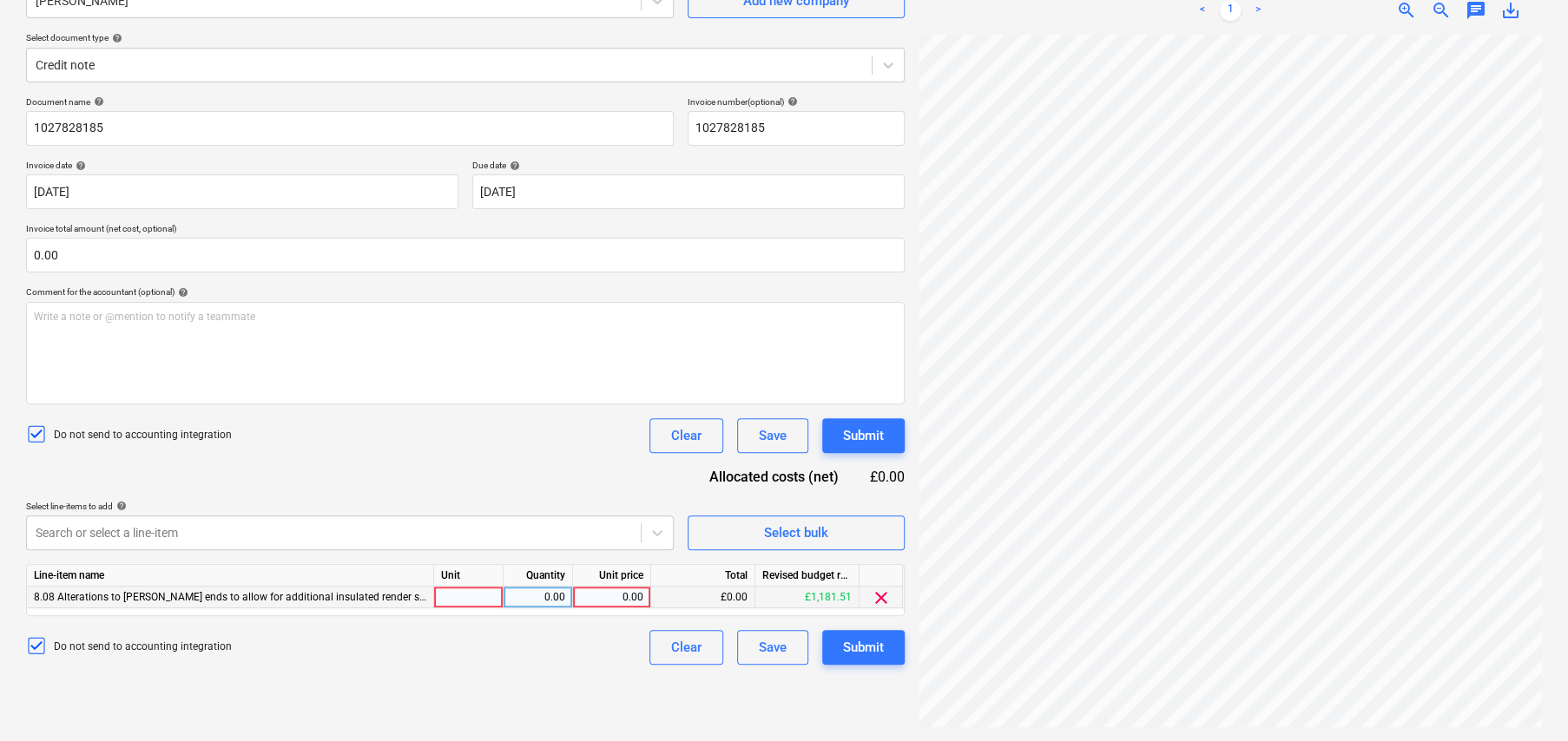
click at [456, 596] on div at bounding box center [469, 597] width 70 height 22
type input "item"
type input "-1"
click at [640, 603] on div "0.00" at bounding box center [611, 597] width 63 height 22
type input "33.79"
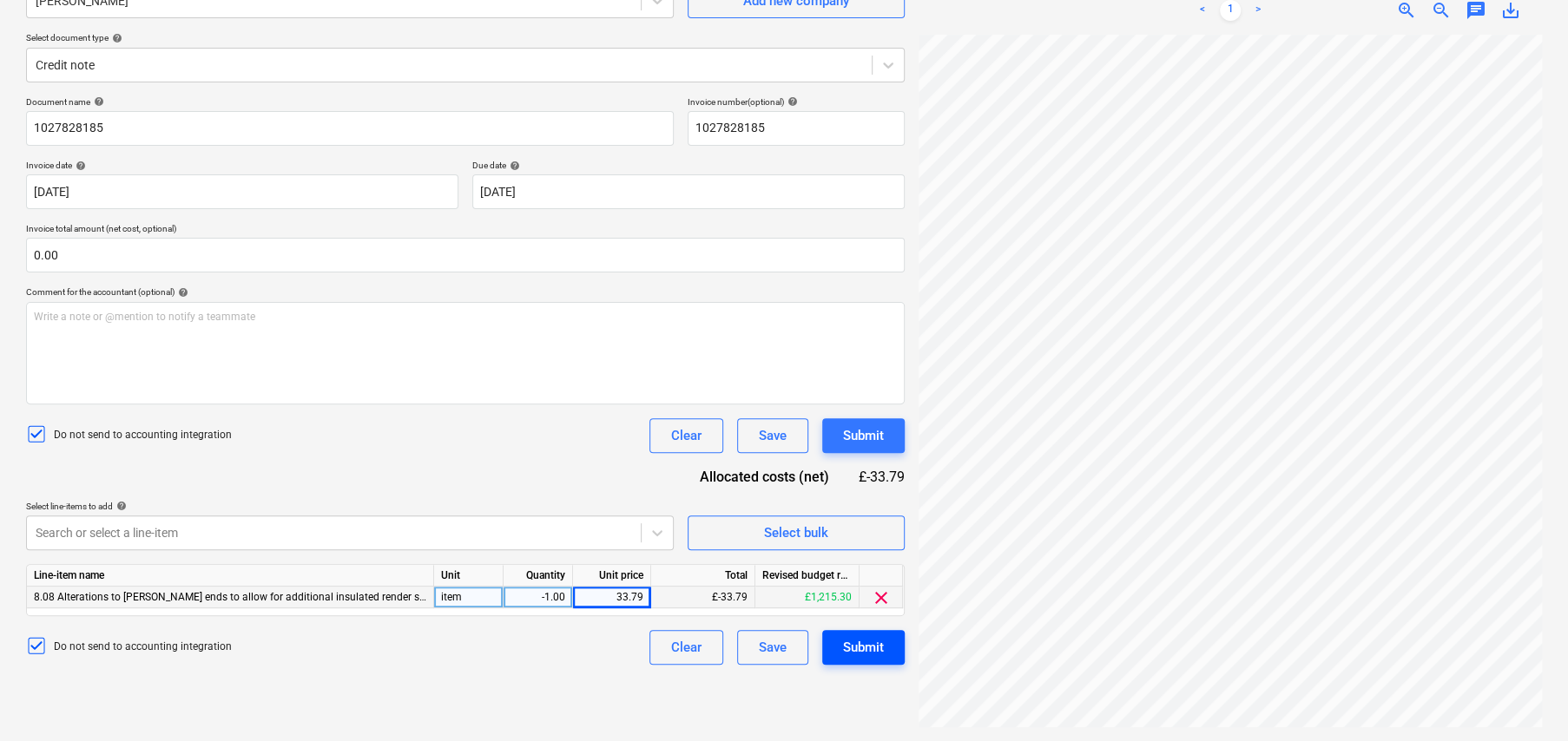
click at [866, 646] on div "Submit" at bounding box center [863, 647] width 41 height 23
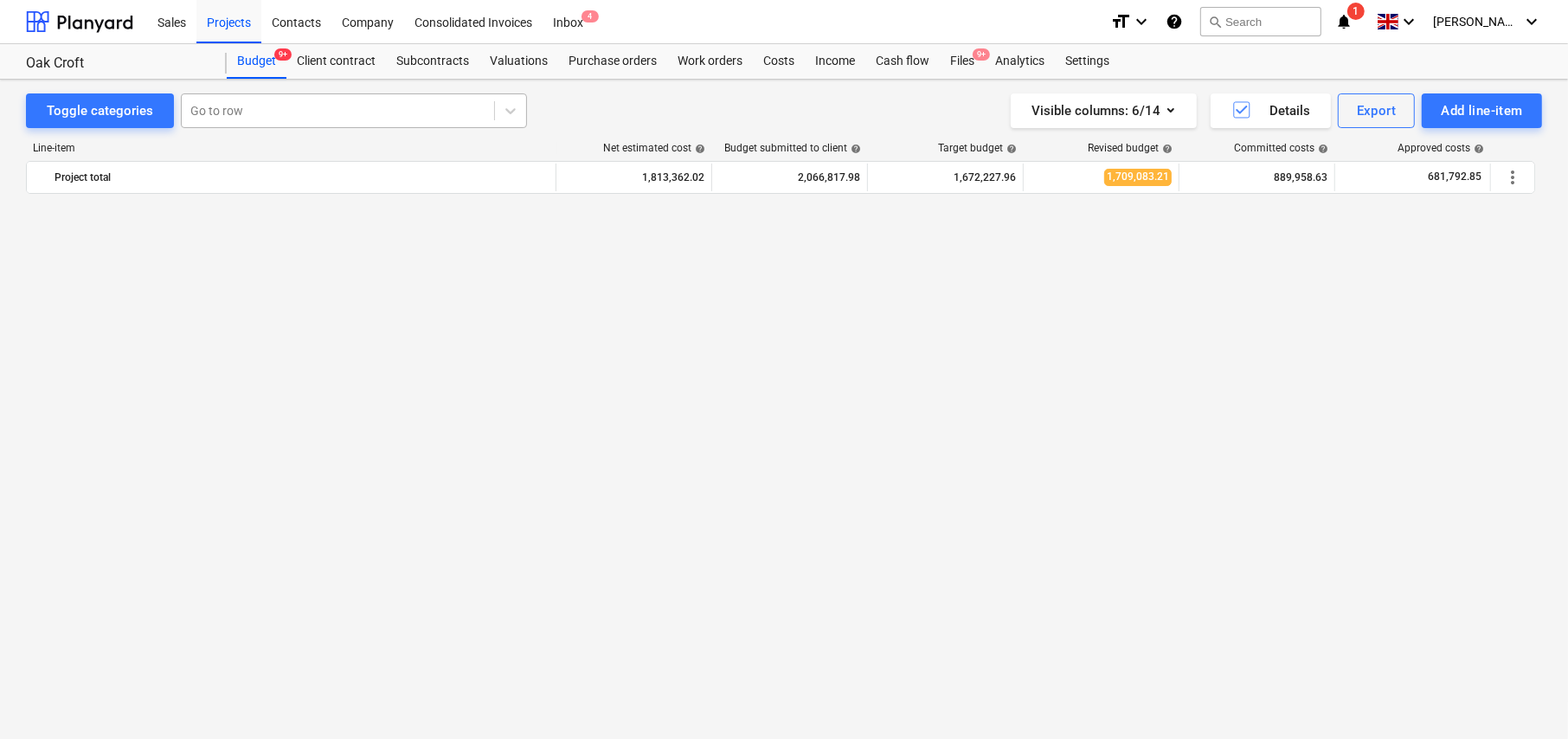
scroll to position [1177, 0]
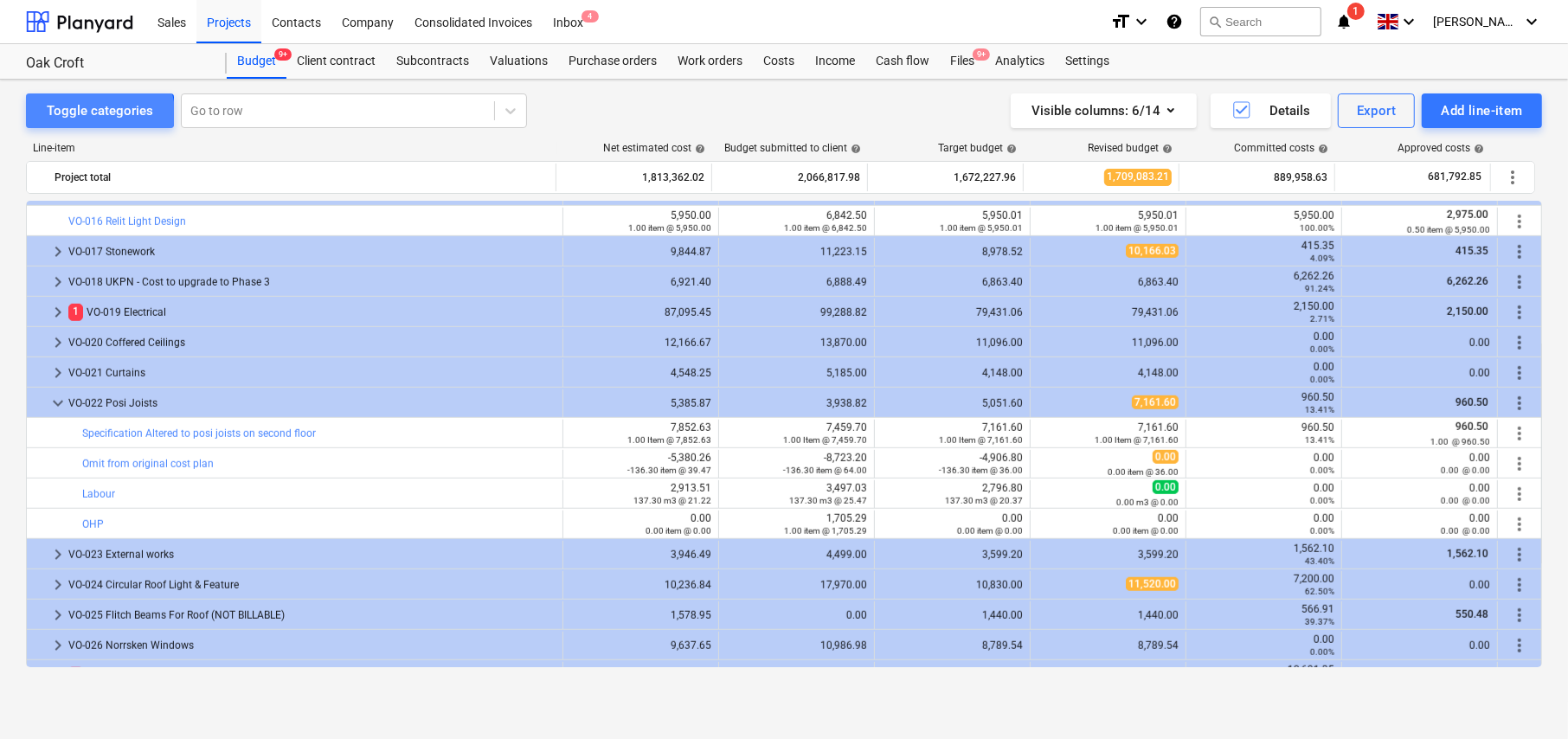
click at [98, 113] on div "Toggle categories" at bounding box center [100, 111] width 107 height 23
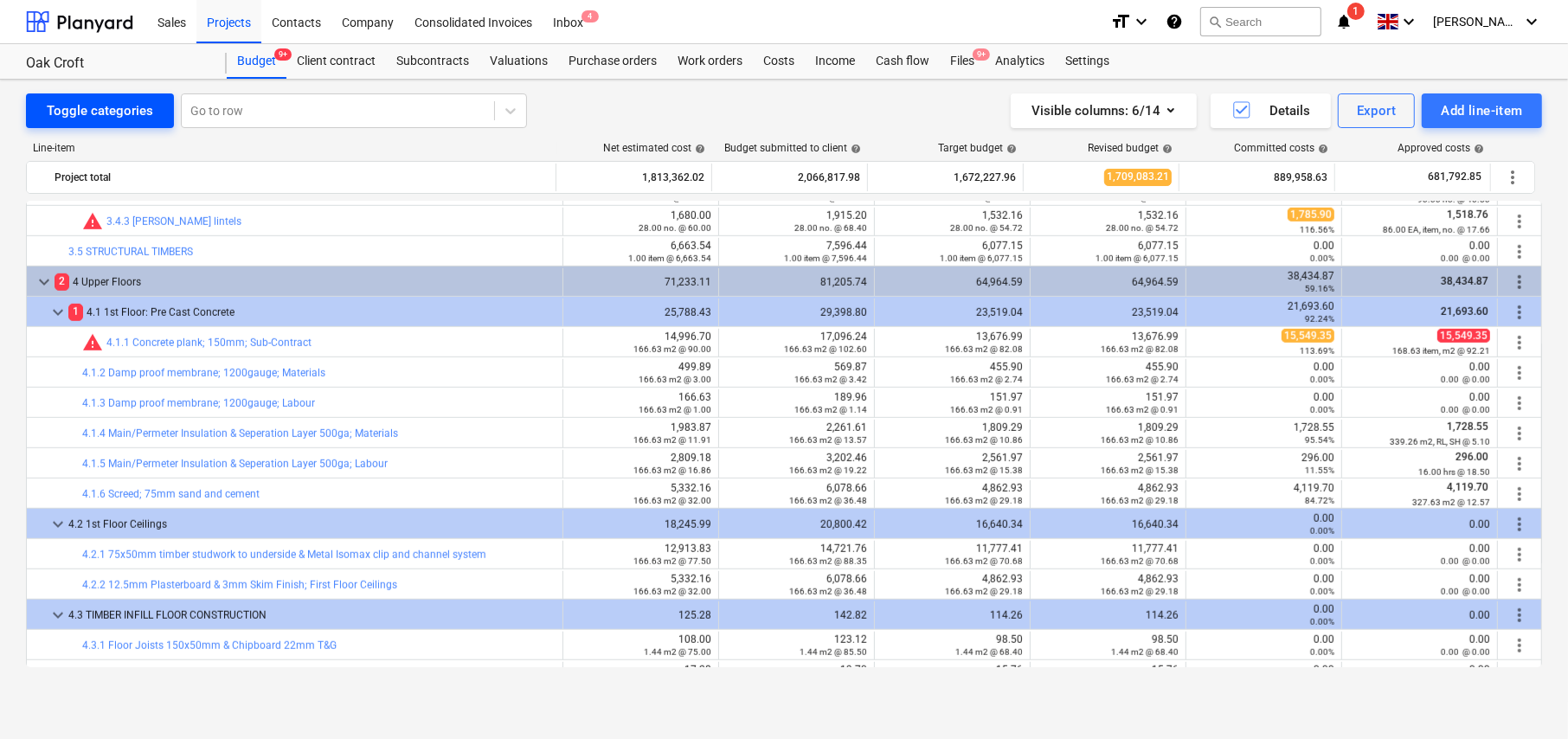
click at [110, 104] on div "Toggle categories" at bounding box center [100, 111] width 107 height 23
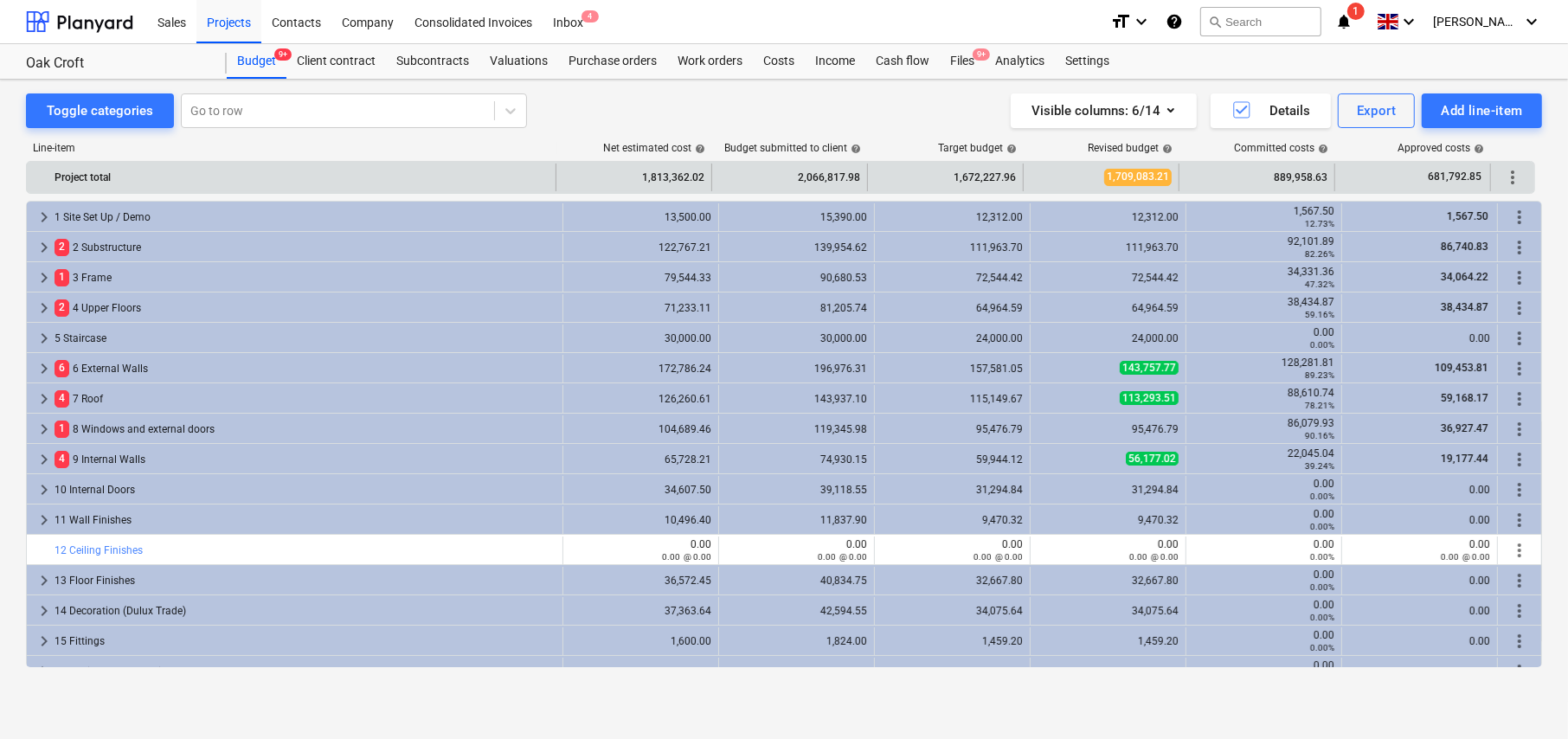
scroll to position [290, 0]
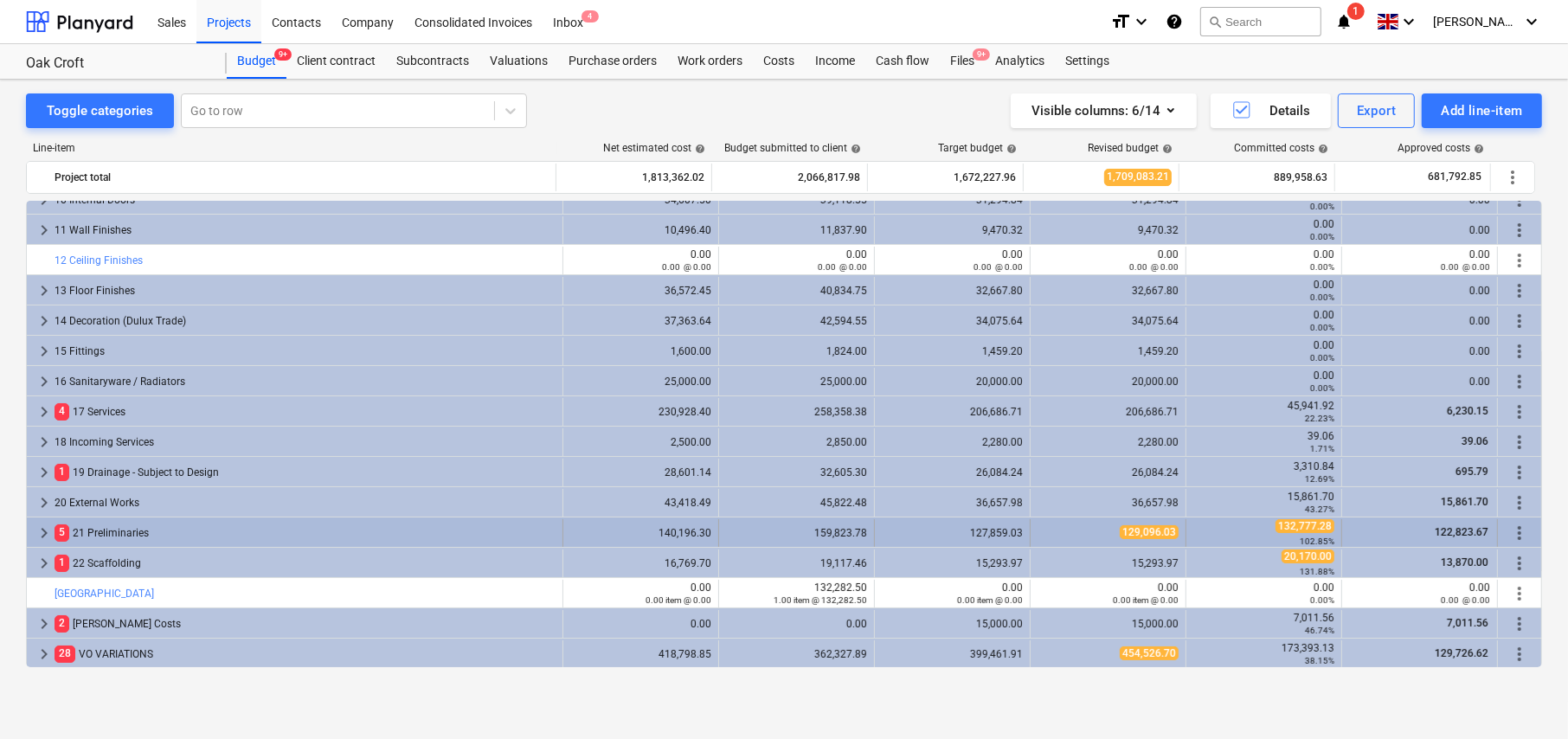
click at [42, 529] on span "keyboard_arrow_right" at bounding box center [44, 533] width 21 height 21
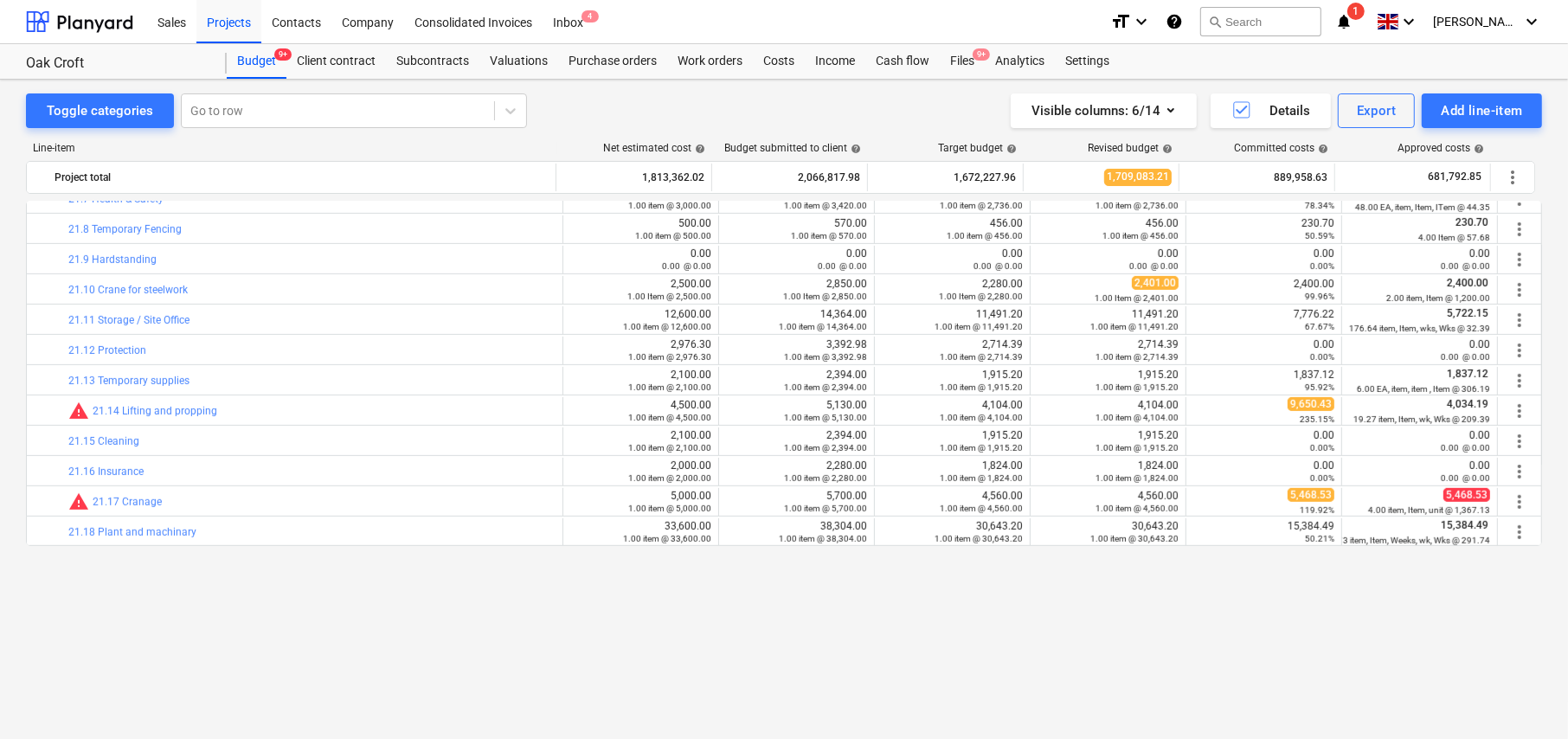
scroll to position [663, 0]
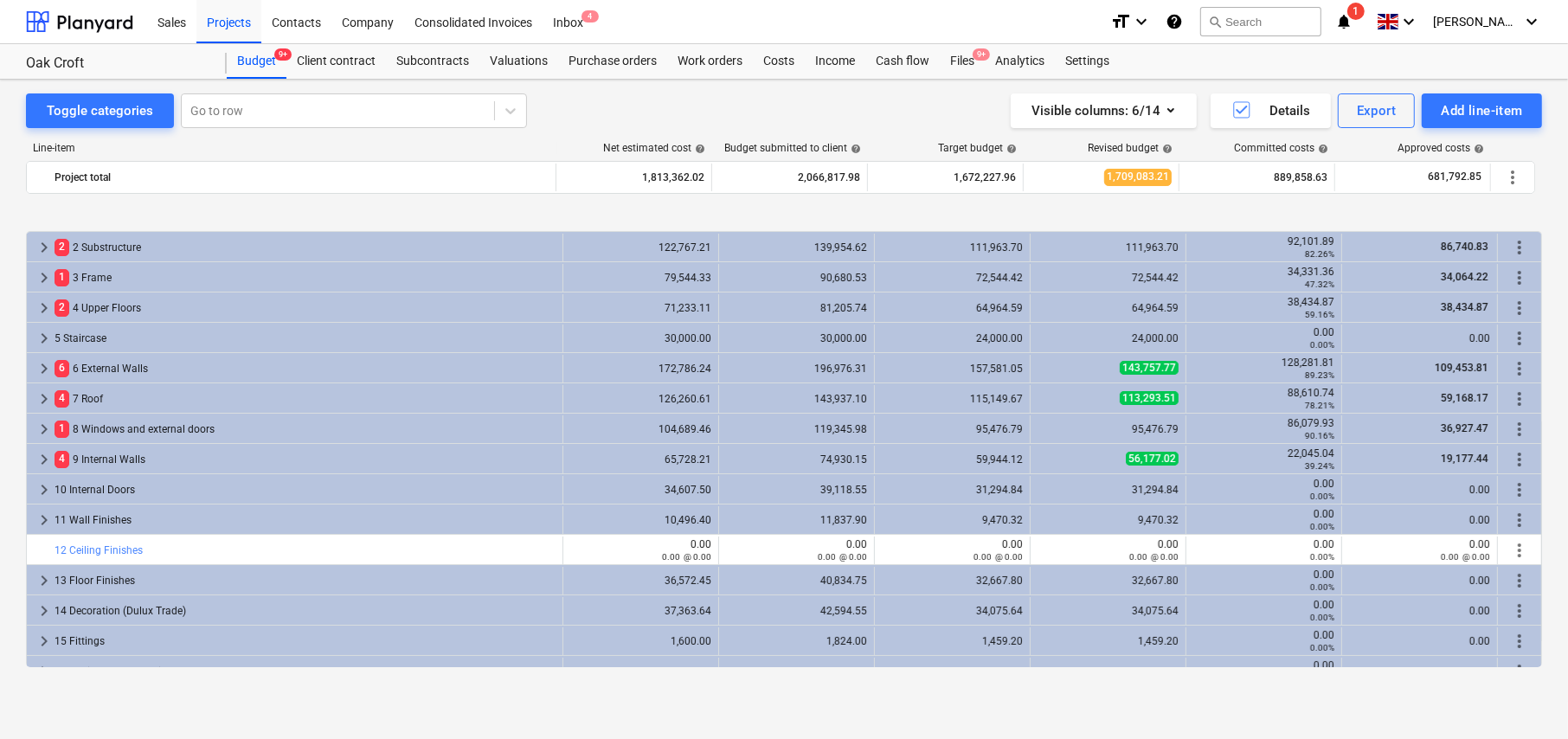
scroll to position [663, 0]
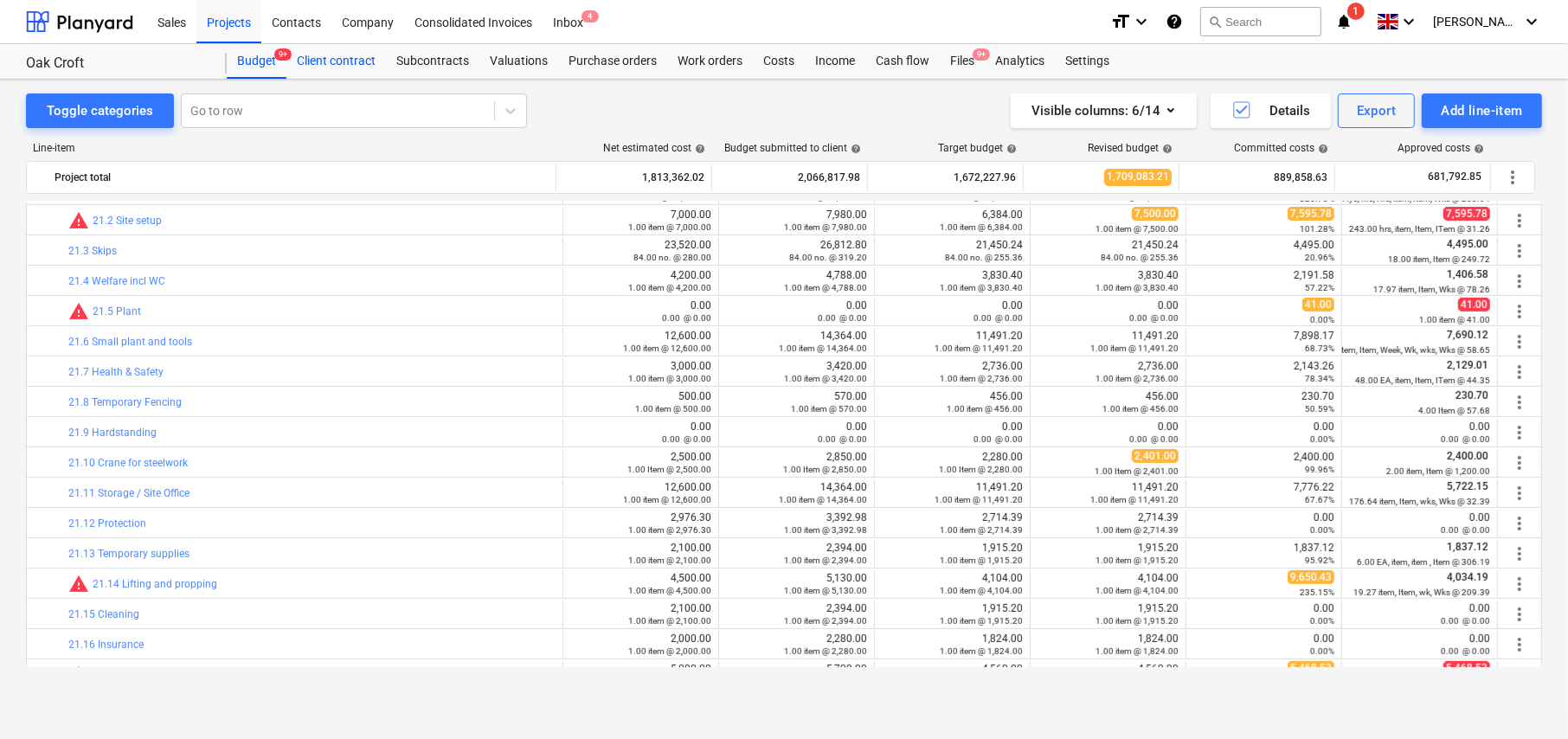
click at [349, 62] on div "Client contract" at bounding box center [336, 61] width 99 height 34
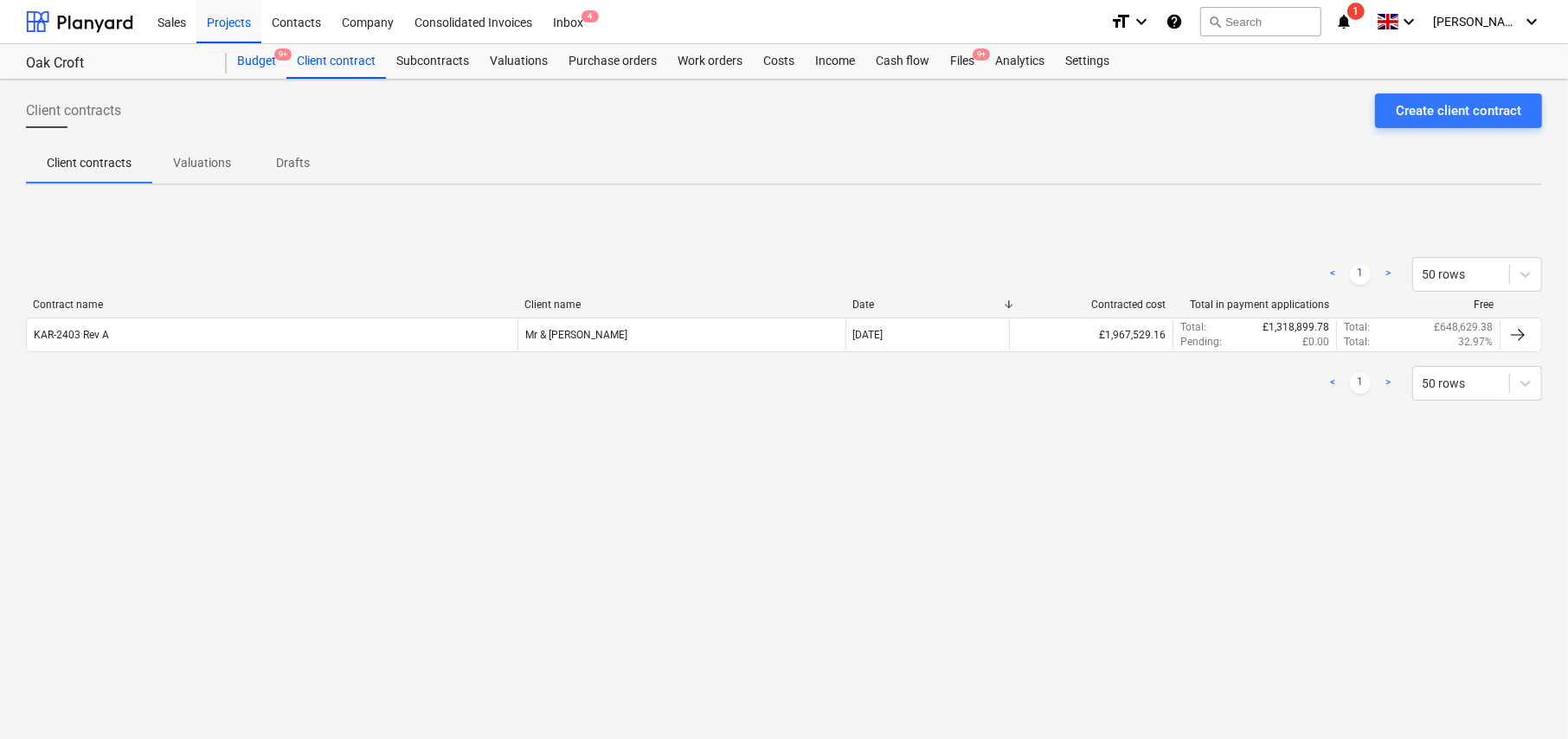
click at [259, 55] on div "Budget 9+" at bounding box center [257, 61] width 60 height 34
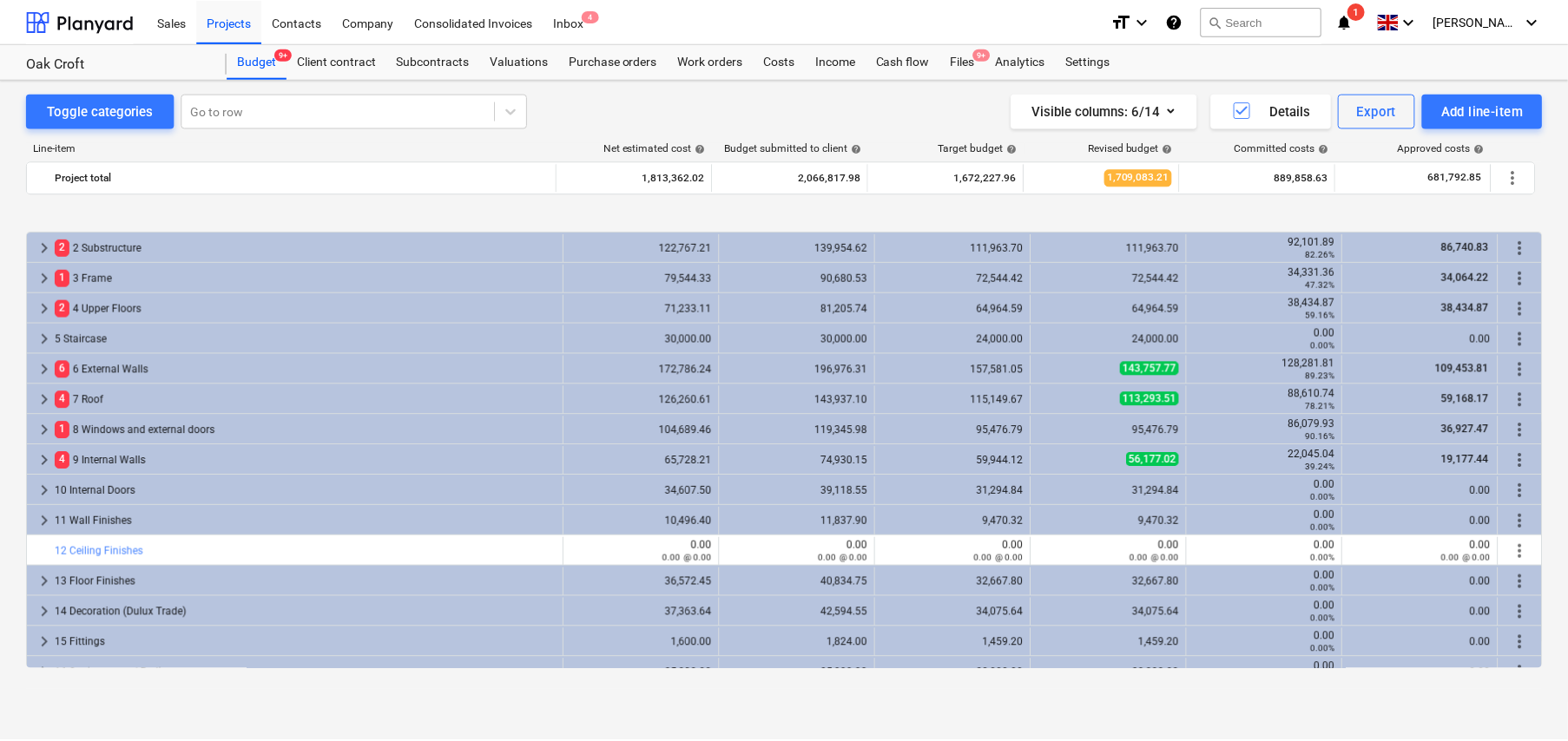
scroll to position [665, 0]
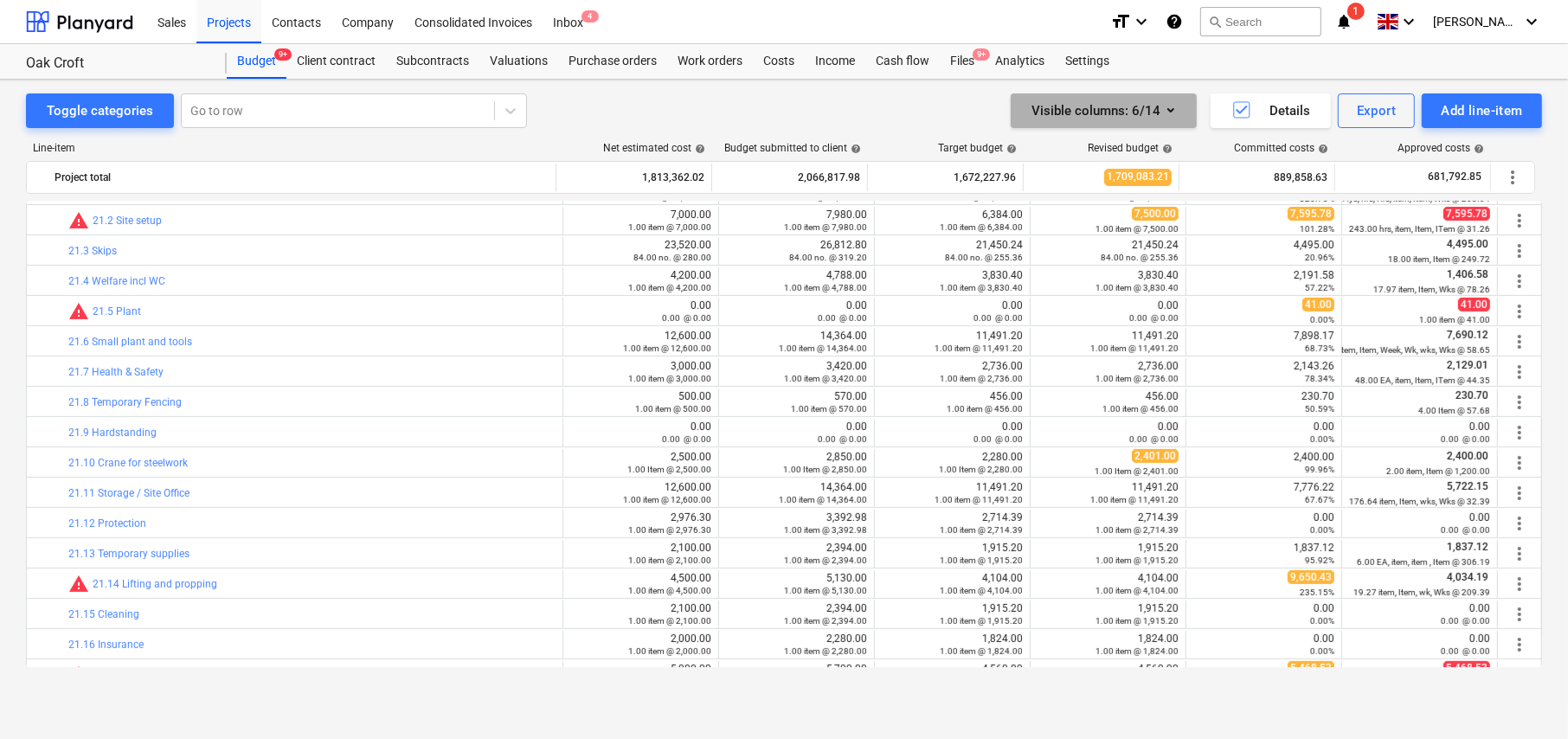
click at [1138, 111] on div "Visible columns : 6/14" at bounding box center [1104, 111] width 145 height 23
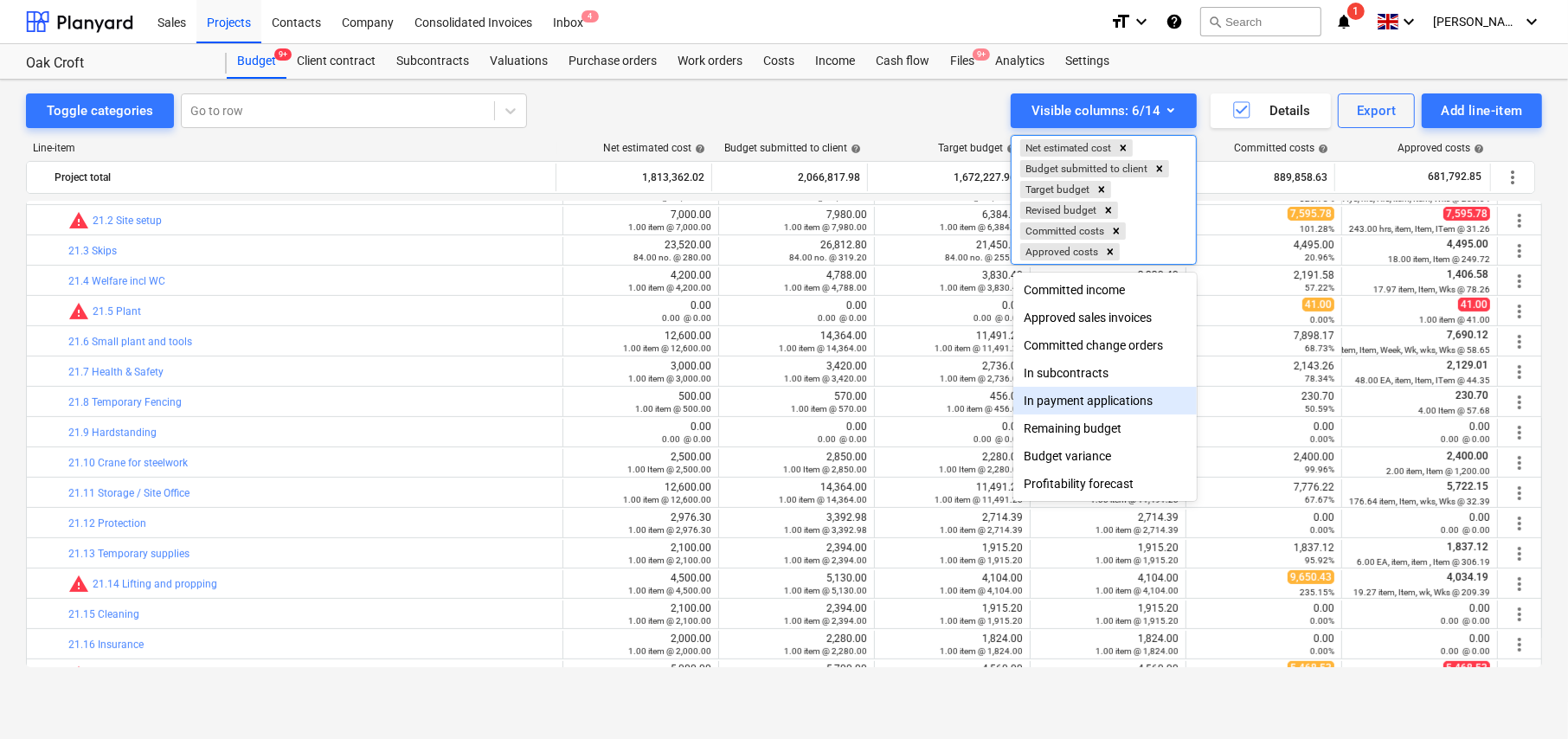
click at [846, 100] on div at bounding box center [784, 369] width 1568 height 739
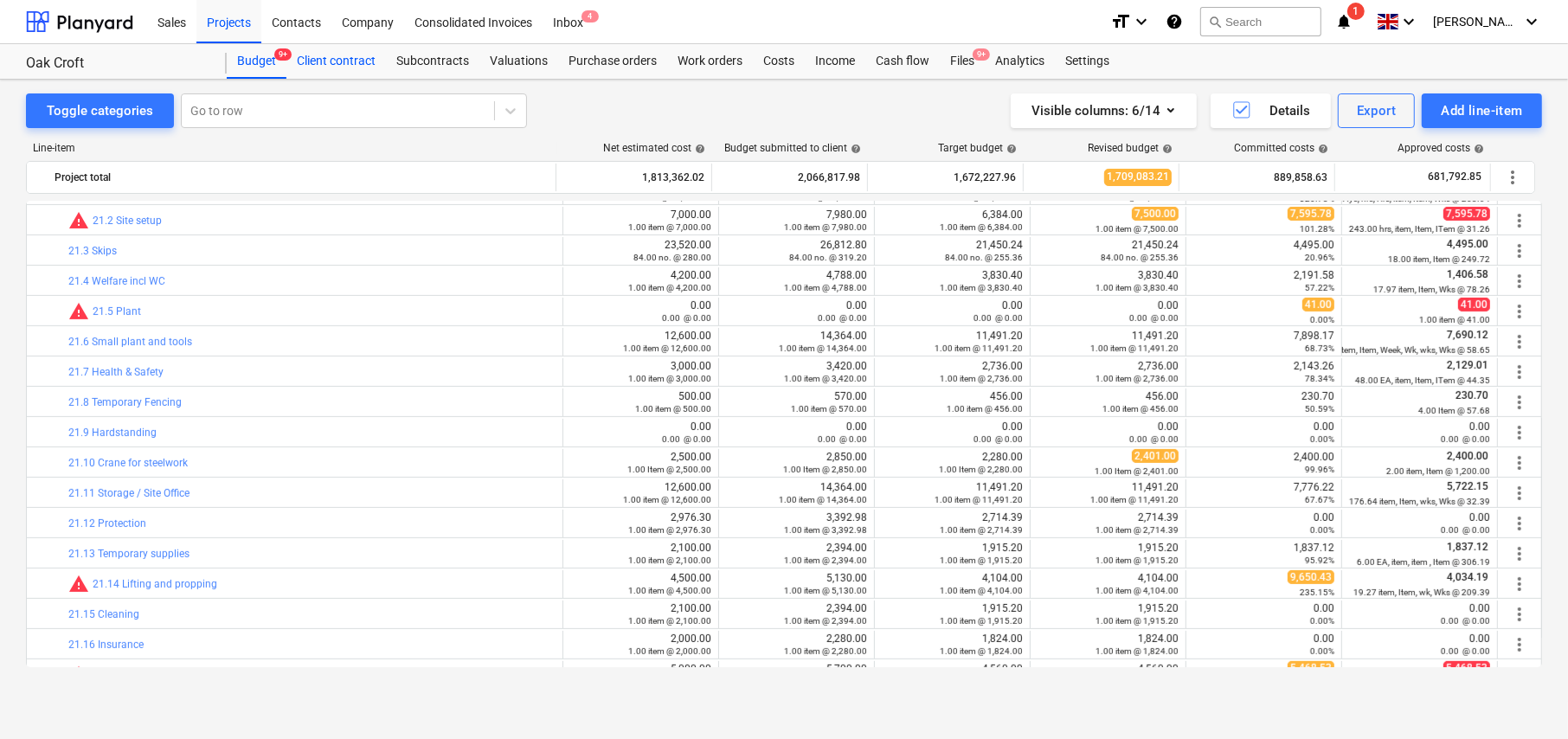
click at [334, 61] on div "Client contract" at bounding box center [336, 61] width 99 height 34
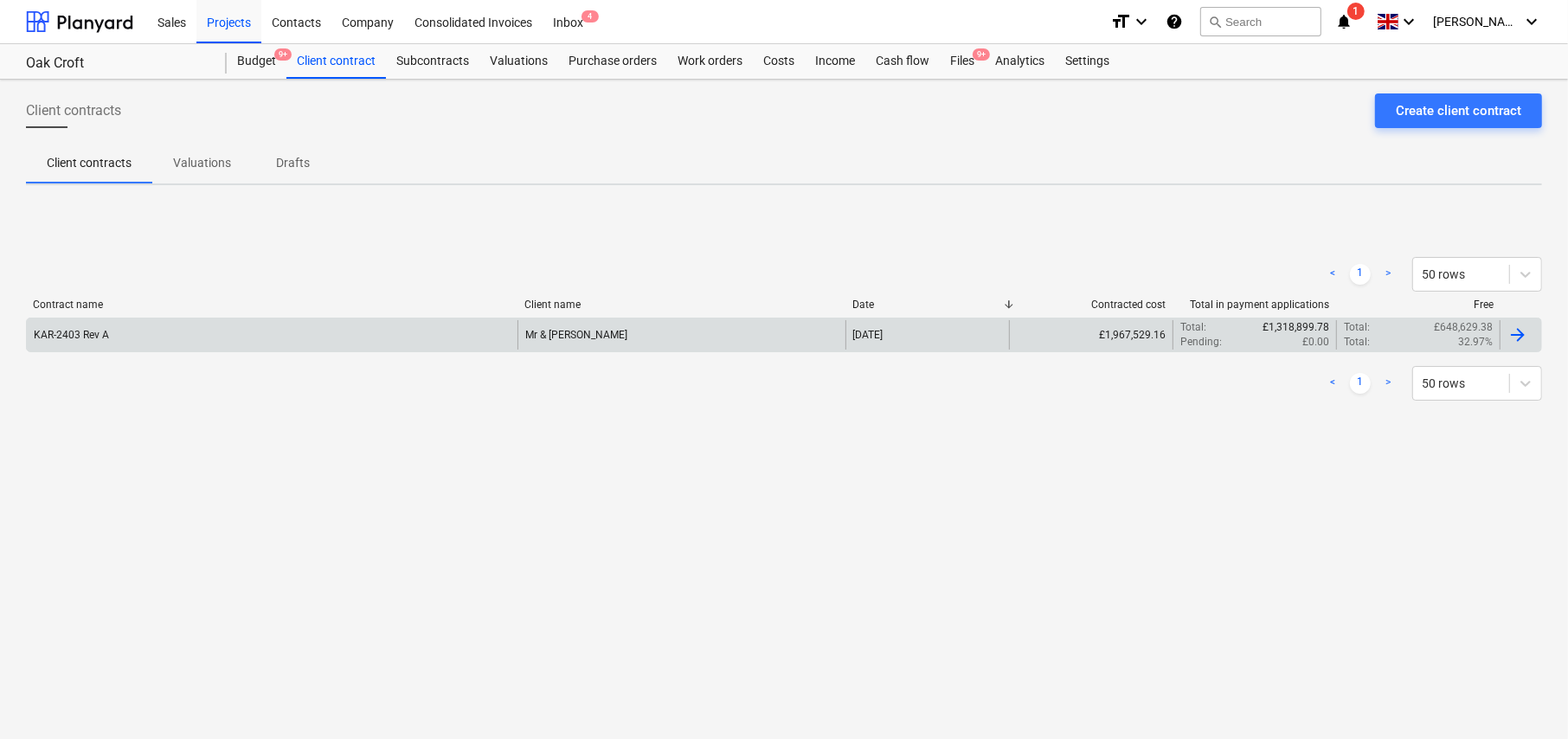
click at [678, 333] on div "Mr & Mrs Golding" at bounding box center [681, 335] width 327 height 30
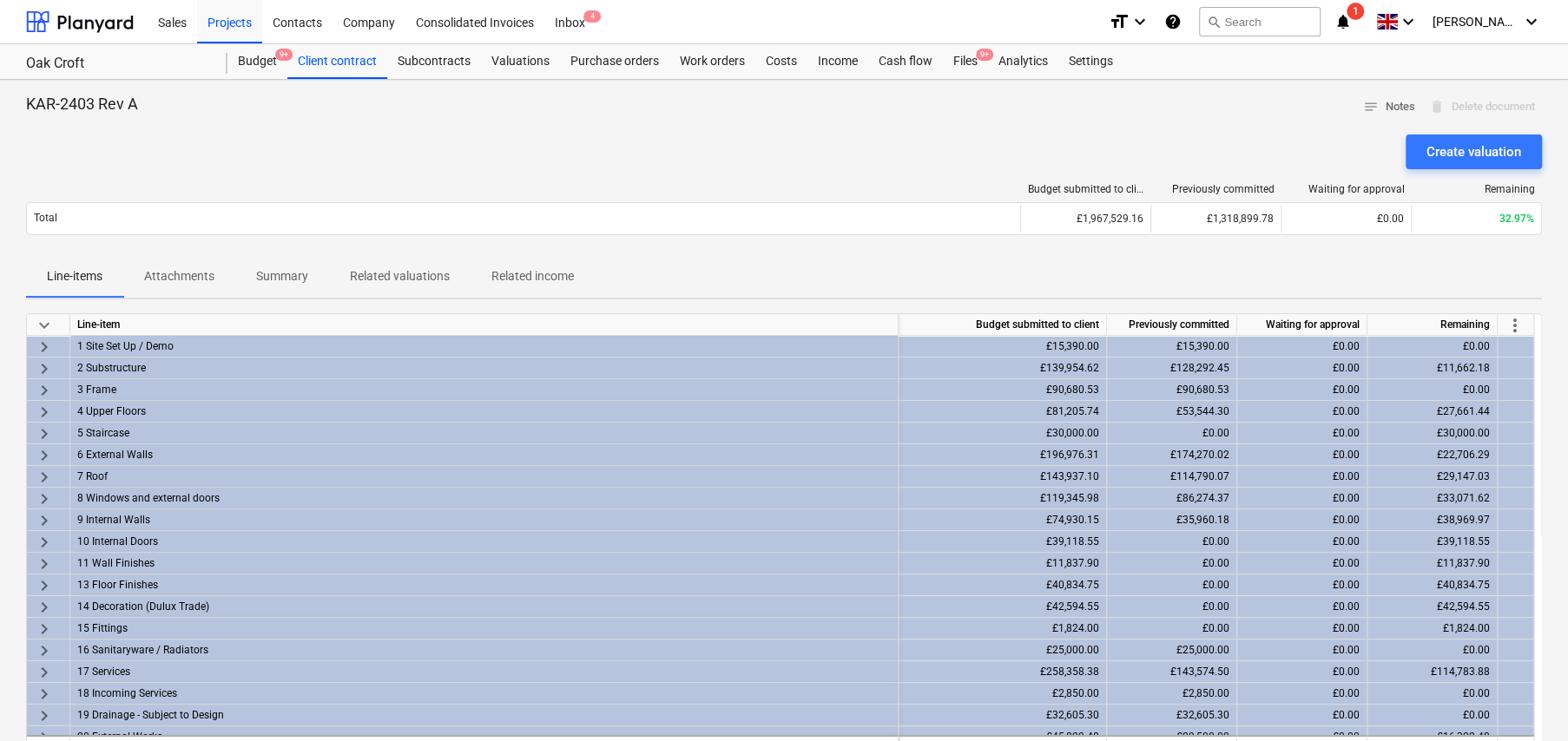
click at [1513, 323] on span "more_vert" at bounding box center [1514, 325] width 21 height 21
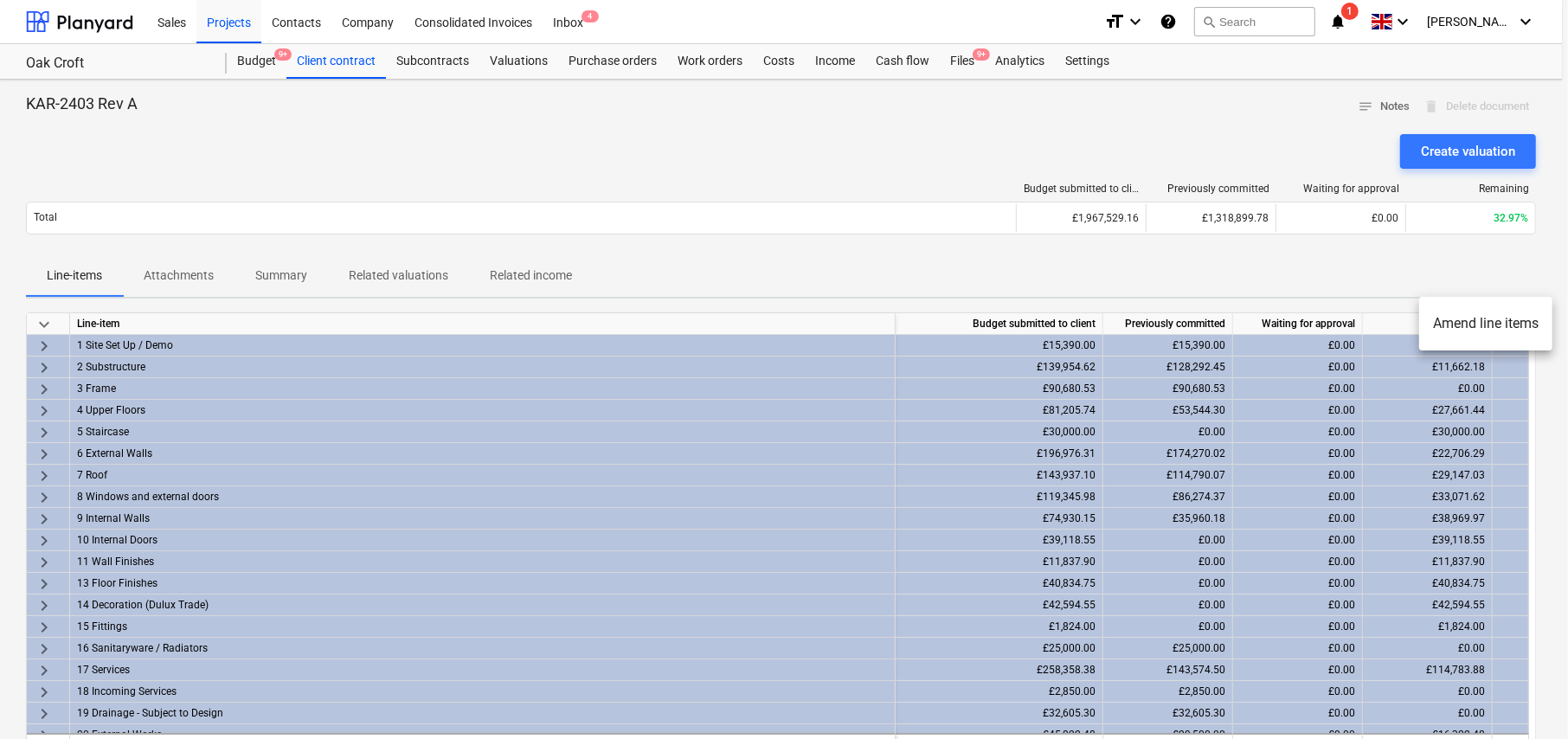
click at [865, 266] on div at bounding box center [784, 369] width 1568 height 739
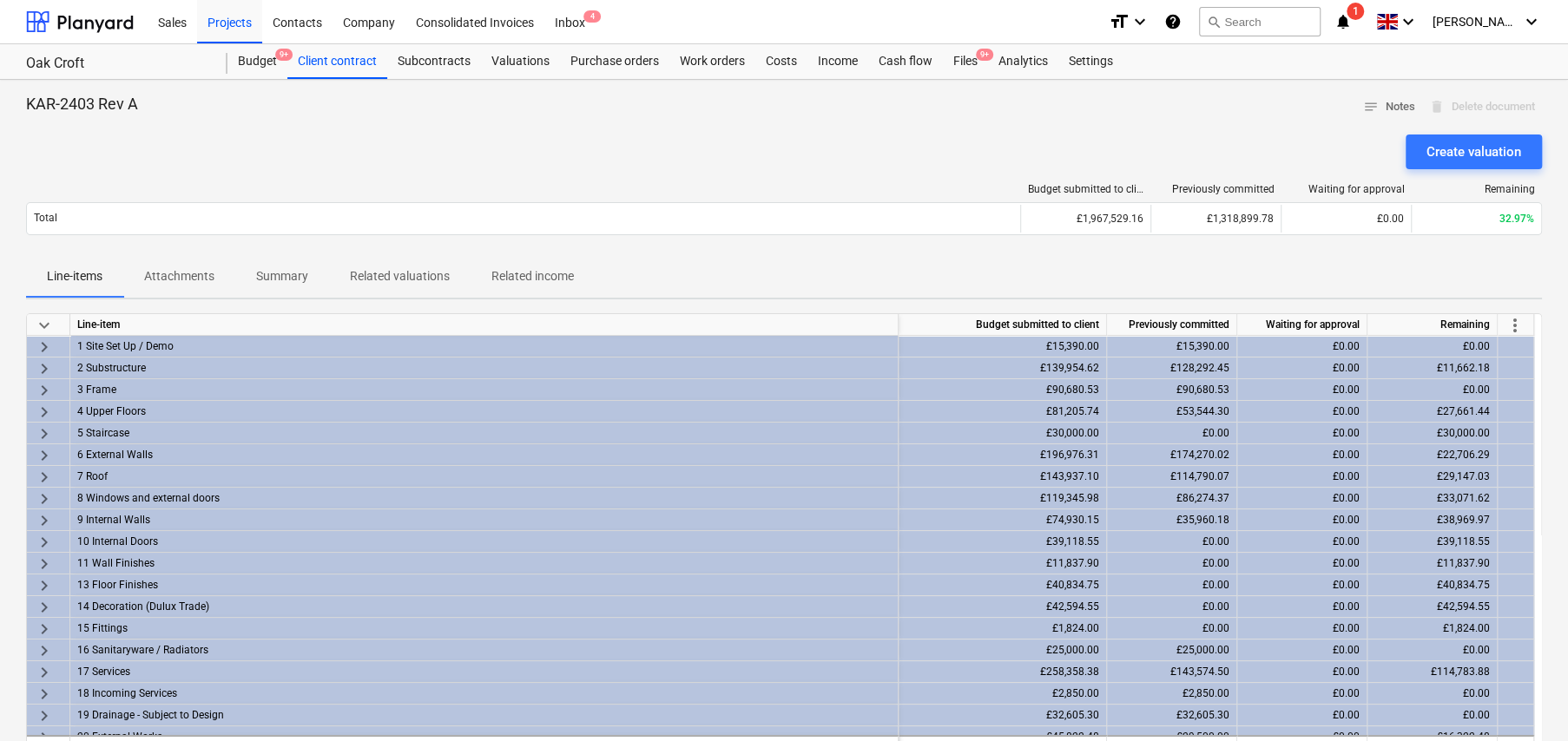
click at [642, 117] on div "KAR-2403 Rev A notes Notes delete Delete document" at bounding box center [784, 107] width 1515 height 27
click at [1267, 21] on button "search Search" at bounding box center [1259, 21] width 121 height 30
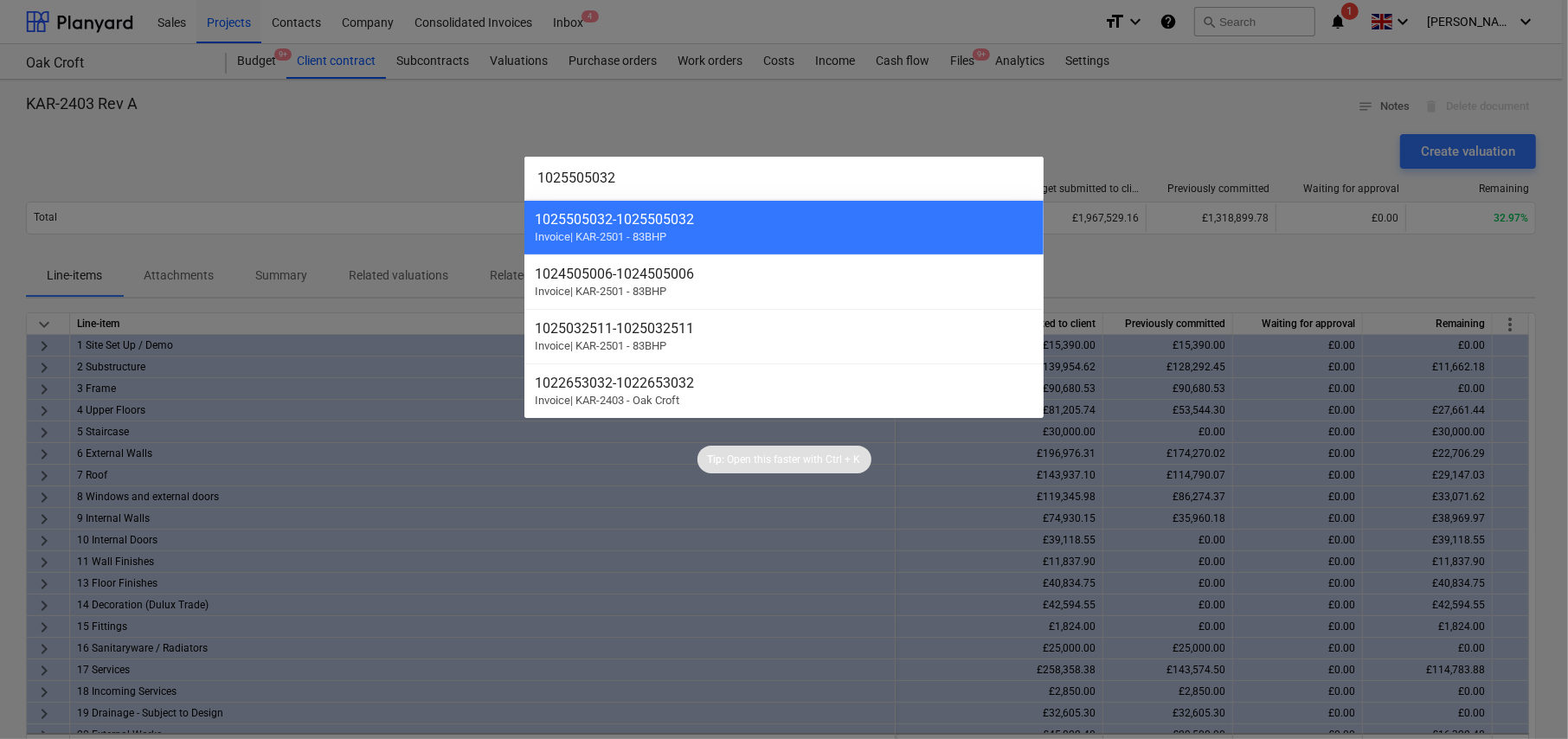
type input "1025505032"
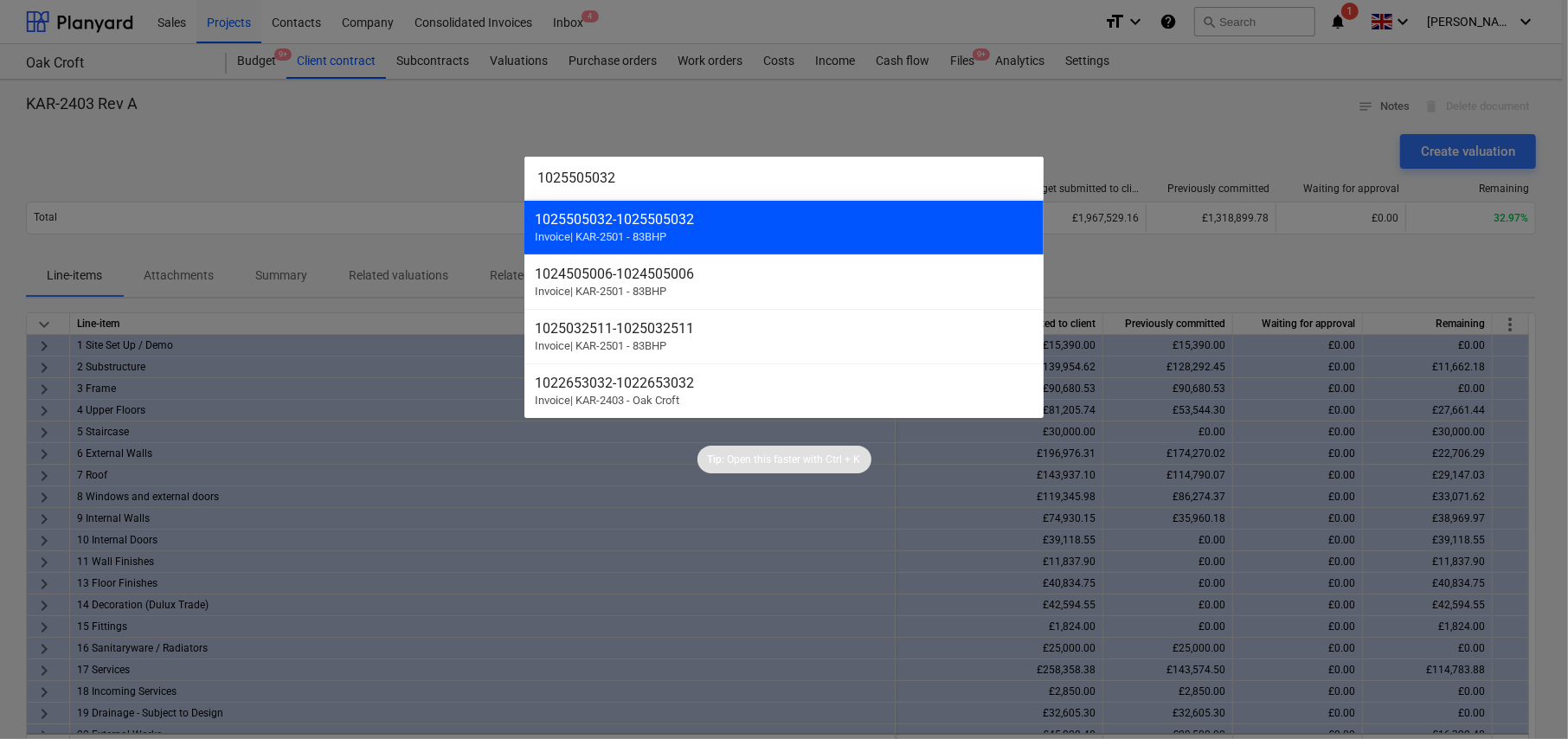
click at [625, 228] on div "1025505032 - 1025505032 Invoice | KAR-2501 - 83BHP" at bounding box center [784, 227] width 519 height 54
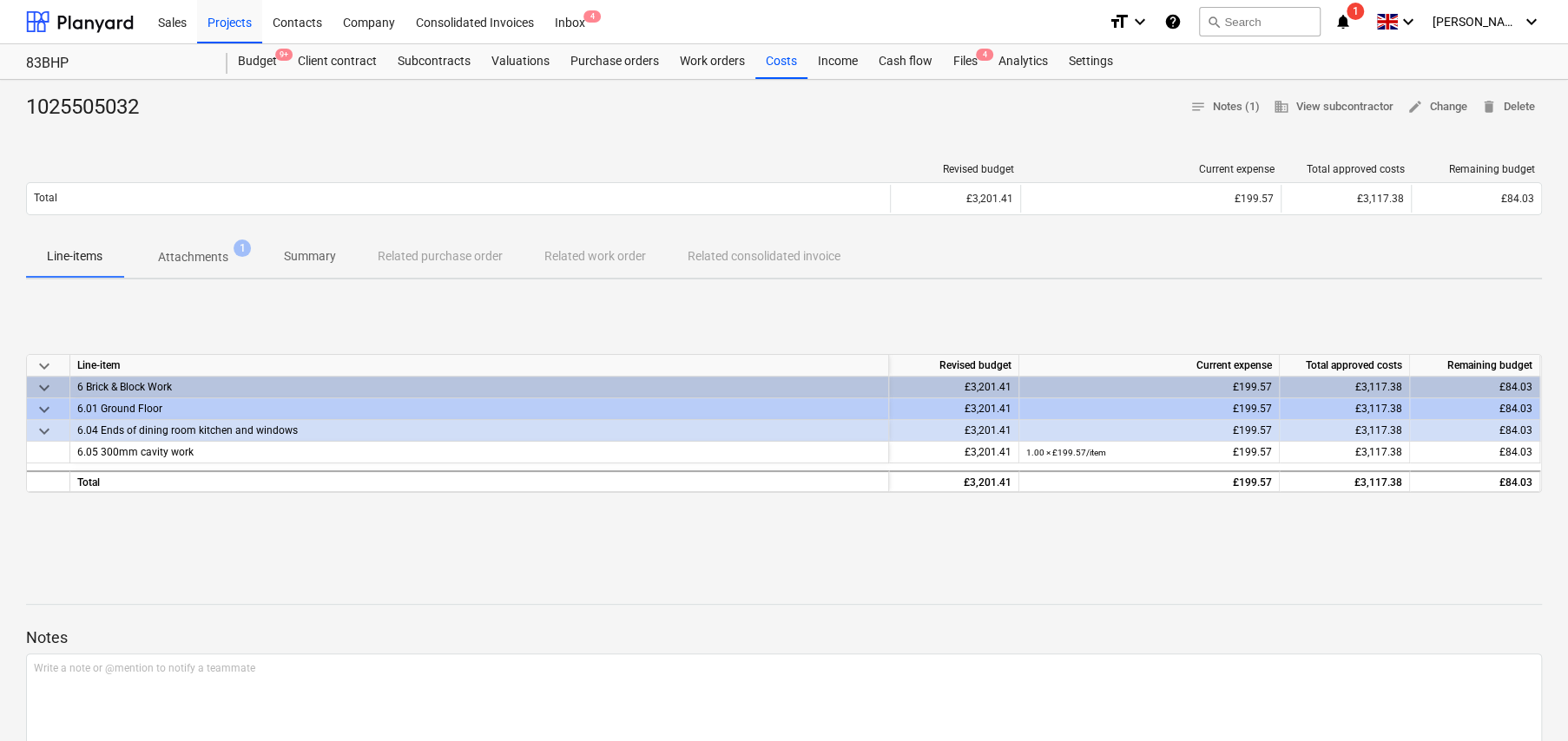
click at [188, 256] on p "Attachments" at bounding box center [192, 256] width 70 height 18
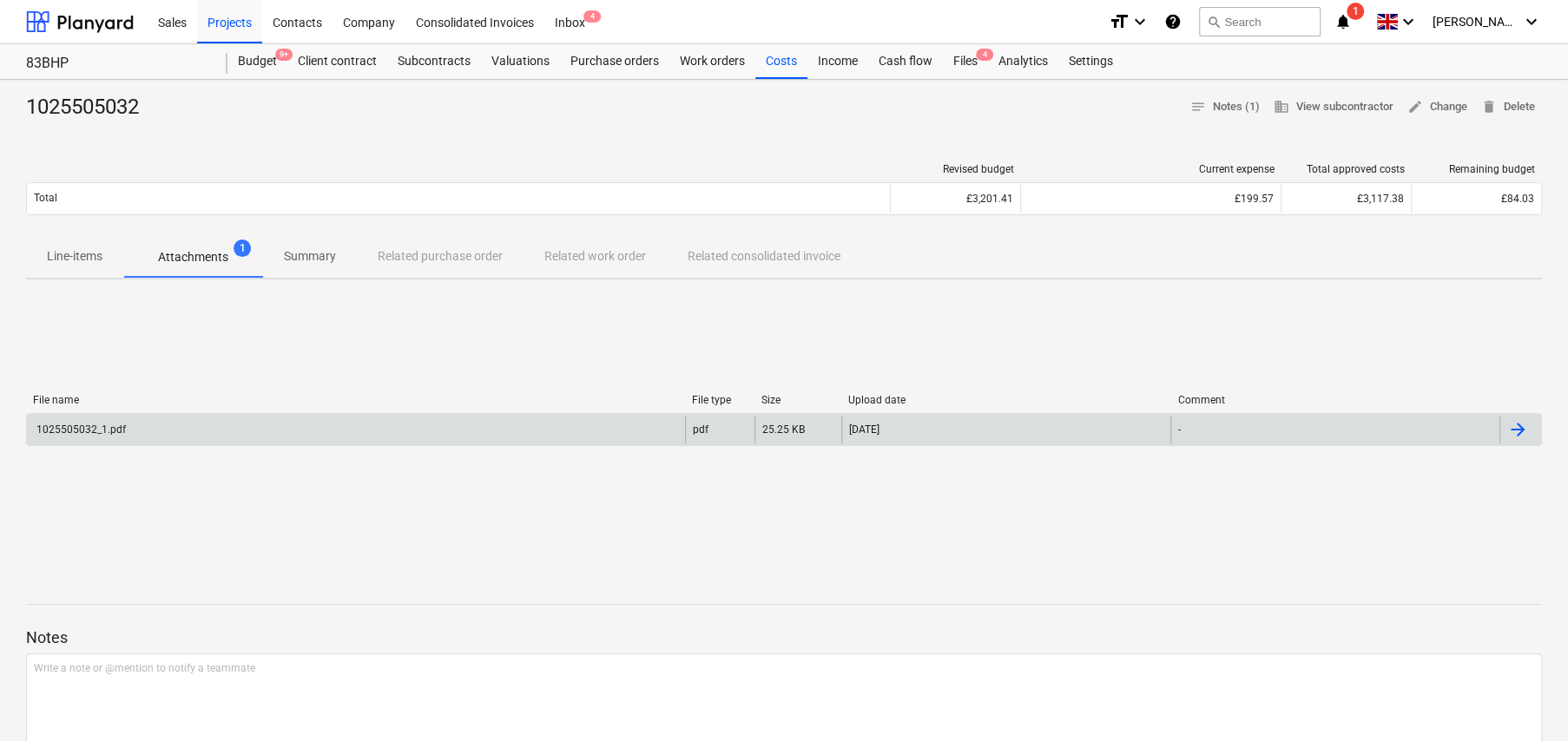
click at [439, 434] on div "1025505032_1.pdf" at bounding box center [356, 429] width 658 height 28
